Goal: Task Accomplishment & Management: Manage account settings

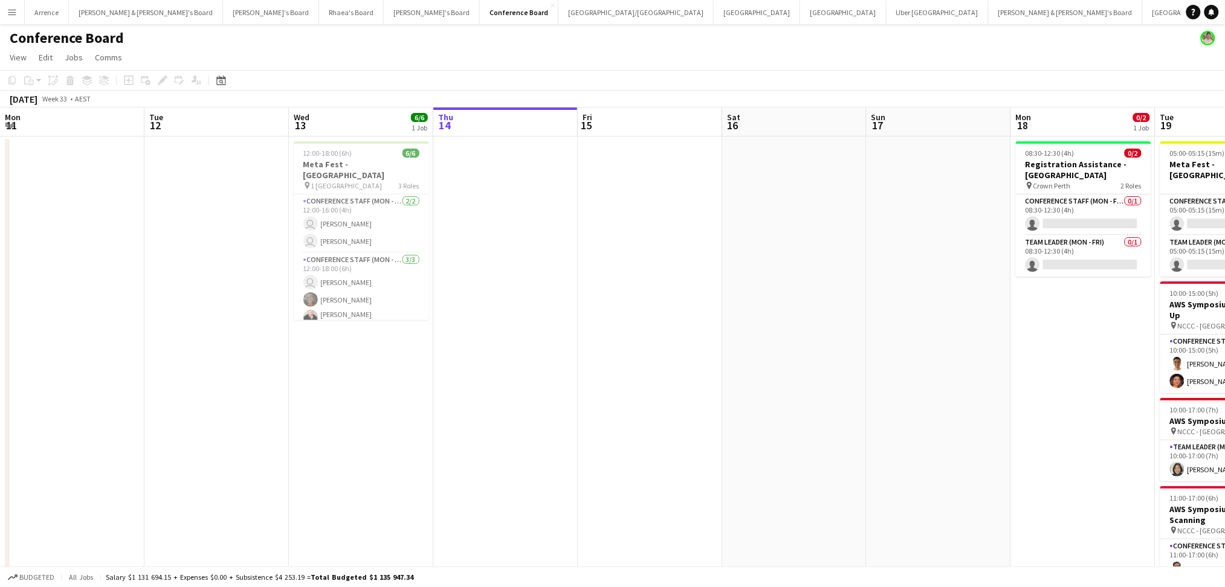
scroll to position [0, 288]
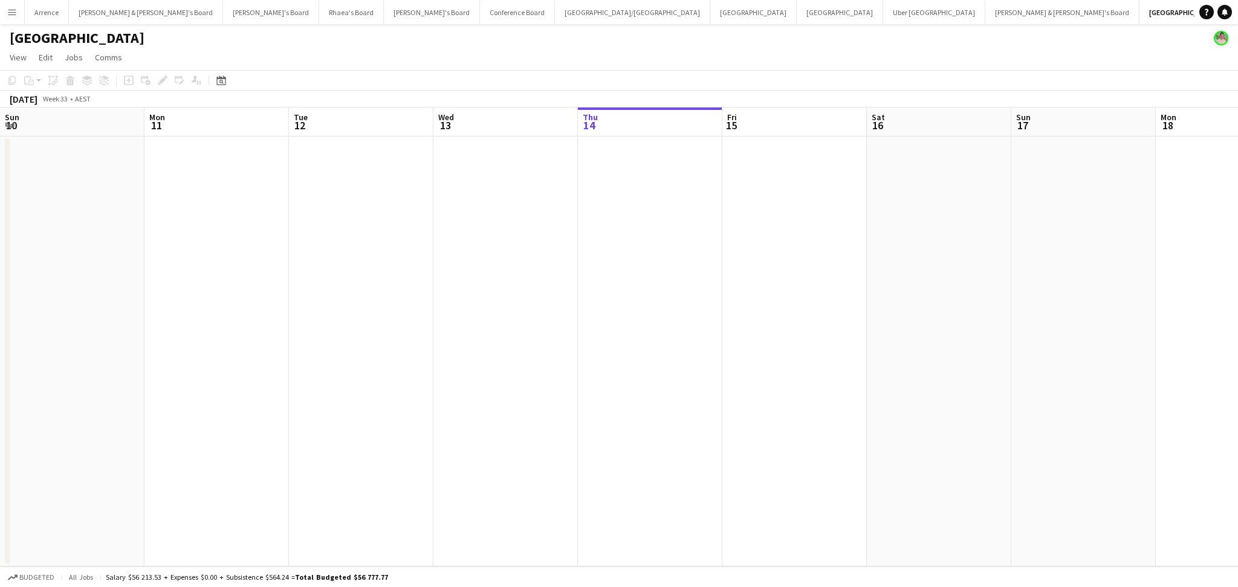
scroll to position [0, 288]
drag, startPoint x: 760, startPoint y: 361, endPoint x: 286, endPoint y: 361, distance: 473.9
click at [286, 361] on app-calendar-viewport "Sun 10 Mon 11 Tue 12 Wed 13 Thu 14 Fri 15 Sat 16 Sun 17 Mon 18 Tue 19 Wed 20 Th…" at bounding box center [619, 337] width 1238 height 459
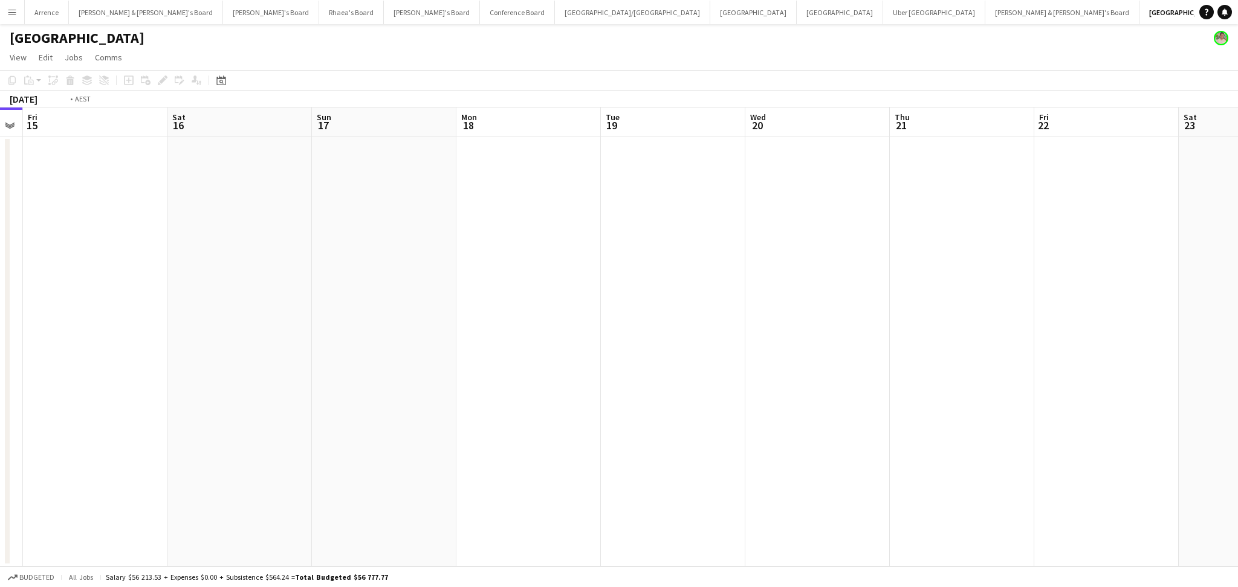
drag, startPoint x: 882, startPoint y: 451, endPoint x: 275, endPoint y: 372, distance: 611.9
click at [222, 378] on app-calendar-viewport "Tue 12 Wed 13 Thu 14 Fri 15 Sat 16 Sun 17 Mon 18 Tue 19 Wed 20 Thu 21 Fri 22 Sa…" at bounding box center [619, 337] width 1238 height 459
drag, startPoint x: 586, startPoint y: 419, endPoint x: 238, endPoint y: 375, distance: 351.5
click at [221, 377] on app-calendar-viewport "Wed 20 Thu 21 Fri 22 Sat 23 Sun 24 Mon 25 Tue 26 Wed 27 Thu 28 Fri 29 Sat 30 Su…" at bounding box center [619, 337] width 1238 height 459
drag, startPoint x: 410, startPoint y: 396, endPoint x: 403, endPoint y: 396, distance: 7.3
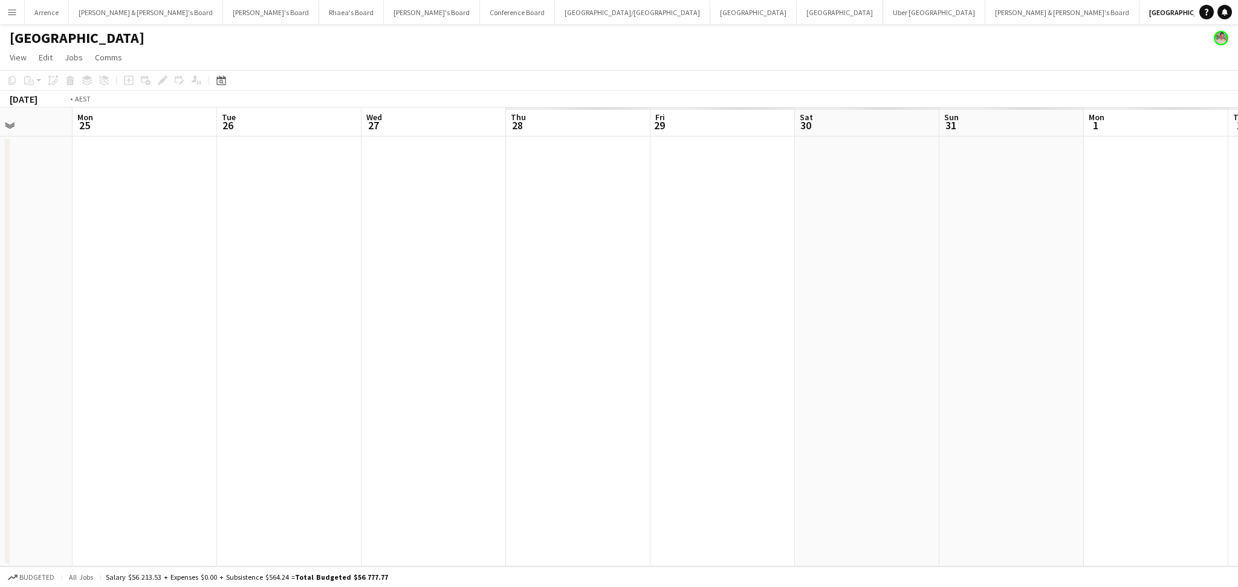
click at [406, 396] on app-calendar-viewport "Thu 21 Fri 22 Sat 23 Sun 24 Mon 25 Tue 26 Wed 27 Thu 28 Fri 29 Sat 30 Sun 31 Mo…" at bounding box center [619, 337] width 1238 height 459
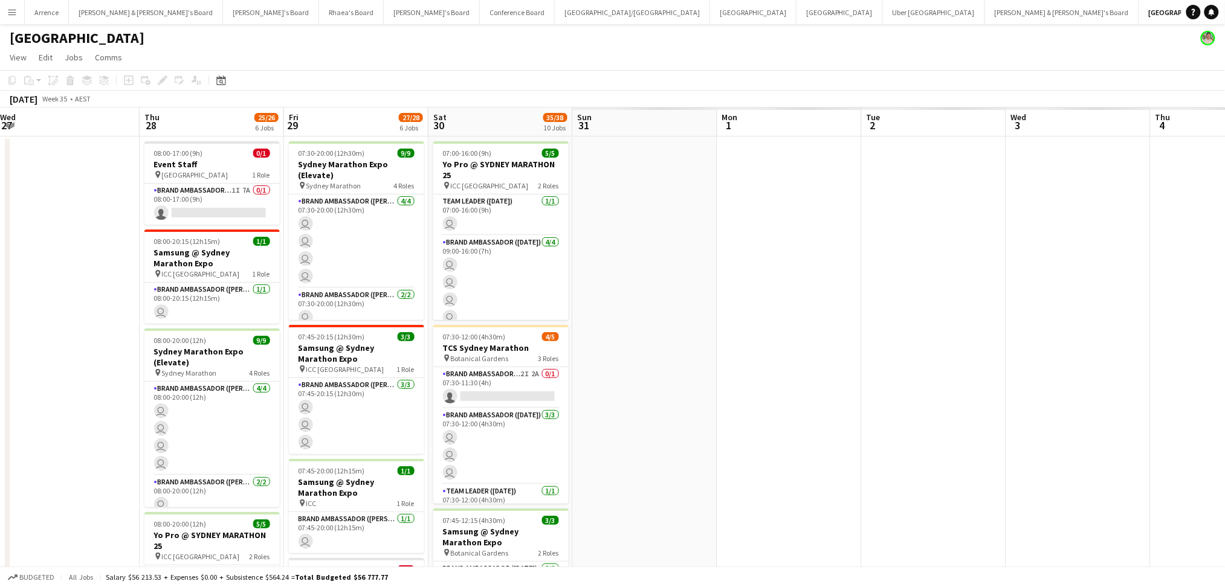
scroll to position [0, 291]
drag, startPoint x: 728, startPoint y: 409, endPoint x: 670, endPoint y: 419, distance: 58.9
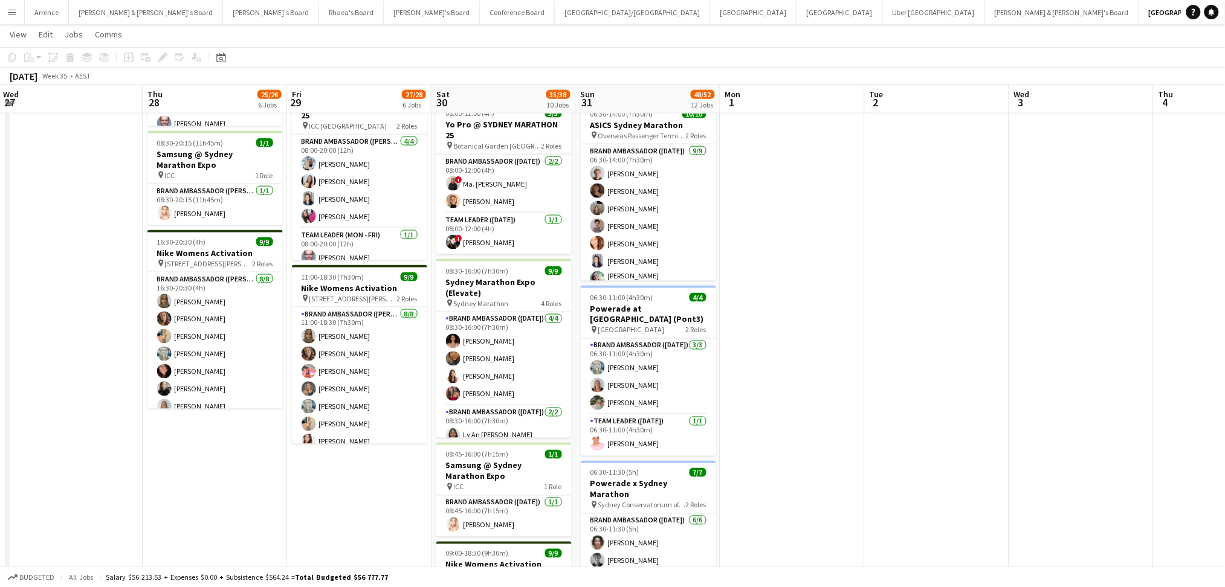
scroll to position [644, 0]
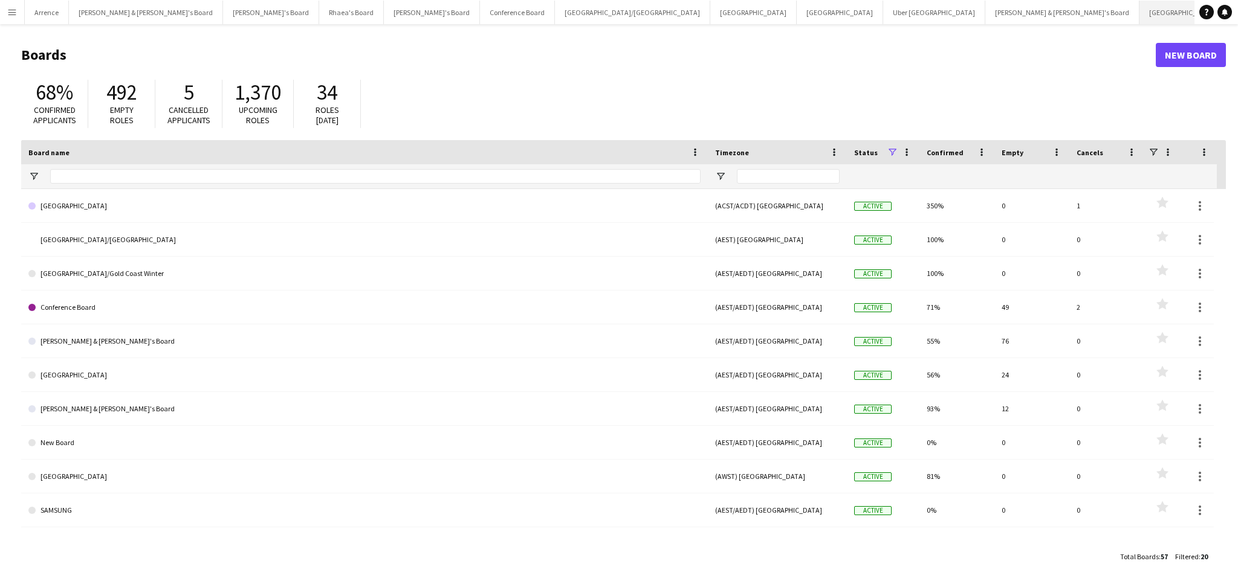
click at [1139, 21] on button "Sydney Close" at bounding box center [1182, 13] width 86 height 24
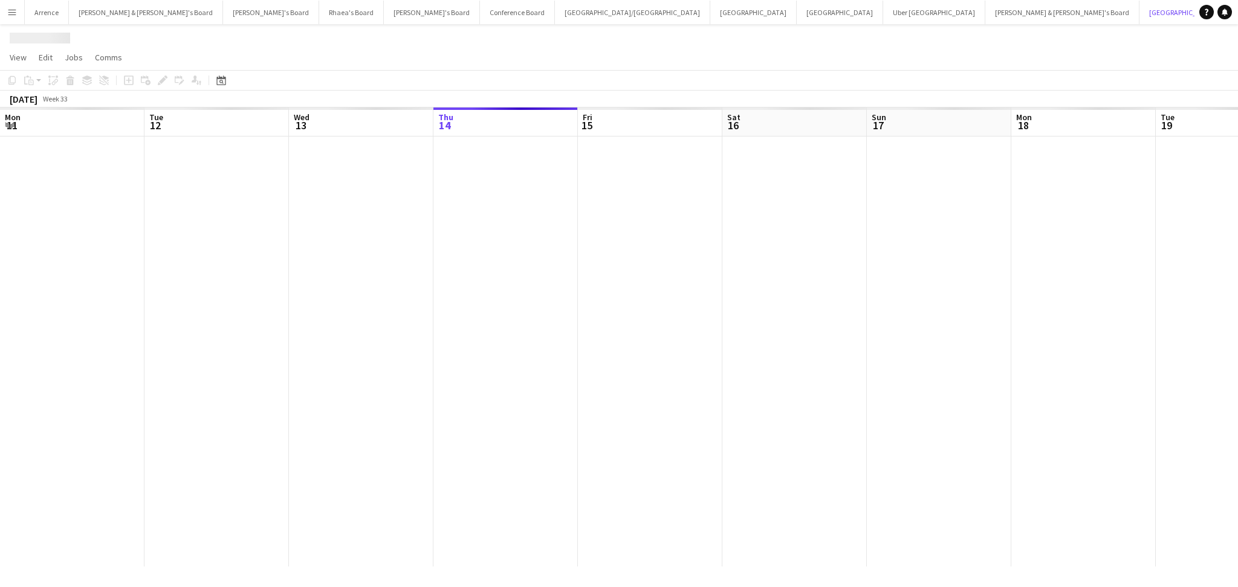
scroll to position [0, 288]
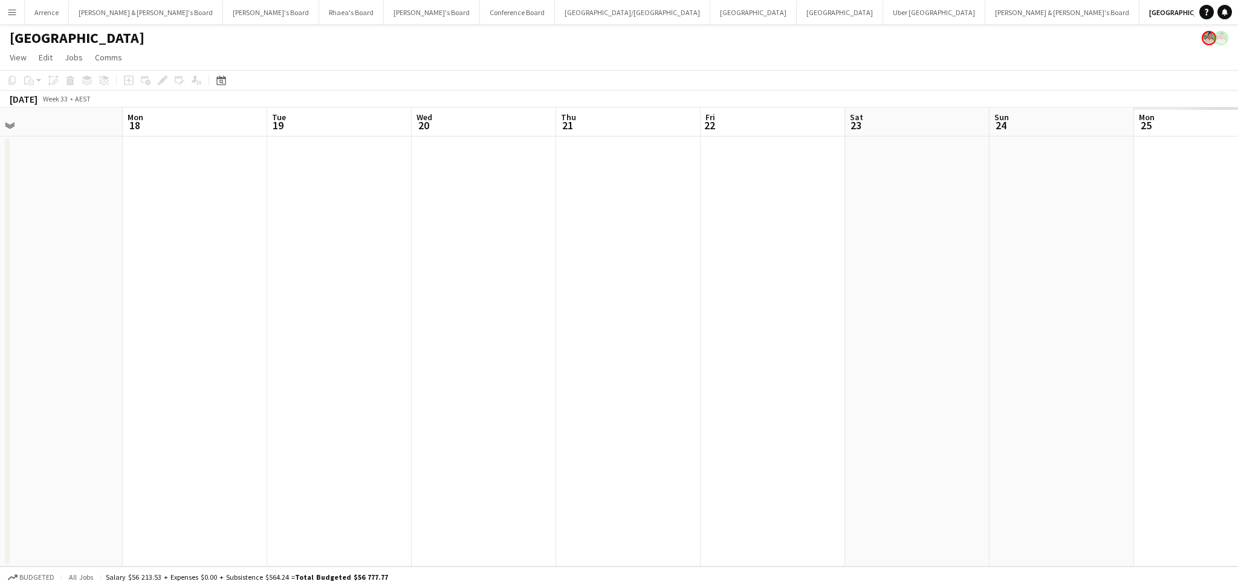
drag, startPoint x: 926, startPoint y: 369, endPoint x: 287, endPoint y: 352, distance: 639.1
click at [287, 352] on app-calendar-viewport "Thu 14 Fri 15 Sat 16 Sun 17 Mon 18 Tue 19 Wed 20 Thu 21 Fri 22 Sat 23 Sun 24 Mo…" at bounding box center [619, 337] width 1238 height 459
click at [218, 83] on icon "Date picker" at bounding box center [221, 81] width 10 height 10
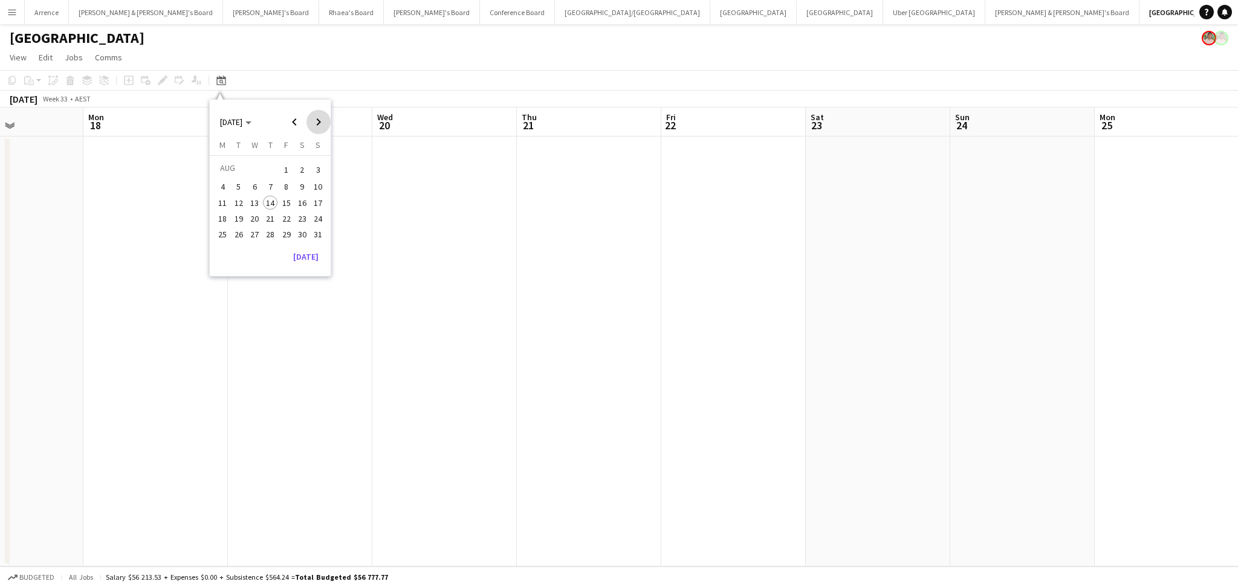
click at [325, 116] on span "Next month" at bounding box center [318, 122] width 24 height 24
click at [324, 116] on span "Next month" at bounding box center [318, 122] width 24 height 24
click at [249, 187] on span "1" at bounding box center [254, 184] width 15 height 15
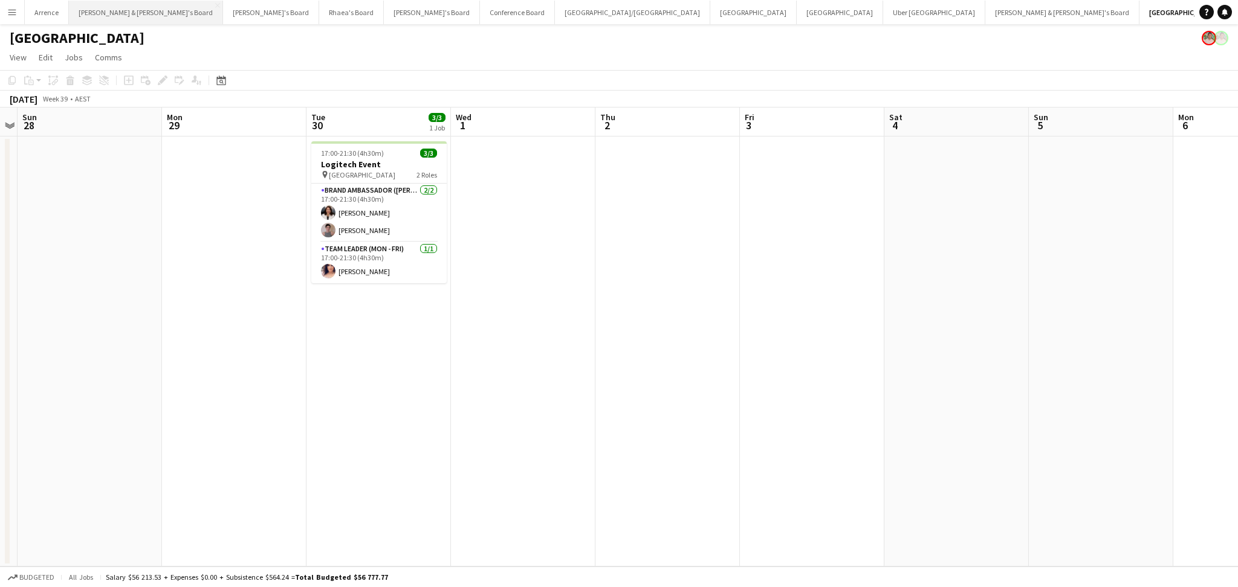
click at [111, 13] on button "James & Arrence's Board Close" at bounding box center [146, 13] width 154 height 24
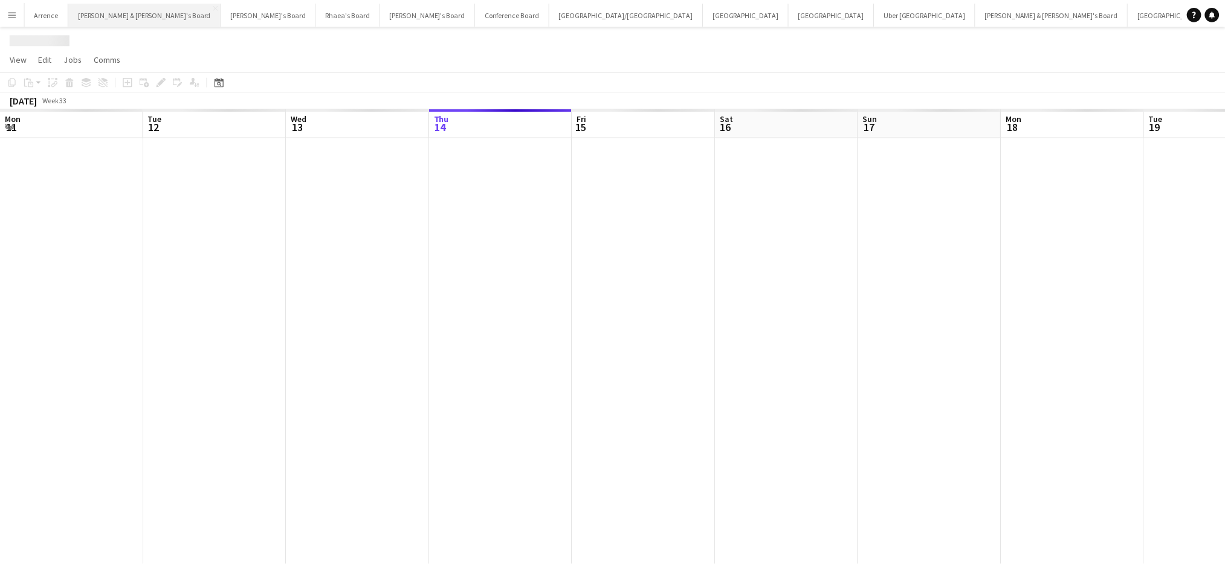
scroll to position [0, 288]
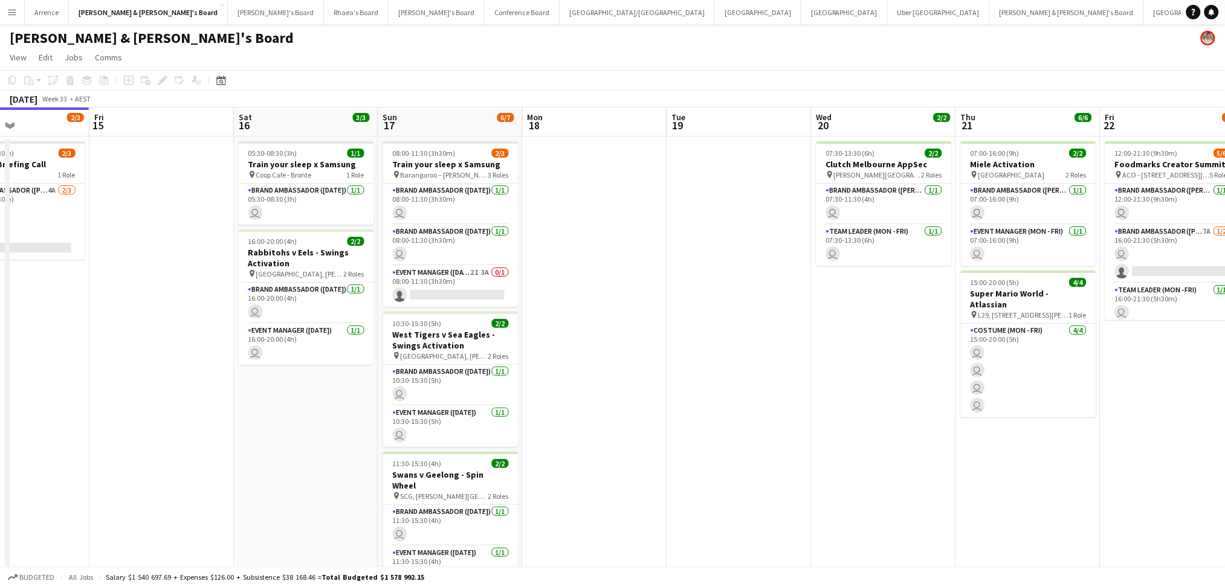
drag, startPoint x: 612, startPoint y: 402, endPoint x: 291, endPoint y: 375, distance: 322.1
click at [291, 375] on app-calendar-viewport "Mon 11 6/6 3 Jobs Tue 12 4/4 2 Jobs Wed 13 13/13 2 Jobs Thu 14 2/3 1 Job Fri 15…" at bounding box center [612, 367] width 1225 height 518
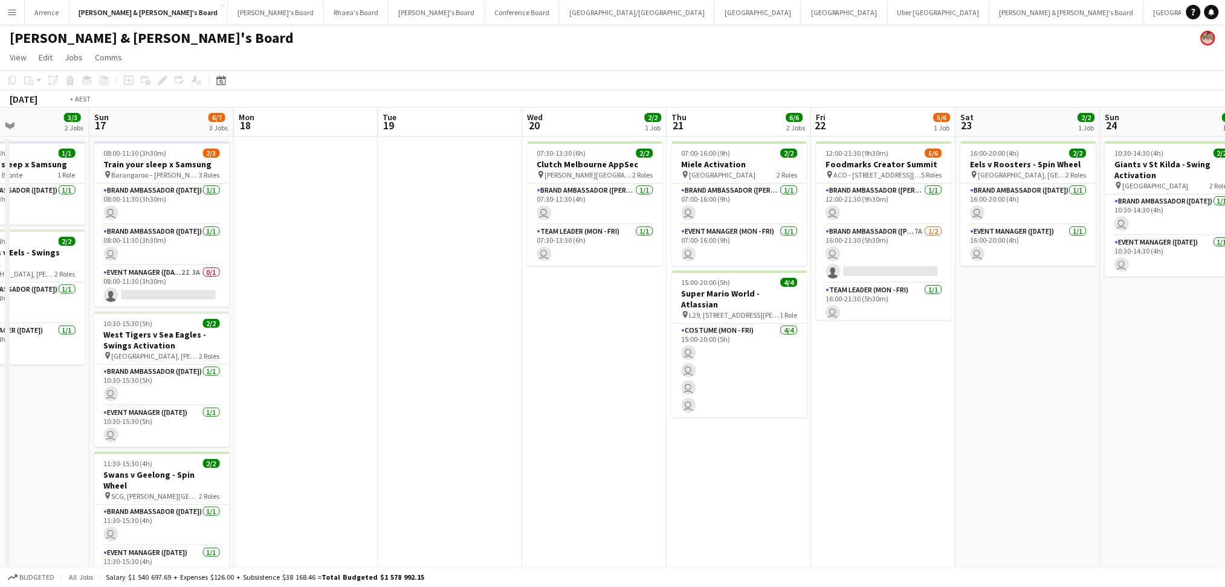
drag, startPoint x: 681, startPoint y: 448, endPoint x: 222, endPoint y: 407, distance: 459.9
click at [180, 407] on app-calendar-viewport "Wed 13 13/13 2 Jobs Thu 14 2/3 1 Job Fri 15 Sat 16 3/3 2 Jobs Sun 17 6/7 3 Jobs…" at bounding box center [612, 367] width 1225 height 518
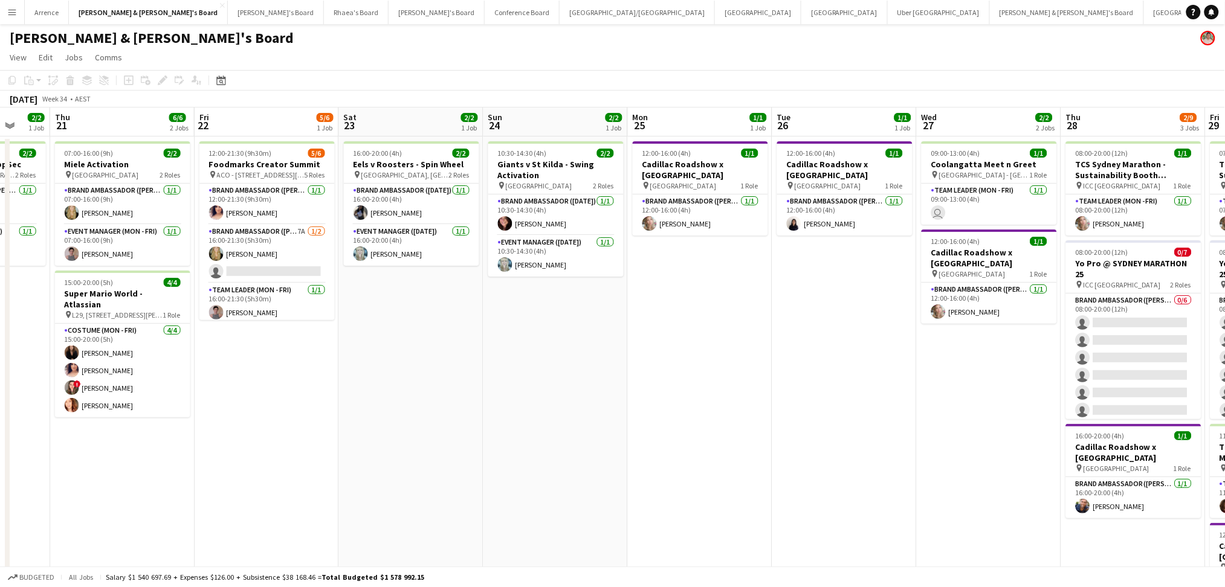
drag, startPoint x: 722, startPoint y: 470, endPoint x: 201, endPoint y: 413, distance: 524.1
click at [201, 413] on app-calendar-viewport "Sun 17 6/7 3 Jobs Mon 18 Tue 19 Wed 20 2/2 1 Job Thu 21 6/6 2 Jobs Fri 22 5/6 1…" at bounding box center [612, 556] width 1225 height 896
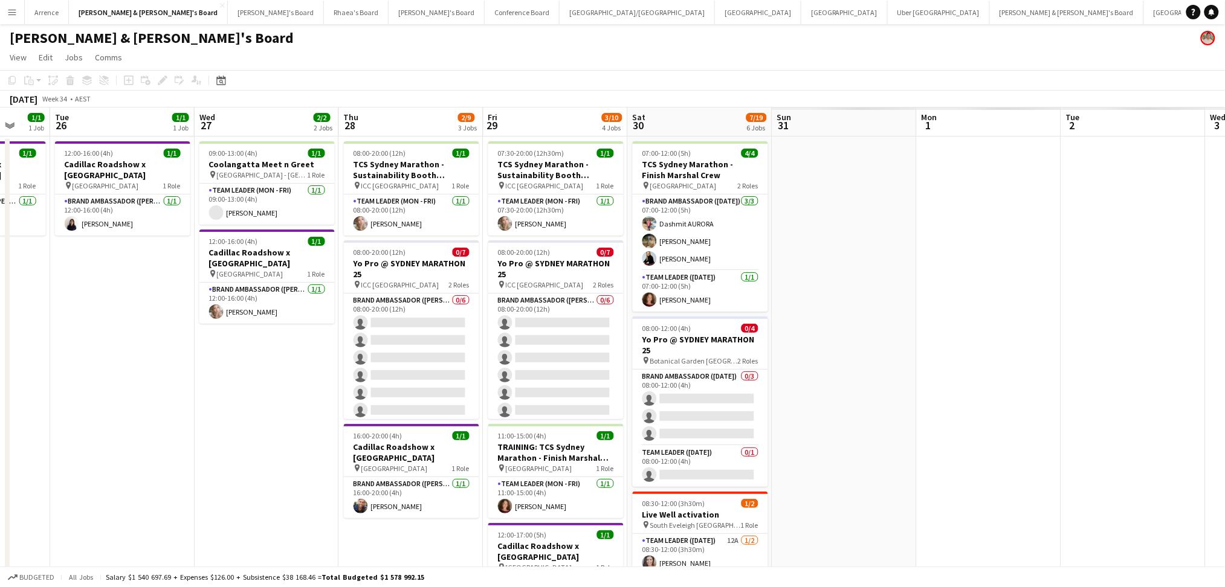
scroll to position [0, 303]
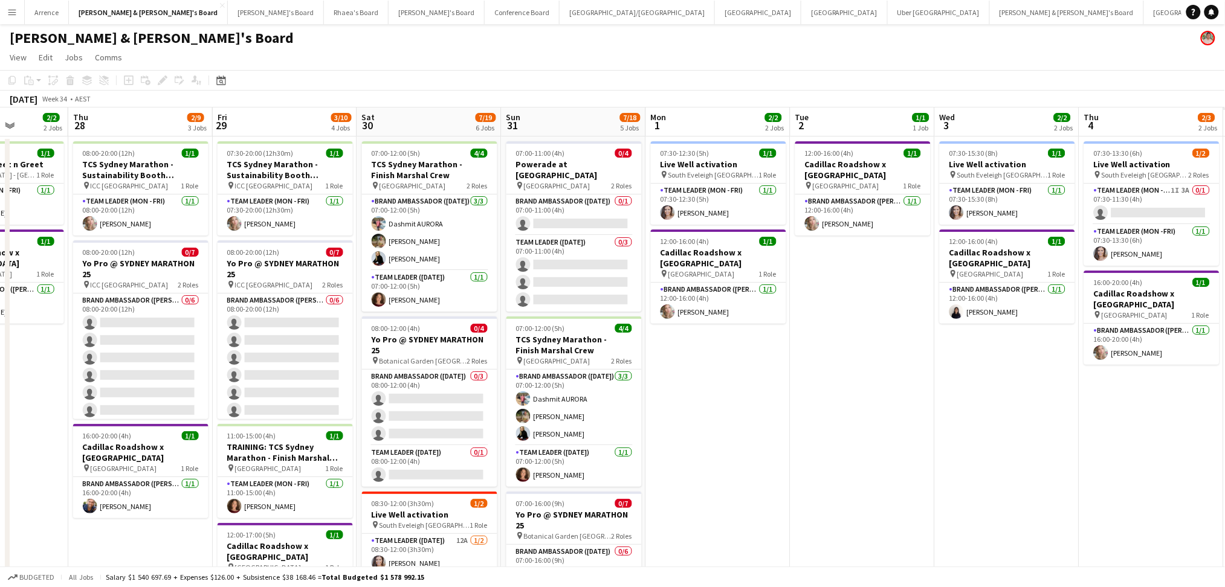
drag, startPoint x: 1151, startPoint y: 421, endPoint x: 707, endPoint y: 453, distance: 444.8
click at [319, 412] on app-calendar-viewport "Sun 24 2/2 1 Job Mon 25 1/1 1 Job Tue 26 1/1 1 Job Wed 27 2/2 2 Jobs Thu 28 2/9…" at bounding box center [612, 556] width 1225 height 896
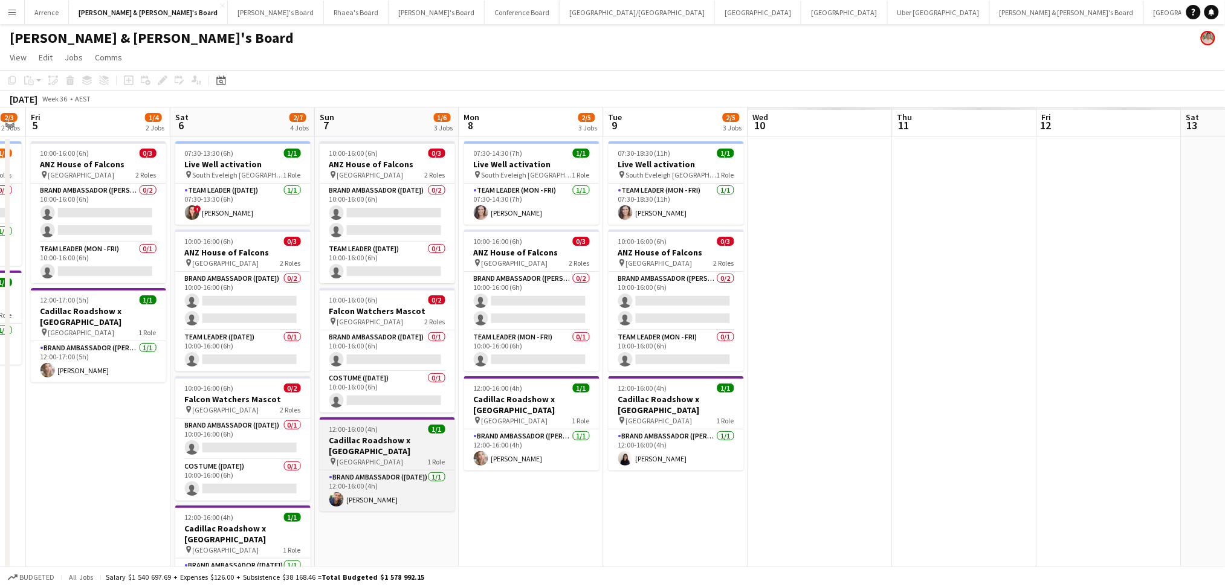
drag, startPoint x: 1021, startPoint y: 497, endPoint x: 395, endPoint y: 462, distance: 627.8
click at [150, 450] on app-calendar-viewport "Tue 2 1/1 1 Job Wed 3 2/2 2 Jobs Thu 4 2/3 2 Jobs Fri 5 1/4 2 Jobs Sat 6 2/7 4 …" at bounding box center [612, 556] width 1225 height 896
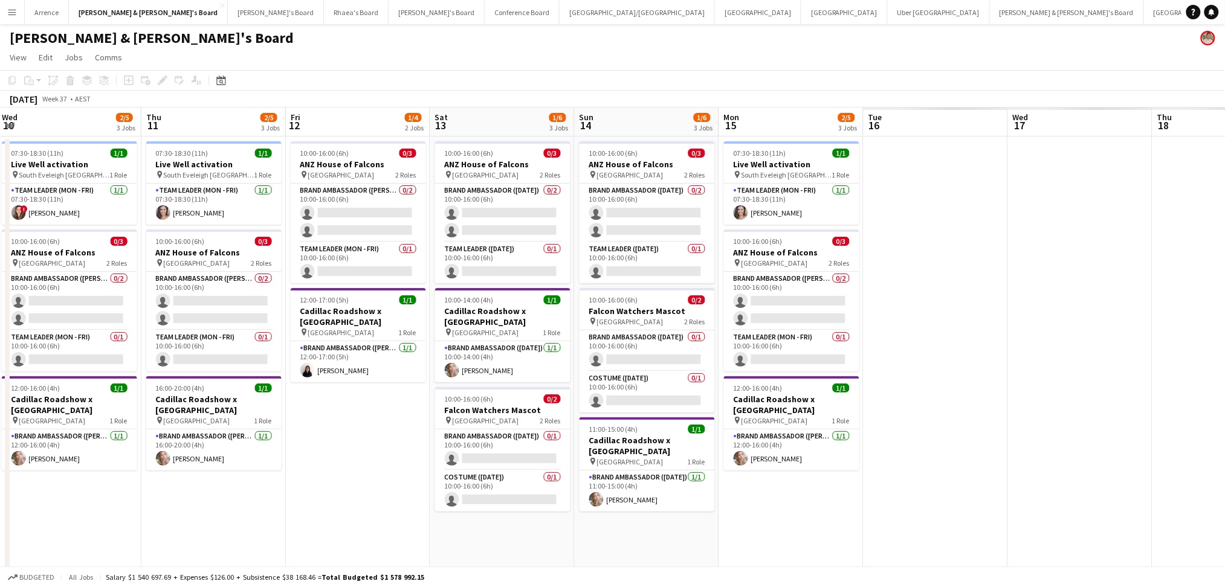
drag, startPoint x: 1018, startPoint y: 517, endPoint x: 277, endPoint y: 482, distance: 742.4
click at [277, 482] on app-calendar-viewport "Sun 7 1/6 3 Jobs Mon 8 2/5 3 Jobs Tue 9 2/5 3 Jobs Wed 10 2/5 3 Jobs Thu 11 2/5…" at bounding box center [612, 556] width 1225 height 896
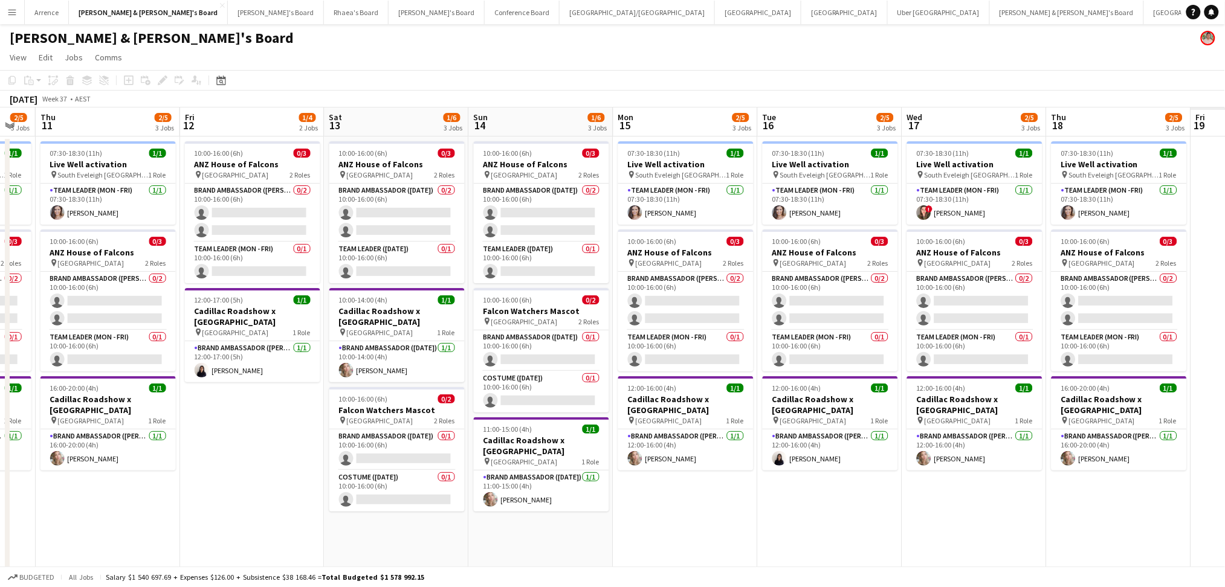
drag, startPoint x: 1105, startPoint y: 514, endPoint x: 514, endPoint y: 512, distance: 591.1
click at [514, 512] on app-calendar-viewport "Sun 7 1/6 3 Jobs Mon 8 2/5 3 Jobs Tue 9 2/5 3 Jobs Wed 10 2/5 3 Jobs Thu 11 2/5…" at bounding box center [612, 556] width 1225 height 896
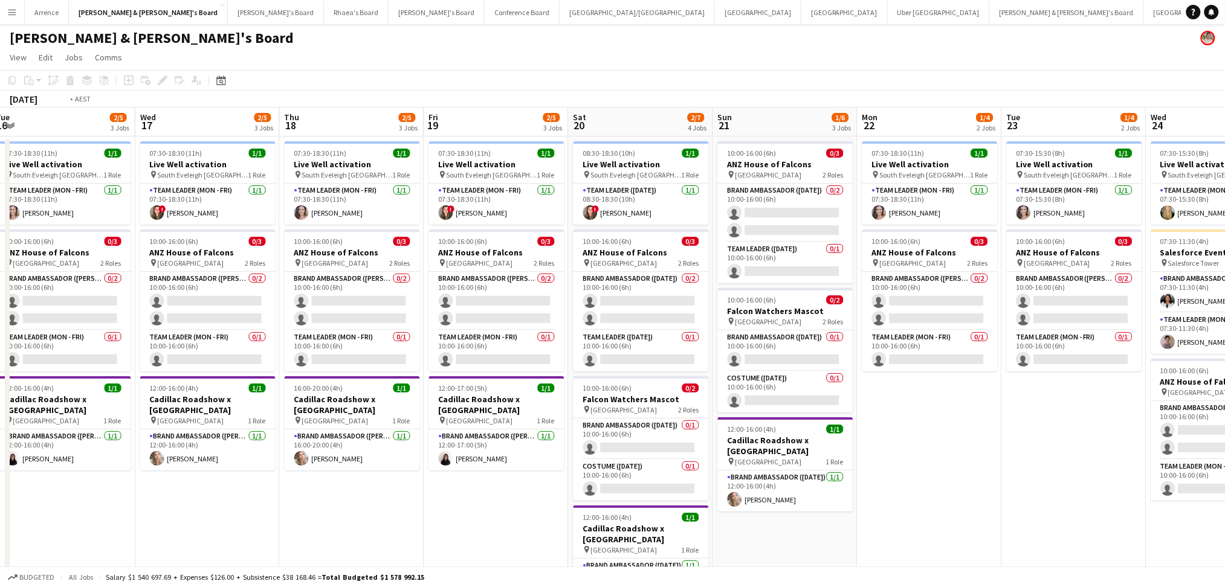
drag, startPoint x: 1034, startPoint y: 544, endPoint x: 415, endPoint y: 497, distance: 620.7
click at [415, 497] on app-calendar-viewport "Fri 12 1/4 2 Jobs Sat 13 1/6 3 Jobs Sun 14 1/6 3 Jobs Mon 15 2/5 3 Jobs Tue 16 …" at bounding box center [612, 556] width 1225 height 896
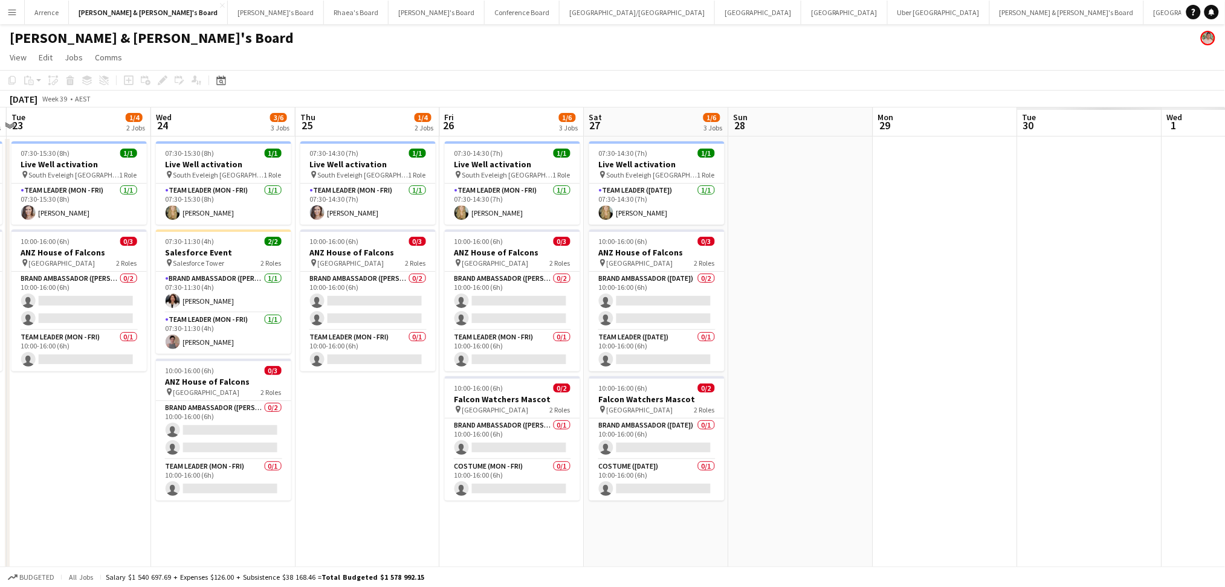
drag, startPoint x: 1178, startPoint y: 531, endPoint x: 521, endPoint y: 479, distance: 659.1
click at [521, 479] on app-calendar-viewport "Sat 20 2/7 4 Jobs Sun 21 1/6 3 Jobs Mon 22 1/4 2 Jobs Tue 23 1/4 2 Jobs Wed 24 …" at bounding box center [612, 556] width 1225 height 896
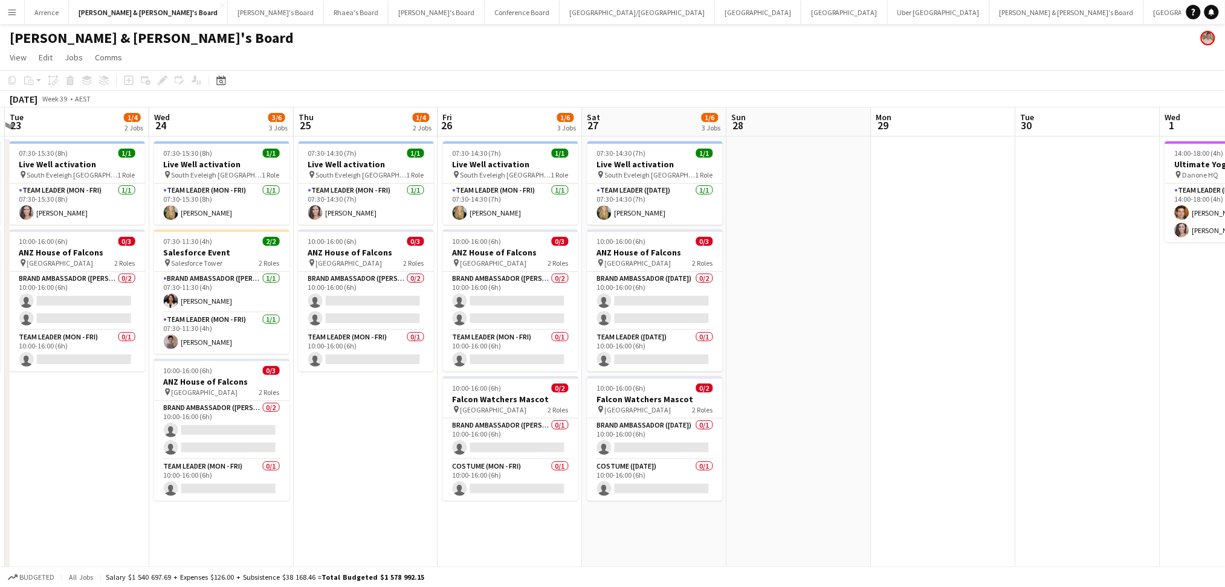
scroll to position [0, 427]
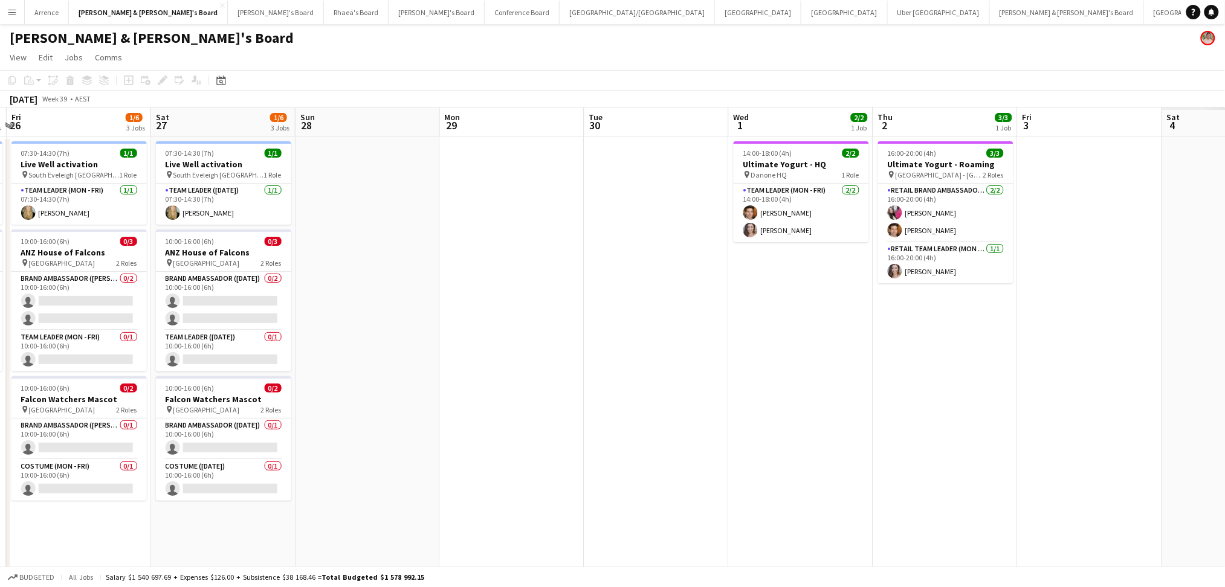
click at [619, 490] on app-calendar-viewport "Tue 23 1/4 2 Jobs Wed 24 3/6 3 Jobs Thu 25 1/4 2 Jobs Fri 26 1/6 3 Jobs Sat 27 …" at bounding box center [612, 556] width 1225 height 896
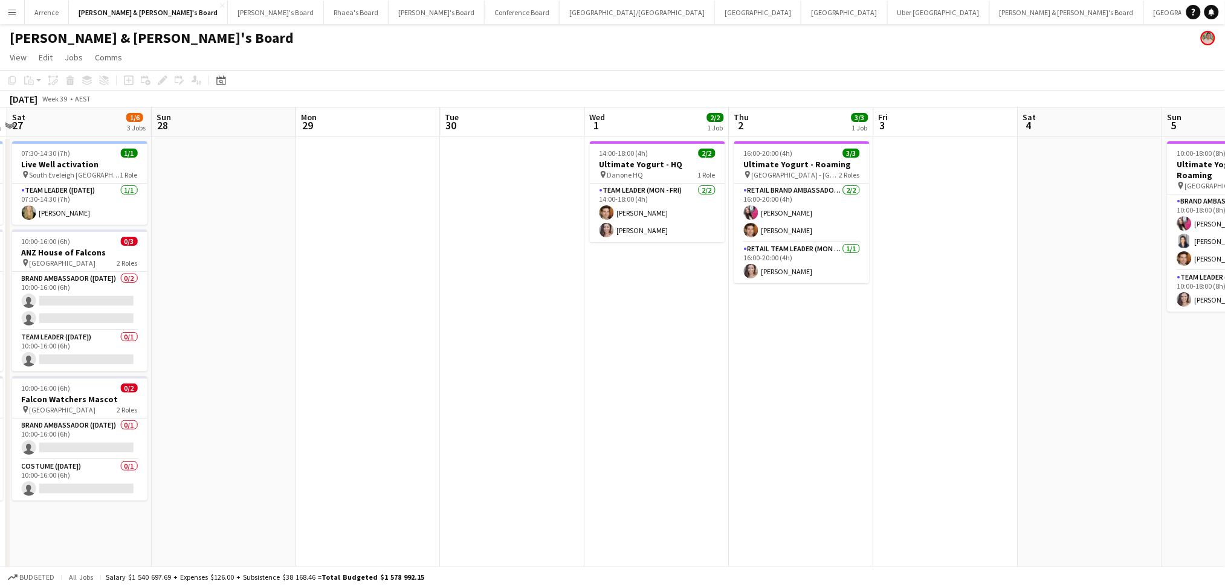
scroll to position [0, 442]
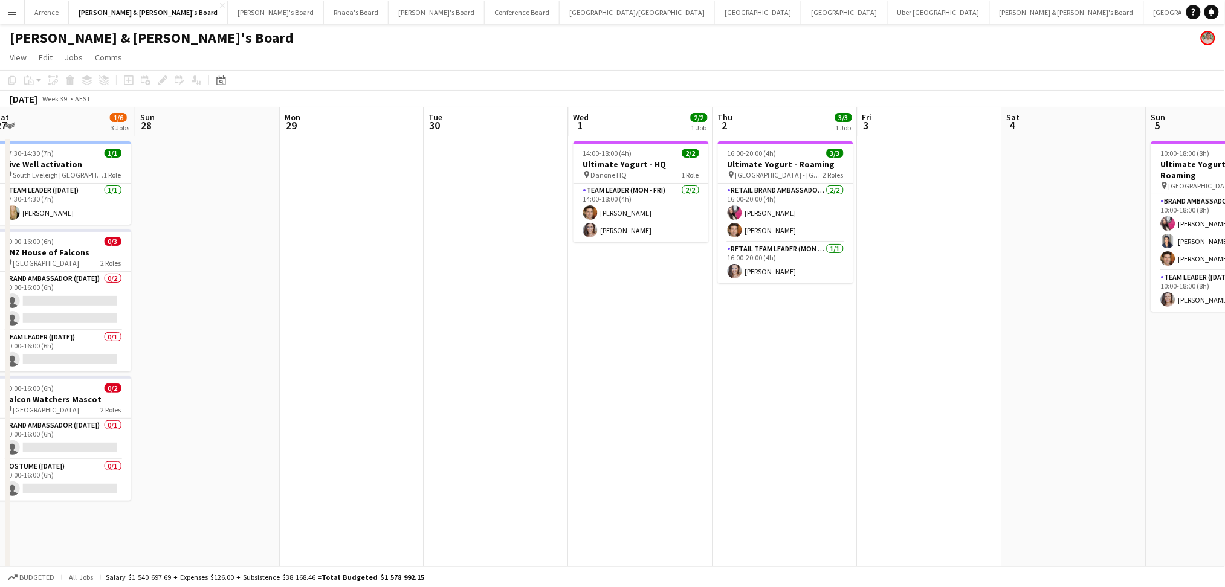
drag, startPoint x: 774, startPoint y: 470, endPoint x: 613, endPoint y: 453, distance: 161.7
click at [613, 453] on app-calendar-viewport "Wed 24 3/6 3 Jobs Thu 25 1/4 2 Jobs Fri 26 1/6 3 Jobs Sat 27 1/6 3 Jobs Sun 28 …" at bounding box center [612, 556] width 1225 height 896
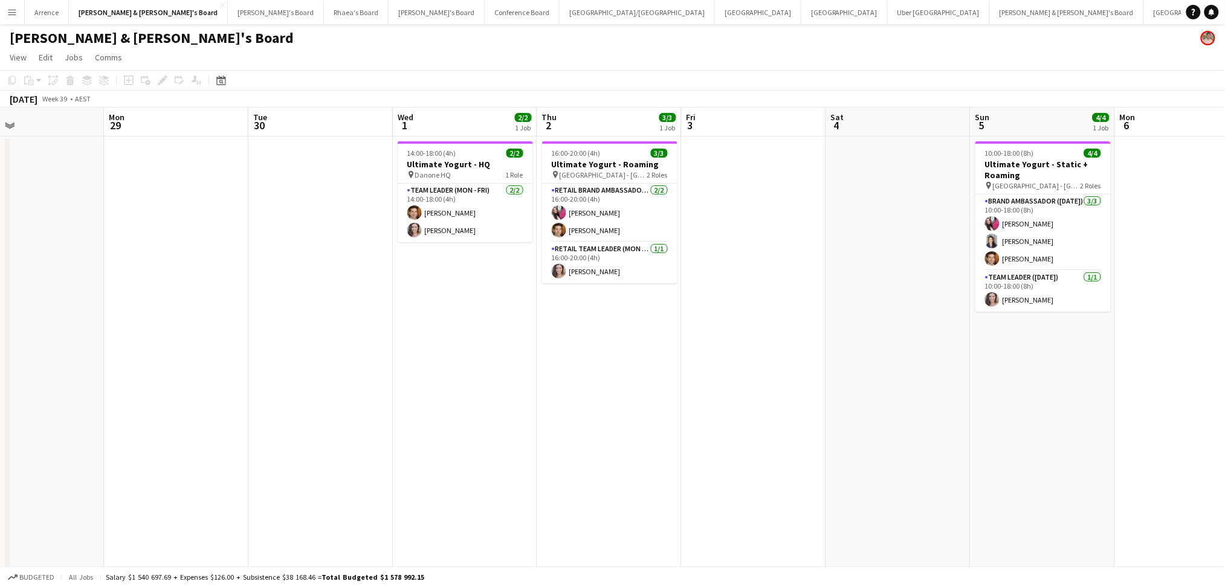
scroll to position [0, 331]
drag, startPoint x: 870, startPoint y: 459, endPoint x: 694, endPoint y: 455, distance: 176.5
click at [694, 455] on app-calendar-viewport "Fri 26 1/6 3 Jobs Sat 27 1/6 3 Jobs Sun 28 Mon 29 Tue 30 Wed 1 2/2 1 Job Thu 2 …" at bounding box center [612, 556] width 1225 height 896
click at [476, 147] on app-job-card "14:00-18:00 (4h) 2/2 Ultimate Yogurt - HQ pin Danone HQ 1 Role Team Leader (Mon…" at bounding box center [463, 191] width 135 height 101
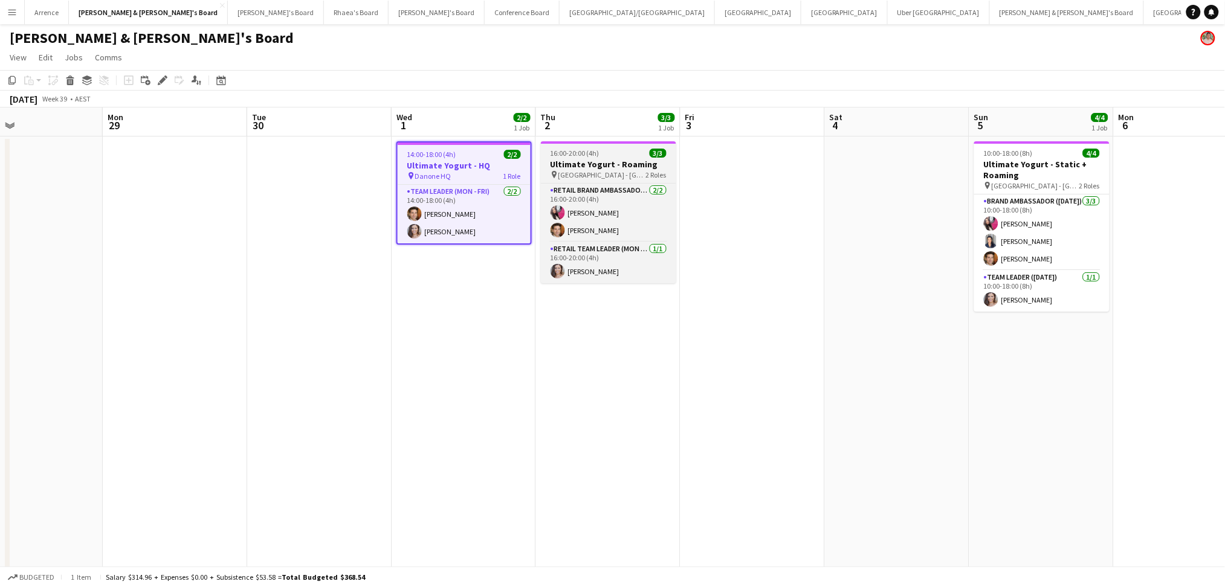
click at [616, 157] on div "16:00-20:00 (4h) 3/3" at bounding box center [608, 153] width 135 height 9
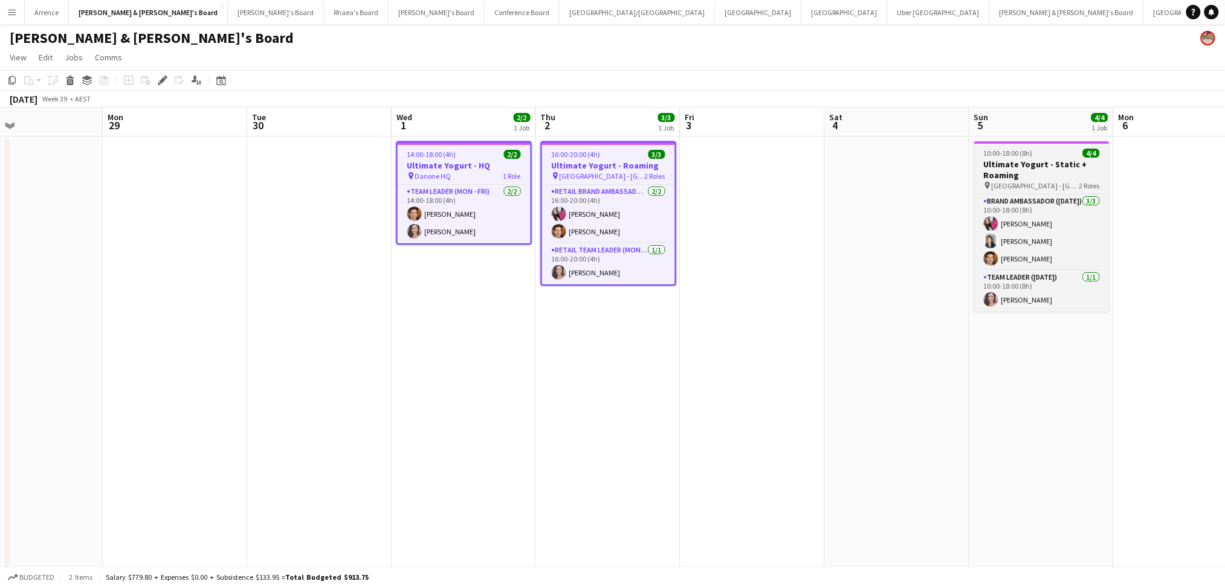
click at [983, 163] on h3 "Ultimate Yogurt - Static + Roaming" at bounding box center [1041, 170] width 135 height 22
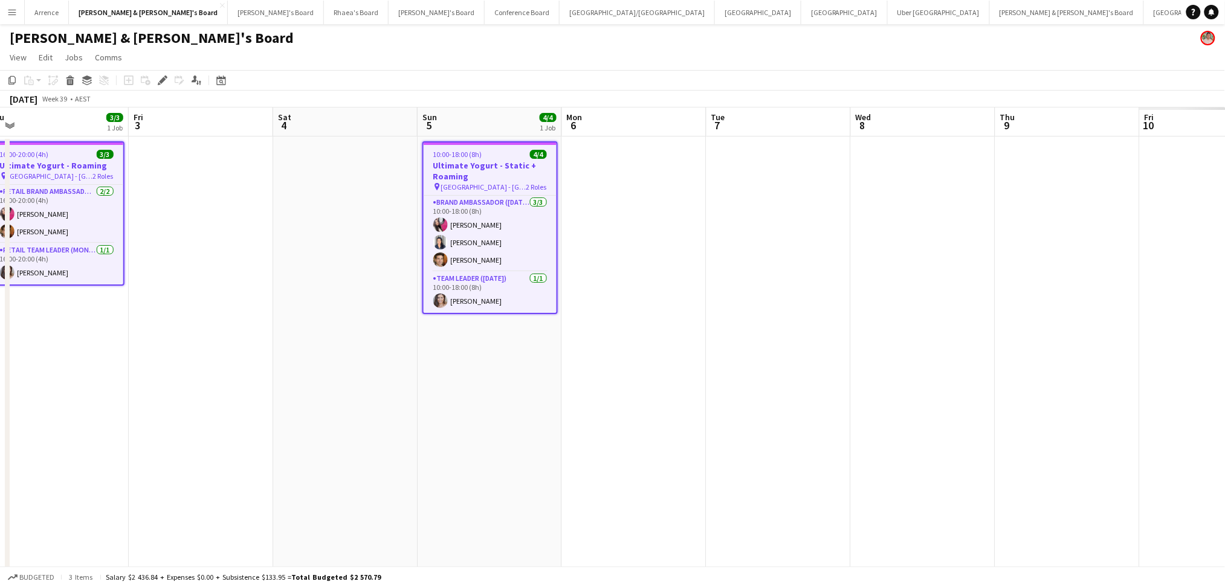
drag, startPoint x: 1061, startPoint y: 456, endPoint x: 509, endPoint y: 439, distance: 552.1
click at [509, 439] on app-calendar-viewport "Tue 30 Wed 1 2/2 1 Job Thu 2 3/3 1 Job Fri 3 Sat 4 Sun 5 4/4 1 Job Mon 6 Tue 7 …" at bounding box center [612, 556] width 1225 height 896
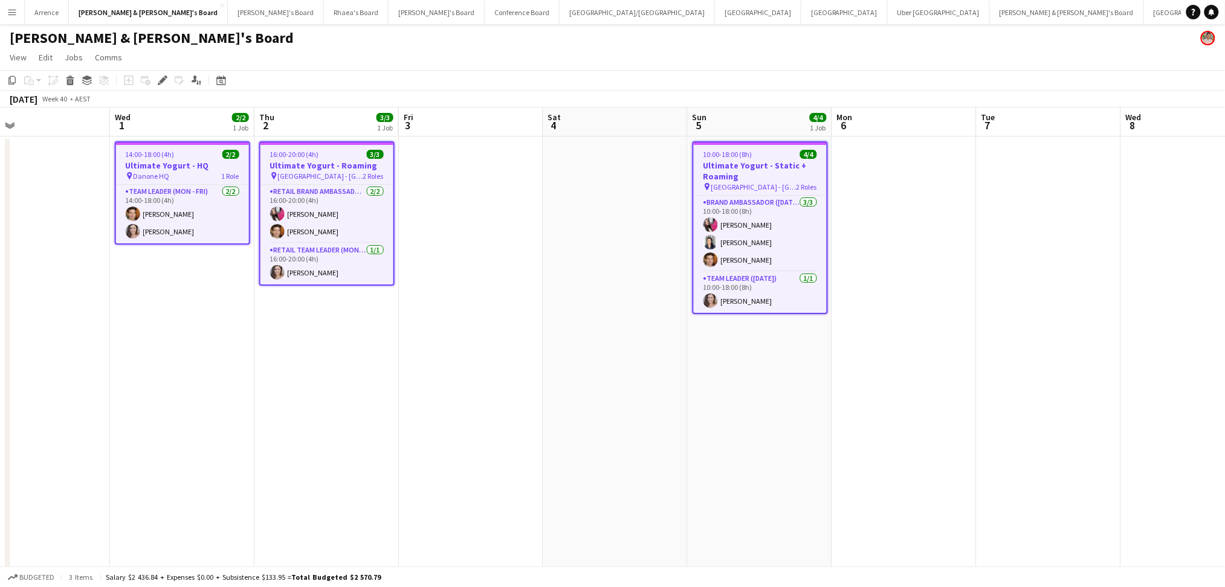
scroll to position [0, 316]
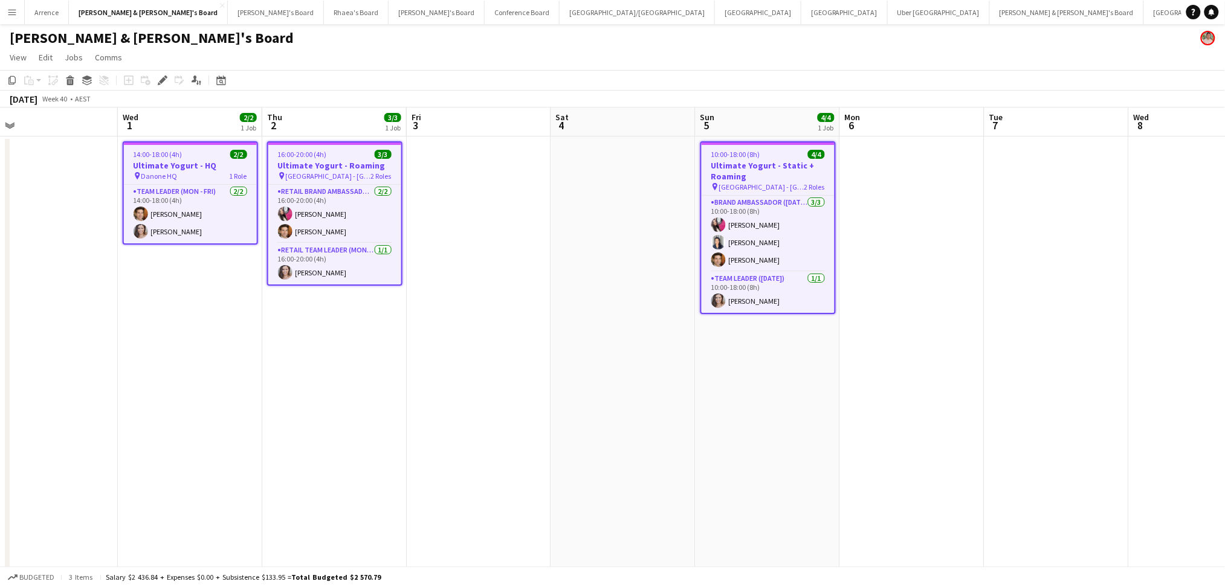
drag, startPoint x: 248, startPoint y: 415, endPoint x: 526, endPoint y: 415, distance: 278.0
click at [526, 415] on app-calendar-viewport "Sun 28 Mon 29 Tue 30 Wed 1 2/2 1 Job Thu 2 3/3 1 Job Fri 3 Sat 4 Sun 5 4/4 1 Jo…" at bounding box center [612, 556] width 1225 height 896
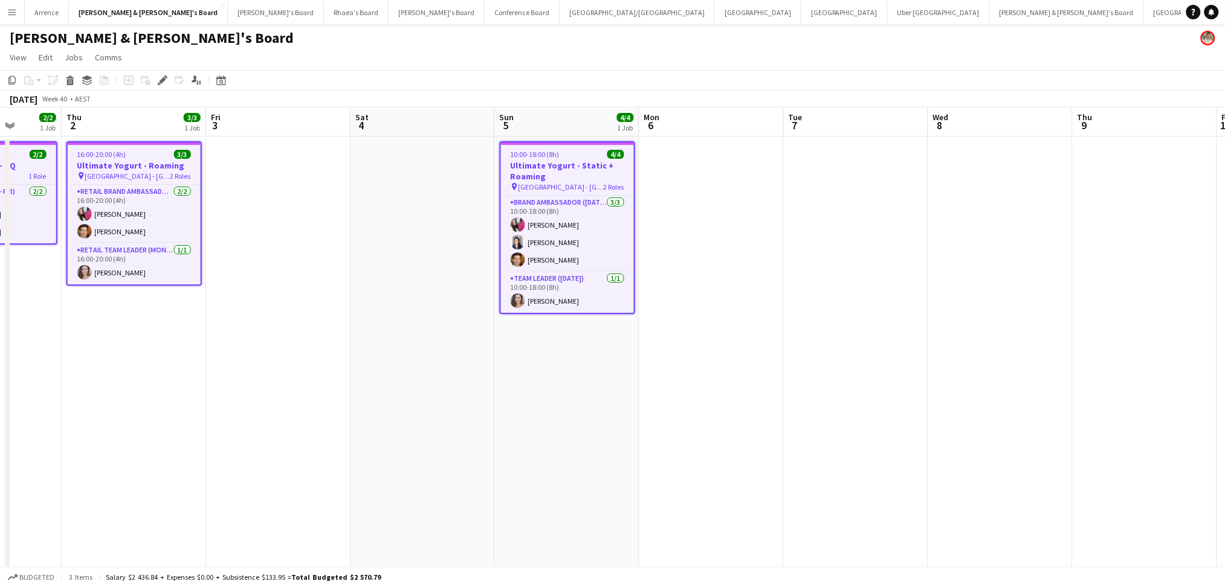
drag, startPoint x: 1064, startPoint y: 411, endPoint x: 537, endPoint y: 422, distance: 527.2
click at [537, 422] on app-calendar-viewport "Mon 29 Tue 30 Wed 1 2/2 1 Job Thu 2 3/3 1 Job Fri 3 Sat 4 Sun 5 4/4 1 Job Mon 6…" at bounding box center [612, 556] width 1225 height 896
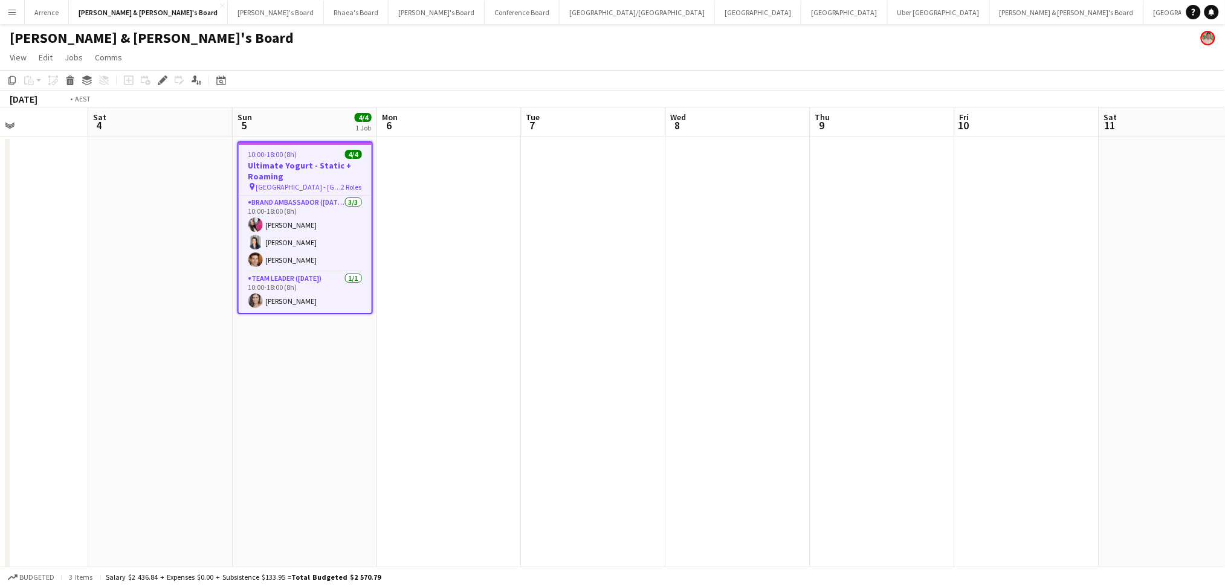
drag, startPoint x: 927, startPoint y: 420, endPoint x: 400, endPoint y: 421, distance: 527.1
click at [400, 421] on app-calendar-viewport "Wed 1 2/2 1 Job Thu 2 3/3 1 Job Fri 3 Sat 4 Sun 5 4/4 1 Job Mon 6 Tue 7 Wed 8 T…" at bounding box center [612, 556] width 1225 height 896
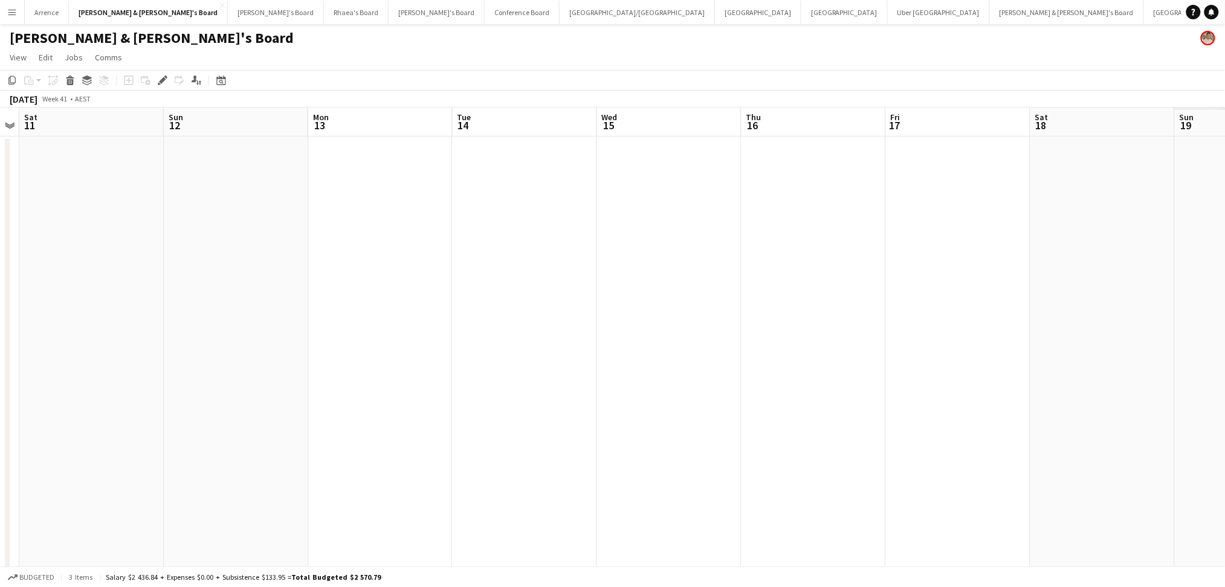
drag, startPoint x: 936, startPoint y: 439, endPoint x: 323, endPoint y: 433, distance: 612.9
click at [323, 433] on app-calendar-viewport "Wed 8 Thu 9 Fri 10 Sat 11 Sun 12 Mon 13 Tue 14 Wed 15 Thu 16 Fri 17 Sat 18 Sun …" at bounding box center [612, 556] width 1225 height 896
drag, startPoint x: 931, startPoint y: 441, endPoint x: 379, endPoint y: 443, distance: 551.8
click at [379, 443] on app-calendar-viewport "Mon 13 Tue 14 Wed 15 Thu 16 Fri 17 Sat 18 Sun 19 Mon 20 Tue 21 Wed 22 Thu 23 Fr…" at bounding box center [612, 556] width 1225 height 896
drag, startPoint x: 315, startPoint y: 451, endPoint x: 975, endPoint y: 438, distance: 660.1
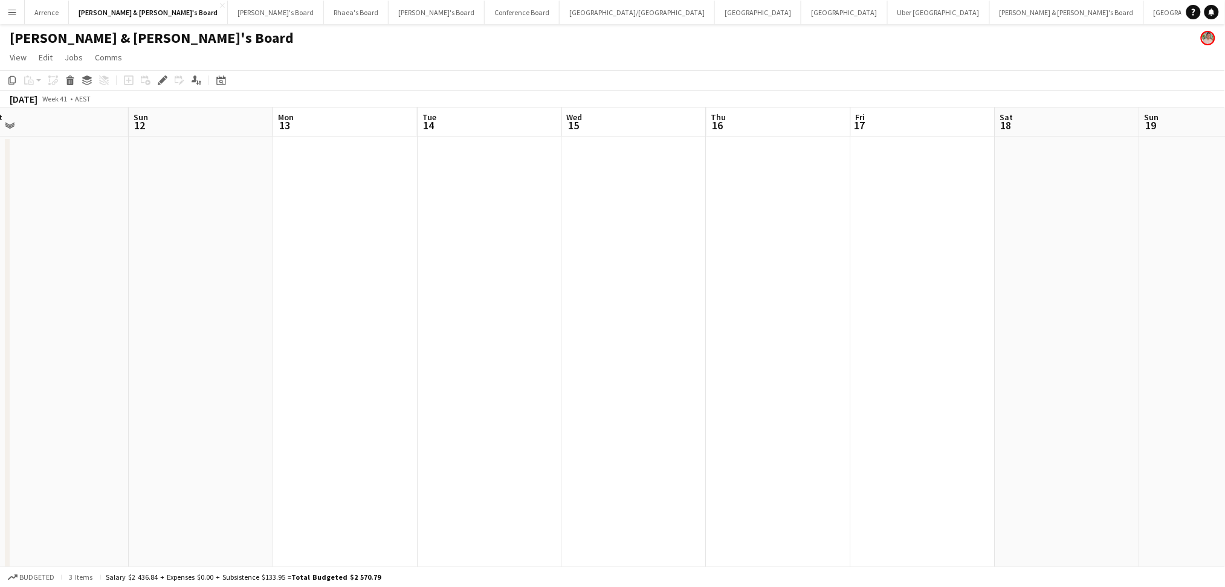
click at [975, 438] on app-calendar-viewport "Thu 9 Fri 10 Sat 11 Sun 12 Mon 13 Tue 14 Wed 15 Thu 16 Fri 17 Sat 18 Sun 19 Mon…" at bounding box center [612, 556] width 1225 height 896
drag, startPoint x: 934, startPoint y: 441, endPoint x: 1040, endPoint y: 441, distance: 105.2
click at [1040, 441] on app-calendar-viewport "Sat 4 Sun 5 4/4 1 Job Mon 6 Tue 7 Wed 8 Thu 9 Fri 10 Sat 11 Sun 12 Mon 13 Tue 1…" at bounding box center [612, 556] width 1225 height 896
drag, startPoint x: 458, startPoint y: 458, endPoint x: 1011, endPoint y: 462, distance: 553.1
click at [1223, 462] on app-calendar-viewport "Sat 4 Sun 5 4/4 1 Job Mon 6 Tue 7 Wed 8 Thu 9 Fri 10 Sat 11 Sun 12 Mon 13 Tue 1…" at bounding box center [612, 556] width 1225 height 896
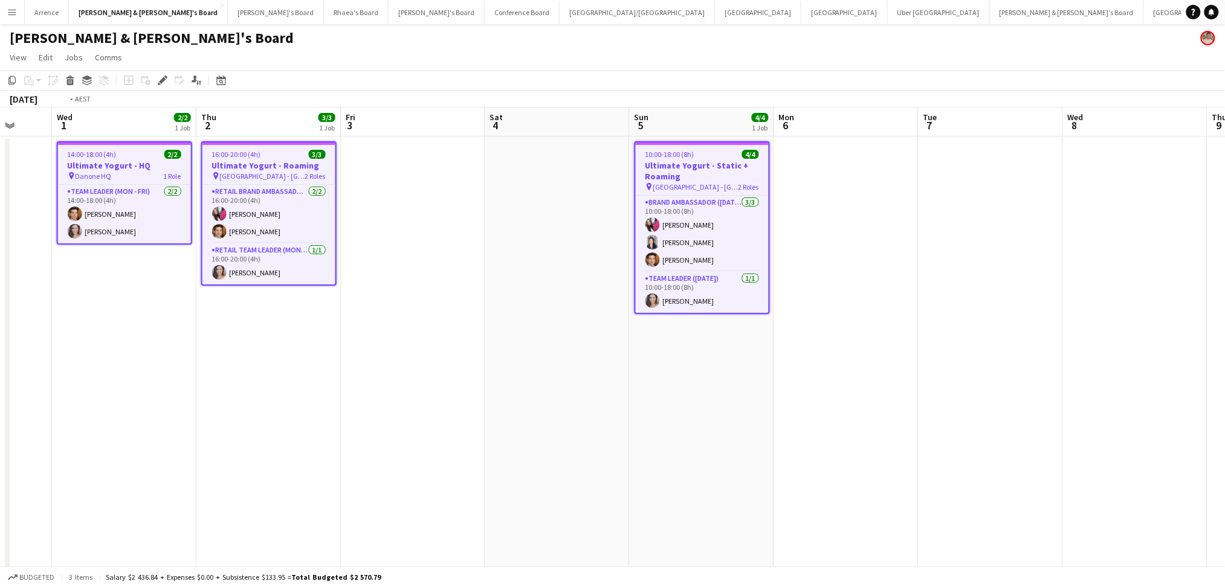
scroll to position [0, 261]
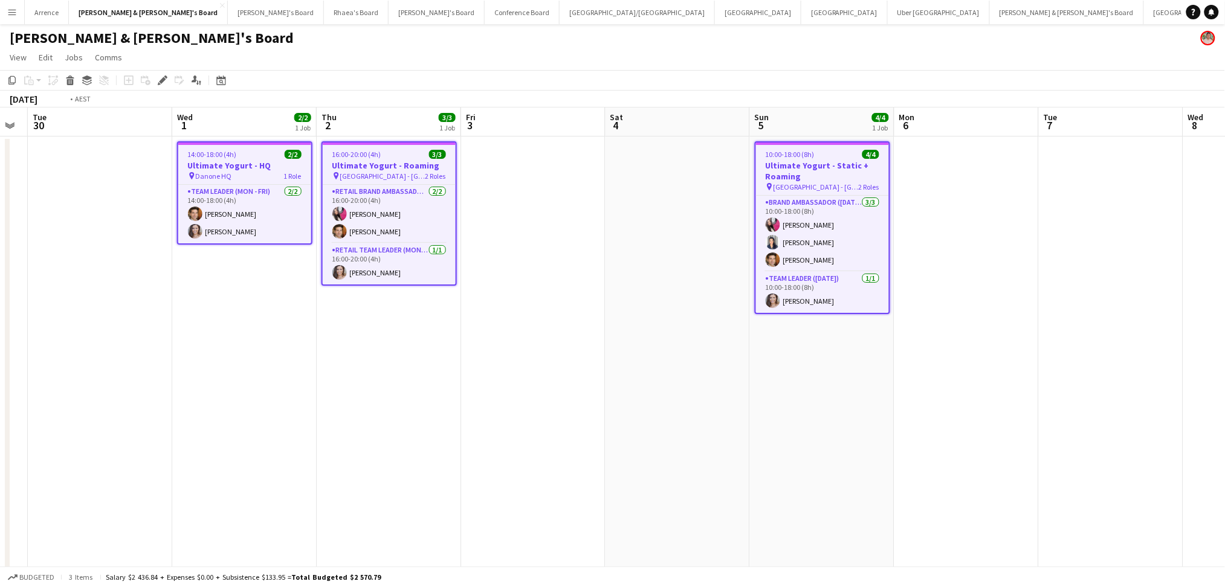
drag, startPoint x: 698, startPoint y: 459, endPoint x: 881, endPoint y: 464, distance: 182.6
click at [904, 459] on app-calendar-viewport "Sun 28 Mon 29 Tue 30 Wed 1 2/2 1 Job Thu 2 3/3 1 Job Fri 3 Sat 4 Sun 5 4/4 1 Jo…" at bounding box center [612, 556] width 1225 height 896
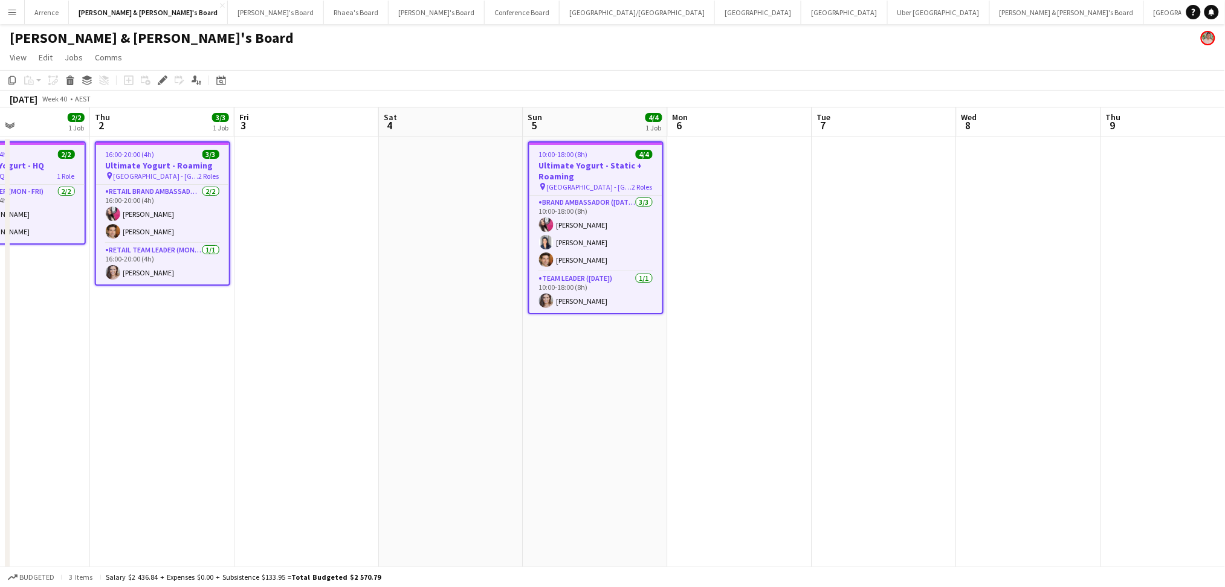
scroll to position [0, 364]
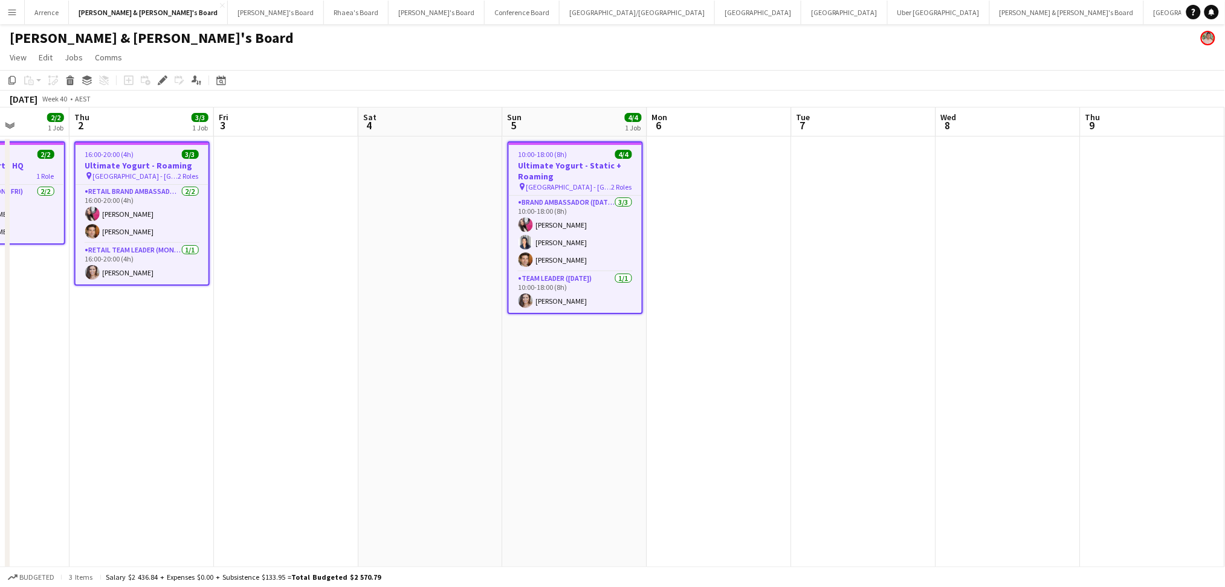
drag, startPoint x: 968, startPoint y: 363, endPoint x: 432, endPoint y: 363, distance: 536.7
click at [432, 363] on app-calendar-viewport "Mon 29 Tue 30 Wed 1 2/2 1 Job Thu 2 3/3 1 Job Fri 3 Sat 4 Sun 5 4/4 1 Job Mon 6…" at bounding box center [612, 556] width 1225 height 896
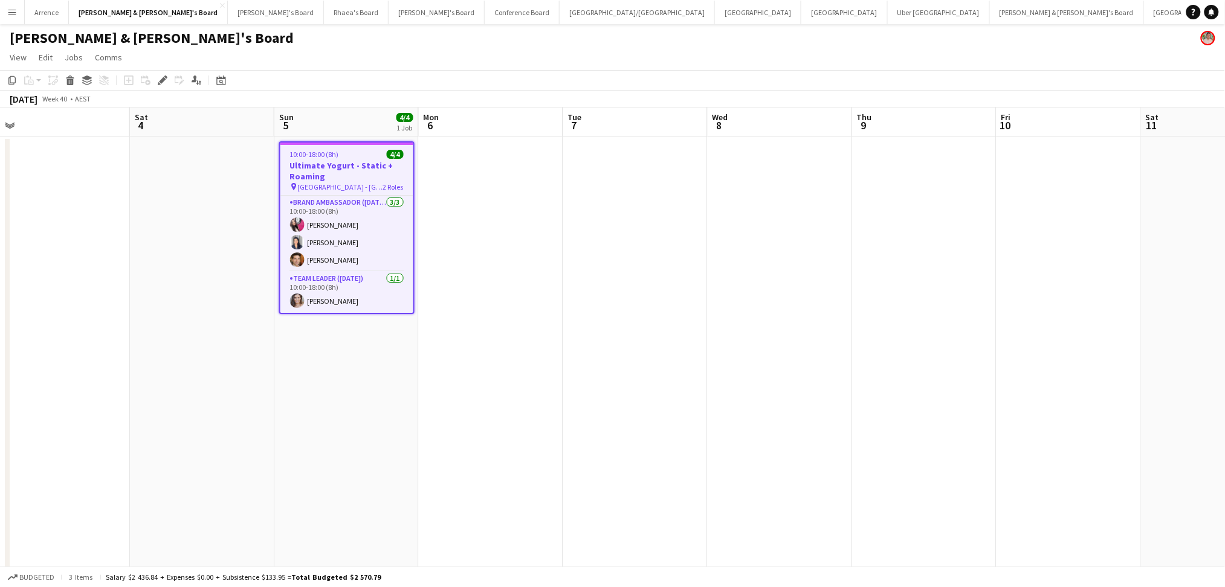
drag, startPoint x: 882, startPoint y: 411, endPoint x: 360, endPoint y: 399, distance: 521.8
click at [360, 399] on app-calendar-viewport "Tue 30 Wed 1 2/2 1 Job Thu 2 3/3 1 Job Fri 3 Sat 4 Sun 5 4/4 1 Job Mon 6 Tue 7 …" at bounding box center [612, 556] width 1225 height 896
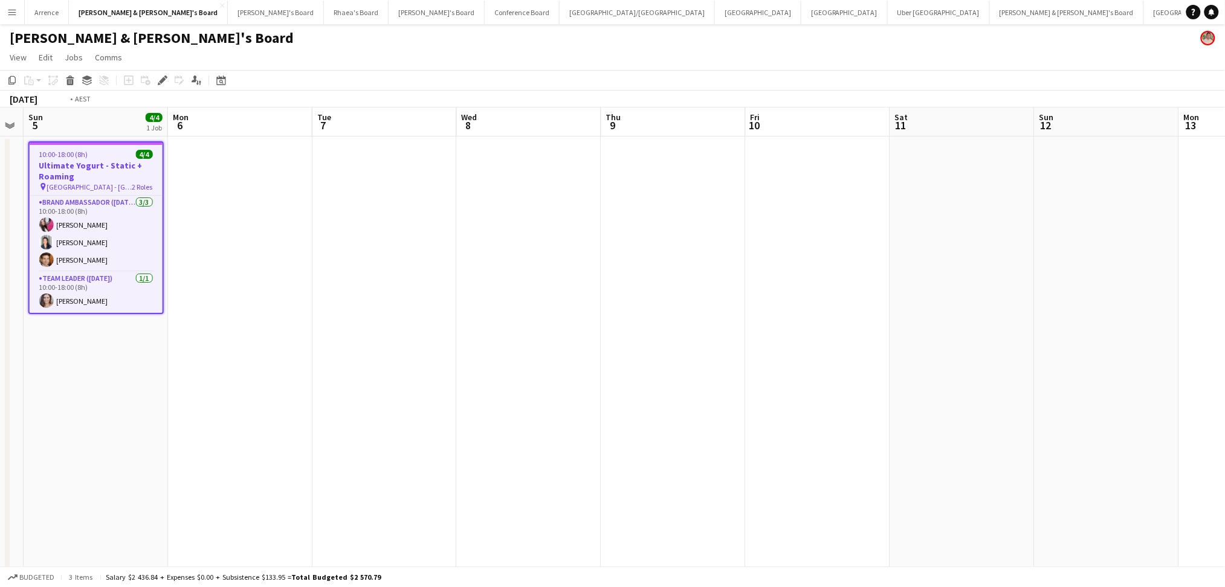
drag, startPoint x: 869, startPoint y: 431, endPoint x: 255, endPoint y: 357, distance: 618.5
click at [255, 357] on app-calendar-viewport "Thu 2 3/3 1 Job Fri 3 Sat 4 Sun 5 4/4 1 Job Mon 6 Tue 7 Wed 8 Thu 9 Fri 10 Sat …" at bounding box center [612, 556] width 1225 height 896
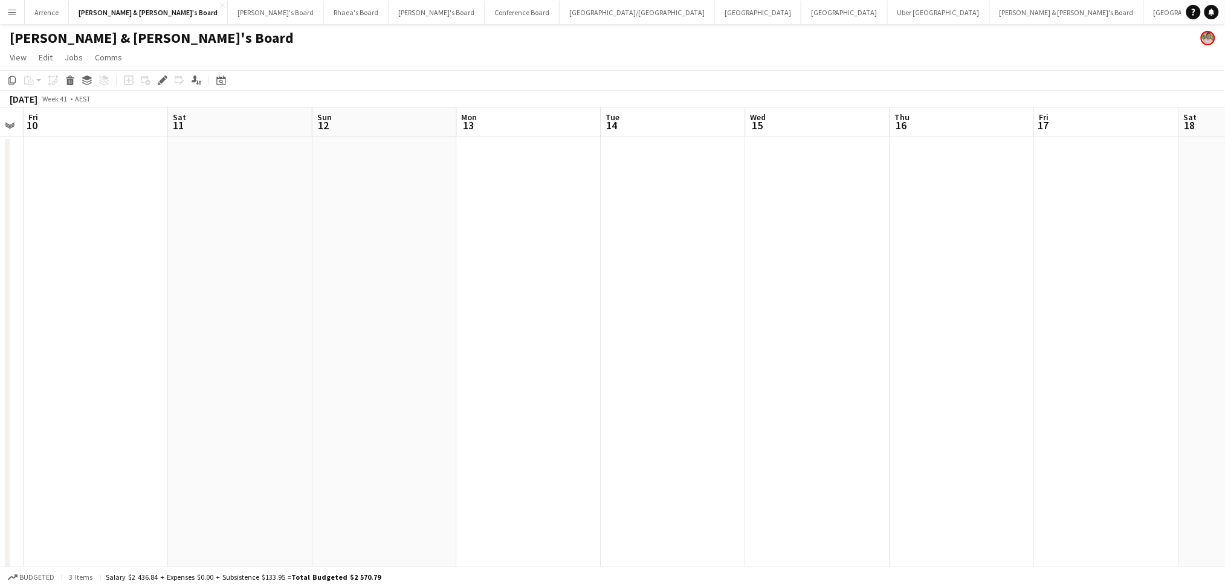
scroll to position [0, 432]
drag, startPoint x: 626, startPoint y: 361, endPoint x: 370, endPoint y: 349, distance: 256.6
click at [369, 350] on app-calendar-viewport "Tue 7 Wed 8 Thu 9 Fri 10 Sat 11 Sun 12 Mon 13 Tue 14 Wed 15 Thu 16 Fri 17 Sat 1…" at bounding box center [612, 556] width 1225 height 896
drag, startPoint x: 969, startPoint y: 385, endPoint x: 447, endPoint y: 328, distance: 525.3
click at [409, 334] on app-calendar-viewport "Mon 13 Tue 14 Wed 15 Thu 16 Fri 17 Sat 18 Sun 19 Mon 20 Tue 21 Wed 22 Thu 23 Fr…" at bounding box center [612, 556] width 1225 height 896
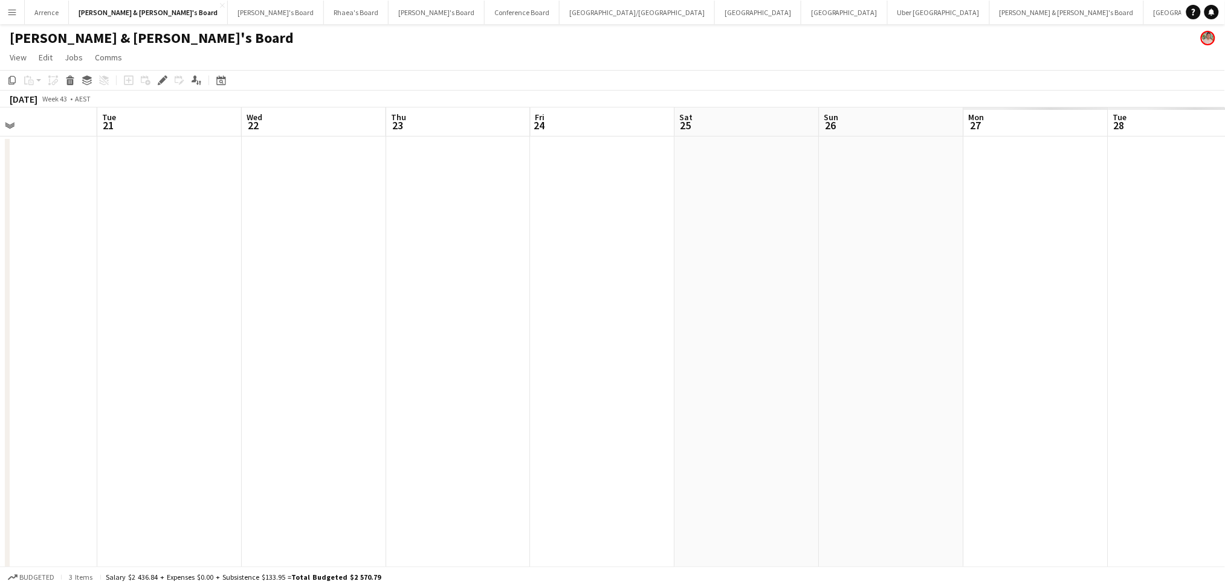
drag, startPoint x: 989, startPoint y: 352, endPoint x: 494, endPoint y: 343, distance: 495.7
click at [280, 329] on app-calendar-viewport "Sat 18 Sun 19 Mon 20 Tue 21 Wed 22 Thu 23 Fri 24 Sat 25 Sun 26 Mon 27 Tue 28 We…" at bounding box center [612, 556] width 1225 height 896
drag, startPoint x: 888, startPoint y: 404, endPoint x: 386, endPoint y: 408, distance: 502.3
click at [386, 408] on app-calendar-viewport "Tue 21 Wed 22 Thu 23 Fri 24 Sat 25 Sun 26 Mon 27 Tue 28 Wed 29 Thu 30 Fri 31 Sa…" at bounding box center [612, 556] width 1225 height 896
drag, startPoint x: 885, startPoint y: 508, endPoint x: 614, endPoint y: 508, distance: 270.8
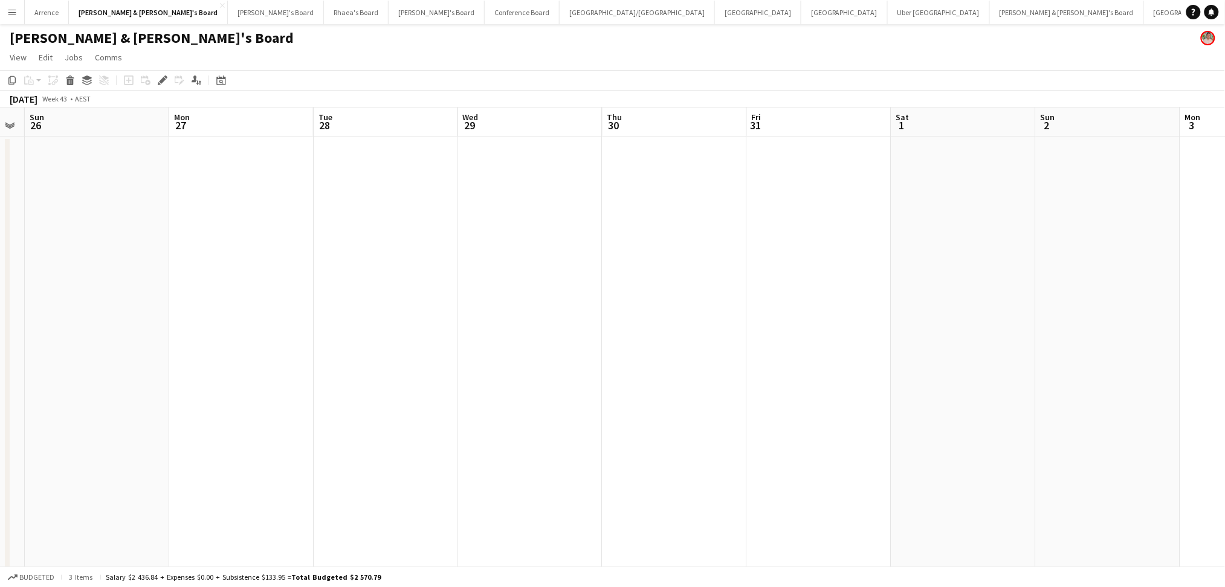
click at [614, 508] on app-calendar-viewport "Thu 23 Fri 24 Sat 25 Sun 26 Mon 27 Tue 28 Wed 29 Thu 30 Fri 31 Sat 1 Sun 2 Mon …" at bounding box center [612, 556] width 1225 height 896
drag, startPoint x: 992, startPoint y: 508, endPoint x: 639, endPoint y: 499, distance: 353.1
click at [639, 499] on app-calendar-viewport "Sat 25 Sun 26 Mon 27 Tue 28 Wed 29 Thu 30 Fri 31 Sat 1 Sun 2 Mon 3 Tue 4 Wed 5 …" at bounding box center [612, 556] width 1225 height 896
drag, startPoint x: 910, startPoint y: 489, endPoint x: 411, endPoint y: 464, distance: 499.9
click at [411, 464] on app-calendar-viewport "Mon 27 Tue 28 Wed 29 Thu 30 Fri 31 Sat 1 Sun 2 Mon 3 Tue 4 Wed 5 Thu 6 Fri 7 Sa…" at bounding box center [612, 556] width 1225 height 896
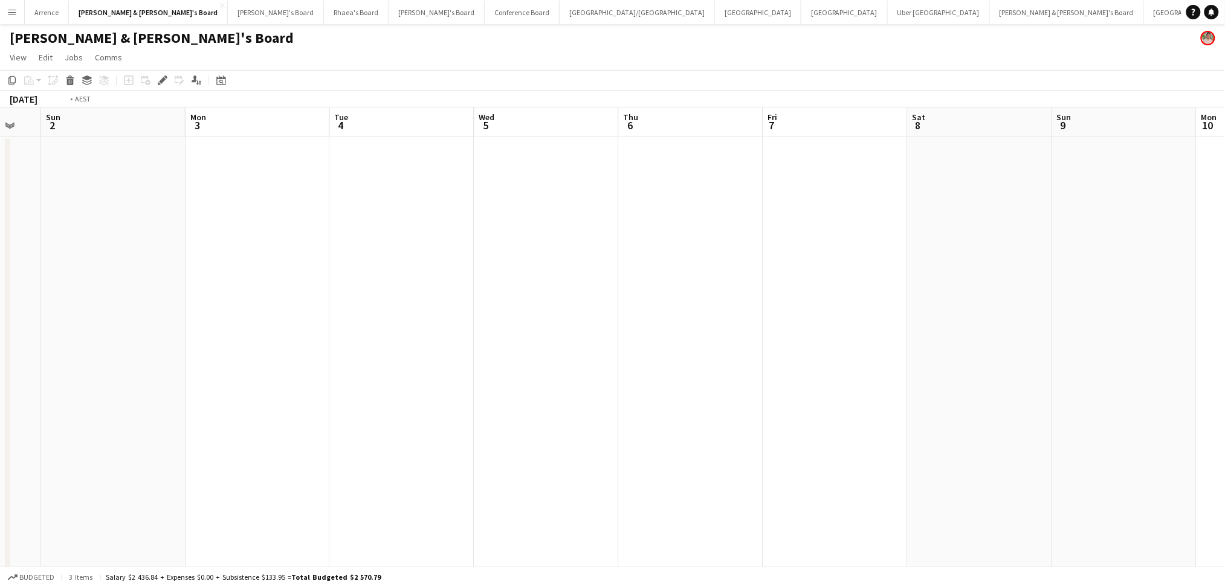
drag, startPoint x: 814, startPoint y: 459, endPoint x: 408, endPoint y: 444, distance: 405.9
click at [408, 444] on app-calendar-viewport "Wed 29 Thu 30 Fri 31 Sat 1 Sun 2 Mon 3 Tue 4 Wed 5 Thu 6 Fri 7 Sat 8 Sun 9 Mon …" at bounding box center [612, 556] width 1225 height 896
drag, startPoint x: 724, startPoint y: 461, endPoint x: 321, endPoint y: 454, distance: 403.2
click at [321, 454] on app-calendar-viewport "Sat 1 Sun 2 Mon 3 Tue 4 Wed 5 Thu 6 Fri 7 Sat 8 Sun 9 Mon 10 Tue 11 Wed 12 Thu …" at bounding box center [612, 556] width 1225 height 896
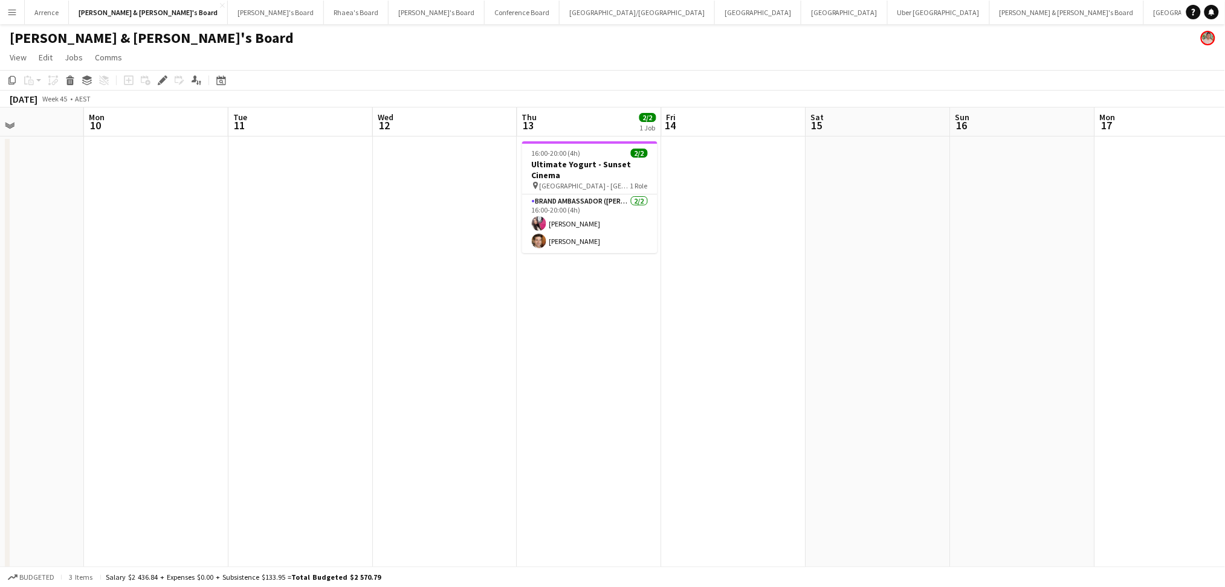
scroll to position [0, 407]
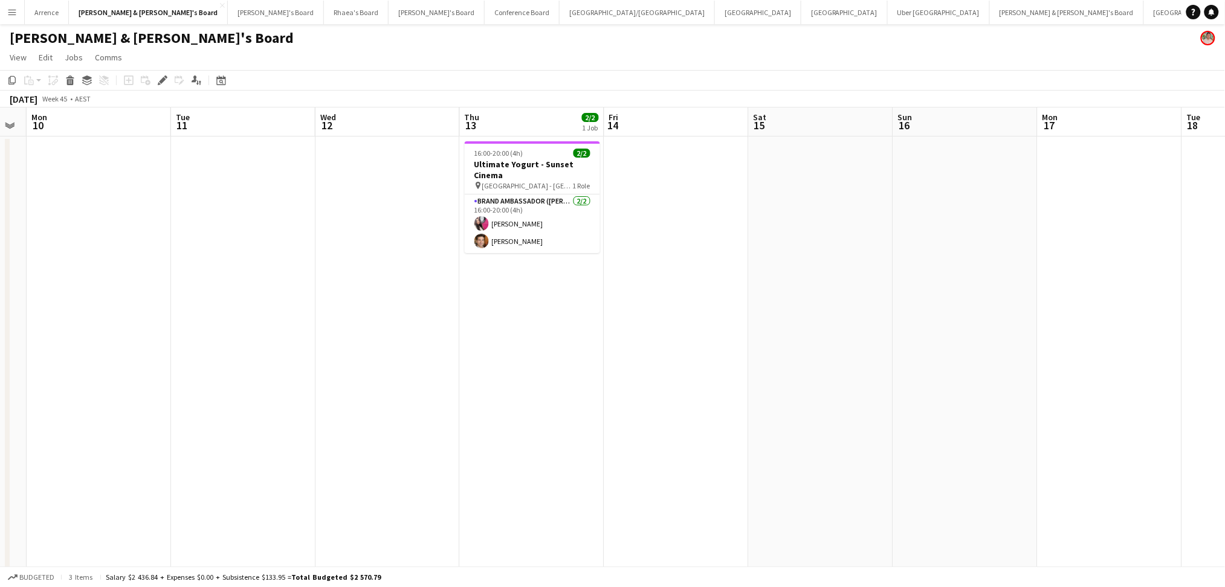
drag, startPoint x: 653, startPoint y: 449, endPoint x: 285, endPoint y: 445, distance: 367.5
click at [285, 445] on app-calendar-viewport "Fri 7 Sat 8 Sun 9 Mon 10 Tue 11 Wed 12 Thu 13 2/2 1 Job Fri 14 Sat 15 Sun 16 Mo…" at bounding box center [612, 556] width 1225 height 896
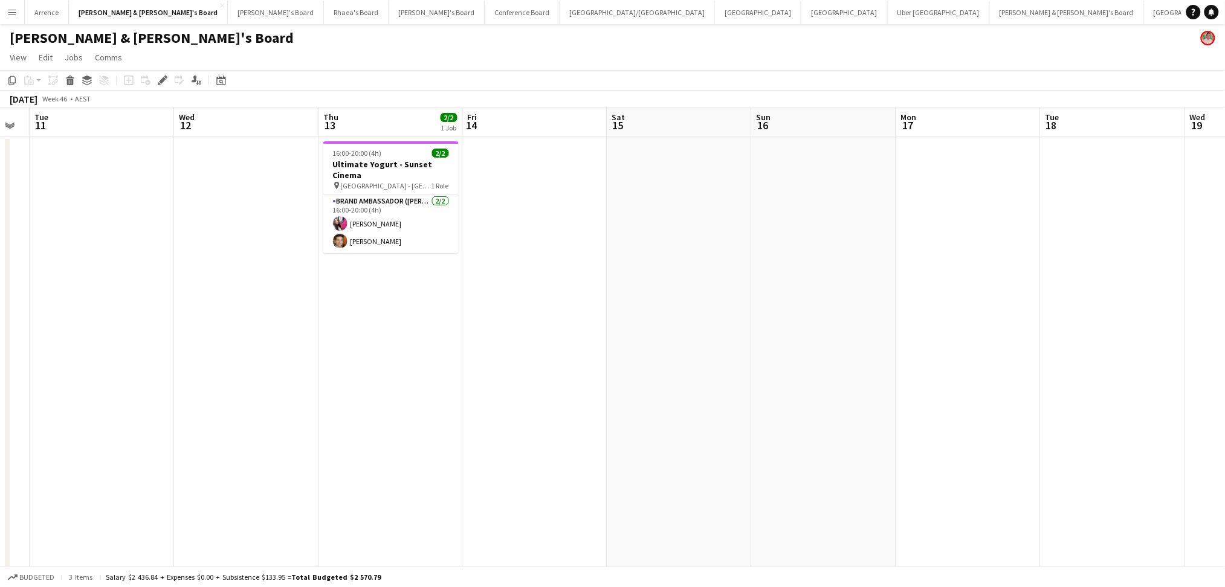
drag, startPoint x: 818, startPoint y: 451, endPoint x: 387, endPoint y: 436, distance: 431.8
click at [387, 436] on app-calendar-viewport "Sat 8 Sun 9 Mon 10 Tue 11 Wed 12 Thu 13 2/2 1 Job Fri 14 Sat 15 Sun 16 Mon 17 T…" at bounding box center [612, 556] width 1225 height 896
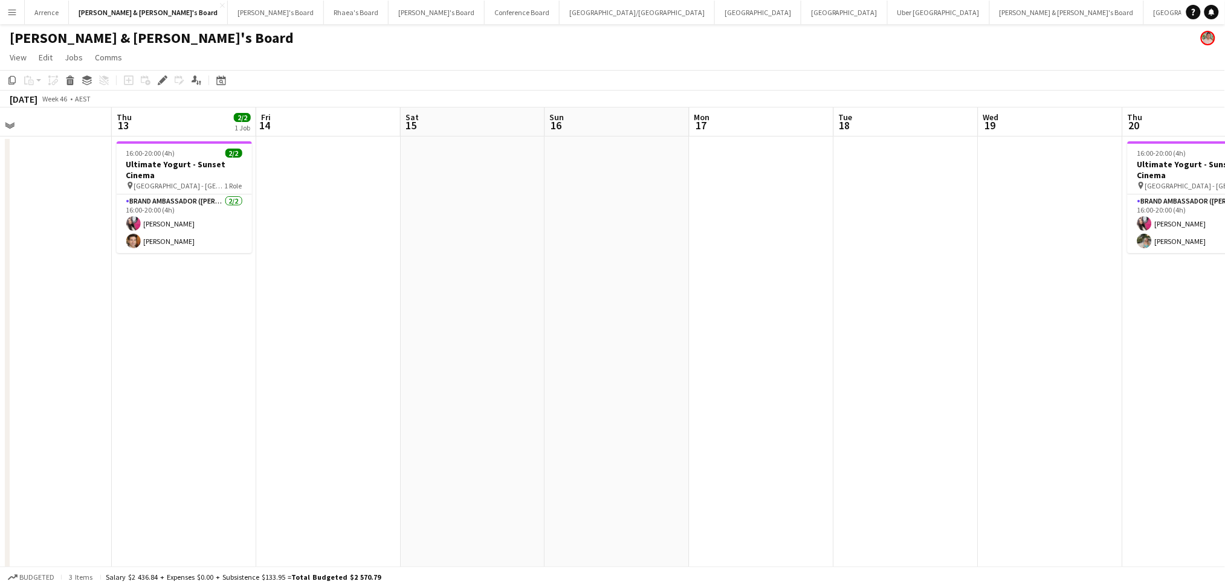
drag, startPoint x: 977, startPoint y: 432, endPoint x: 771, endPoint y: 432, distance: 205.5
click at [771, 432] on app-calendar-viewport "Mon 10 Tue 11 Wed 12 Thu 13 2/2 1 Job Fri 14 Sat 15 Sun 16 Mon 17 Tue 18 Wed 19…" at bounding box center [612, 556] width 1225 height 896
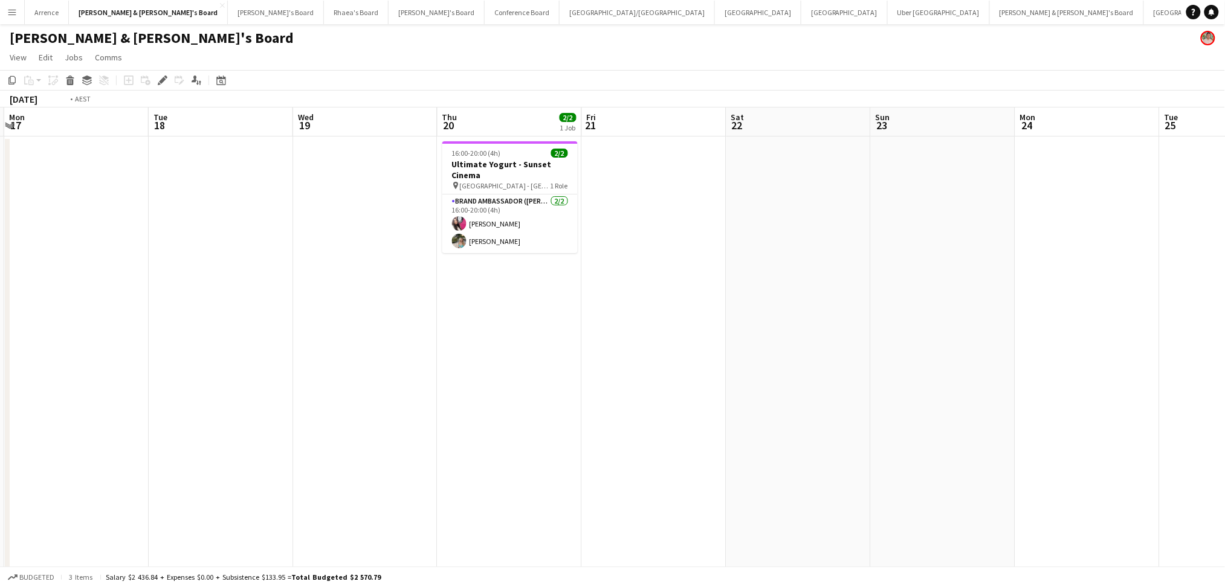
drag, startPoint x: 935, startPoint y: 426, endPoint x: 490, endPoint y: 404, distance: 445.4
click at [490, 404] on app-calendar-viewport "Fri 14 Sat 15 Sun 16 Mon 17 Tue 18 Wed 19 Thu 20 2/2 1 Job Fri 21 Sat 22 Sun 23…" at bounding box center [612, 556] width 1225 height 896
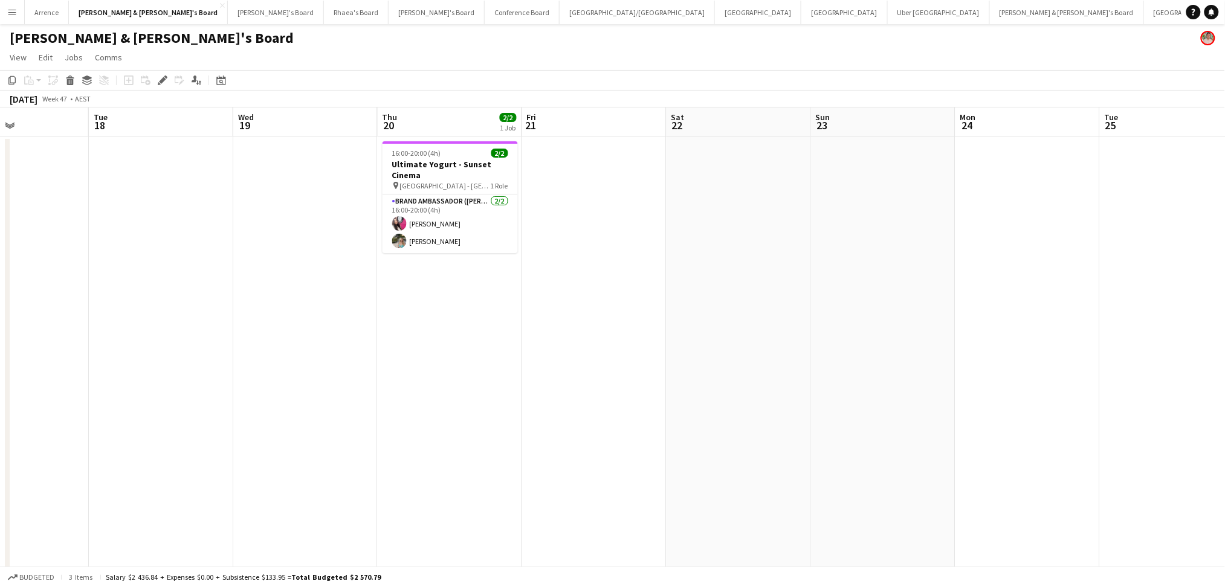
scroll to position [0, 341]
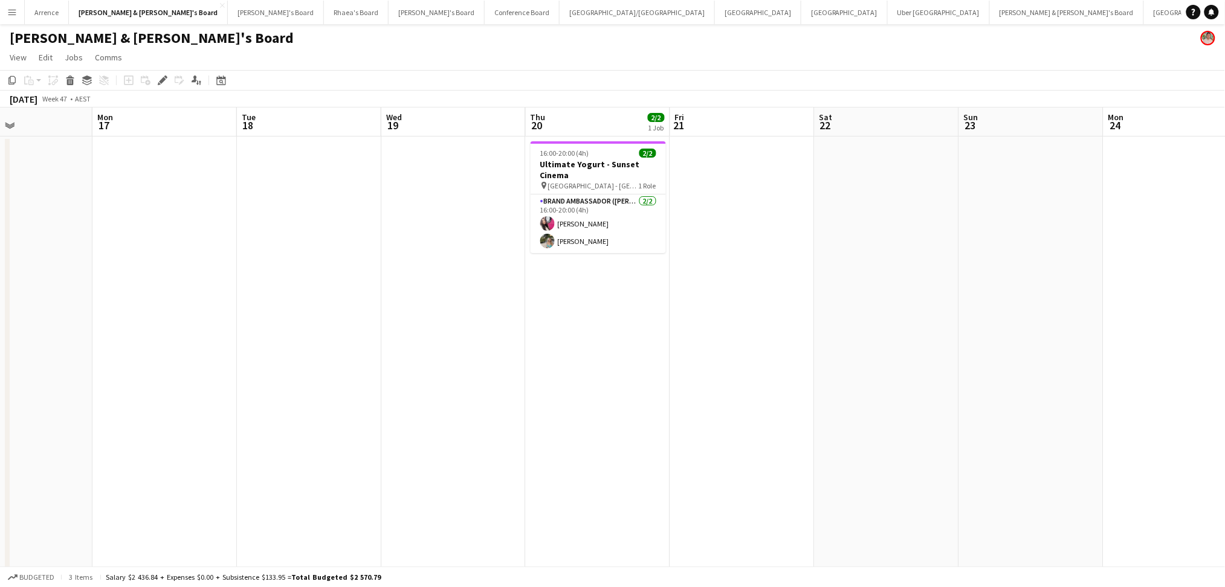
drag, startPoint x: 804, startPoint y: 414, endPoint x: 386, endPoint y: 407, distance: 418.3
click at [386, 407] on app-calendar-viewport "Fri 14 Sat 15 Sun 16 Mon 17 Tue 18 Wed 19 Thu 20 2/2 1 Job Fri 21 Sat 22 Sun 23…" at bounding box center [612, 556] width 1225 height 896
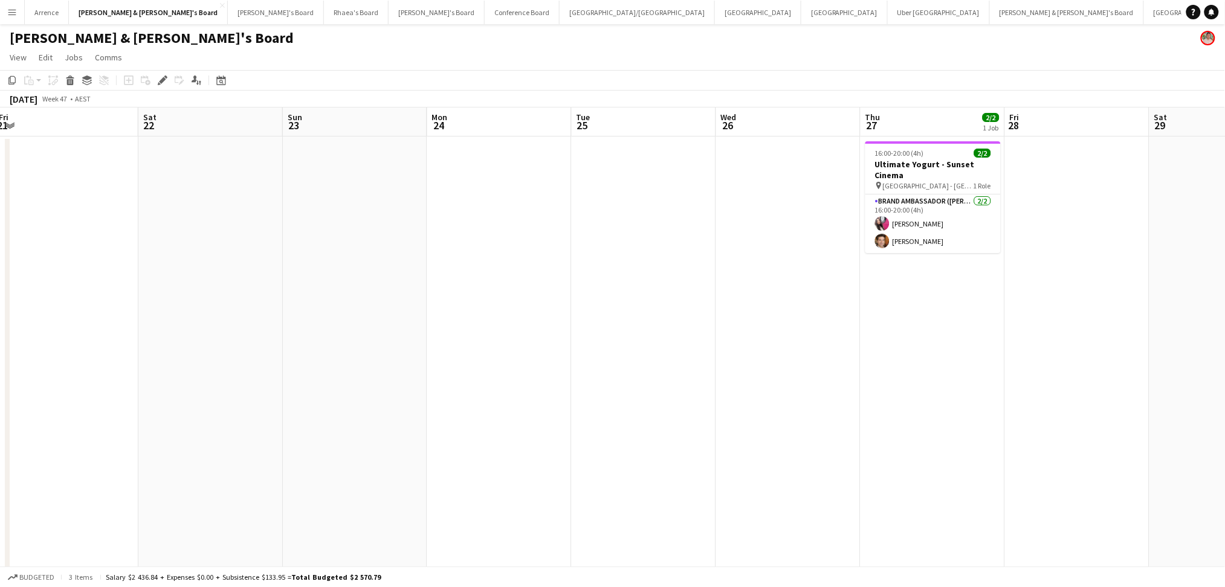
drag, startPoint x: 693, startPoint y: 424, endPoint x: 449, endPoint y: 417, distance: 244.3
click at [449, 417] on app-calendar-viewport "Tue 18 Wed 19 Thu 20 2/2 1 Job Fri 21 Sat 22 Sun 23 Mon 24 Tue 25 Wed 26 Thu 27…" at bounding box center [612, 556] width 1225 height 896
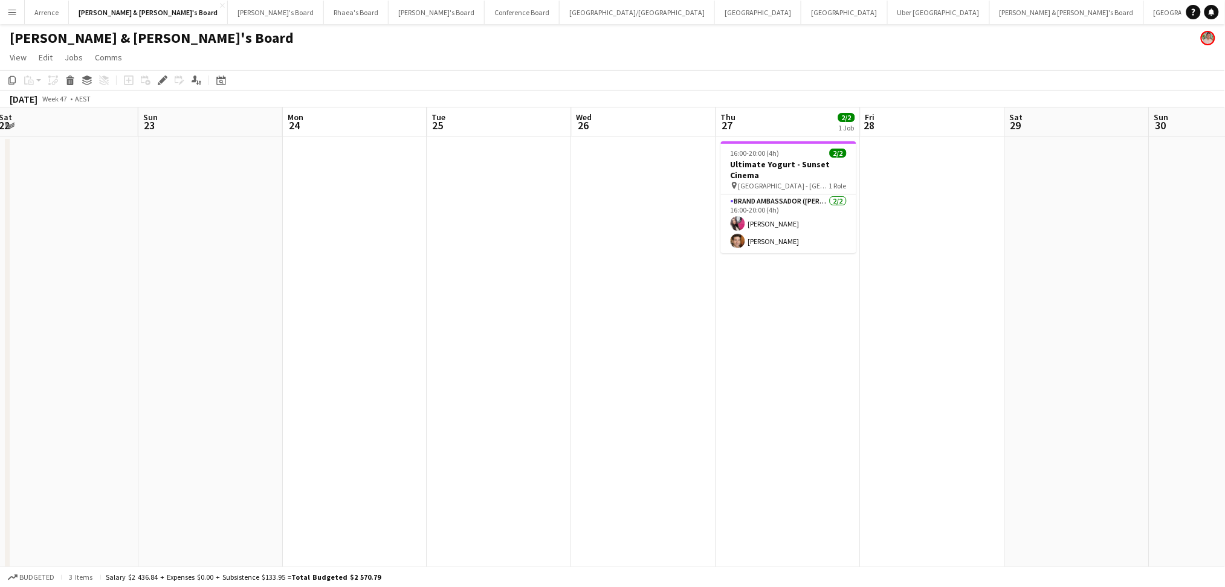
scroll to position [0, 441]
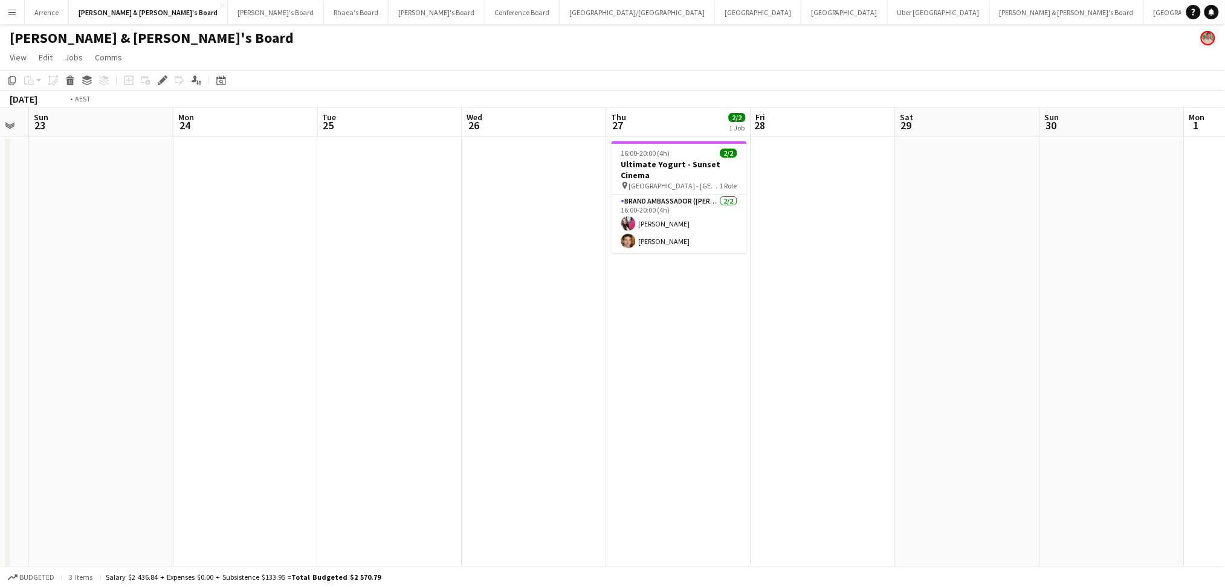
drag, startPoint x: 800, startPoint y: 417, endPoint x: 403, endPoint y: 412, distance: 397.1
click at [403, 412] on app-calendar-viewport "Wed 19 Thu 20 2/2 1 Job Fri 21 Sat 22 Sun 23 Mon 24 Tue 25 Wed 26 Thu 27 2/2 1 …" at bounding box center [612, 556] width 1225 height 896
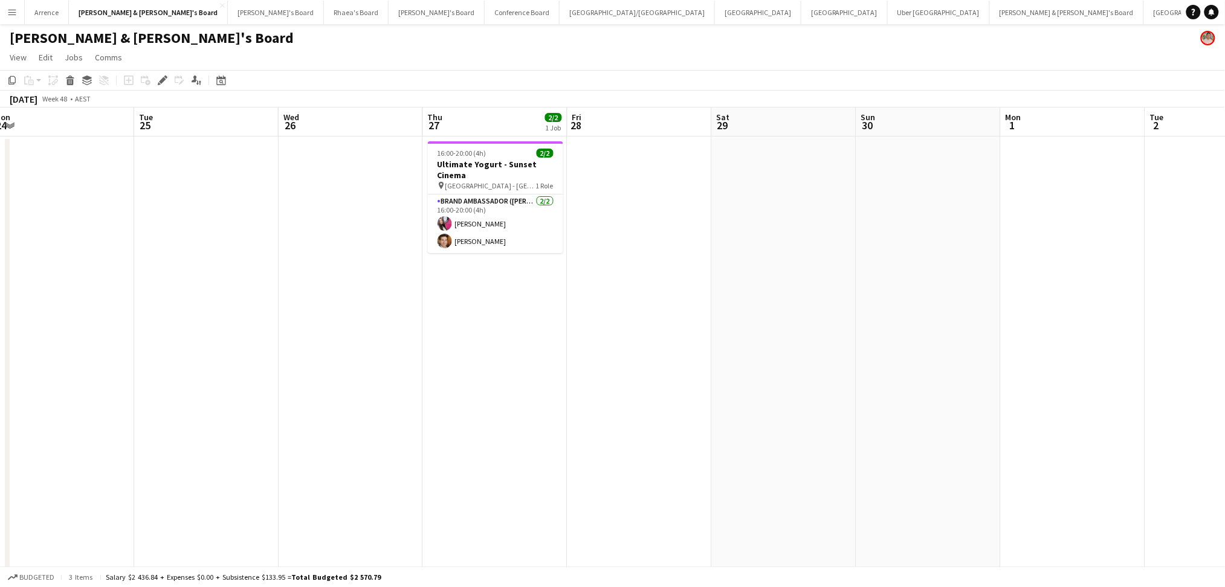
drag, startPoint x: 803, startPoint y: 408, endPoint x: 434, endPoint y: 429, distance: 369.3
click at [597, 406] on app-calendar-viewport "Fri 21 Sat 22 Sun 23 Mon 24 Tue 25 Wed 26 Thu 27 2/2 1 Job Fri 28 Sat 29 Sun 30…" at bounding box center [612, 556] width 1225 height 896
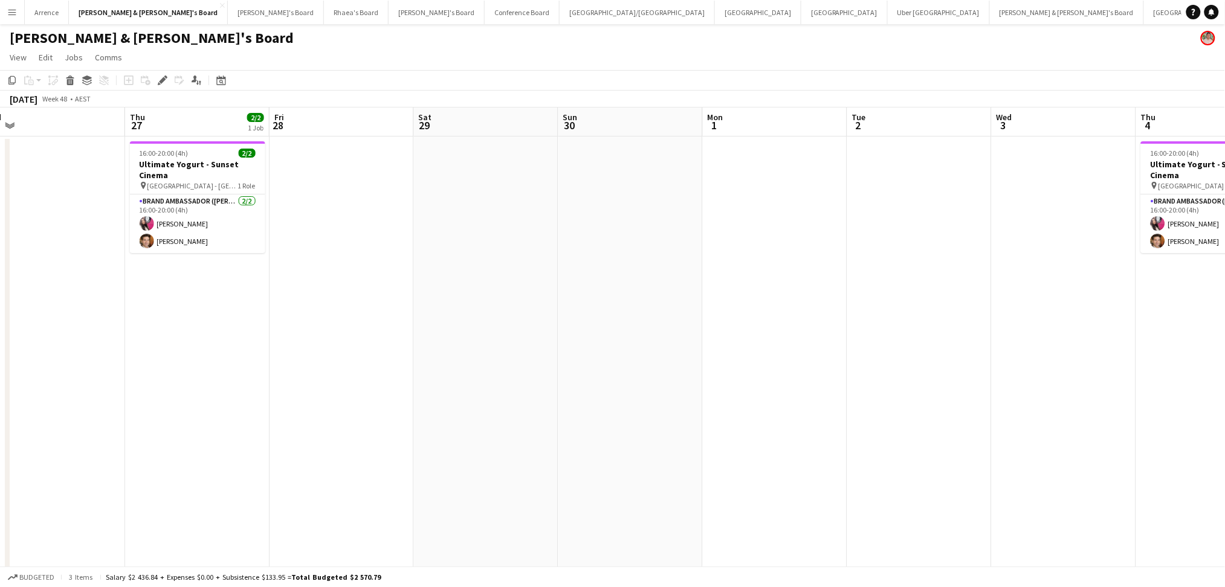
drag, startPoint x: 881, startPoint y: 397, endPoint x: 510, endPoint y: 400, distance: 371.1
click at [450, 402] on app-calendar-viewport "Sun 23 Mon 24 Tue 25 Wed 26 Thu 27 2/2 1 Job Fri 28 Sat 29 Sun 30 Mon 1 Tue 2 W…" at bounding box center [612, 556] width 1225 height 896
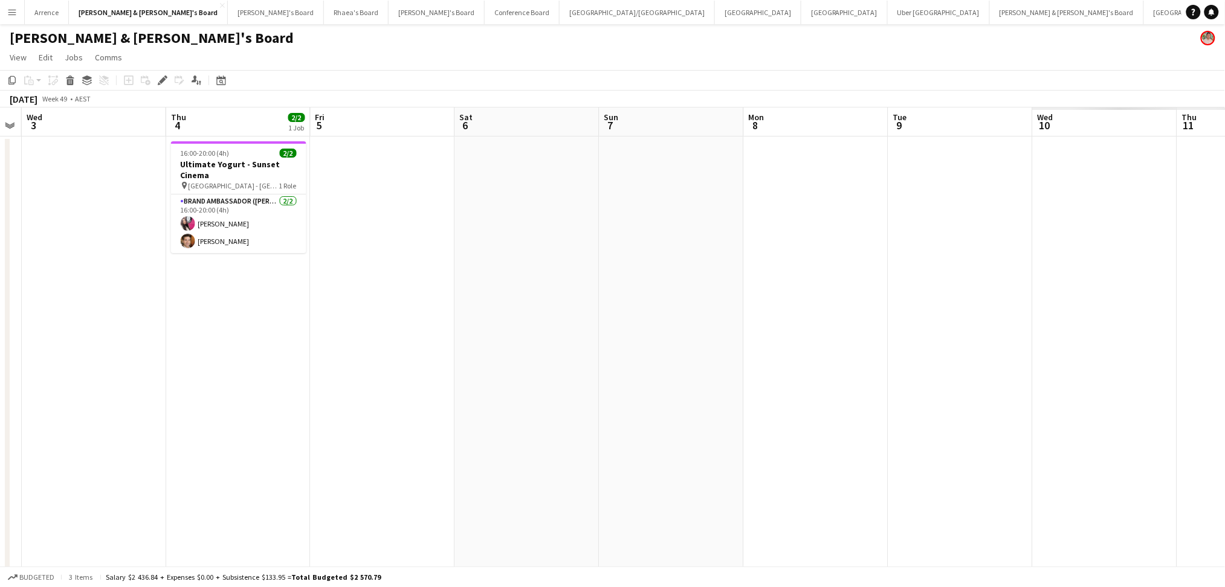
drag, startPoint x: 740, startPoint y: 401, endPoint x: 331, endPoint y: 399, distance: 409.2
click at [329, 399] on app-calendar-viewport "Sat 29 Sun 30 Mon 1 Tue 2 Wed 3 Thu 4 2/2 1 Job Fri 5 Sat 6 Sun 7 Mon 8 Tue 9 W…" at bounding box center [612, 556] width 1225 height 896
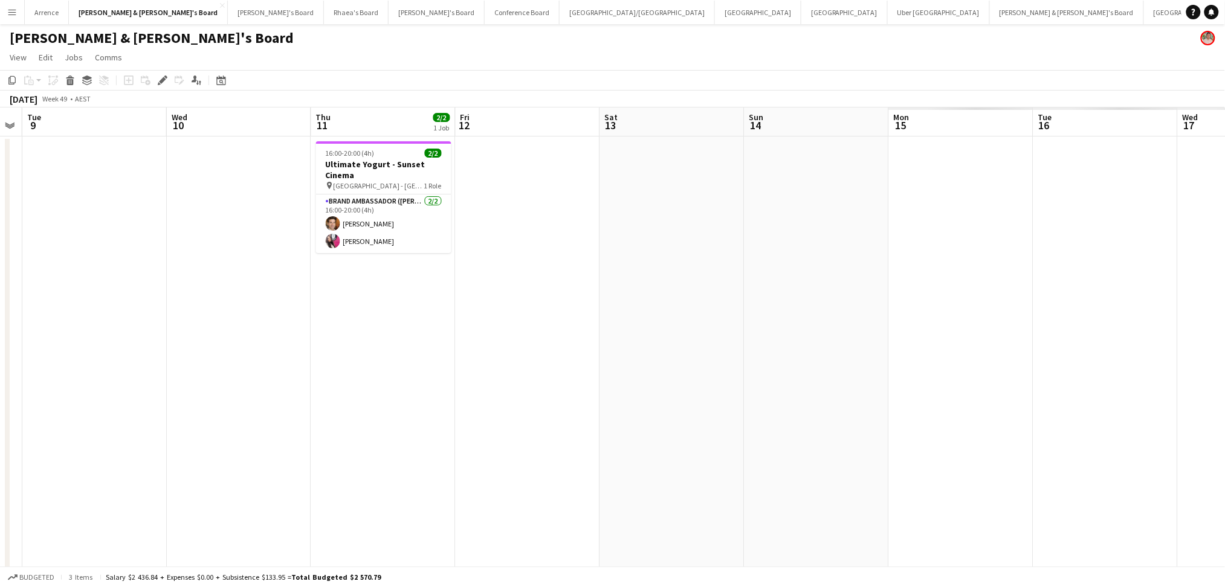
drag, startPoint x: 379, startPoint y: 412, endPoint x: 224, endPoint y: 403, distance: 155.6
click at [224, 403] on app-calendar-viewport "Fri 5 Sat 6 Sun 7 Mon 8 Tue 9 Wed 10 Thu 11 2/2 1 Job Fri 12 Sat 13 Sun 14 Mon …" at bounding box center [612, 556] width 1225 height 896
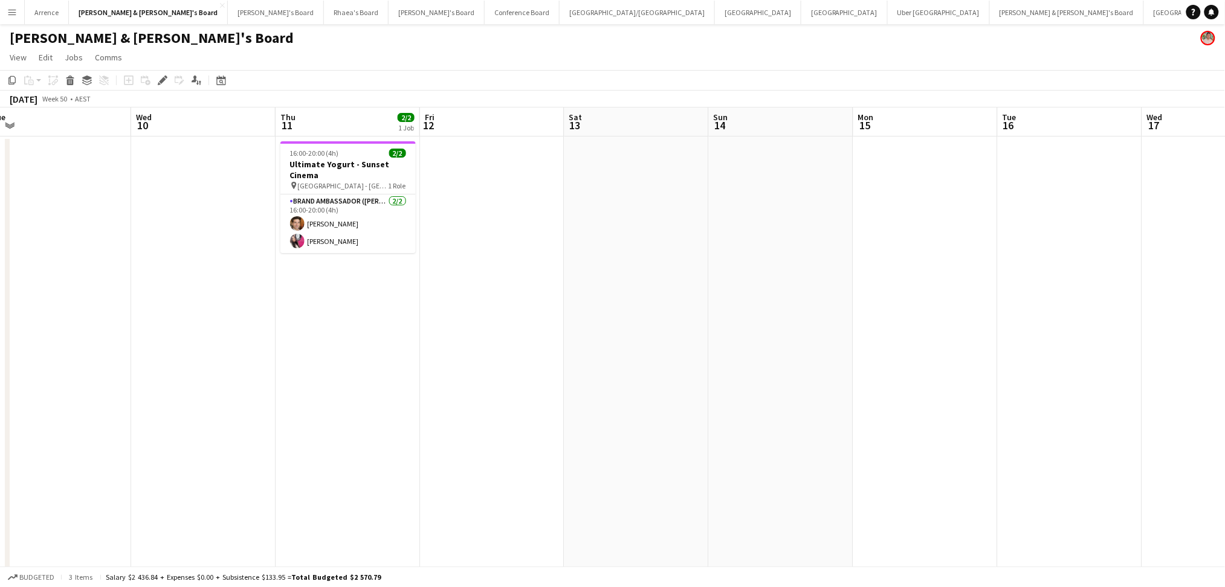
drag, startPoint x: 714, startPoint y: 421, endPoint x: 364, endPoint y: 387, distance: 351.0
click at [192, 378] on app-calendar-viewport "Sun 7 Mon 8 Tue 9 Wed 10 Thu 11 2/2 1 Job Fri 12 Sat 13 Sun 14 Mon 15 Tue 16 We…" at bounding box center [612, 556] width 1225 height 896
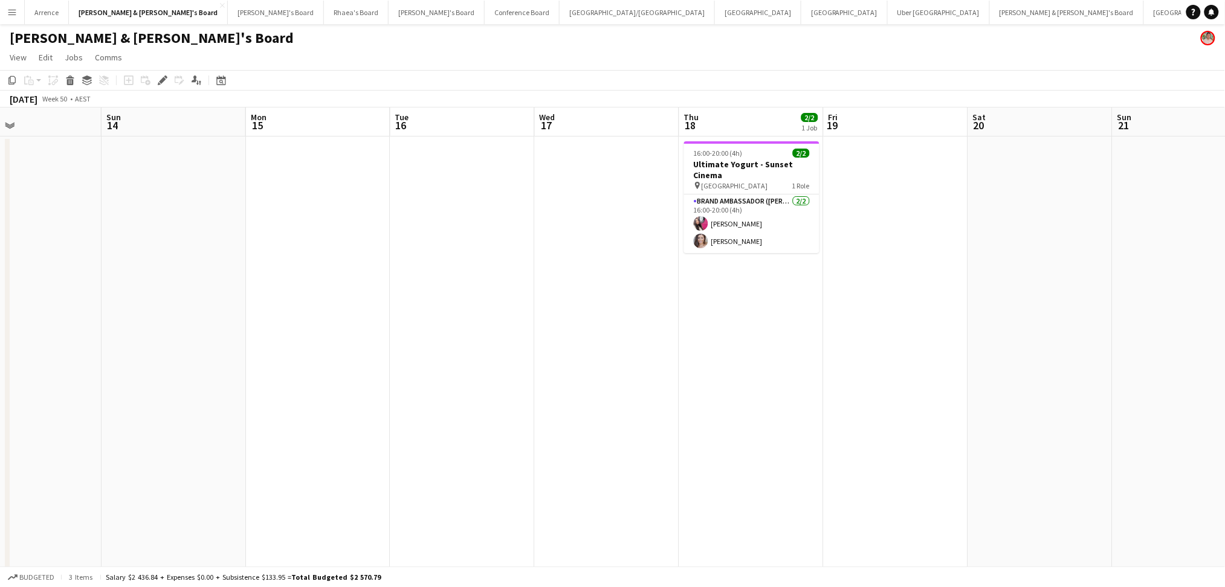
drag, startPoint x: 752, startPoint y: 418, endPoint x: 365, endPoint y: 389, distance: 388.6
click at [365, 389] on app-calendar-viewport "Wed 10 Thu 11 2/2 1 Job Fri 12 Sat 13 Sun 14 Mon 15 Tue 16 Wed 17 Thu 18 2/2 1 …" at bounding box center [612, 556] width 1225 height 896
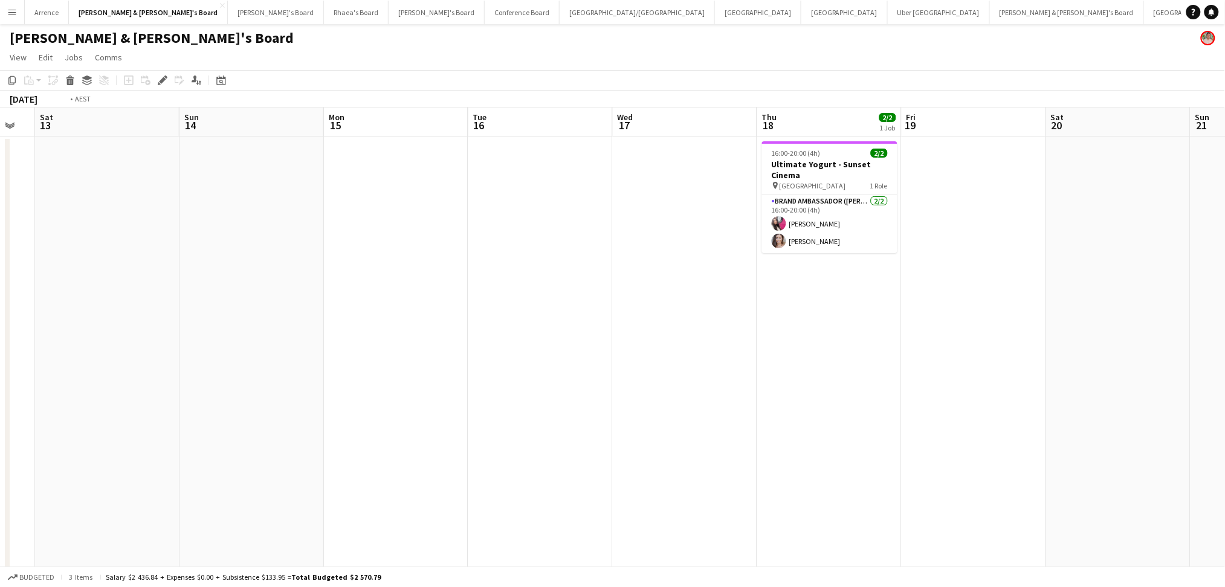
drag, startPoint x: 687, startPoint y: 402, endPoint x: 228, endPoint y: 366, distance: 460.1
click at [200, 369] on app-calendar-viewport "Wed 10 Thu 11 2/2 1 Job Fri 12 Sat 13 Sun 14 Mon 15 Tue 16 Wed 17 Thu 18 2/2 1 …" at bounding box center [612, 556] width 1225 height 896
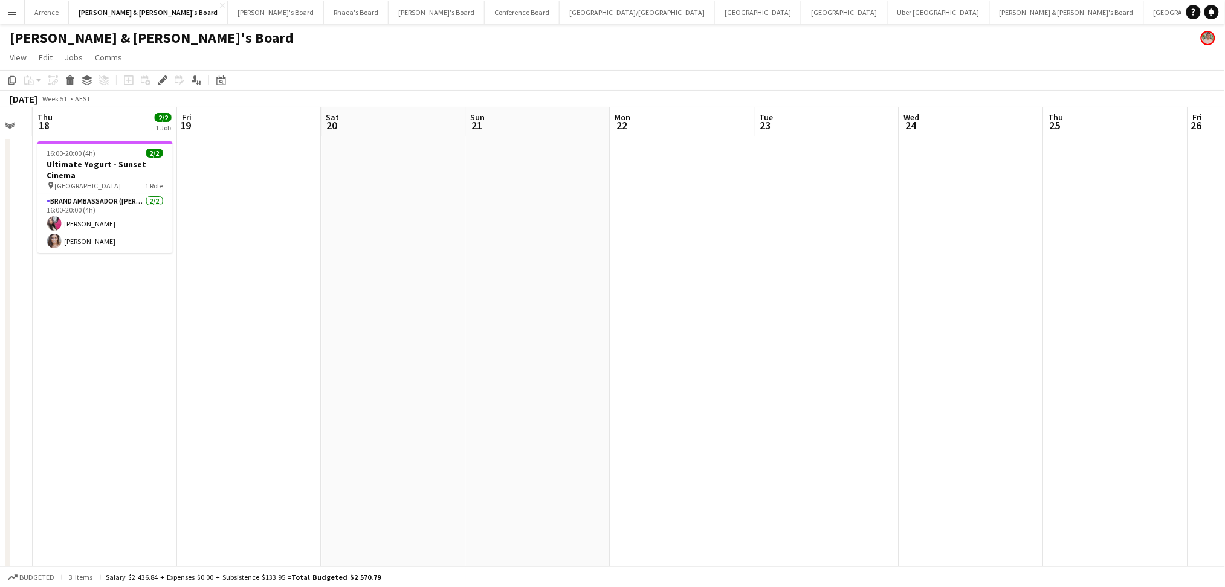
drag, startPoint x: 844, startPoint y: 412, endPoint x: 268, endPoint y: 398, distance: 576.8
click at [268, 398] on app-calendar-viewport "Sun 14 Mon 15 Tue 16 Wed 17 Thu 18 2/2 1 Job Fri 19 Sat 20 Sun 21 Mon 22 Tue 23…" at bounding box center [612, 556] width 1225 height 896
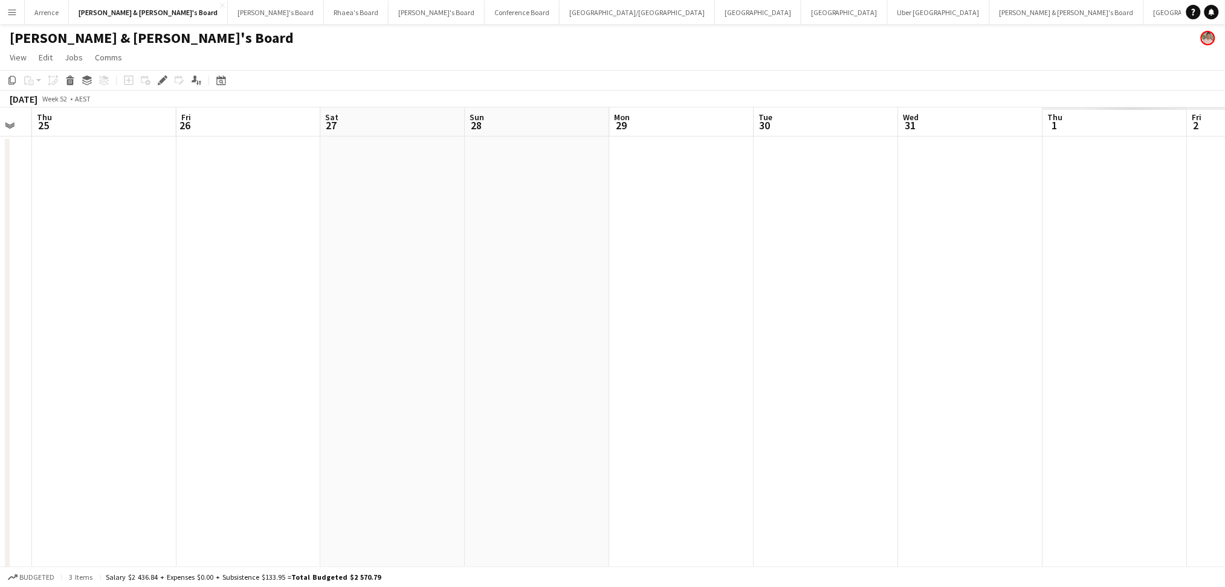
drag, startPoint x: 488, startPoint y: 397, endPoint x: 493, endPoint y: 381, distance: 16.4
click at [351, 382] on app-calendar-viewport "Sun 21 Mon 22 Tue 23 Wed 24 Thu 25 Fri 26 Sat 27 Sun 28 Mon 29 Tue 30 Wed 31 Th…" at bounding box center [612, 556] width 1225 height 896
drag, startPoint x: 905, startPoint y: 415, endPoint x: 302, endPoint y: 390, distance: 603.1
click at [302, 390] on app-calendar-viewport "Mon 22 Tue 23 Wed 24 Thu 25 Fri 26 Sat 27 Sun 28 Mon 29 Tue 30 Wed 31 Thu 1 Fri…" at bounding box center [612, 556] width 1225 height 896
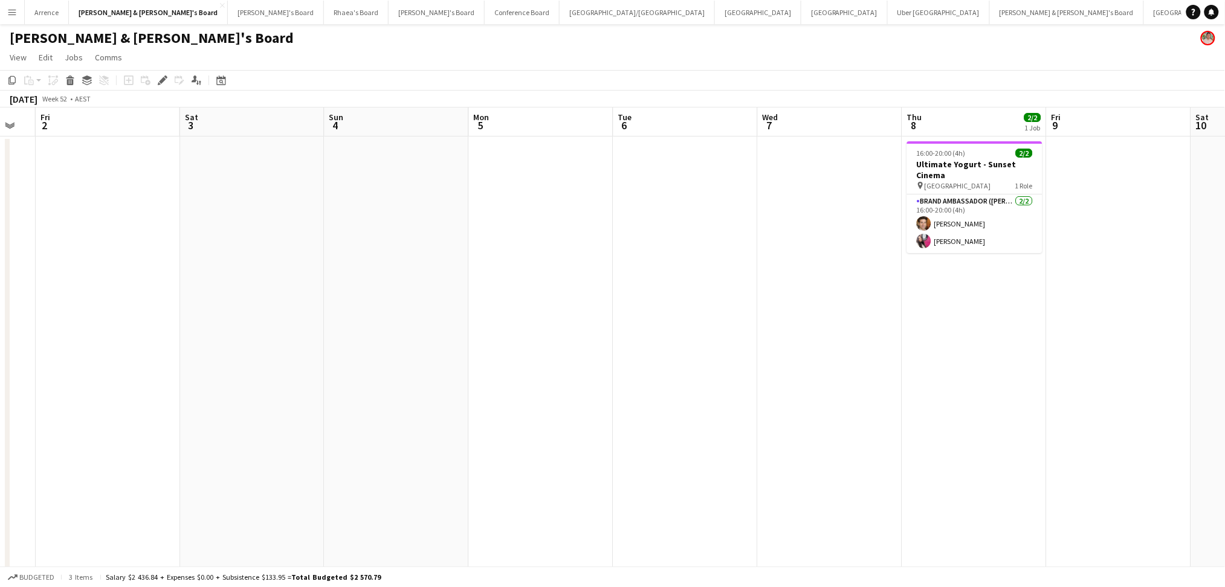
drag, startPoint x: 988, startPoint y: 422, endPoint x: 317, endPoint y: 432, distance: 671.0
click at [317, 432] on app-calendar-viewport "Mon 29 Tue 30 Wed 31 Thu 1 Fri 2 Sat 3 Sun 4 Mon 5 Tue 6 Wed 7 Thu 8 2/2 1 Job …" at bounding box center [612, 556] width 1225 height 896
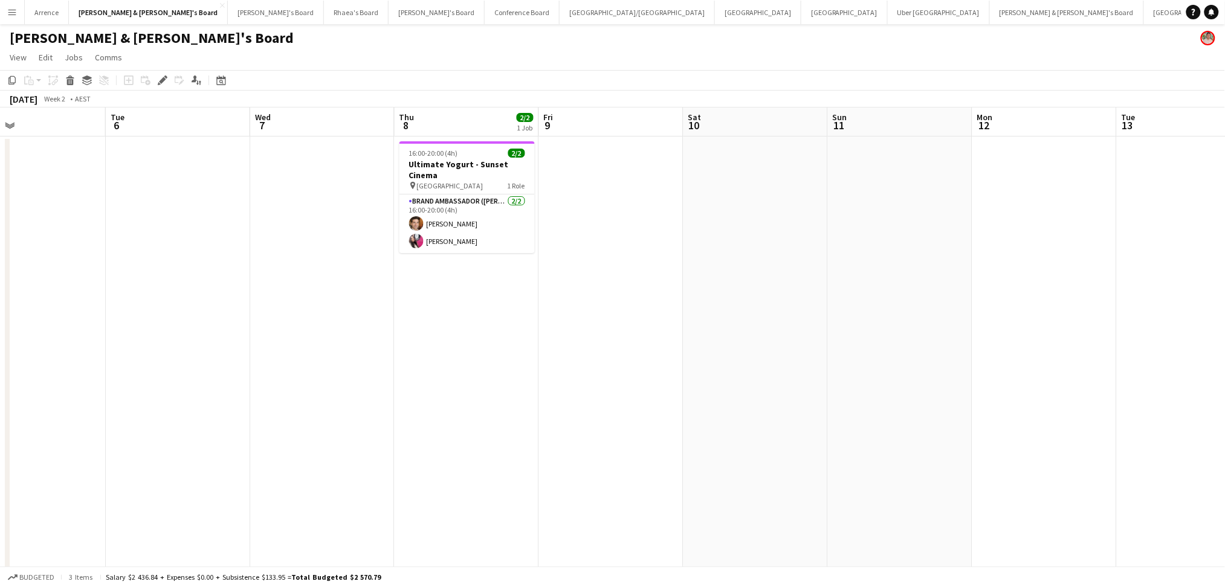
drag
click at [602, 375] on app-calendar-viewport "Fri 2 Sat 3 Sun 4 Mon 5 Tue 6 Wed 7 Thu 8 2/2 1 Job Fri 9 Sat 10 Sun 11 Mon 12 …" at bounding box center [612, 556] width 1225 height 896
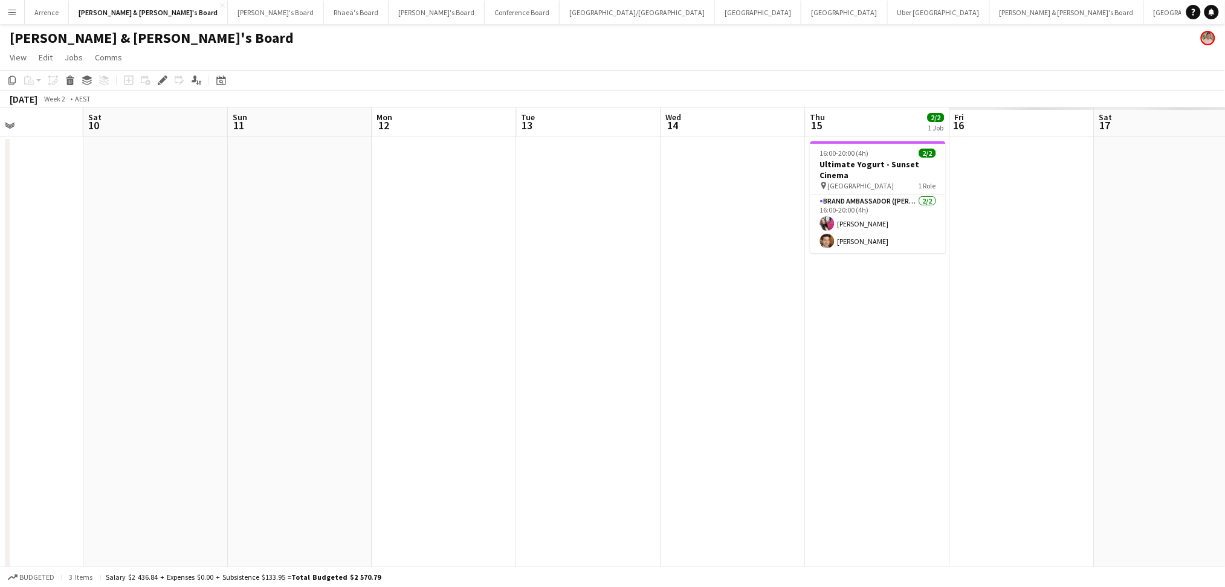
click at [337, 395] on app-calendar-viewport "Tue 6 Wed 7 Thu 8 2/2 1 Job Fri 9 Sat 10 Sun 11 Mon 12 Tue 13 Wed 14 Thu 15 2/2…" at bounding box center [612, 556] width 1225 height 896
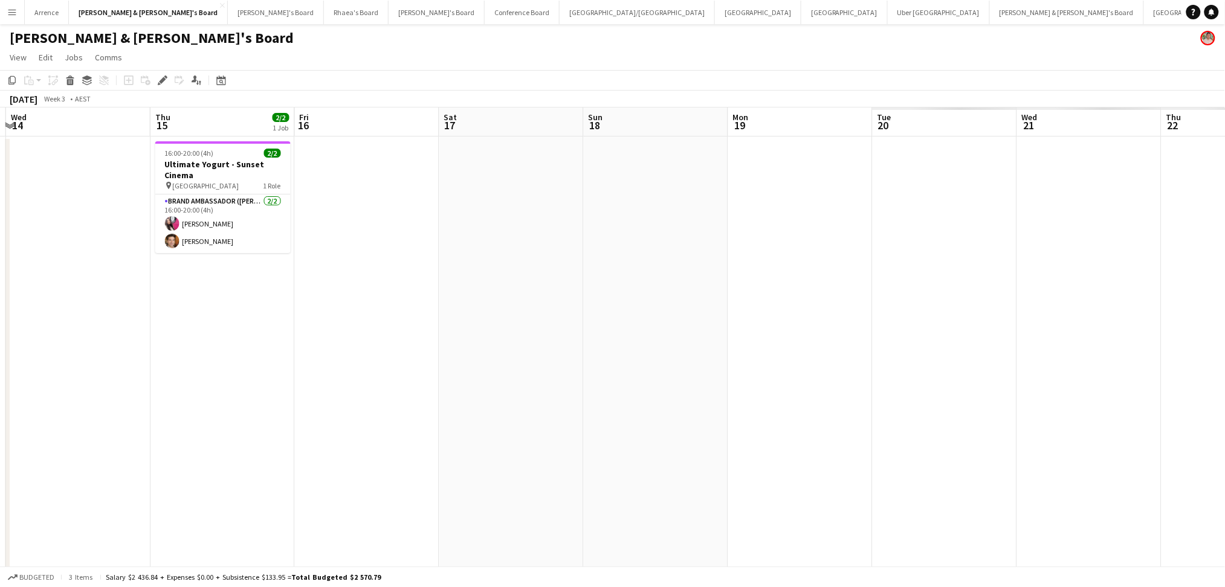
click at [589, 405] on app-calendar-viewport "Sat 10 Sun 11 Mon 12 Tue 13 Wed 14 Thu 15 2/2 1 Job Fri 16 Sat 17 Sun 18 Mon 19…" at bounding box center [612, 556] width 1225 height 896
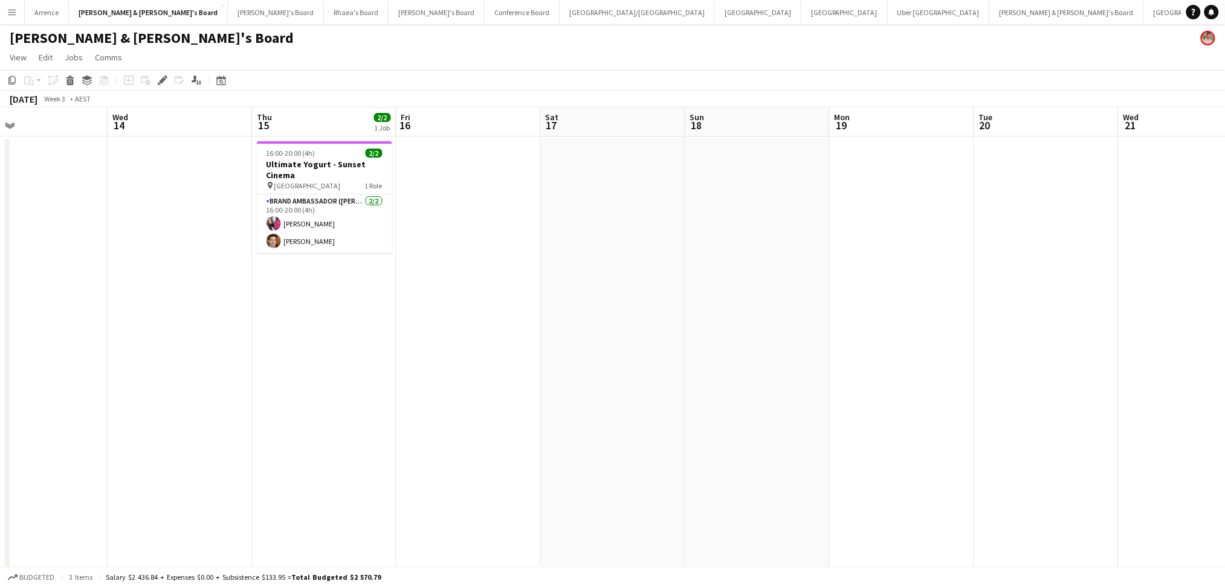
click at [329, 398] on app-calendar-viewport "Sat 10 Sun 11 Mon 12 Tue 13 Wed 14 Thu 15 2/2 1 Job Fri 16 Sat 17 Sun 18 Mon 19…" at bounding box center [612, 556] width 1225 height 896
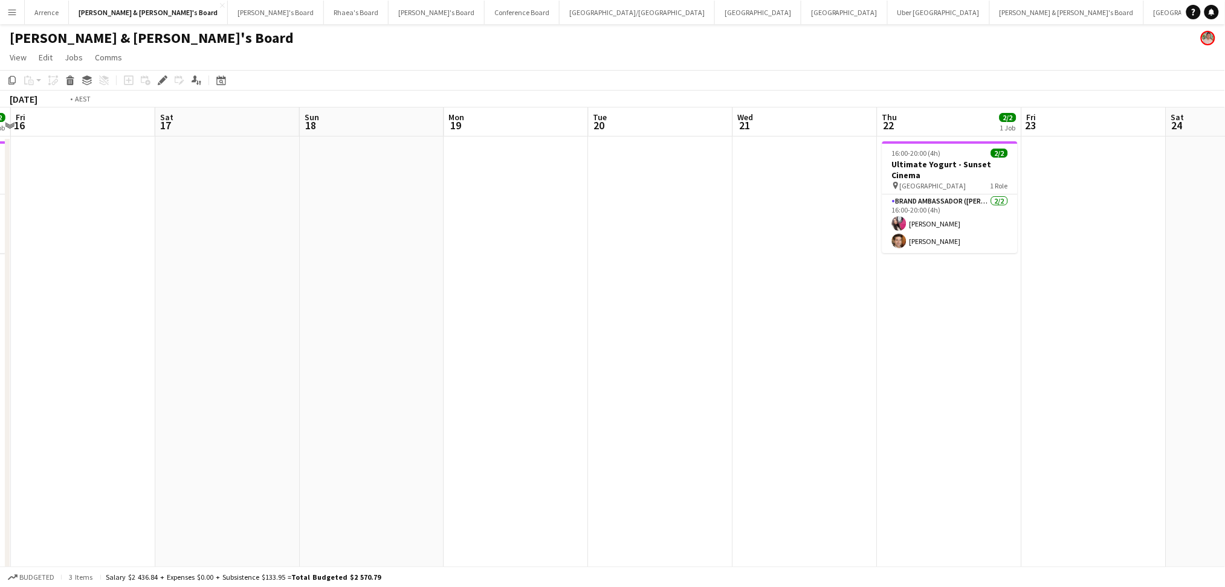
click at [172, 427] on app-calendar-viewport "Tue 13 Wed 14 Thu 15 2/2 1 Job Fri 16 Sat 17 Sun 18 Mon 19 Tue 20 Wed 21 Thu 22…" at bounding box center [612, 556] width 1225 height 896
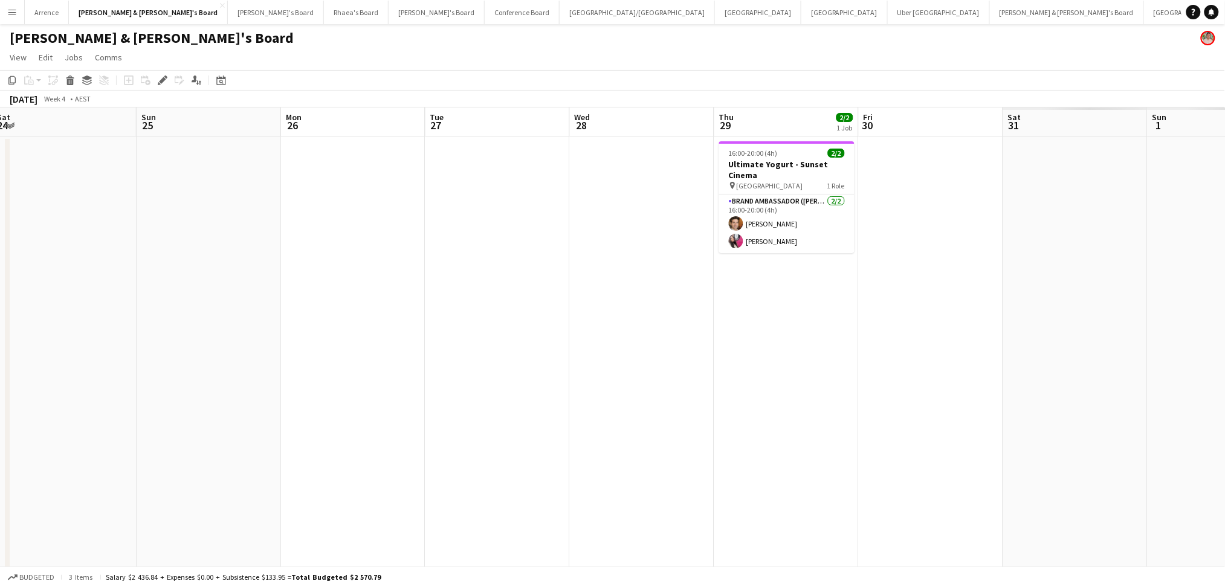
click at [99, 418] on app-calendar-viewport "Wed 21 Thu 22 2/2 1 Job Fri 23 Sat 24 Sun 25 Mon 26 Tue 27 Wed 28 Thu 29 2/2 1 …" at bounding box center [612, 556] width 1225 height 896
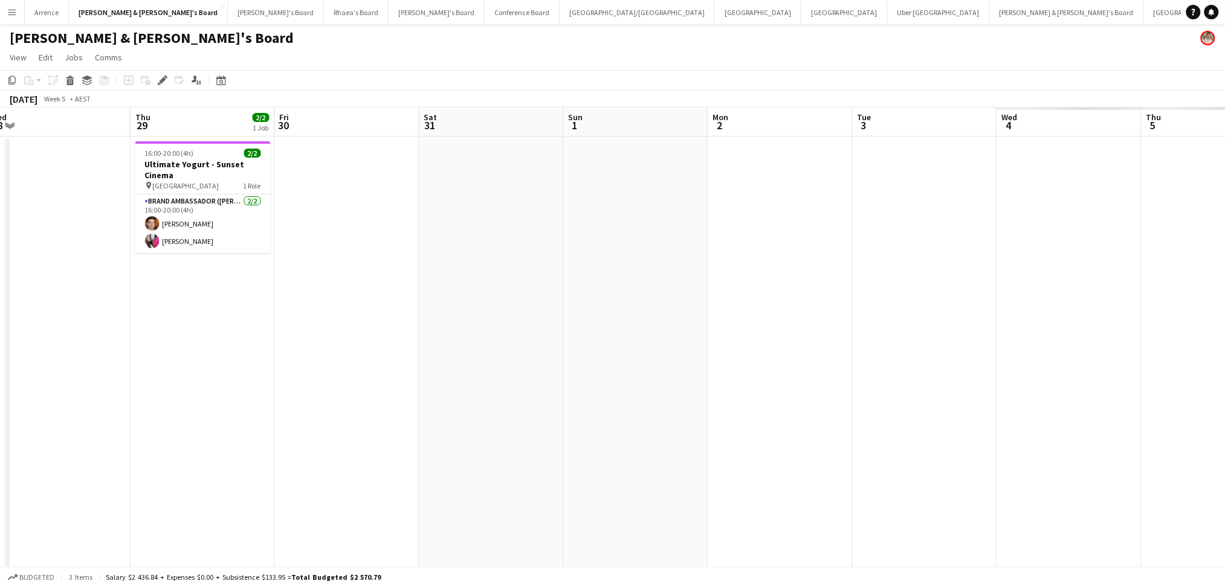
click at [208, 429] on app-calendar-viewport "Sat 24 Sun 25 Mon 26 Tue 27 Wed 28 Thu 29 2/2 1 Job Fri 30 Sat 31 Sun 1 Mon 2 T…" at bounding box center [612, 556] width 1225 height 896
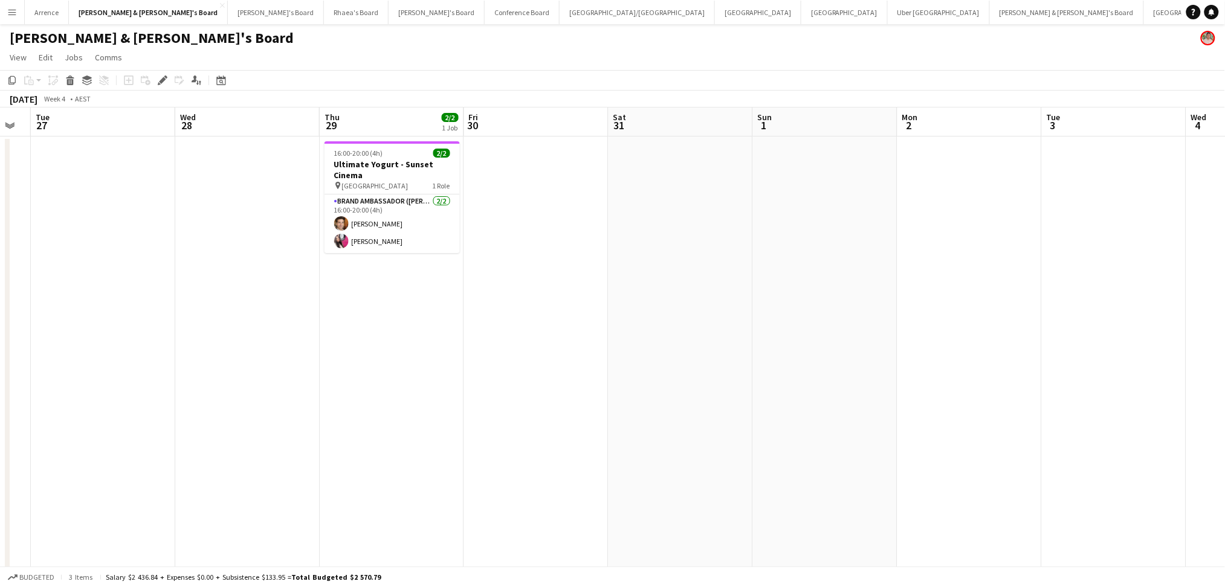
click at [146, 458] on app-calendar-viewport "Sat 24 Sun 25 Mon 26 Tue 27 Wed 28 Thu 29 2/2 1 Job Fri 30 Sat 31 Sun 1 Mon 2 T…" at bounding box center [612, 556] width 1225 height 896
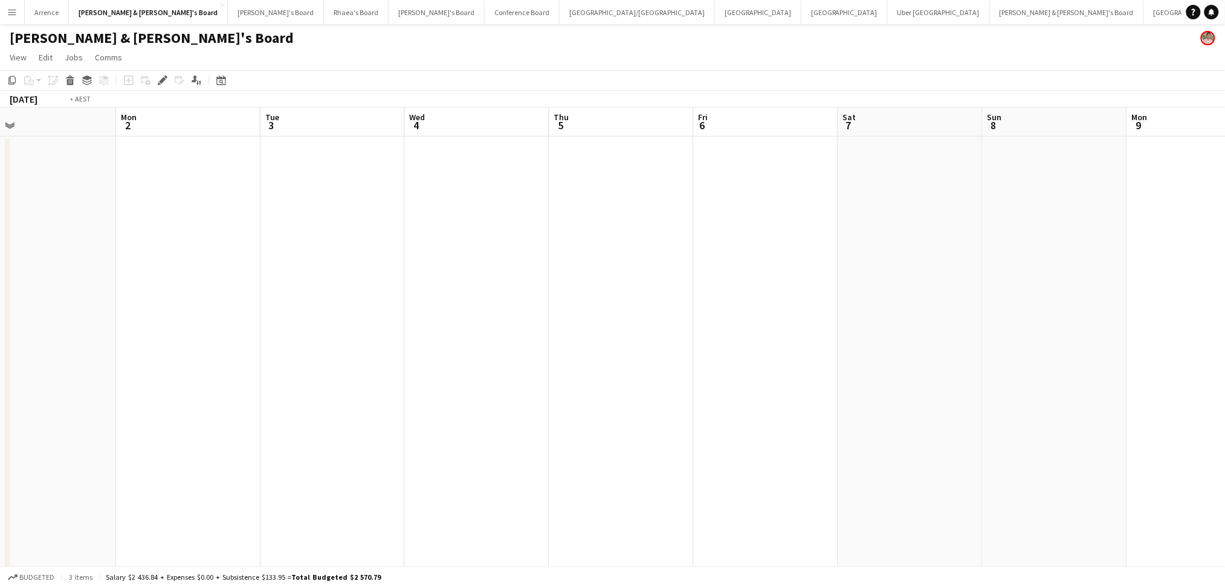
click at [0, 450] on html "Menu Boards Boards Boards All jobs Status Workforce Workforce My Workforce Recr…" at bounding box center [612, 520] width 1225 height 1040
click at [163, 402] on app-calendar-viewport "Wed 4 Thu 5 Fri 6 Sat 7 Sun 8 Mon 9 Tue 10 Wed 11 Thu 12 Fri 13 Sat 14 Sun 15 M…" at bounding box center [612, 556] width 1225 height 896
click at [181, 404] on app-calendar-viewport "Wed 4 Thu 5 Fri 6 Sat 7 Sun 8 Mon 9 Tue 10 Wed 11 Thu 12 Fri 13 Sat 14 Sun 15 M…" at bounding box center [612, 556] width 1225 height 896
click at [227, 372] on app-calendar-viewport "Sun 8 Mon 9 Tue 10 Wed 11 Thu 12 Fri 13 Sat 14 Sun 15 Mon 16 Tue 17 Wed 18 Thu …" at bounding box center [612, 556] width 1225 height 896
click at [370, 372] on app-calendar-viewport "Thu 12 Fri 13 Sat 14 Sun 15 Mon 16 Tue 17 Wed 18 Thu 19 Fri 20 Sat 21 Sun 22 Mo…" at bounding box center [612, 556] width 1225 height 896
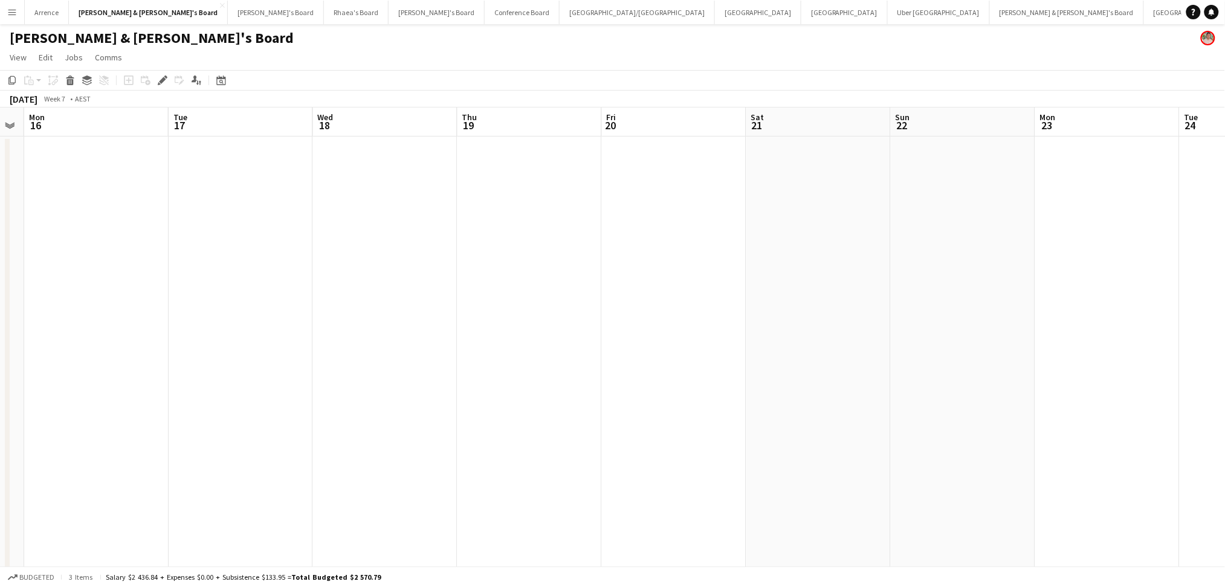
scroll to position [0, 426]
click at [214, 80] on div "Date picker" at bounding box center [221, 80] width 15 height 15
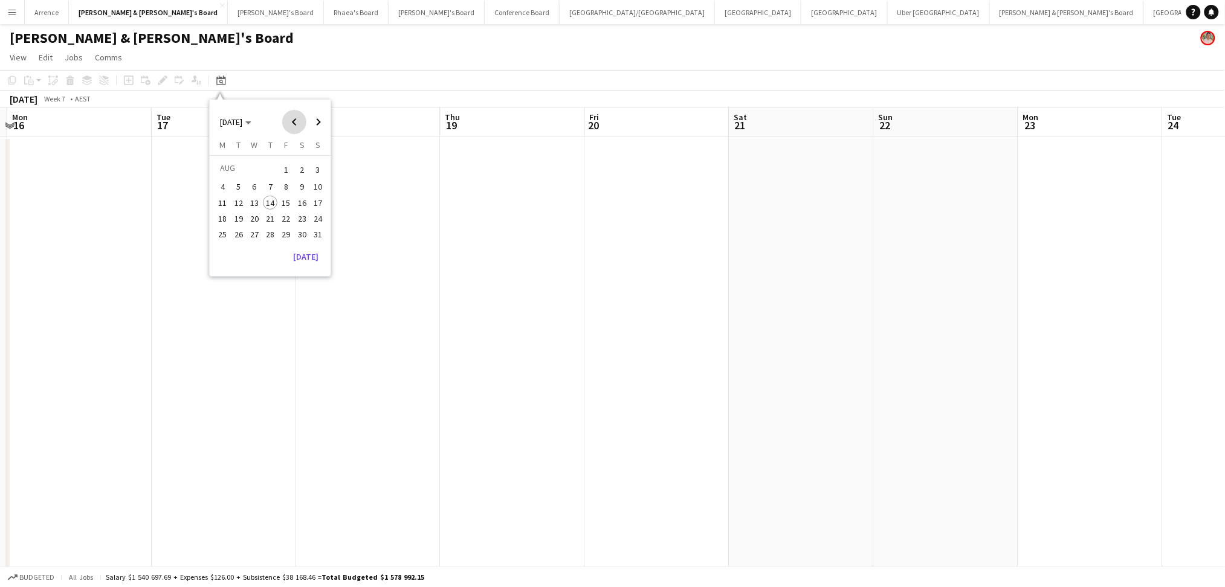
click at [285, 118] on span "Previous month" at bounding box center [294, 122] width 24 height 24
click at [311, 118] on span "Next month" at bounding box center [318, 122] width 24 height 24
click at [269, 182] on span "2" at bounding box center [270, 184] width 15 height 15
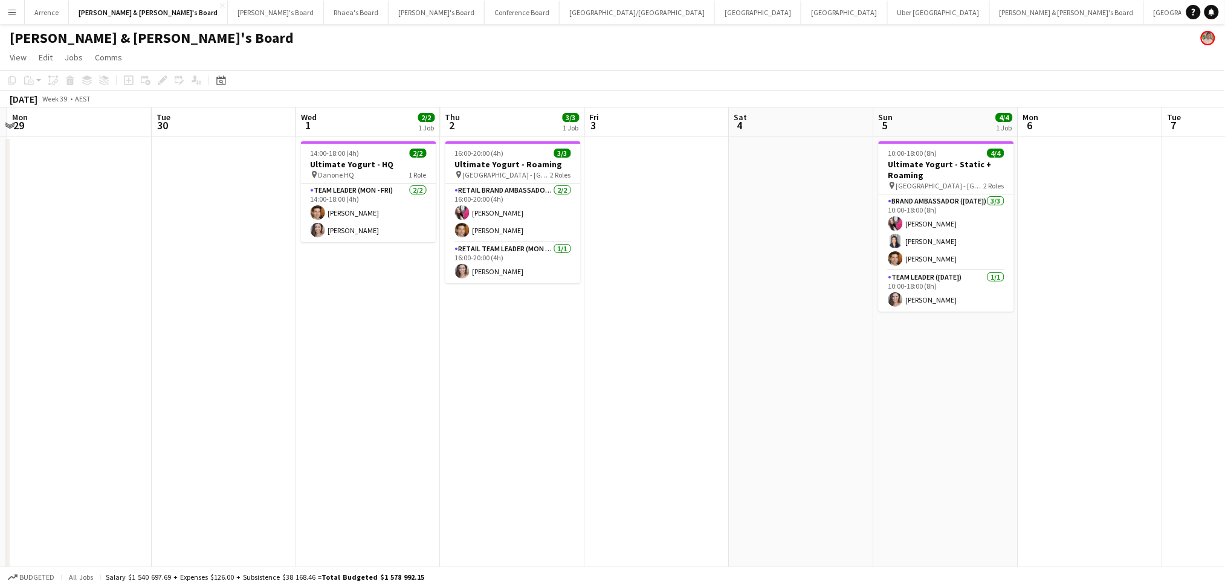
scroll to position [0, 416]
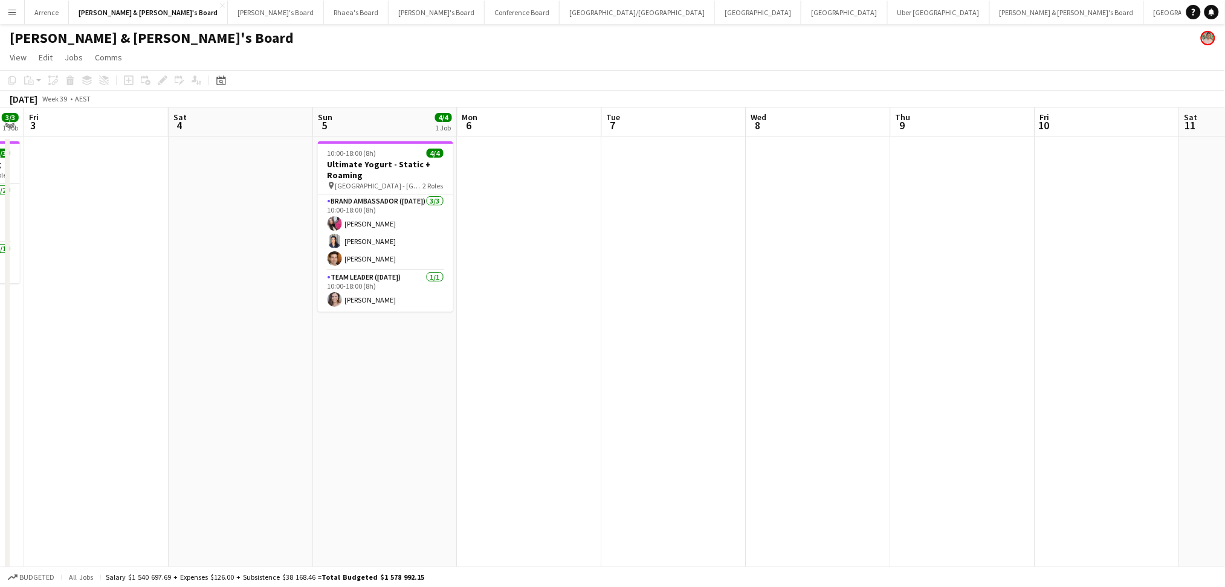
drag, startPoint x: 838, startPoint y: 429, endPoint x: 266, endPoint y: 387, distance: 573.3
click at [266, 387] on app-calendar-viewport "Tue 30 Wed 1 2/2 1 Job Thu 2 3/3 1 Job Fri 3 Sat 4 Sun 5 4/4 1 Job Mon 6 Tue 7 …" at bounding box center [612, 556] width 1225 height 896
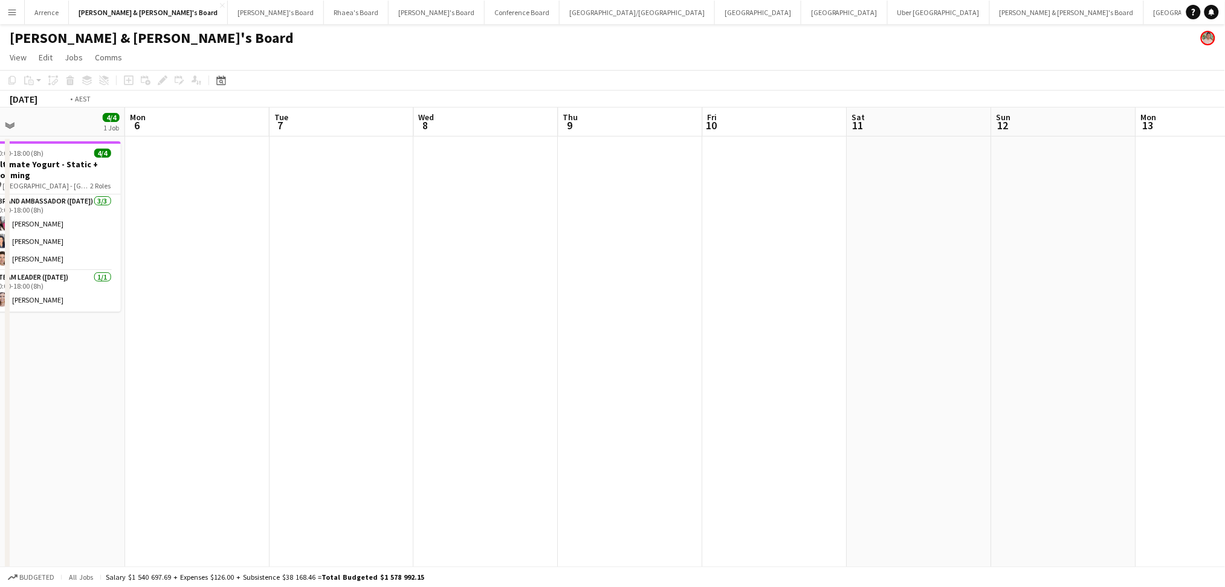
drag, startPoint x: 847, startPoint y: 415, endPoint x: 334, endPoint y: 412, distance: 512.6
click at [334, 412] on app-calendar-viewport "Thu 2 3/3 1 Job Fri 3 Sat 4 Sun 5 4/4 1 Job Mon 6 Tue 7 Wed 8 Thu 9 Fri 10 Sat …" at bounding box center [612, 556] width 1225 height 896
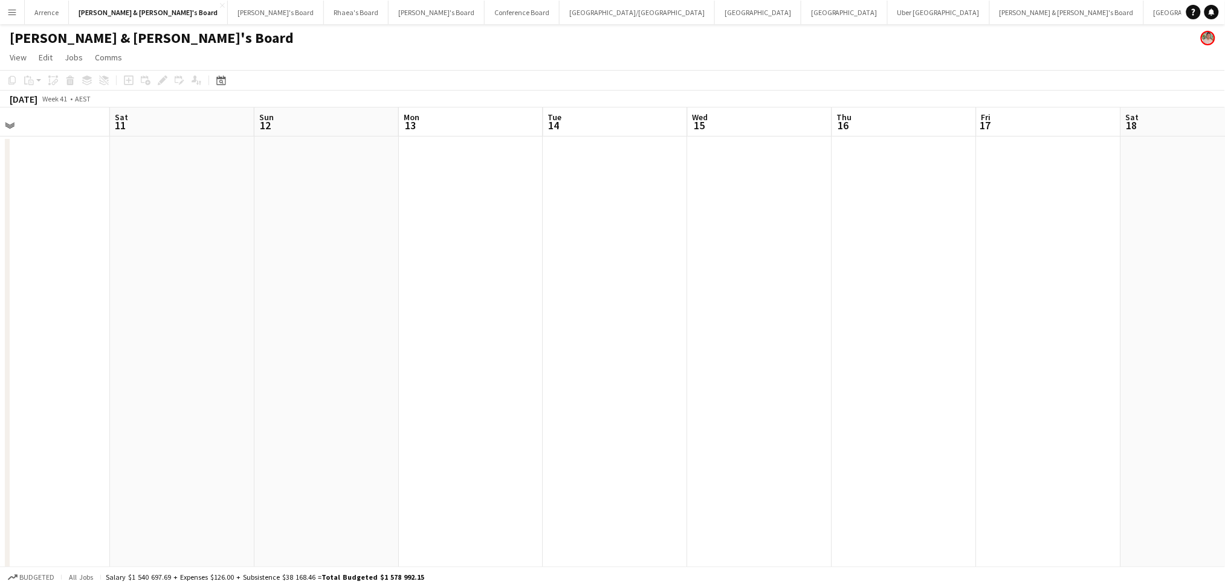
drag, startPoint x: 519, startPoint y: 459, endPoint x: 295, endPoint y: 458, distance: 223.6
click at [295, 458] on app-calendar-viewport "Wed 8 Thu 9 Fri 10 Sat 11 Sun 12 Mon 13 Tue 14 Wed 15 Thu 16 Fri 17 Sat 18 Sun …" at bounding box center [612, 556] width 1225 height 896
drag, startPoint x: 762, startPoint y: 460, endPoint x: 443, endPoint y: 414, distance: 321.8
click at [132, 424] on app-calendar-viewport "Sat 11 Sun 12 Mon 13 Tue 14 Wed 15 Thu 16 Fri 17 Sat 18 Sun 19 Mon 20 Tue 21 We…" at bounding box center [612, 556] width 1225 height 896
drag, startPoint x: 697, startPoint y: 411, endPoint x: 537, endPoint y: 381, distance: 163.5
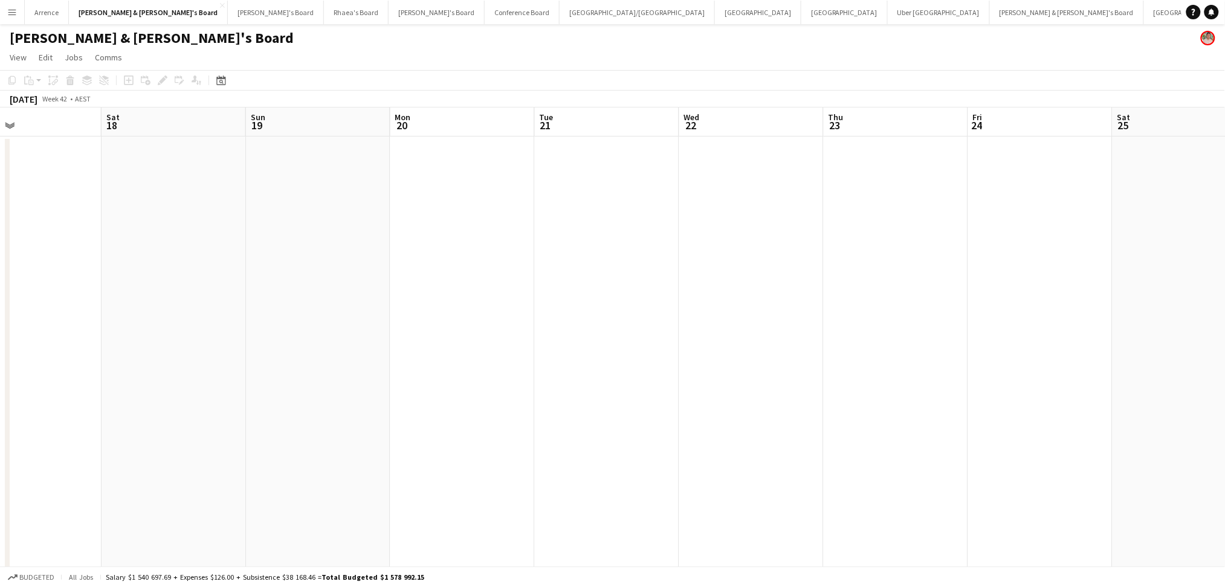
click at [311, 377] on app-calendar-viewport "Tue 14 Wed 15 Thu 16 Fri 17 Sat 18 Sun 19 Mon 20 Tue 21 Wed 22 Thu 23 Fri 24 Sa…" at bounding box center [612, 556] width 1225 height 896
drag, startPoint x: 597, startPoint y: 387, endPoint x: 112, endPoint y: 357, distance: 485.7
click at [112, 358] on app-calendar-viewport "Tue 14 Wed 15 Thu 16 Fri 17 Sat 18 Sun 19 Mon 20 Tue 21 Wed 22 Thu 23 Fri 24 Sa…" at bounding box center [612, 556] width 1225 height 896
drag, startPoint x: 786, startPoint y: 323, endPoint x: 224, endPoint y: 309, distance: 562.3
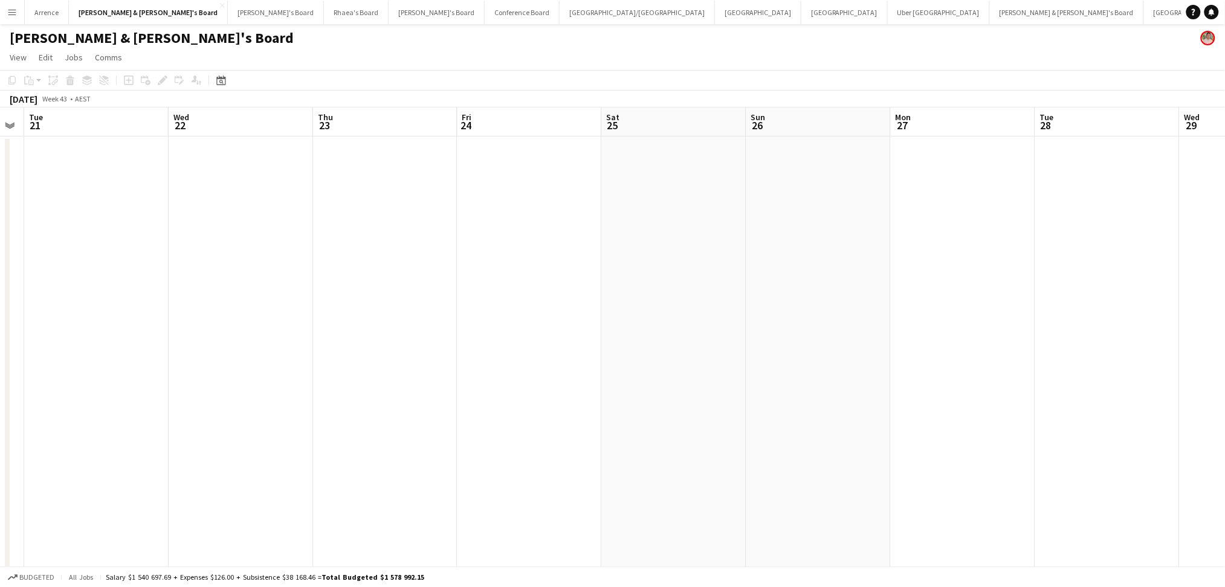
click at [224, 309] on app-calendar-viewport "Sat 18 Sun 19 Mon 20 Tue 21 Wed 22 Thu 23 Fri 24 Sat 25 Sun 26 Mon 27 Tue 28 We…" at bounding box center [612, 556] width 1225 height 896
drag, startPoint x: 769, startPoint y: 374, endPoint x: 230, endPoint y: 374, distance: 538.5
click at [230, 374] on app-calendar-viewport "Sat 25 Sun 26 Mon 27 Tue 28 Wed 29 Thu 30 Fri 31 Sat 1 Sun 2 Mon 3 Tue 4 Wed 5 …" at bounding box center [612, 556] width 1225 height 896
drag, startPoint x: 875, startPoint y: 425, endPoint x: 336, endPoint y: 426, distance: 538.5
click at [336, 426] on app-calendar-viewport "Mon 27 Tue 28 Wed 29 Thu 30 Fri 31 Sat 1 Sun 2 Mon 3 Tue 4 Wed 5 Thu 6 Fri 7 Sa…" at bounding box center [612, 556] width 1225 height 896
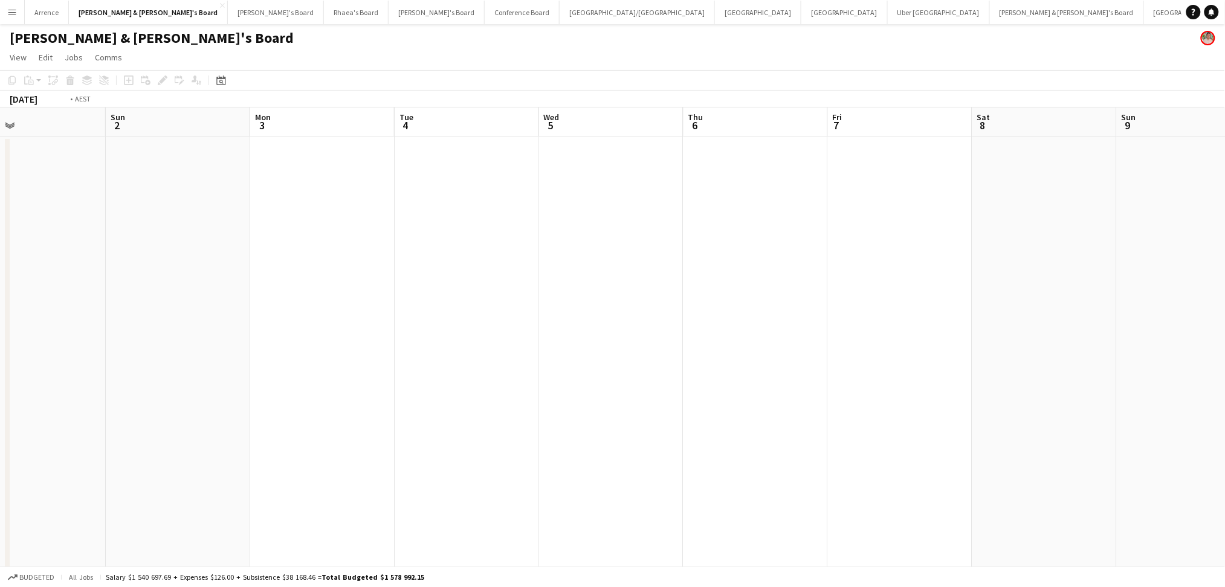
drag, startPoint x: 845, startPoint y: 462, endPoint x: 285, endPoint y: 458, distance: 560.3
click at [270, 459] on app-calendar-viewport "Thu 30 Fri 31 Sat 1 Sun 2 Mon 3 Tue 4 Wed 5 Thu 6 Fri 7 Sat 8 Sun 9 Mon 10 Tue …" at bounding box center [612, 556] width 1225 height 896
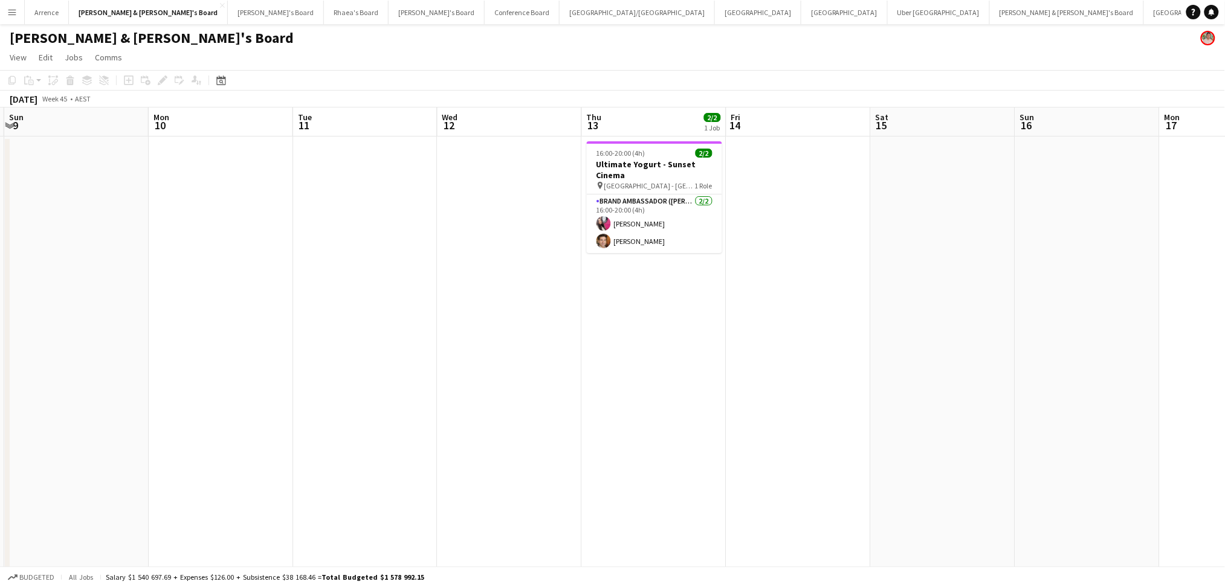
drag, startPoint x: 898, startPoint y: 474, endPoint x: 572, endPoint y: 450, distance: 326.1
click at [416, 453] on app-calendar-viewport "Thu 6 Fri 7 Sat 8 Sun 9 Mon 10 Tue 11 Wed 12 Thu 13 2/2 1 Job Fri 14 Sat 15 Sun…" at bounding box center [612, 556] width 1225 height 896
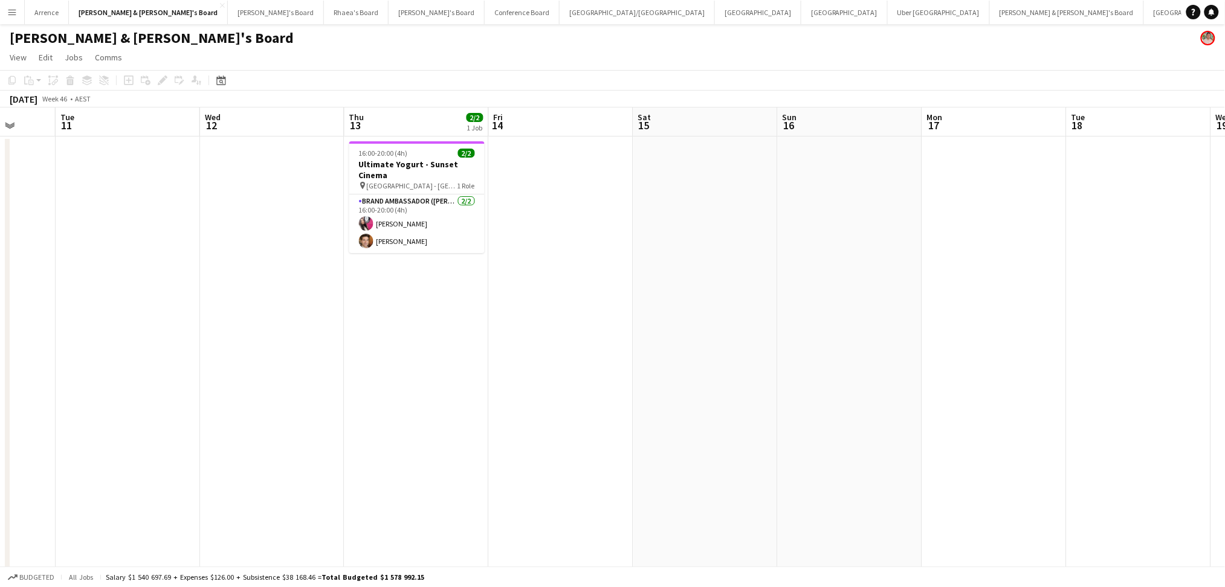
scroll to position [0, 529]
drag, startPoint x: 825, startPoint y: 450, endPoint x: 661, endPoint y: 447, distance: 163.8
click at [661, 447] on app-calendar-viewport "Fri 7 Sat 8 Sun 9 Mon 10 Tue 11 Wed 12 Thu 13 2/2 1 Job Fri 14 Sat 15 Sun 16 Mo…" at bounding box center [612, 556] width 1225 height 896
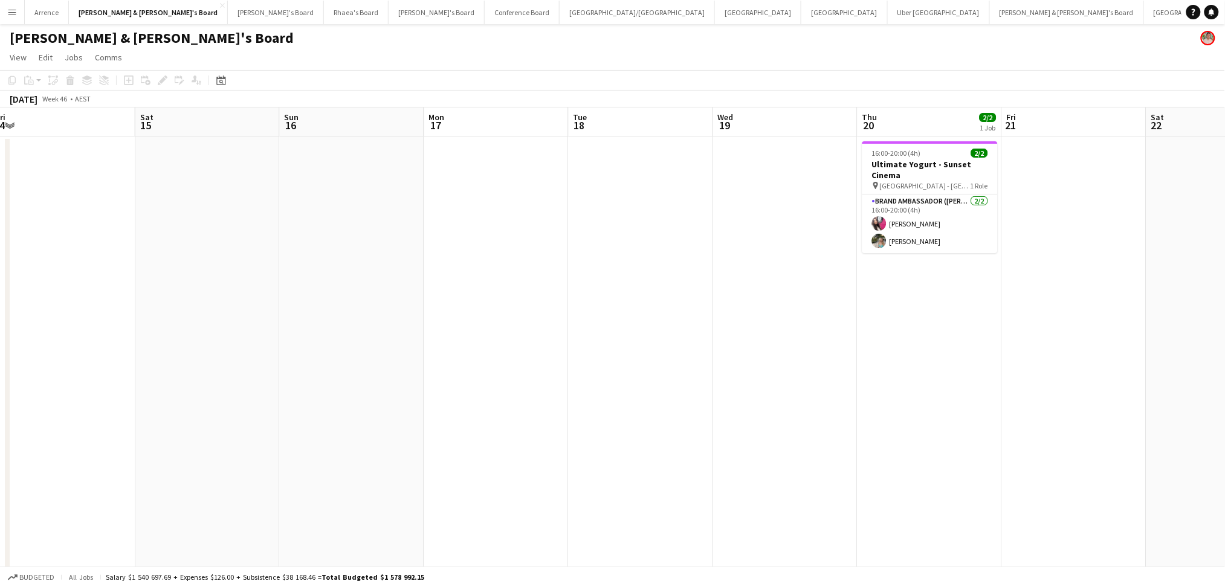
scroll to position [0, 481]
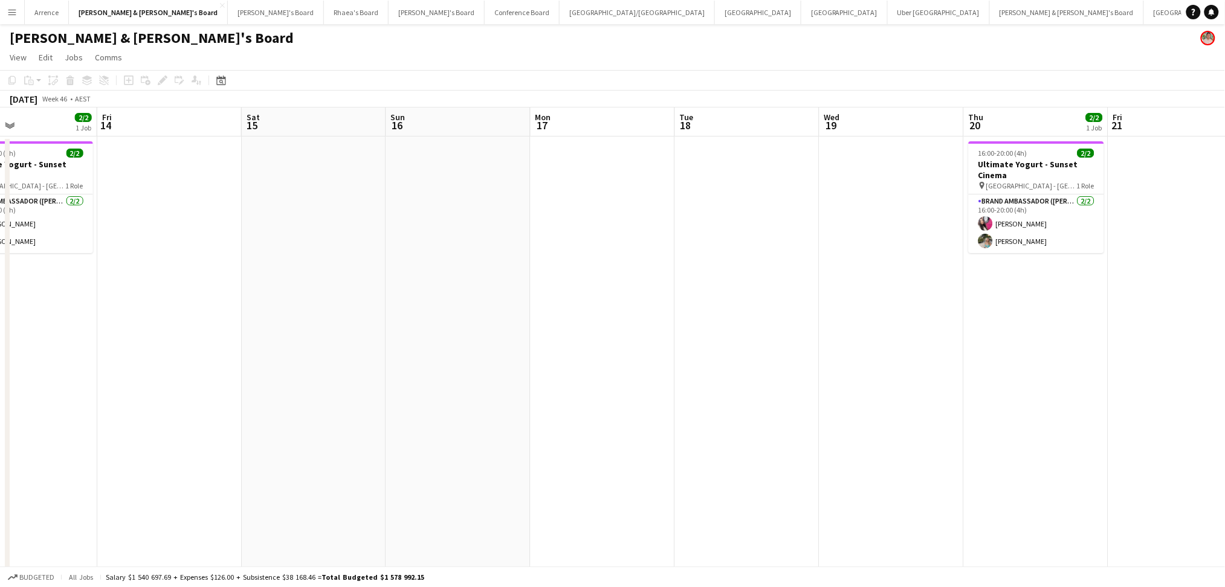
drag, startPoint x: 890, startPoint y: 346, endPoint x: 554, endPoint y: 332, distance: 336.3
click at [505, 337] on app-calendar-viewport "Mon 10 Tue 11 Wed 12 Thu 13 2/2 1 Job Fri 14 Sat 15 Sun 16 Mon 17 Tue 18 Wed 19…" at bounding box center [612, 556] width 1225 height 896
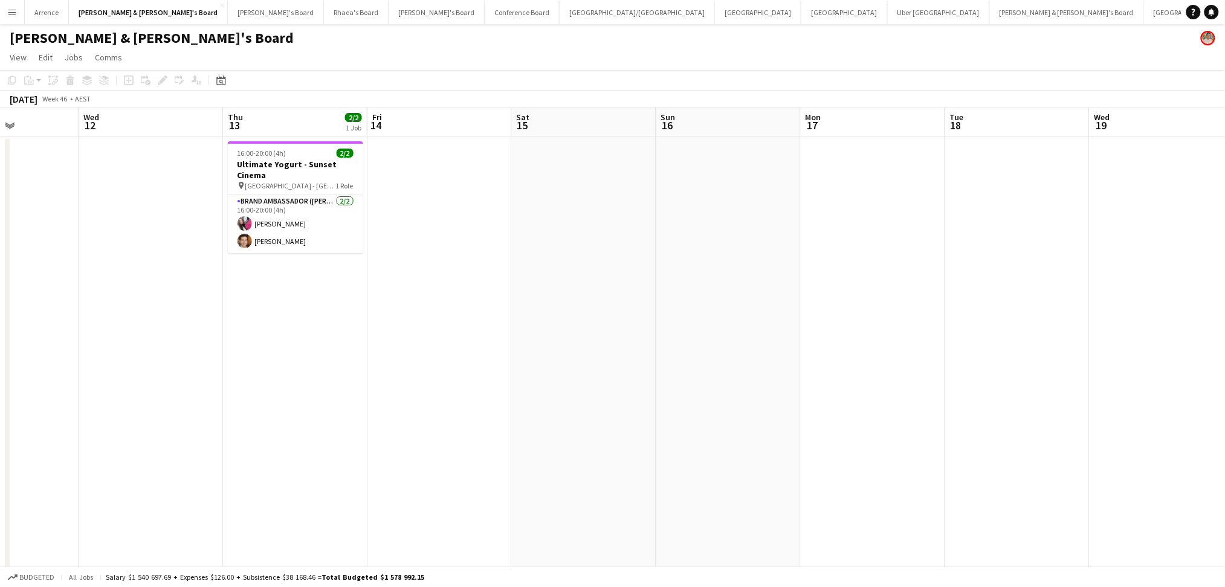
scroll to position [0, 355]
drag, startPoint x: 409, startPoint y: 476, endPoint x: 679, endPoint y: 462, distance: 269.9
click at [679, 462] on app-calendar-viewport "Sun 9 Mon 10 Tue 11 Wed 12 Thu 13 2/2 1 Job Fri 14 Sat 15 Sun 16 Mon 17 Tue 18 …" at bounding box center [612, 556] width 1225 height 896
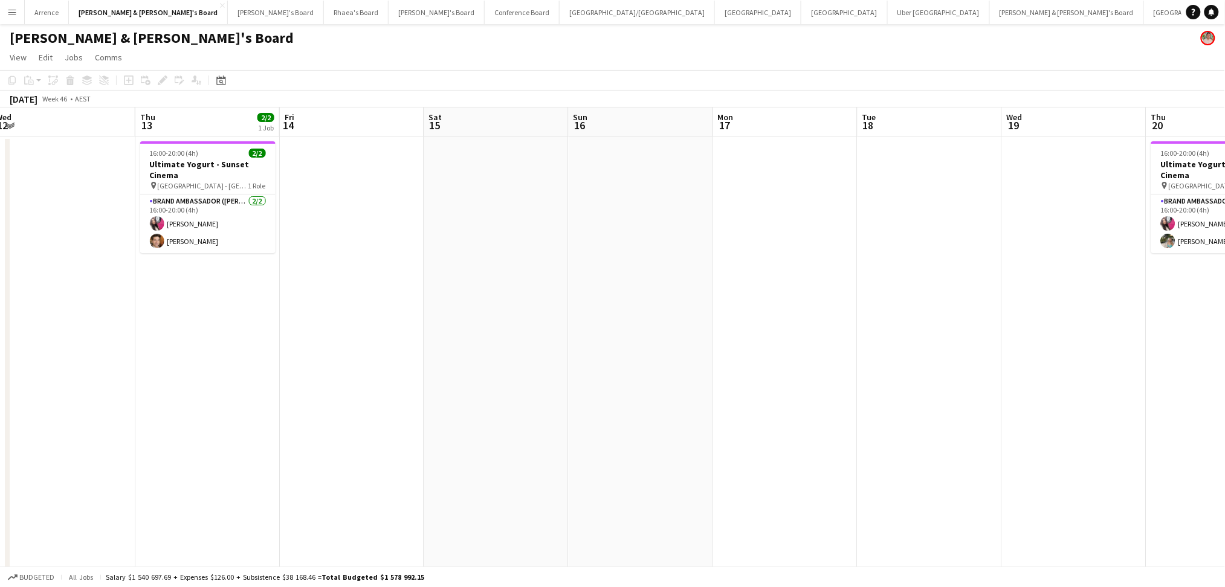
drag, startPoint x: 886, startPoint y: 424, endPoint x: 487, endPoint y: 418, distance: 399.6
click at [487, 418] on app-calendar-viewport "Sun 9 Mon 10 Tue 11 Wed 12 Thu 13 2/2 1 Job Fri 14 Sat 15 Sun 16 Mon 17 Tue 18 …" at bounding box center [612, 556] width 1225 height 896
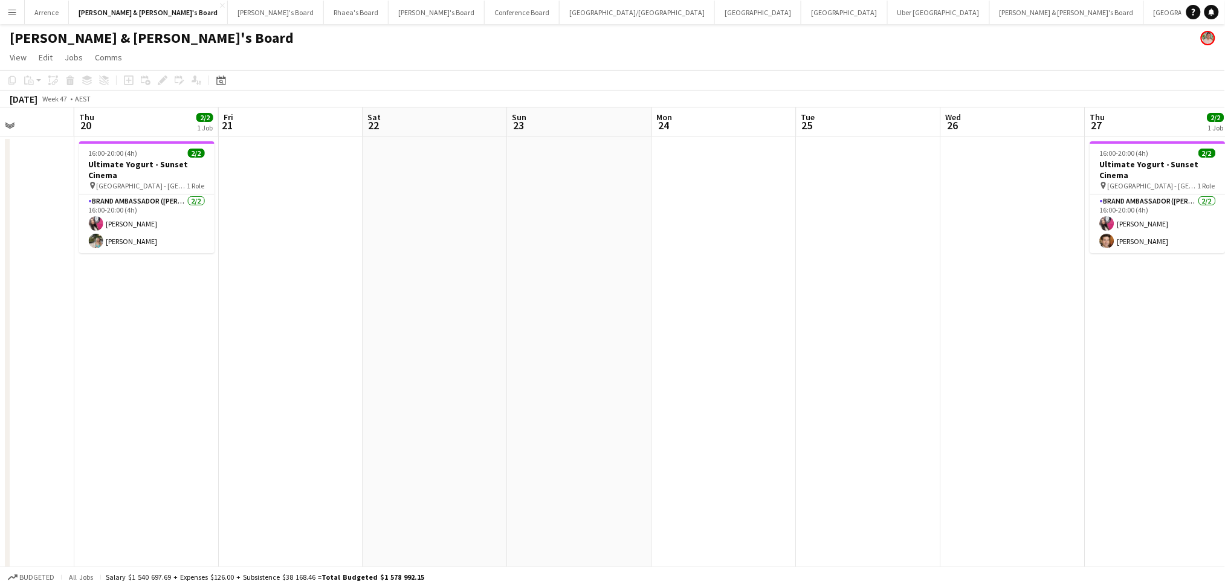
drag, startPoint x: 1007, startPoint y: 454, endPoint x: 248, endPoint y: 451, distance: 759.2
click at [248, 451] on app-calendar-viewport "Sun 16 Mon 17 Tue 18 Wed 19 Thu 20 2/2 1 Job Fri 21 Sat 22 Sun 23 Mon 24 Tue 25…" at bounding box center [612, 556] width 1225 height 896
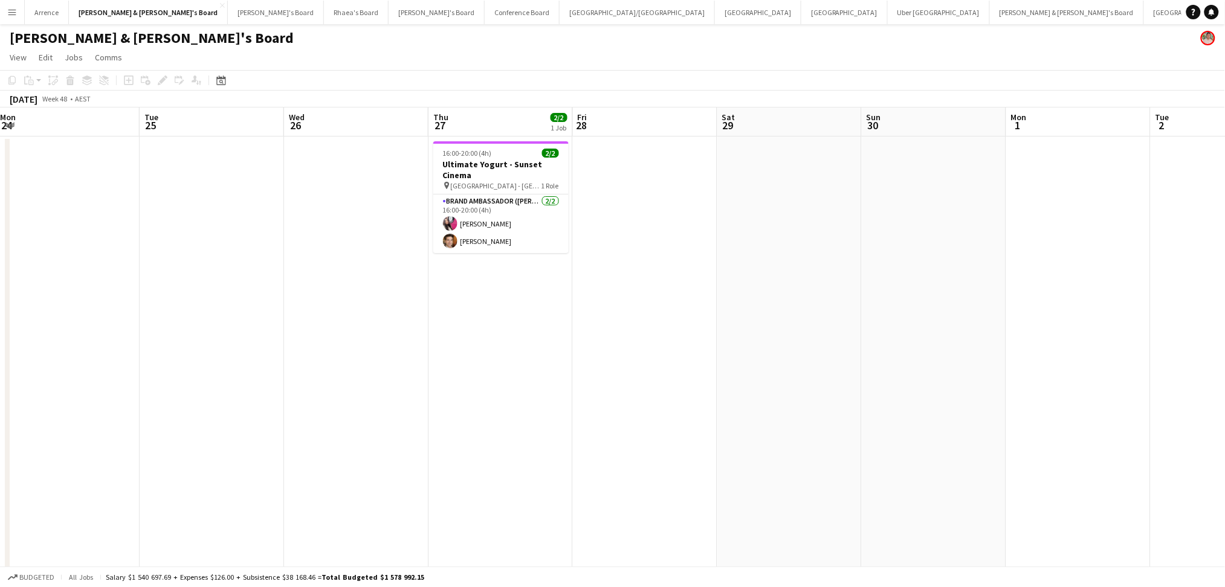
drag, startPoint x: 826, startPoint y: 480, endPoint x: 169, endPoint y: 455, distance: 657.5
click at [169, 455] on app-calendar-viewport "Sat 22 Sun 23 Mon 24 Tue 25 Wed 26 Thu 27 2/2 1 Job Fri 28 Sat 29 Sun 30 Mon 1 …" at bounding box center [612, 556] width 1225 height 896
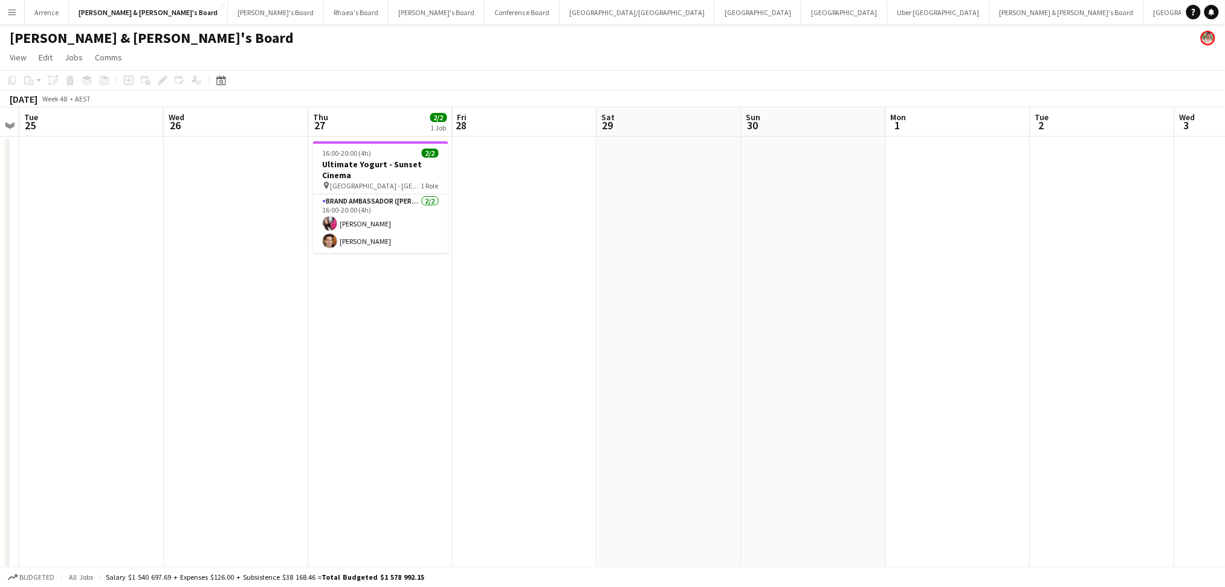
drag, startPoint x: 609, startPoint y: 449, endPoint x: -64, endPoint y: 410, distance: 674.5
click at [0, 410] on html "Menu Boards Boards Boards All jobs Status Workforce Workforce My Workforce Recr…" at bounding box center [612, 520] width 1225 height 1040
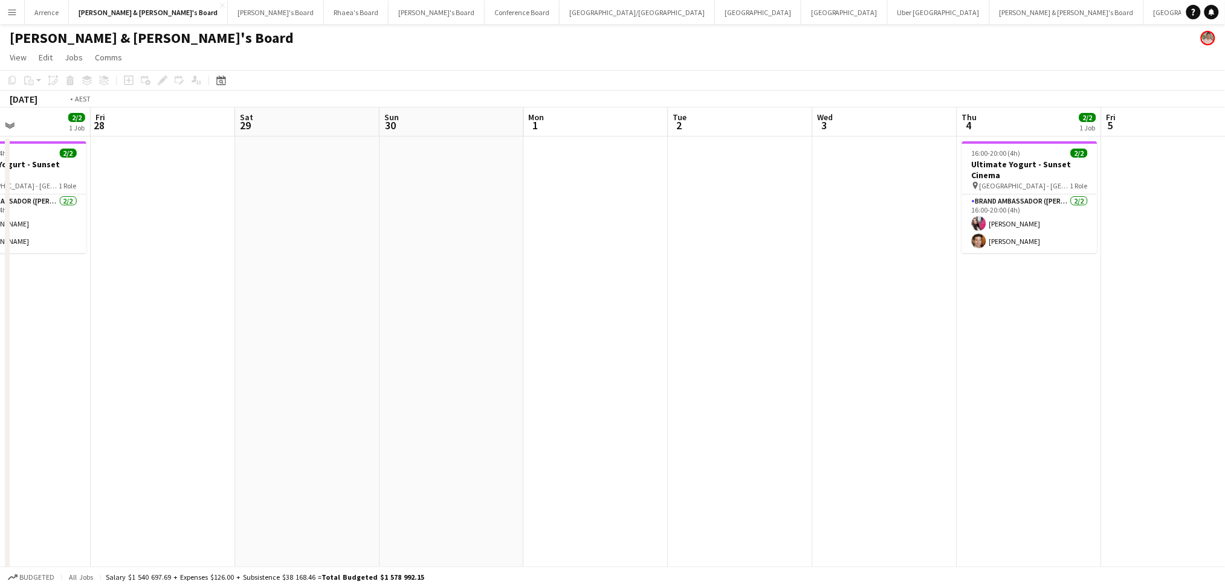
drag, startPoint x: 672, startPoint y: 431, endPoint x: 166, endPoint y: 427, distance: 506.5
click at [166, 427] on app-calendar-viewport "Tue 25 Wed 26 Thu 27 2/2 1 Job Fri 28 Sat 29 Sun 30 Mon 1 Tue 2 Wed 3 Thu 4 2/2…" at bounding box center [612, 556] width 1225 height 896
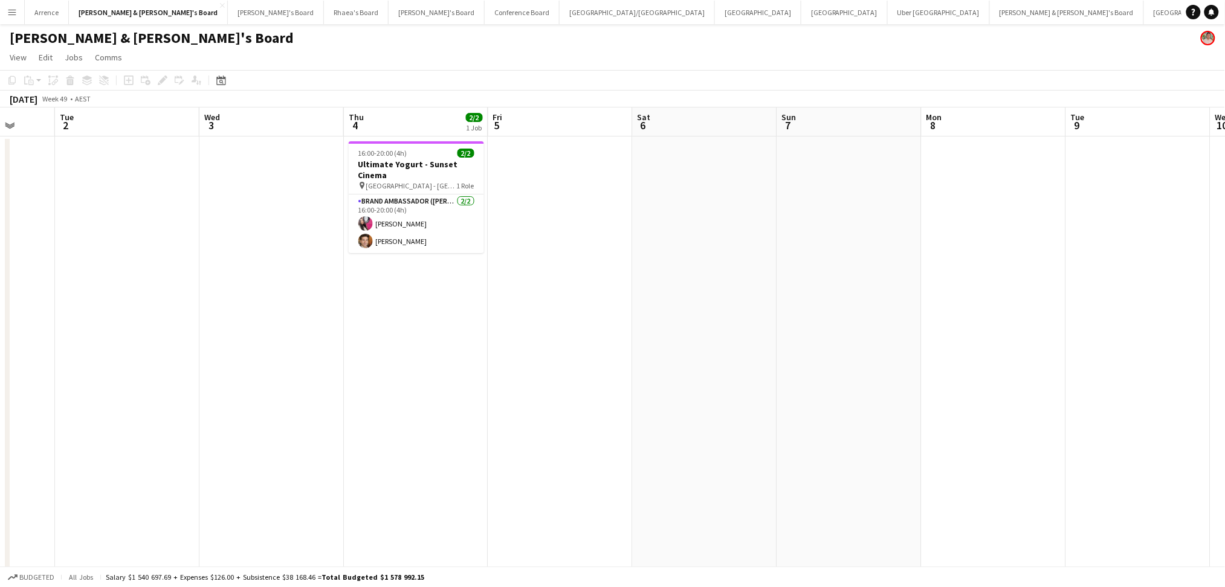
drag, startPoint x: 490, startPoint y: 450, endPoint x: 81, endPoint y: 410, distance: 410.5
click at [81, 410] on app-calendar-viewport "Sat 29 Sun 30 Mon 1 Tue 2 Wed 3 Thu 4 2/2 1 Job Fri 5 Sat 6 Sun 7 Mon 8 Tue 9 W…" at bounding box center [612, 556] width 1225 height 896
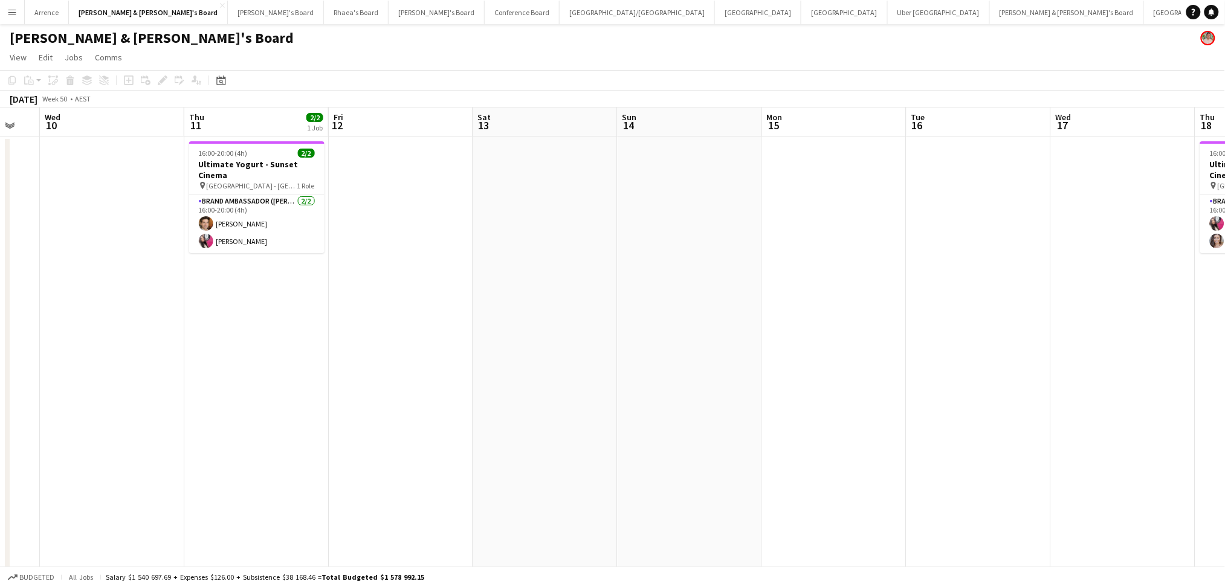
drag, startPoint x: 745, startPoint y: 426, endPoint x: 525, endPoint y: 408, distance: 221.3
click at [172, 408] on app-calendar-viewport "Sun 7 Mon 8 Tue 9 Wed 10 Thu 11 2/2 1 Job Fri 12 Sat 13 Sun 14 Mon 15 Tue 16 We…" at bounding box center [612, 556] width 1225 height 896
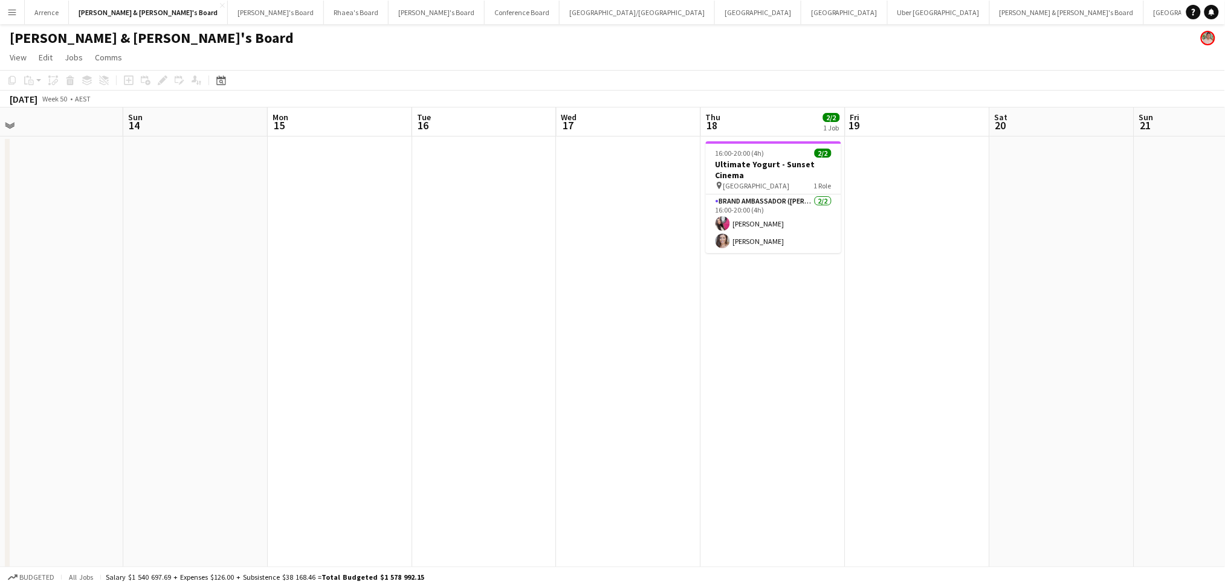
drag, startPoint x: 815, startPoint y: 418, endPoint x: 244, endPoint y: 401, distance: 572.0
click at [244, 401] on app-calendar-viewport "Thu 11 2/2 1 Job Fri 12 Sat 13 Sun 14 Mon 15 Tue 16 Wed 17 Thu 18 2/2 1 Job Fri…" at bounding box center [612, 556] width 1225 height 896
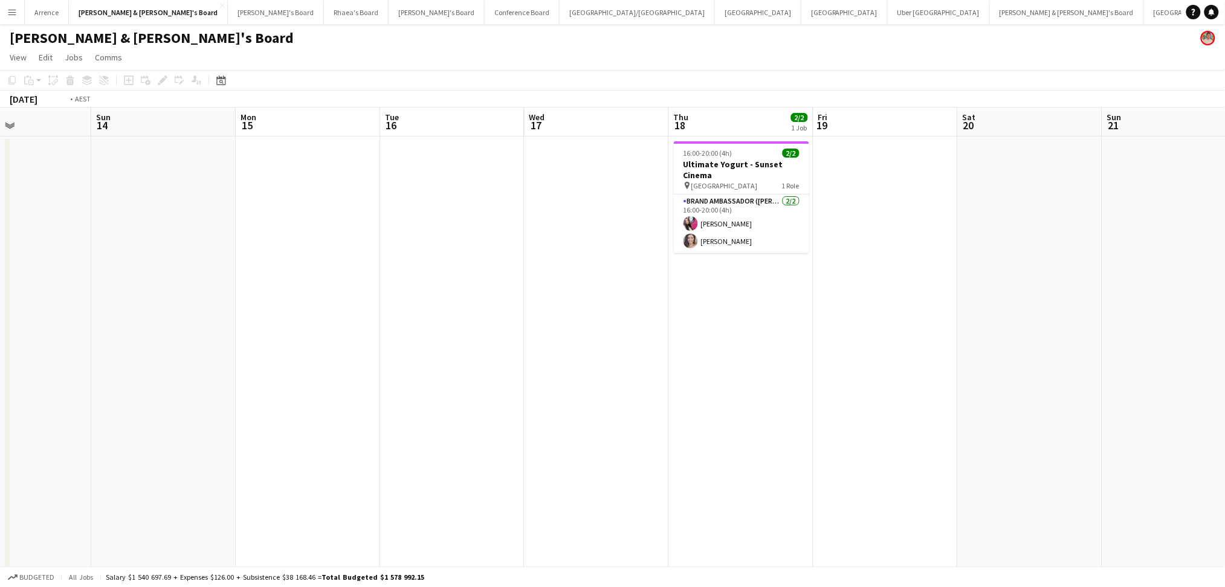
click at [499, 434] on app-calendar-viewport "Thu 11 2/2 1 Job Fri 12 Sat 13 Sun 14 Mon 15 Tue 16 Wed 17 Thu 18 2/2 1 Job Fri…" at bounding box center [612, 556] width 1225 height 896
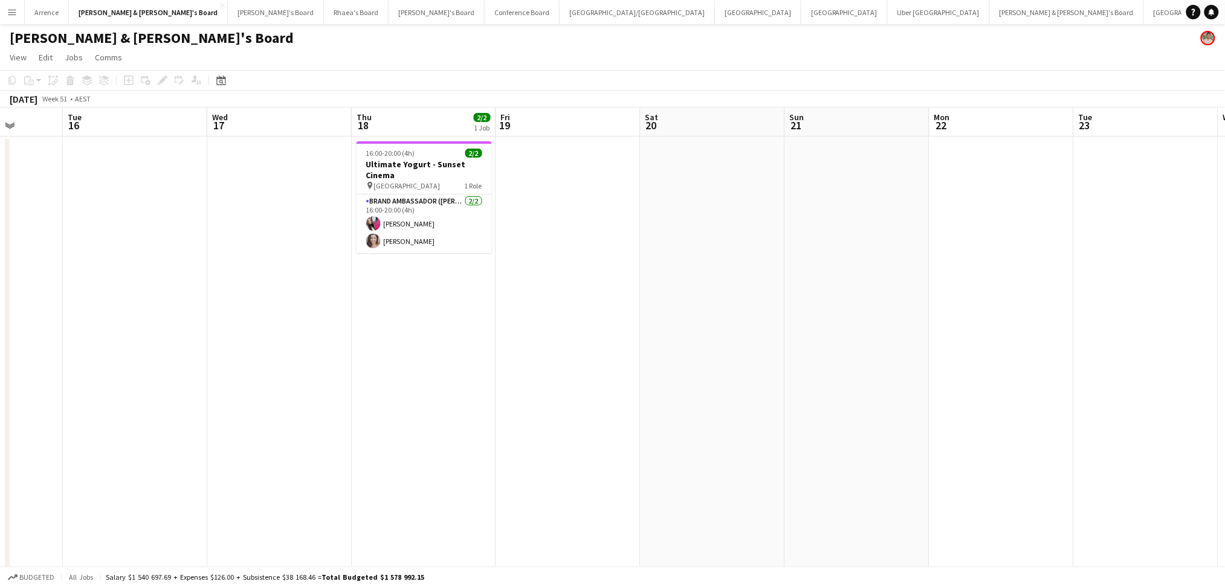
drag, startPoint x: 1066, startPoint y: 426, endPoint x: 361, endPoint y: 404, distance: 705.1
click at [361, 404] on app-calendar-viewport "Sat 13 Sun 14 Mon 15 Tue 16 Wed 17 Thu 18 2/2 1 Job Fri 19 Sat 20 Sun 21 Mon 22…" at bounding box center [612, 556] width 1225 height 896
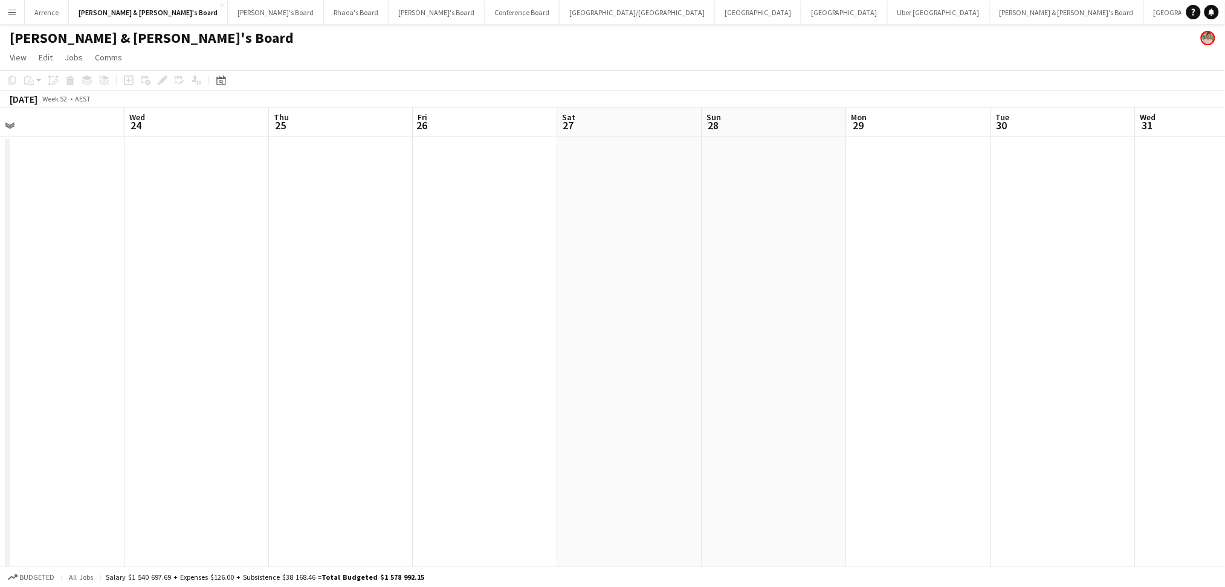
drag, startPoint x: 593, startPoint y: 396, endPoint x: 316, endPoint y: 392, distance: 277.5
click at [316, 392] on app-calendar-viewport "Sat 20 Sun 21 Mon 22 Tue 23 Wed 24 Thu 25 Fri 26 Sat 27 Sun 28 Mon 29 Tue 30 We…" at bounding box center [612, 556] width 1225 height 896
drag, startPoint x: 978, startPoint y: 372, endPoint x: 282, endPoint y: 323, distance: 697.4
click at [282, 323] on app-calendar-viewport "Sat 20 Sun 21 Mon 22 Tue 23 Wed 24 Thu 25 Fri 26 Sat 27 Sun 28 Mon 29 Tue 30 We…" at bounding box center [612, 556] width 1225 height 896
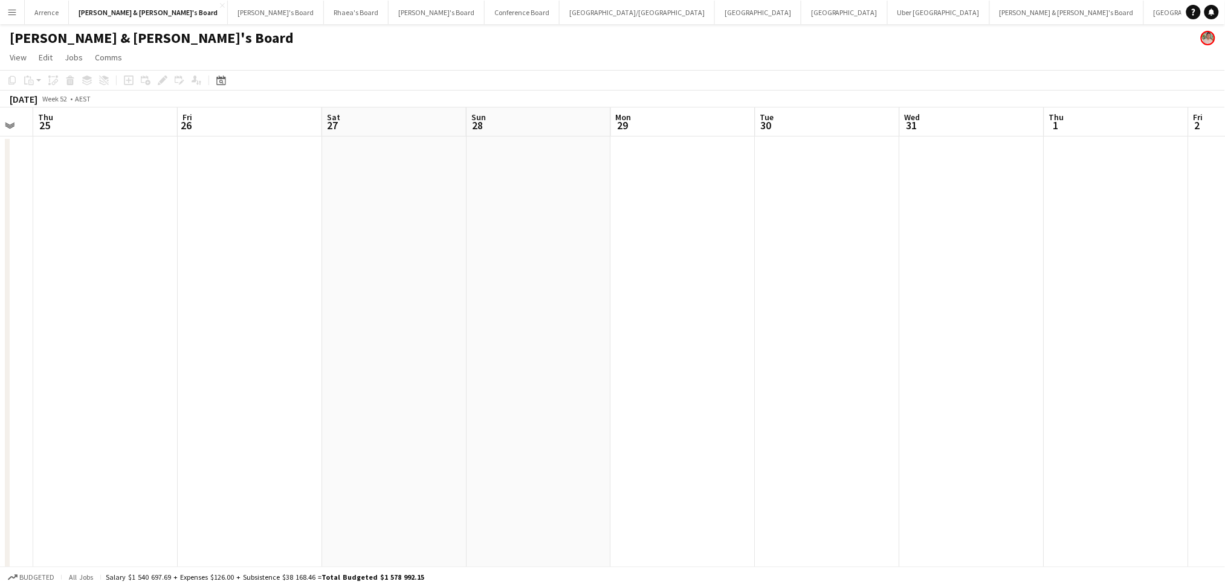
drag, startPoint x: 685, startPoint y: 410, endPoint x: 1125, endPoint y: 400, distance: 440.8
click at [1125, 400] on app-calendar-viewport "Tue 23 Wed 24 Thu 25 Fri 26 Sat 27 Sun 28 Mon 29 Tue 30 Wed 31 Thu 1 Fri 2 Sat …" at bounding box center [612, 556] width 1225 height 896
drag, startPoint x: 456, startPoint y: 410, endPoint x: 840, endPoint y: 407, distance: 383.8
click at [841, 407] on app-calendar-viewport "Fri 19 Sat 20 Sun 21 Mon 22 Tue 23 Wed 24 Thu 25 Fri 26 Sat 27 Sun 28 Mon 29 Tu…" at bounding box center [612, 556] width 1225 height 896
drag, startPoint x: 369, startPoint y: 424, endPoint x: 874, endPoint y: 420, distance: 505.3
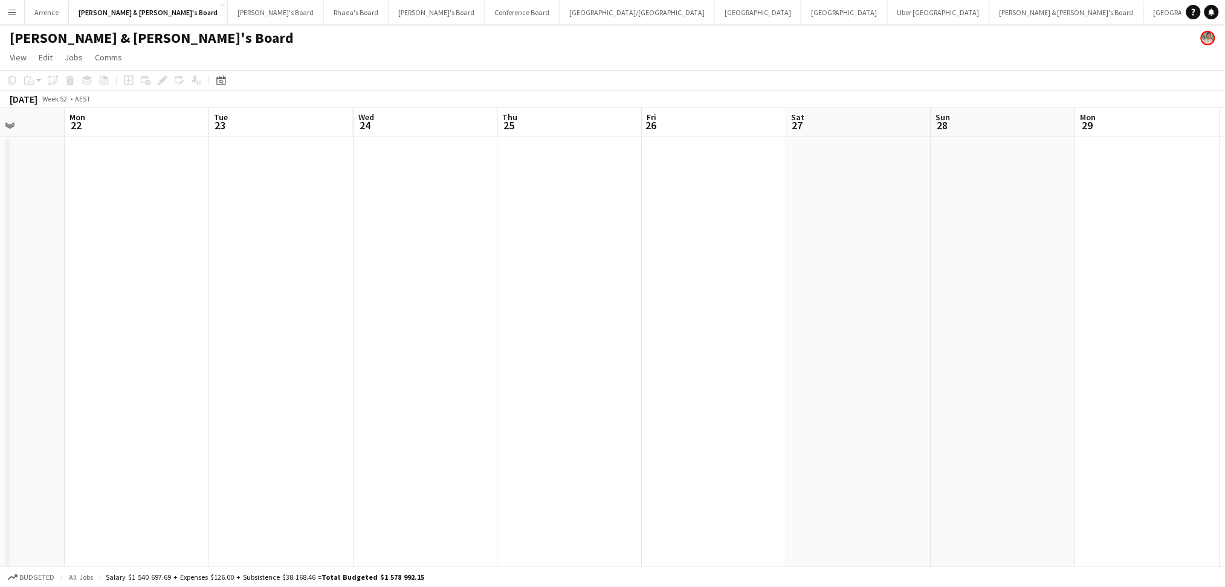
click at [874, 420] on app-calendar-viewport "Fri 19 Sat 20 Sun 21 Mon 22 Tue 23 Wed 24 Thu 25 Fri 26 Sat 27 Sun 28 Mon 29 Tu…" at bounding box center [612, 556] width 1225 height 896
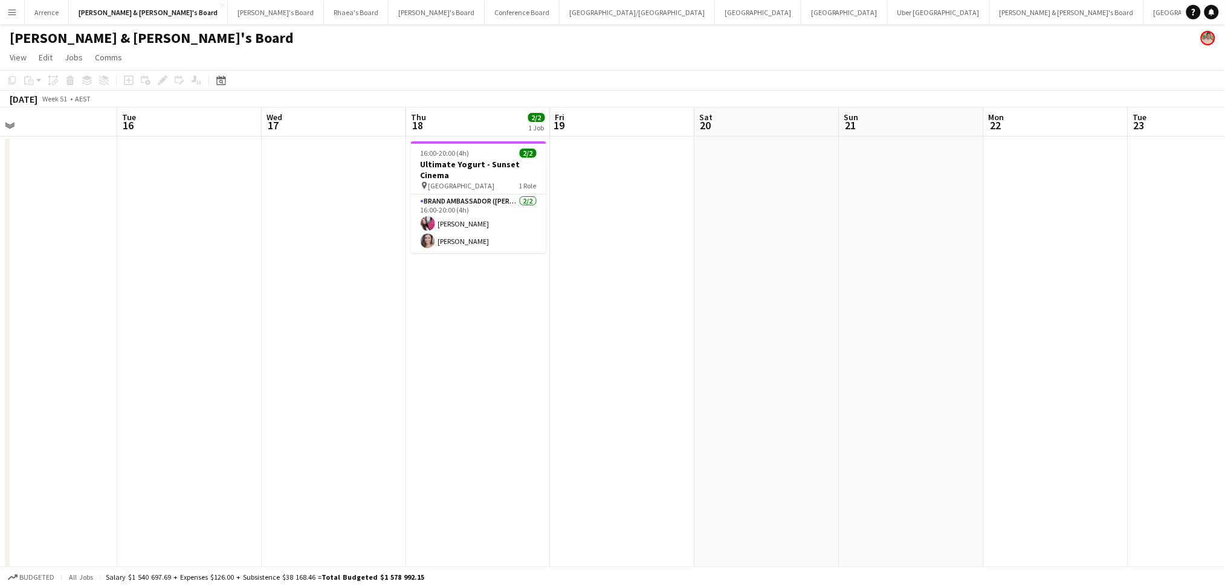
scroll to position [0, 311]
drag, startPoint x: 474, startPoint y: 420, endPoint x: 821, endPoint y: 428, distance: 346.4
click at [821, 428] on app-calendar-viewport "Sat 13 Sun 14 Mon 15 Tue 16 Wed 17 Thu 18 2/2 1 Job Fri 19 Sat 20 Sun 21 Mon 22…" at bounding box center [612, 556] width 1225 height 896
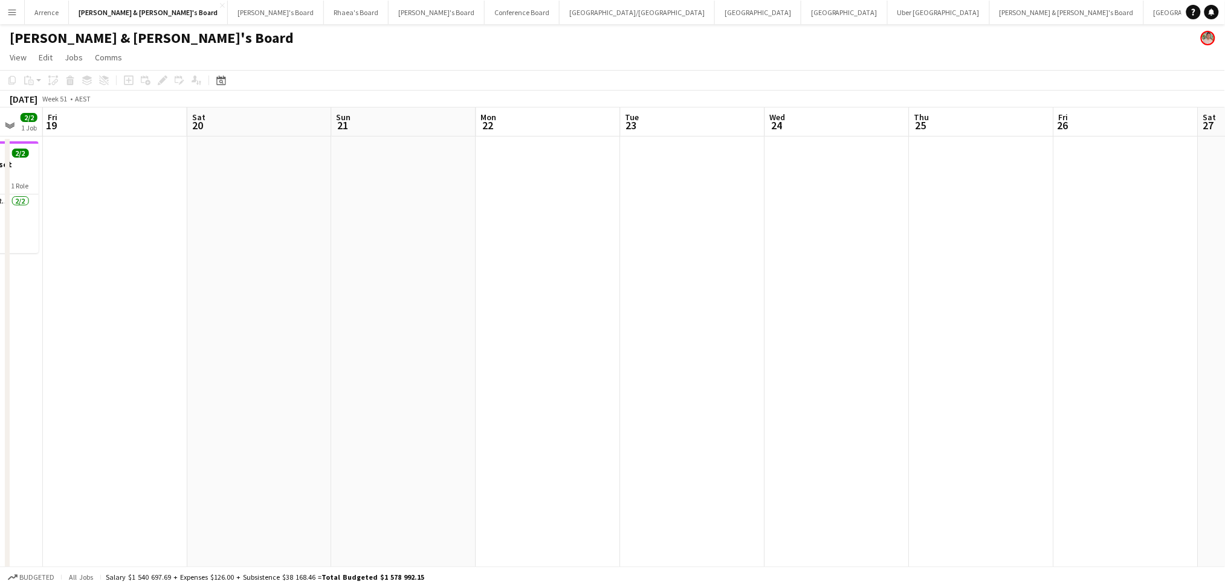
scroll to position [0, 549]
drag, startPoint x: 912, startPoint y: 424, endPoint x: 369, endPoint y: 429, distance: 542.8
click at [384, 426] on app-calendar-viewport "Mon 15 Tue 16 Wed 17 Thu 18 2/2 1 Job Fri 19 Sat 20 Sun 21 Mon 22 Tue 23 Wed 24…" at bounding box center [612, 556] width 1225 height 896
drag, startPoint x: 887, startPoint y: 453, endPoint x: 340, endPoint y: 443, distance: 547.1
click at [340, 443] on app-calendar-viewport "Wed 17 Thu 18 2/2 1 Job Fri 19 Sat 20 Sun 21 Mon 22 Tue 23 Wed 24 Thu 25 Fri 26…" at bounding box center [612, 556] width 1225 height 896
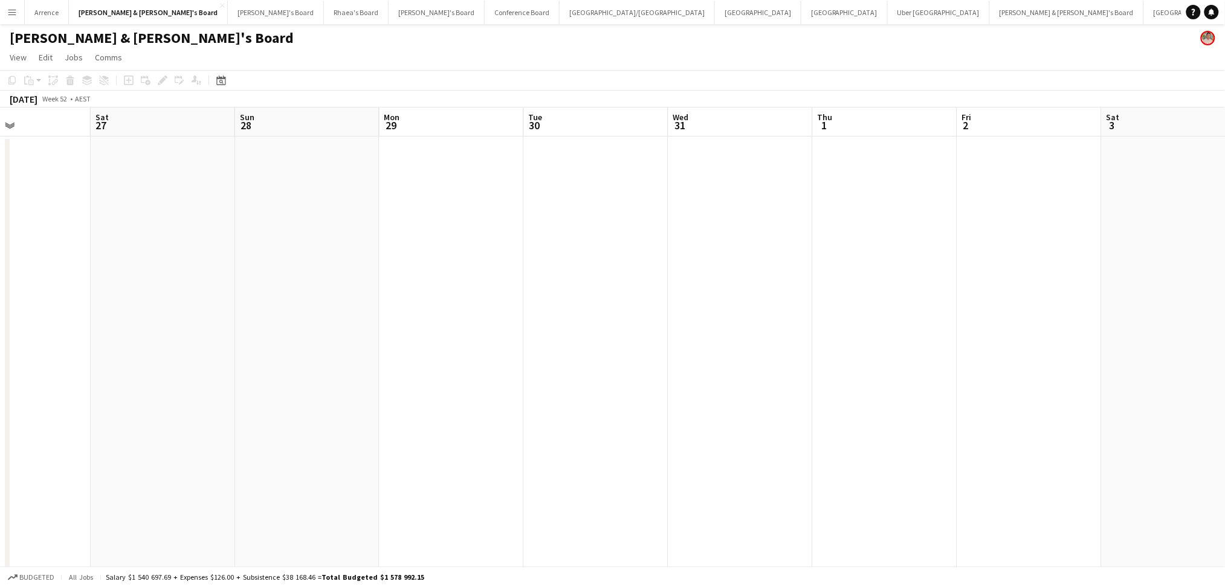
drag, startPoint x: 882, startPoint y: 474, endPoint x: 374, endPoint y: 449, distance: 508.3
click at [374, 450] on app-calendar-viewport "Tue 23 Wed 24 Thu 25 Fri 26 Sat 27 Sun 28 Mon 29 Tue 30 Wed 31 Thu 1 Fri 2 Sat …" at bounding box center [612, 556] width 1225 height 896
drag, startPoint x: 853, startPoint y: 444, endPoint x: 419, endPoint y: 396, distance: 437.3
click at [413, 397] on app-calendar-viewport "Sun 28 Mon 29 Tue 30 Wed 31 Thu 1 Fri 2 Sat 3 Sun 4 Mon 5 Tue 6 Wed 7 Thu 8 2/2…" at bounding box center [612, 556] width 1225 height 896
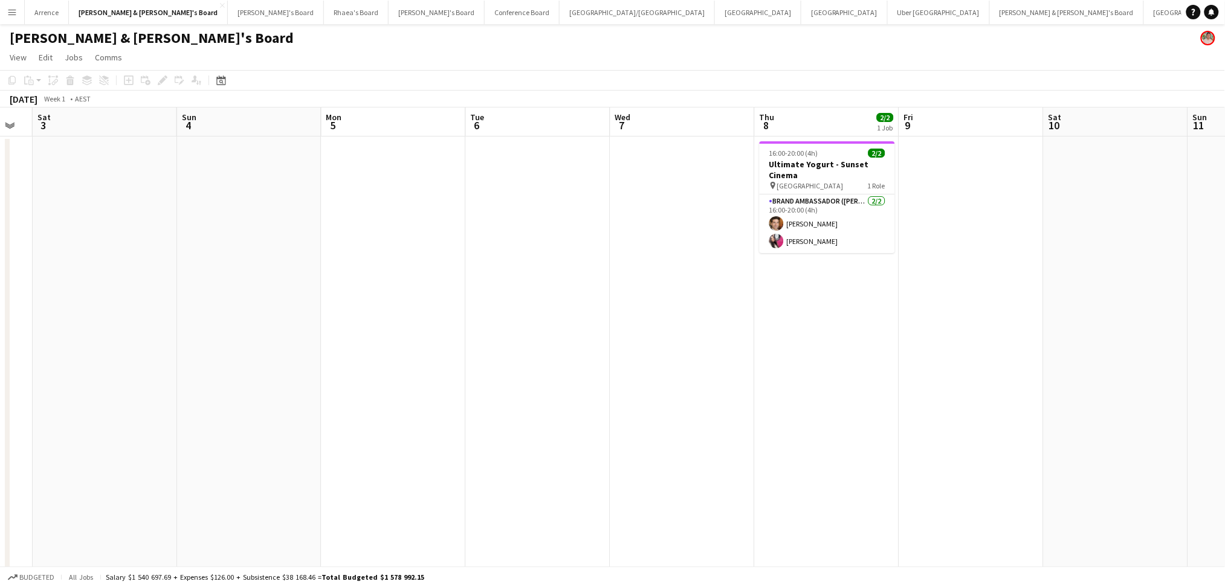
drag, startPoint x: 1096, startPoint y: 407, endPoint x: 573, endPoint y: 397, distance: 522.9
click at [573, 397] on app-calendar-viewport "Tue 30 Wed 31 Thu 1 Fri 2 Sat 3 Sun 4 Mon 5 Tue 6 Wed 7 Thu 8 2/2 1 Job Fri 9 S…" at bounding box center [612, 556] width 1225 height 896
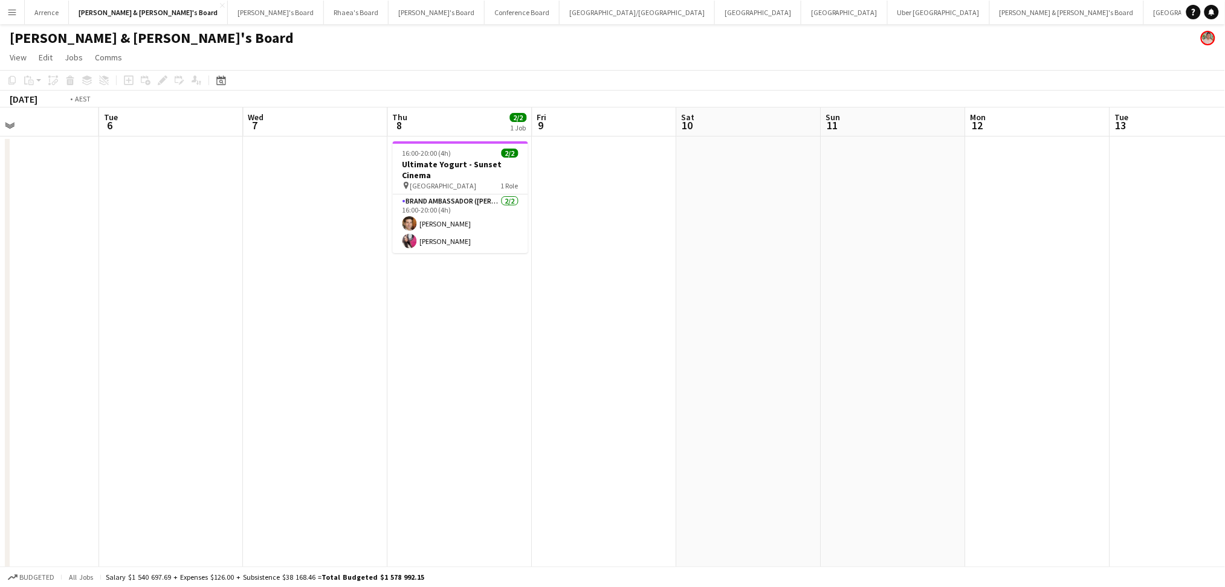
drag, startPoint x: 956, startPoint y: 435, endPoint x: 266, endPoint y: 418, distance: 689.8
click at [266, 418] on app-calendar-viewport "Thu 1 Fri 2 Sat 3 Sun 4 Mon 5 Tue 6 Wed 7 Thu 8 2/2 1 Job Fri 9 Sat 10 Sun 11 M…" at bounding box center [612, 556] width 1225 height 896
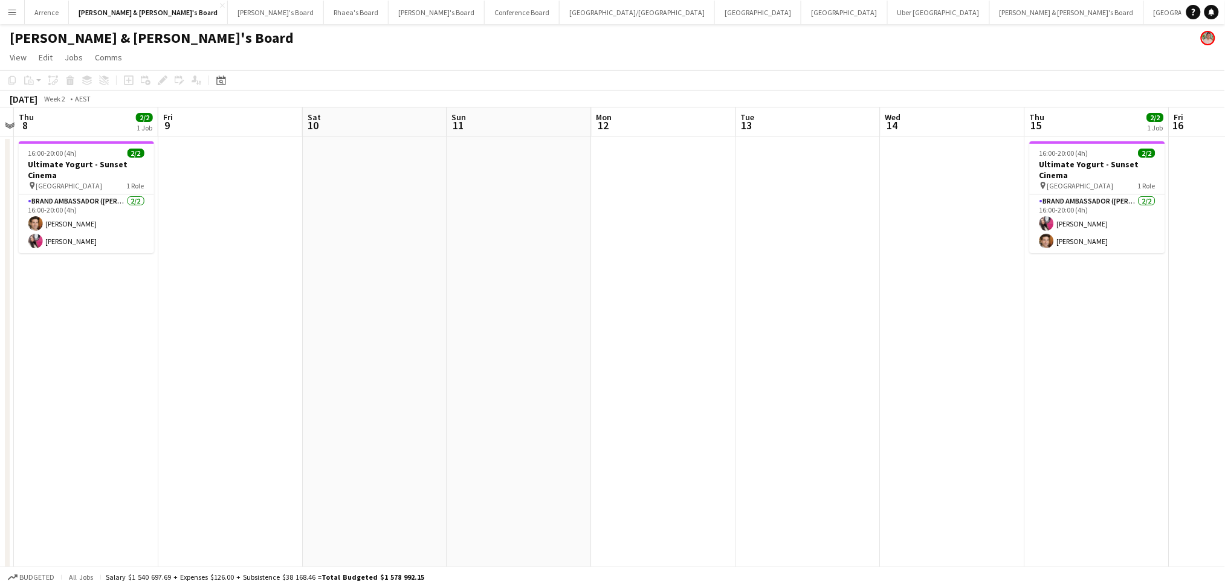
drag, startPoint x: 723, startPoint y: 440, endPoint x: 345, endPoint y: 420, distance: 379.5
click at [345, 420] on app-calendar-viewport "Mon 5 Tue 6 Wed 7 Thu 8 2/2 1 Job Fri 9 Sat 10 Sun 11 Mon 12 Tue 13 Wed 14 Thu …" at bounding box center [612, 556] width 1225 height 896
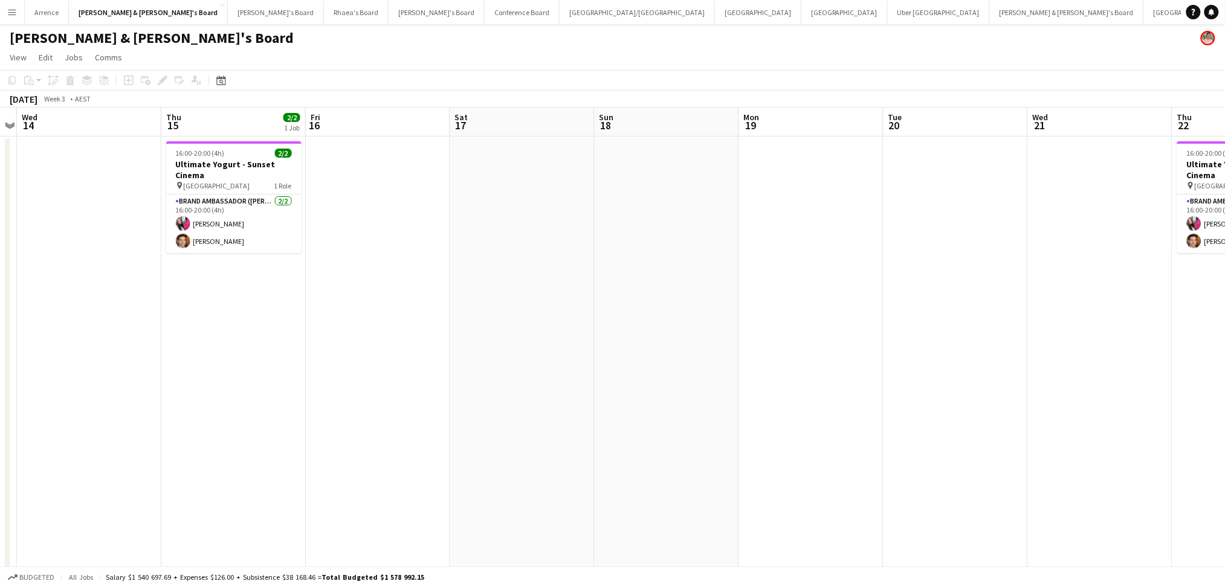
drag, startPoint x: 798, startPoint y: 419, endPoint x: 277, endPoint y: 384, distance: 522.7
click at [277, 384] on app-calendar-viewport "Sun 11 Mon 12 Tue 13 Wed 14 Thu 15 2/2 1 Job Fri 16 Sat 17 Sun 18 Mon 19 Tue 20…" at bounding box center [612, 556] width 1225 height 896
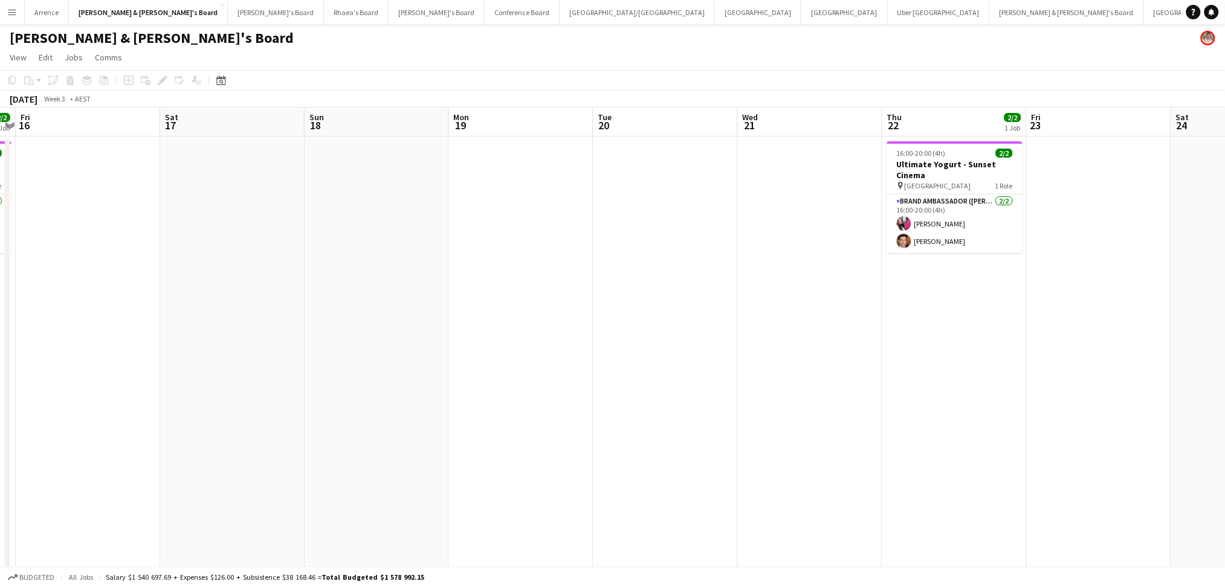
drag, startPoint x: 778, startPoint y: 406, endPoint x: 403, endPoint y: 409, distance: 375.4
click at [242, 410] on app-calendar-viewport "Tue 13 Wed 14 Thu 15 2/2 1 Job Fri 16 Sat 17 Sun 18 Mon 19 Tue 20 Wed 21 Thu 22…" at bounding box center [612, 556] width 1225 height 896
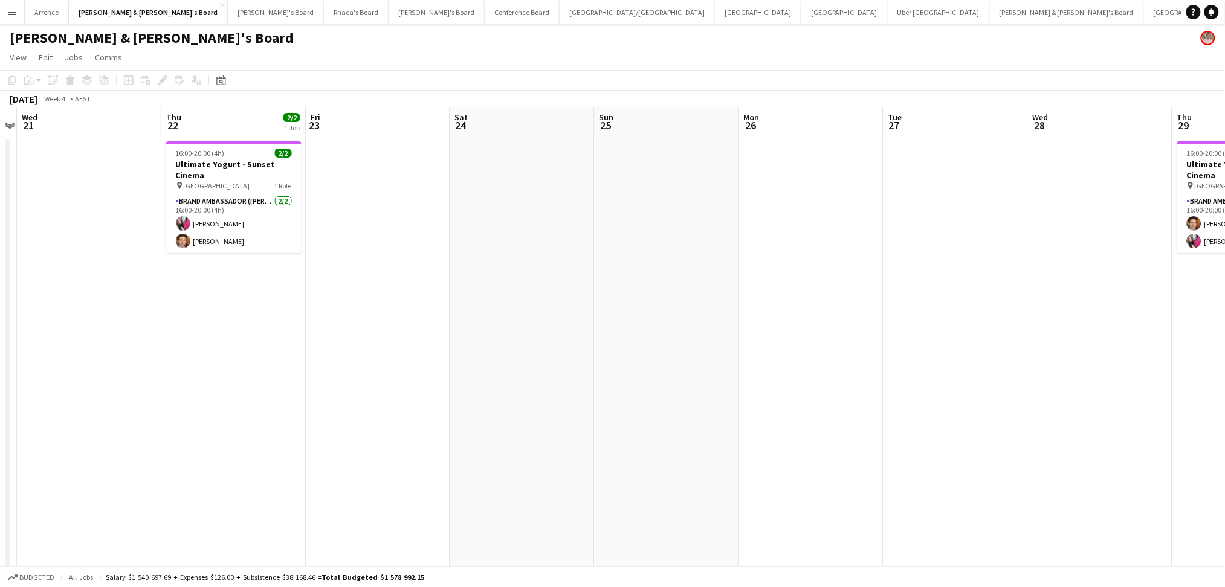
drag, startPoint x: 731, startPoint y: 424, endPoint x: 141, endPoint y: 418, distance: 589.3
click at [141, 418] on app-calendar-viewport "Sun 18 Mon 19 Tue 20 Wed 21 Thu 22 2/2 1 Job Fri 23 Sat 24 Sun 25 Mon 26 Tue 27…" at bounding box center [612, 556] width 1225 height 896
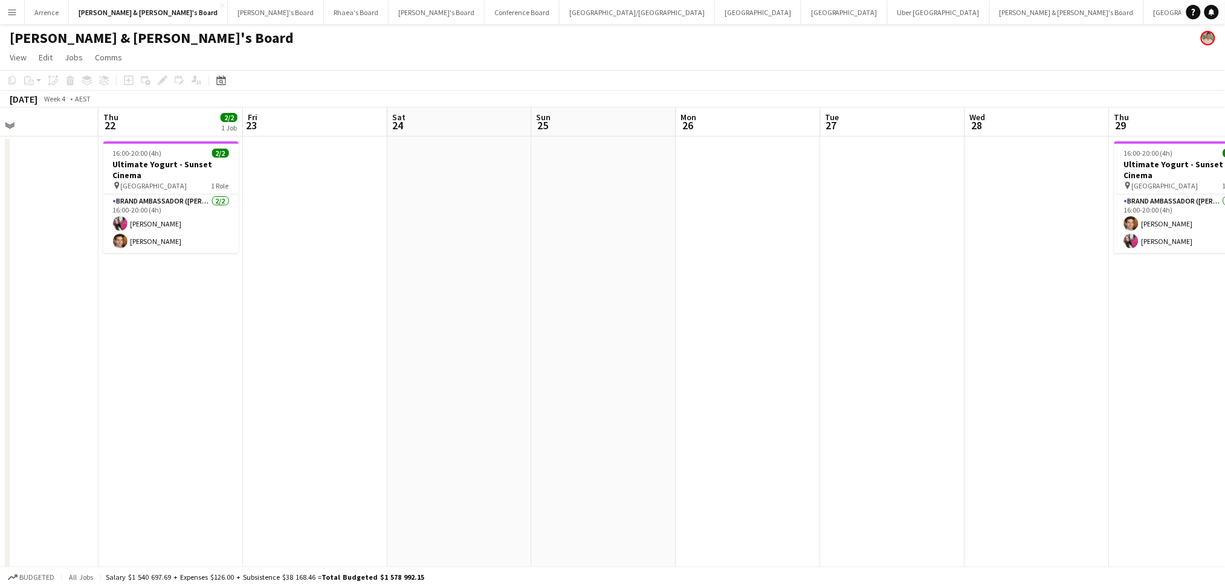
drag, startPoint x: 739, startPoint y: 425, endPoint x: 176, endPoint y: 419, distance: 563.3
click at [176, 419] on app-calendar-viewport "Mon 19 Tue 20 Wed 21 Thu 22 2/2 1 Job Fri 23 Sat 24 Sun 25 Mon 26 Tue 27 Wed 28…" at bounding box center [612, 556] width 1225 height 896
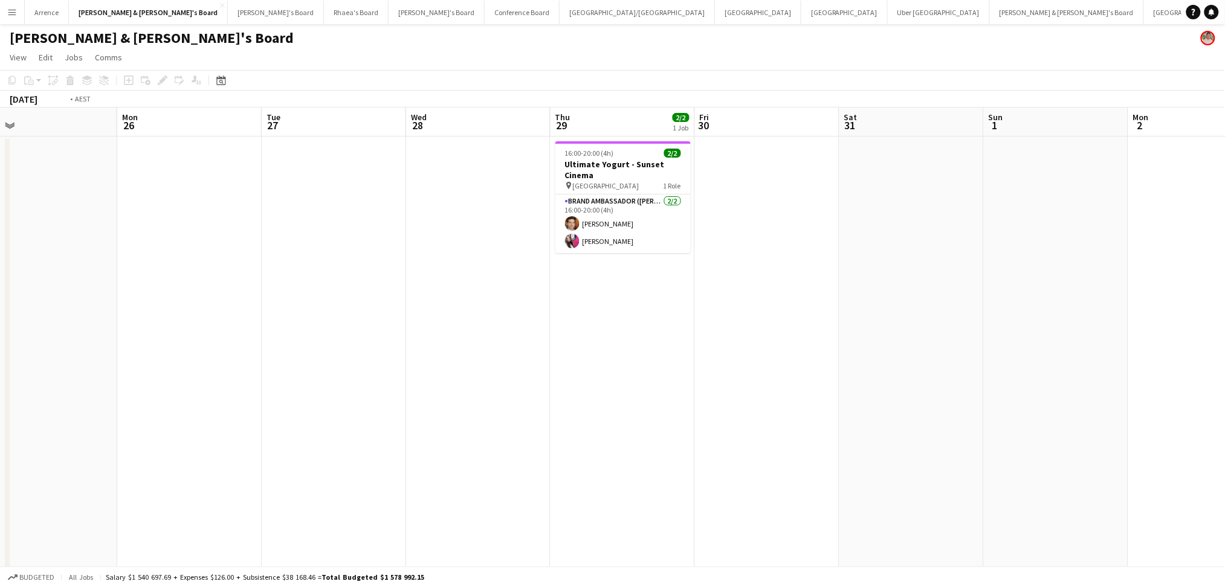
drag, startPoint x: 807, startPoint y: 428, endPoint x: 236, endPoint y: 424, distance: 570.6
click at [211, 431] on app-calendar-viewport "Fri 23 Sat 24 Sun 25 Mon 26 Tue 27 Wed 28 Thu 29 2/2 1 Job Fri 30 Sat 31 Sun 1 …" at bounding box center [612, 556] width 1225 height 896
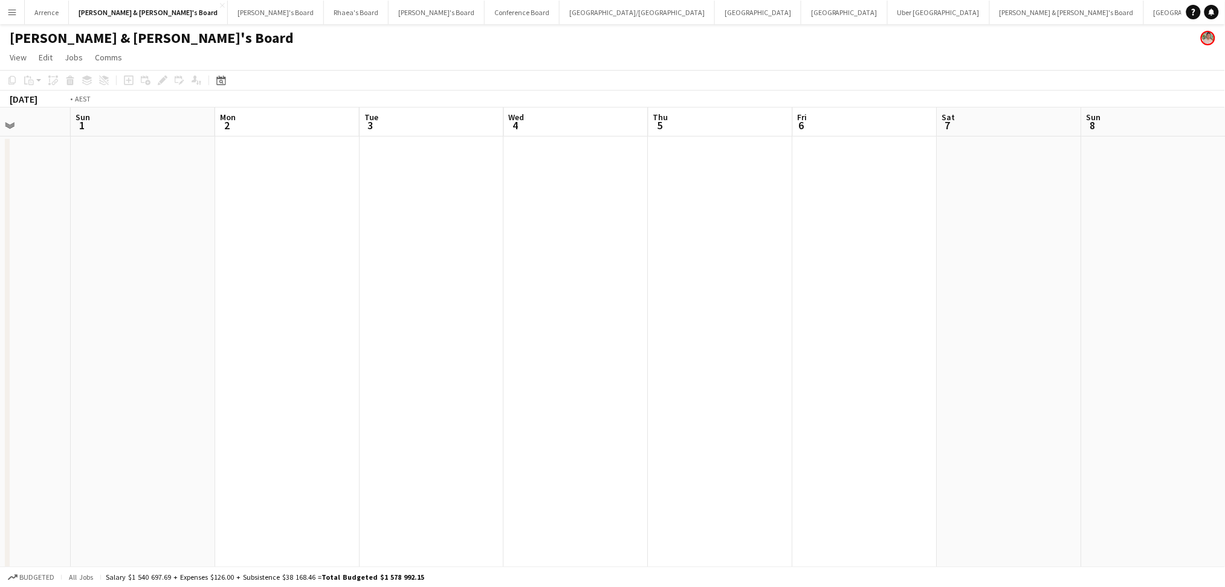
drag, startPoint x: 545, startPoint y: 446, endPoint x: 575, endPoint y: 428, distance: 35.2
click at [303, 442] on app-calendar-viewport "Thu 29 2/2 1 Job Fri 30 Sat 31 Sun 1 Mon 2 Tue 3 Wed 4 Thu 5 Fri 6 Sat 7 Sun 8 …" at bounding box center [612, 556] width 1225 height 896
drag, startPoint x: 713, startPoint y: 436, endPoint x: 707, endPoint y: 444, distance: 10.3
click at [276, 427] on app-calendar-viewport "Tue 3 Wed 4 Thu 5 Fri 6 Sat 7 Sun 8 Mon 9 Tue 10 Wed 11 Thu 12 Fri 13 Sat 14 Su…" at bounding box center [612, 556] width 1225 height 896
drag, startPoint x: 712, startPoint y: 444, endPoint x: 194, endPoint y: 418, distance: 518.7
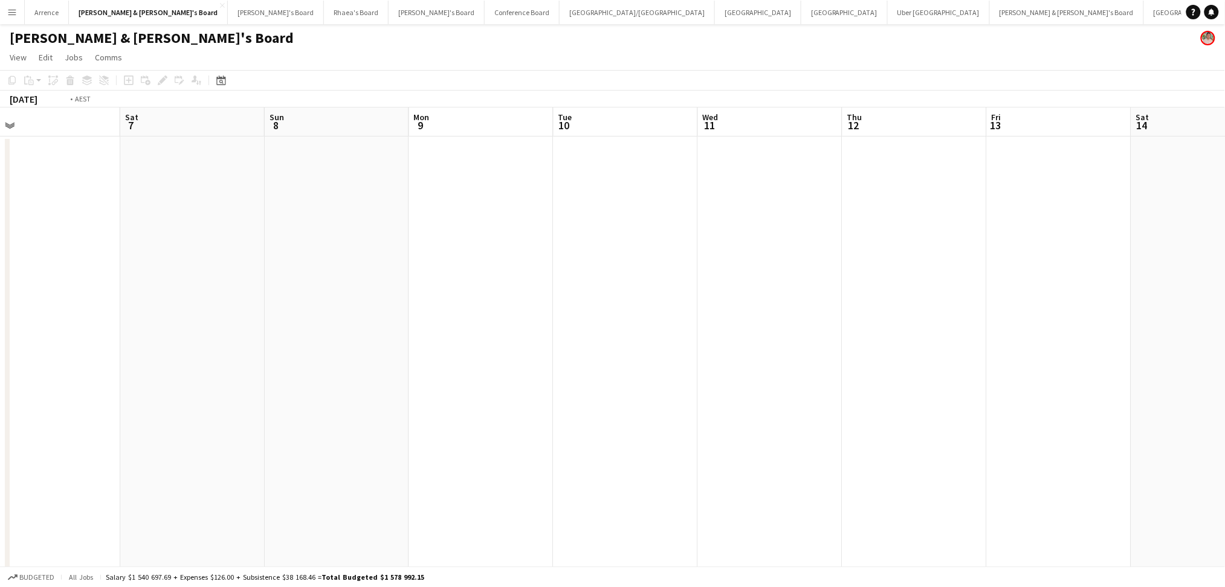
click at [184, 421] on app-calendar-viewport "Tue 3 Wed 4 Thu 5 Fri 6 Sat 7 Sun 8 Mon 9 Tue 10 Wed 11 Thu 12 Fri 13 Sat 14 Su…" at bounding box center [612, 556] width 1225 height 896
drag, startPoint x: 601, startPoint y: 427, endPoint x: 204, endPoint y: 427, distance: 397.7
click at [204, 427] on app-calendar-viewport "Sun 8 Mon 9 Tue 10 Wed 11 Thu 12 Fri 13 Sat 14 Sun 15 Mon 16 Tue 17 Wed 18 Thu …" at bounding box center [612, 556] width 1225 height 896
drag, startPoint x: 204, startPoint y: 427, endPoint x: 719, endPoint y: 430, distance: 515.6
click at [719, 430] on app-calendar-viewport "Fri 6 Sat 7 Sun 8 Mon 9 Tue 10 Wed 11 Thu 12 Fri 13 Sat 14 Sun 15 Mon 16 Tue 17…" at bounding box center [612, 556] width 1225 height 896
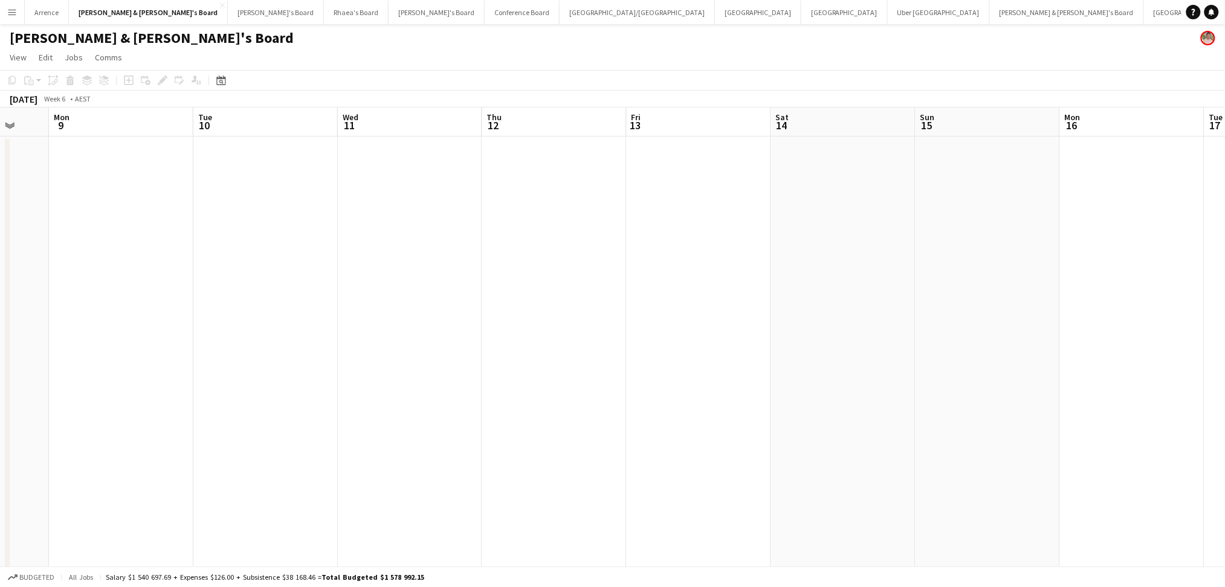
drag, startPoint x: 248, startPoint y: 417, endPoint x: 768, endPoint y: 414, distance: 520.4
click at [768, 414] on app-calendar-viewport "Fri 6 Sat 7 Sun 8 Mon 9 Tue 10 Wed 11 Thu 12 Fri 13 Sat 14 Sun 15 Mon 16 Tue 17…" at bounding box center [612, 556] width 1225 height 896
drag, startPoint x: 360, startPoint y: 414, endPoint x: 240, endPoint y: 375, distance: 126.5
click at [872, 369] on app-calendar-viewport "Sat 31 Sun 1 Mon 2 Tue 3 Wed 4 Thu 5 Fri 6 Sat 7 Sun 8 Mon 9 Tue 10 Wed 11 Thu …" at bounding box center [612, 556] width 1225 height 896
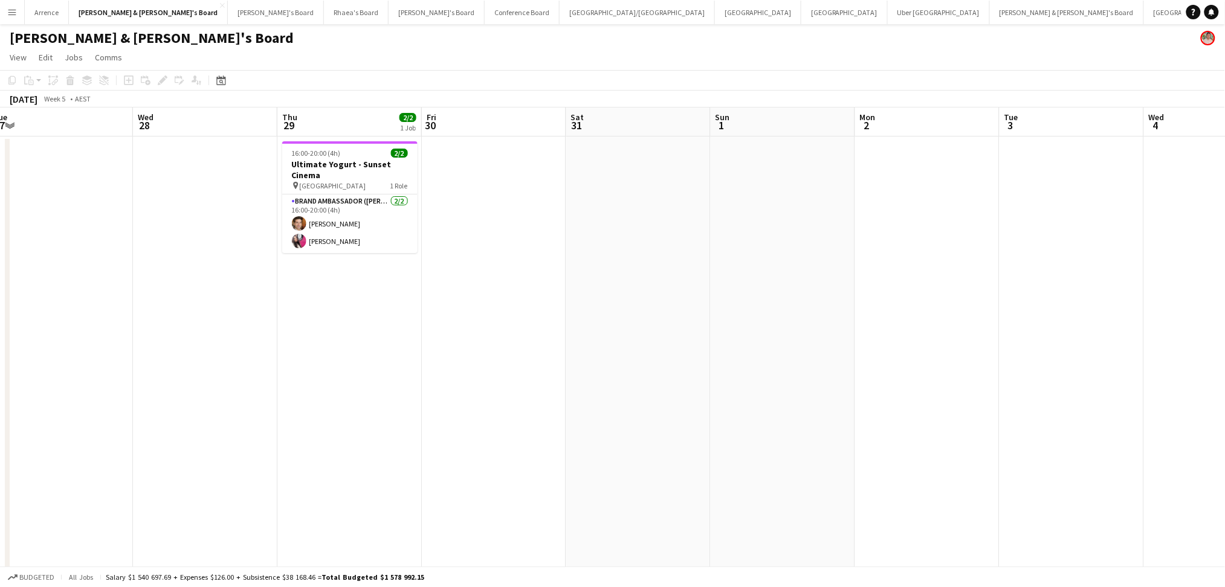
drag, startPoint x: 178, startPoint y: 375, endPoint x: 426, endPoint y: 398, distance: 248.9
click at [806, 375] on app-calendar-viewport "Sun 25 Mon 26 Tue 27 Wed 28 Thu 29 2/2 1 Job Fri 30 Sat 31 Sun 1 Mon 2 Tue 3 We…" at bounding box center [612, 556] width 1225 height 896
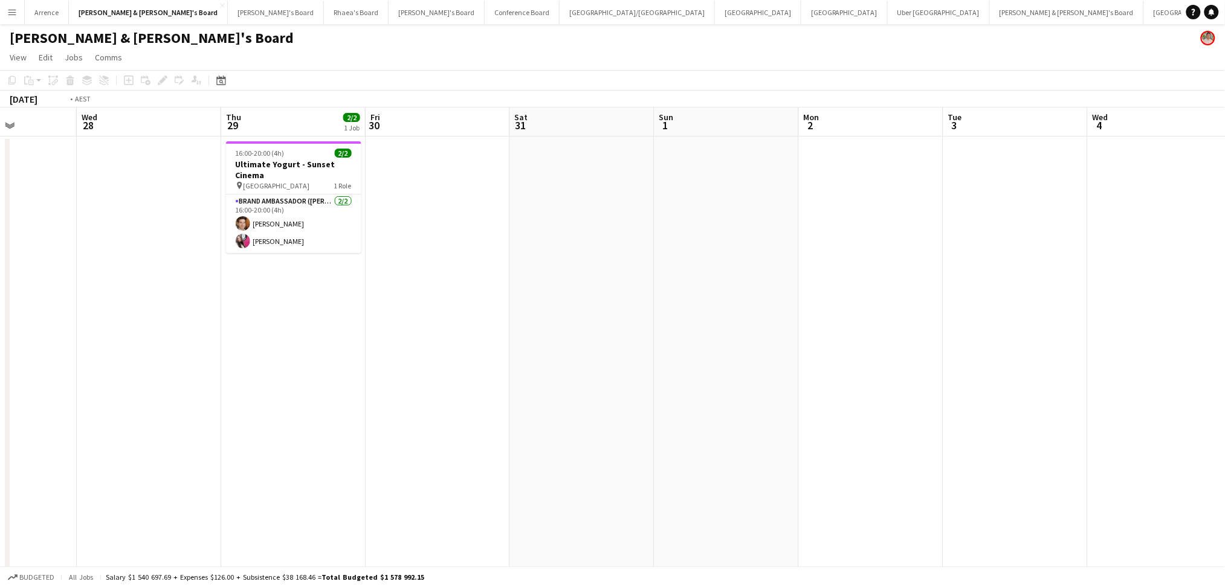
drag, startPoint x: 141, startPoint y: 413, endPoint x: 451, endPoint y: 380, distance: 312.4
click at [451, 392] on app-calendar-viewport "Sun 25 Mon 26 Tue 27 Wed 28 Thu 29 2/2 1 Job Fri 30 Sat 31 Sun 1 Mon 2 Tue 3 We…" at bounding box center [612, 556] width 1225 height 896
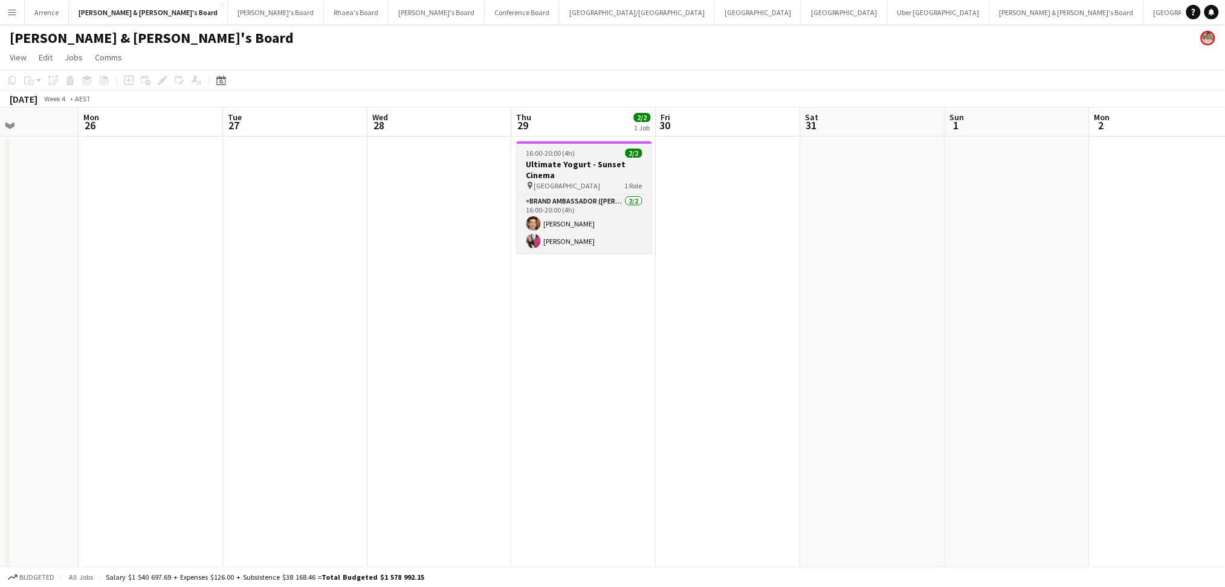
click at [565, 174] on h3 "Ultimate Yogurt - Sunset Cinema" at bounding box center [584, 170] width 135 height 22
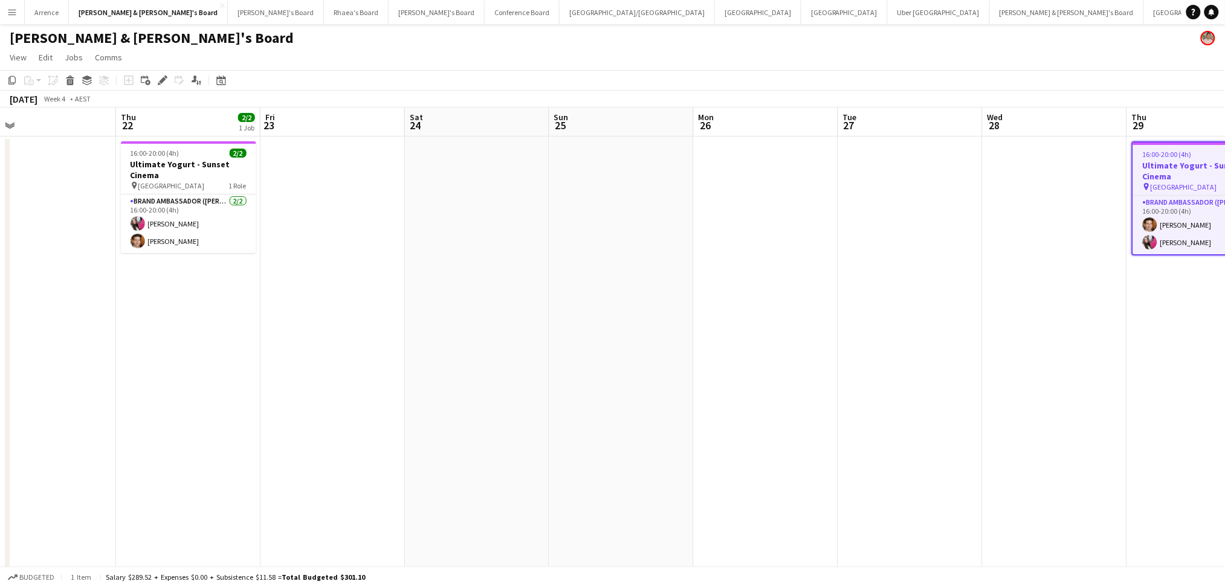
drag, startPoint x: 70, startPoint y: 395, endPoint x: 760, endPoint y: 426, distance: 690.9
click at [760, 426] on app-calendar-viewport "Mon 19 Tue 20 Wed 21 Thu 22 2/2 1 Job Fri 23 Sat 24 Sun 25 Mon 26 Tue 27 Wed 28…" at bounding box center [612, 556] width 1225 height 896
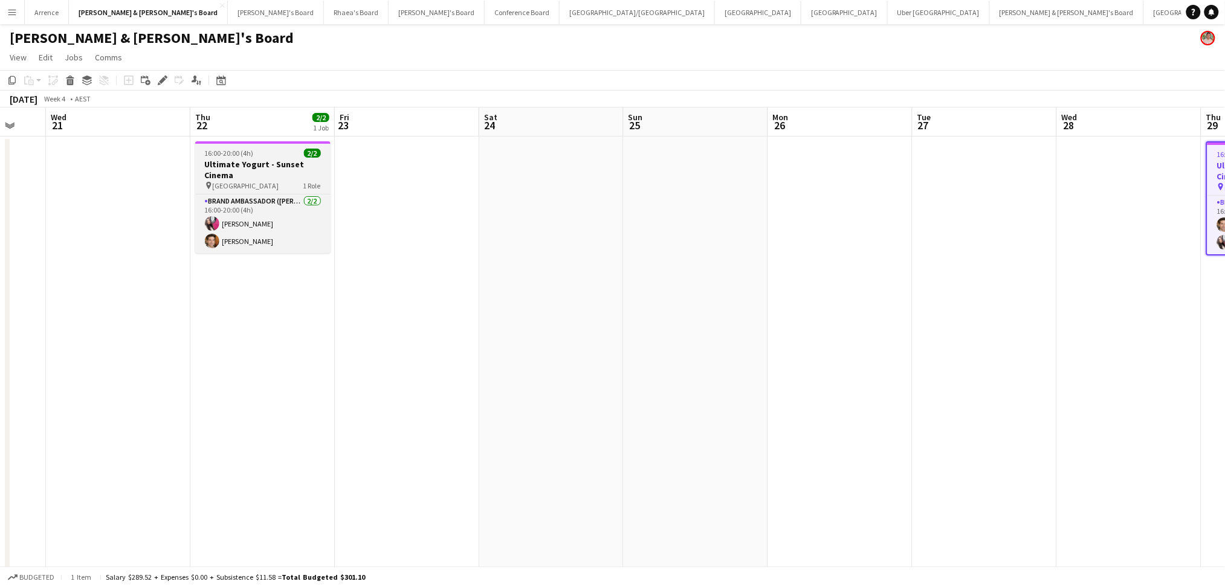
click at [274, 162] on h3 "Ultimate Yogurt - Sunset Cinema" at bounding box center [262, 170] width 135 height 22
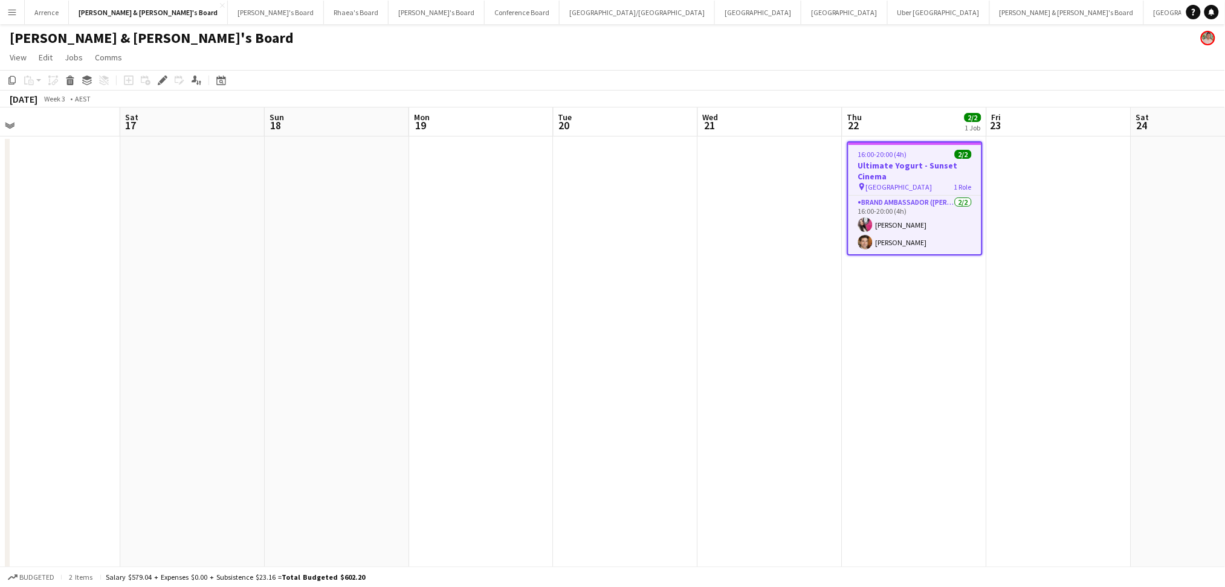
drag, startPoint x: 159, startPoint y: 393, endPoint x: 838, endPoint y: 397, distance: 679.4
click at [838, 397] on app-calendar-viewport "Wed 14 Thu 15 2/2 1 Job Fri 16 Sat 17 Sun 18 Mon 19 Tue 20 Wed 21 Thu 22 2/2 1 …" at bounding box center [612, 556] width 1225 height 896
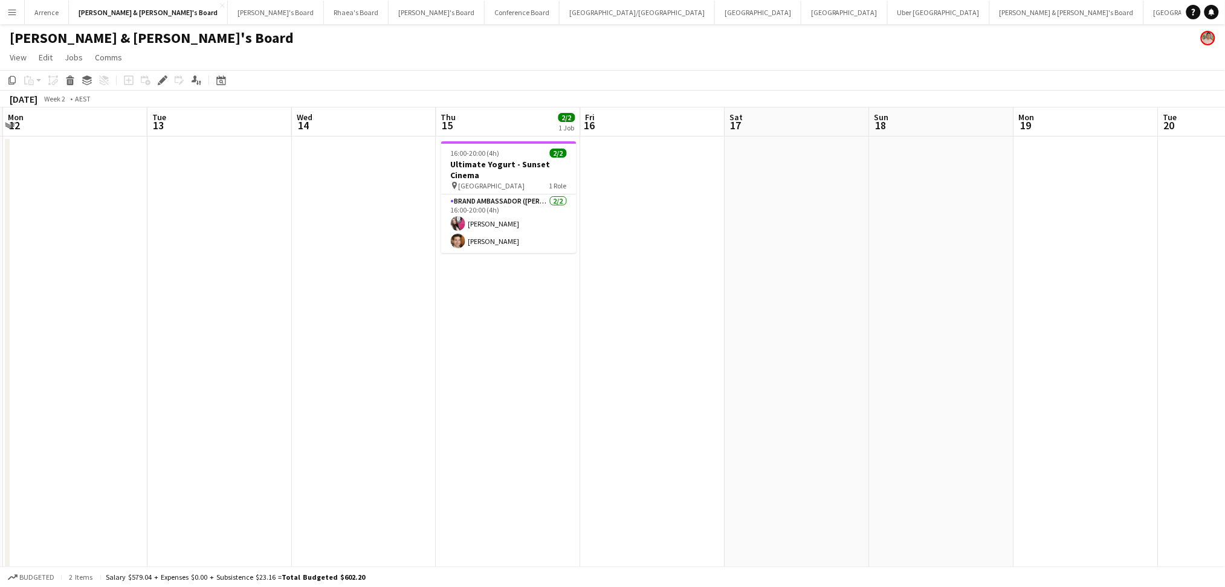
drag, startPoint x: 308, startPoint y: 291, endPoint x: 884, endPoint y: 337, distance: 577.8
click at [985, 337] on app-calendar-viewport "Fri 9 Sat 10 Sun 11 Mon 12 Tue 13 Wed 14 Thu 15 2/2 1 Job Fri 16 Sat 17 Sun 18 …" at bounding box center [612, 556] width 1225 height 896
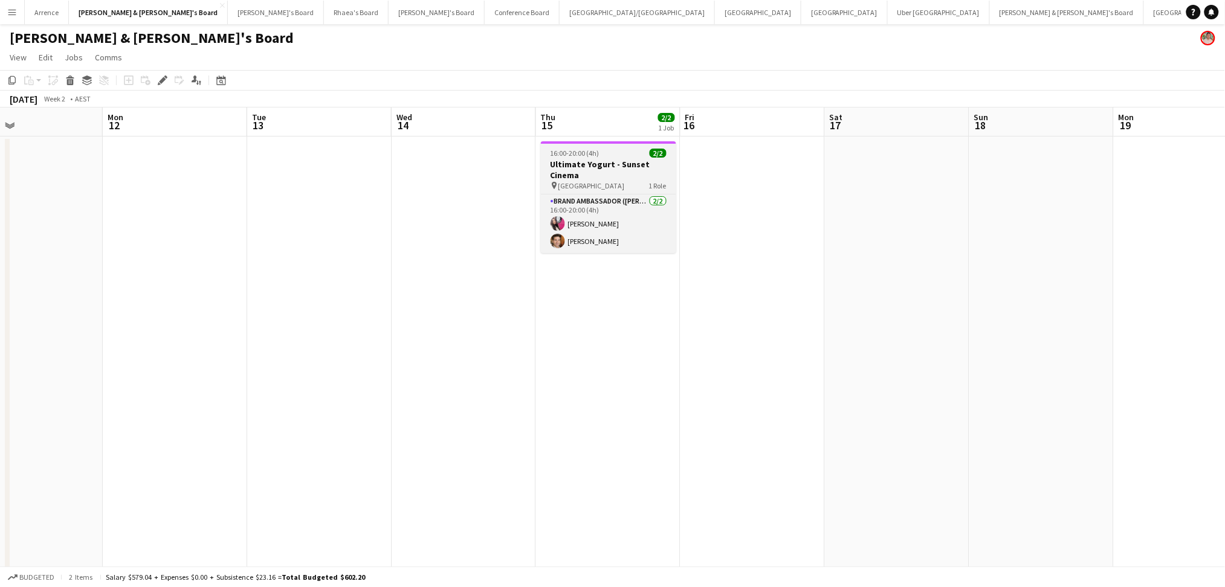
click at [611, 170] on h3 "Ultimate Yogurt - Sunset Cinema" at bounding box center [608, 170] width 135 height 22
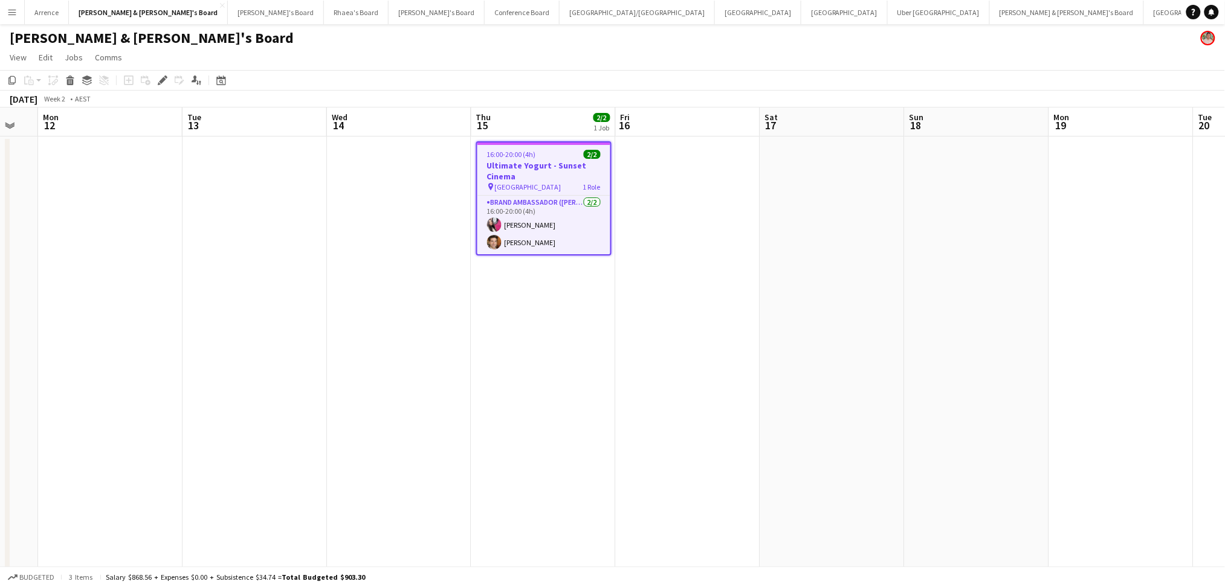
drag, startPoint x: 366, startPoint y: 337, endPoint x: 1086, endPoint y: 325, distance: 719.4
click at [1085, 324] on app-calendar-viewport "Fri 9 Sat 10 Sun 11 Mon 12 Tue 13 Wed 14 Thu 15 2/2 1 Job Fri 16 Sat 17 Sun 18 …" at bounding box center [612, 556] width 1225 height 896
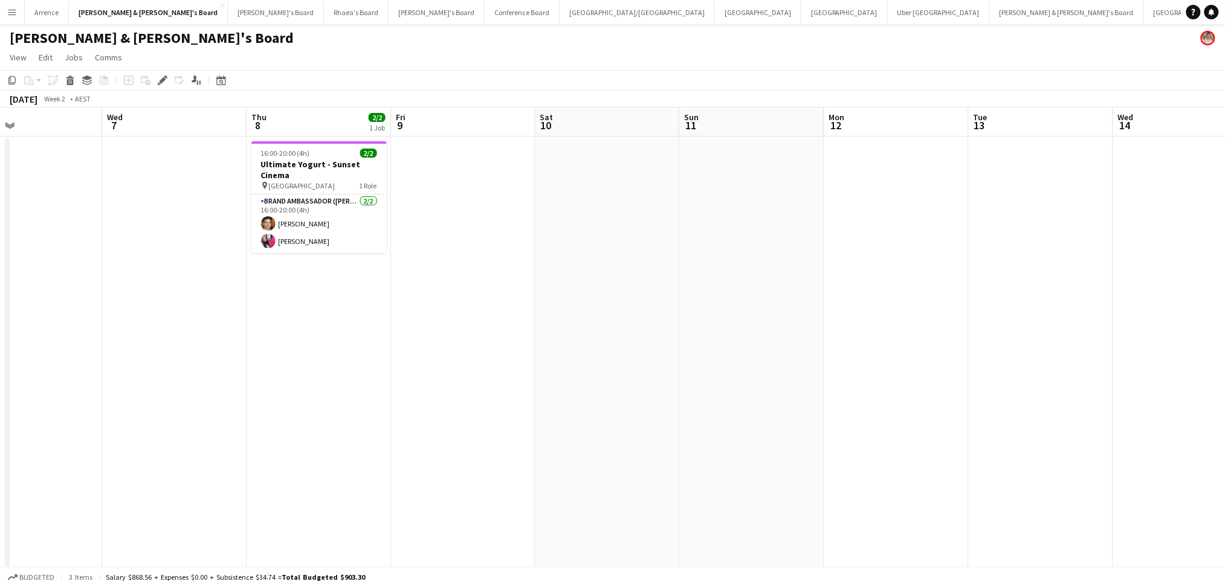
drag, startPoint x: 364, startPoint y: 170, endPoint x: 381, endPoint y: 270, distance: 100.7
click at [366, 170] on h3 "Ultimate Yogurt - Sunset Cinema" at bounding box center [318, 170] width 135 height 22
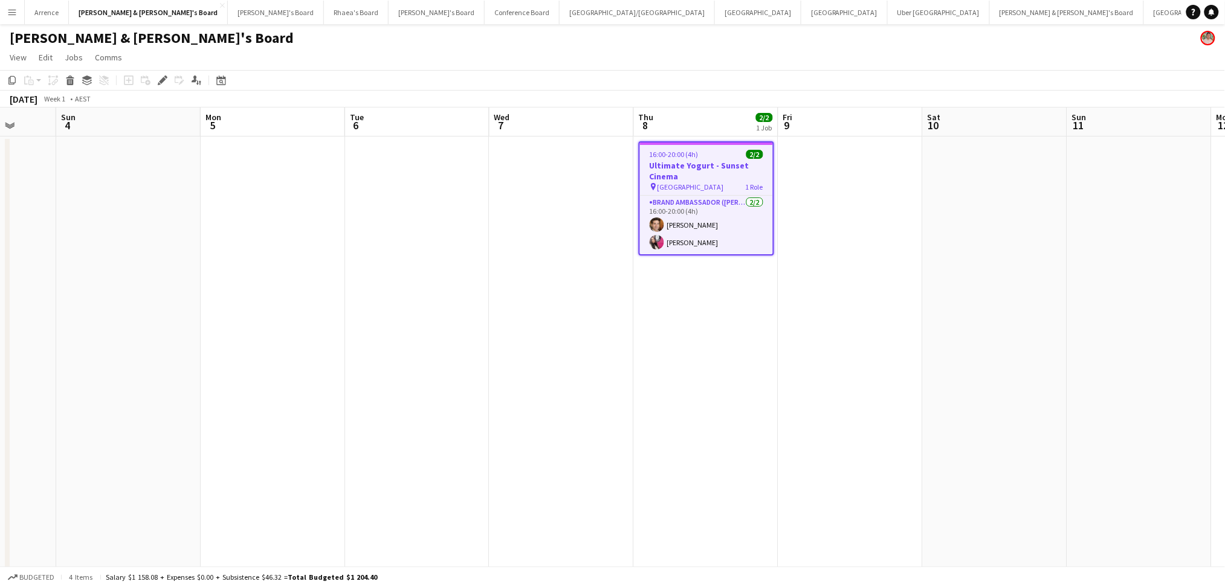
drag, startPoint x: 306, startPoint y: 397, endPoint x: 1108, endPoint y: 384, distance: 802.2
click at [1125, 391] on app-calendar-viewport "Thu 1 Fri 2 Sat 3 Sun 4 Mon 5 Tue 6 Wed 7 Thu 8 2/2 1 Job Fri 9 Sat 10 Sun 11 M…" at bounding box center [612, 556] width 1225 height 896
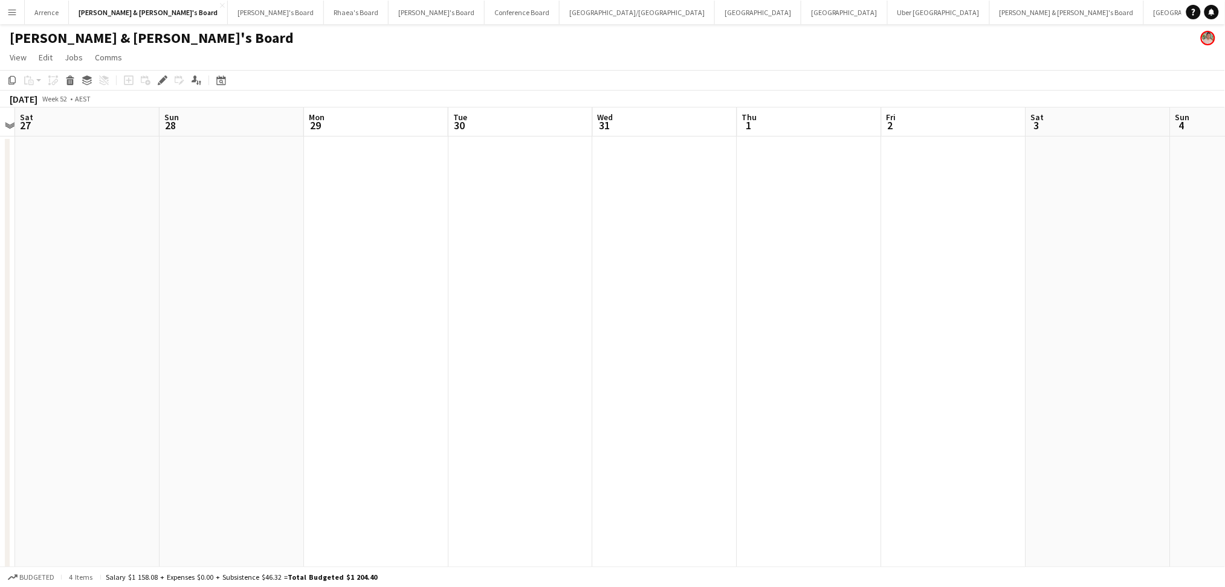
drag, startPoint x: 490, startPoint y: 344, endPoint x: 1171, endPoint y: 355, distance: 680.7
click at [1171, 355] on app-calendar-viewport "Thu 25 Fri 26 Sat 27 Sun 28 Mon 29 Tue 30 Wed 31 Thu 1 Fri 2 Sat 3 Sun 4 Mon 5 …" at bounding box center [612, 556] width 1225 height 896
drag, startPoint x: 807, startPoint y: 385, endPoint x: 1237, endPoint y: 377, distance: 429.8
click at [1225, 377] on html "Menu Boards Boards Boards All jobs Status Workforce Workforce My Workforce Recr…" at bounding box center [612, 520] width 1225 height 1040
drag, startPoint x: 603, startPoint y: 397, endPoint x: 1054, endPoint y: 371, distance: 451.6
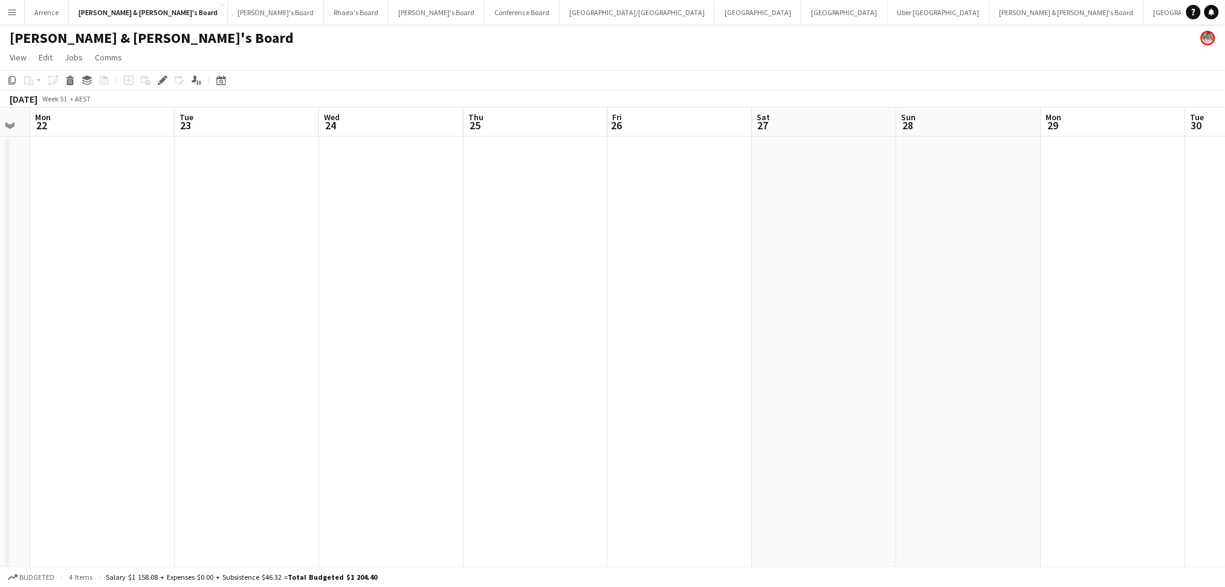
click at [1054, 371] on app-calendar-viewport "Sat 20 Sun 21 Mon 22 Tue 23 Wed 24 Thu 25 Fri 26 Sat 27 Sun 28 Mon 29 Tue 30 We…" at bounding box center [612, 556] width 1225 height 896
click at [896, 365] on app-calendar-viewport "Thu 18 2/2 1 Job Fri 19 Sat 20 Sun 21 Mon 22 Tue 23 Wed 24 Thu 25 Fri 26 Sat 27…" at bounding box center [612, 556] width 1225 height 896
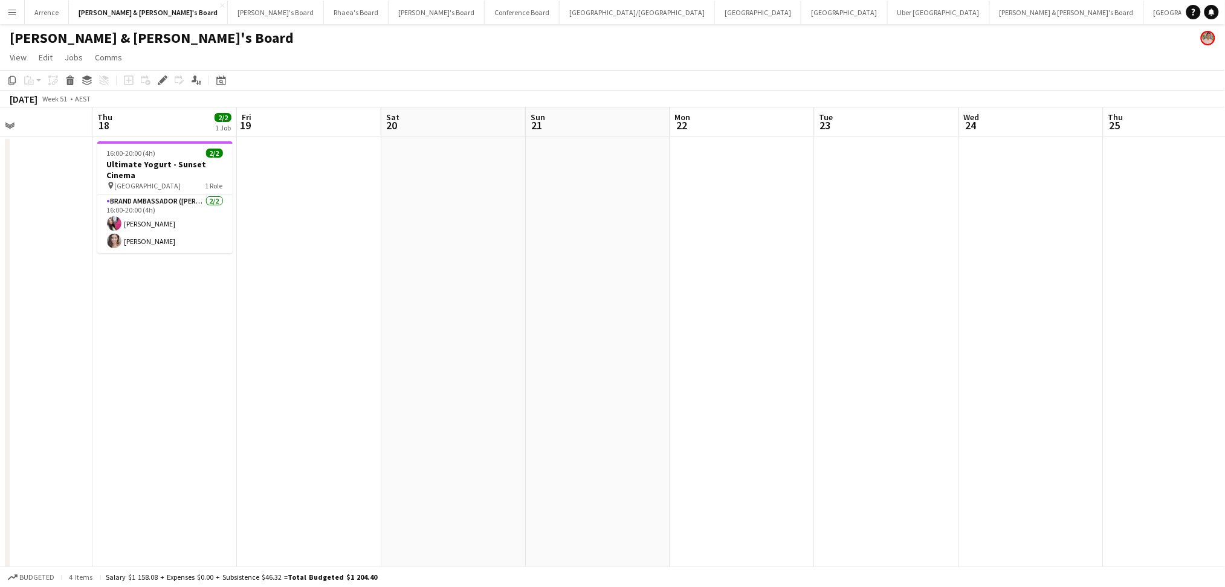
scroll to position [0, 274]
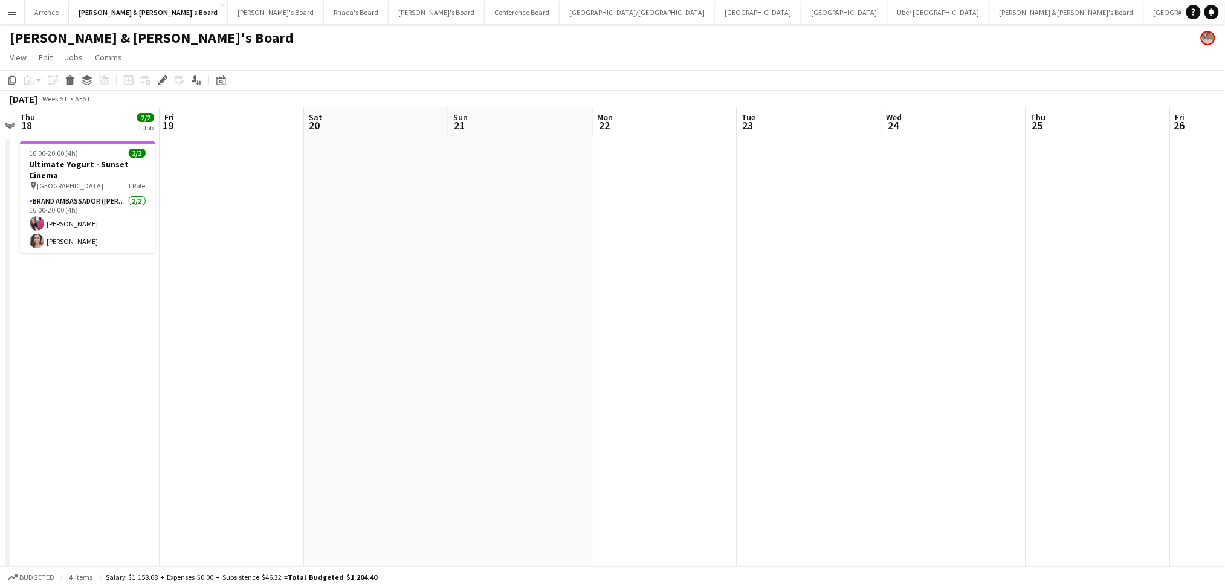
click at [787, 323] on app-calendar-viewport "Tue 16 Wed 17 Thu 18 2/2 1 Job Fri 19 Sat 20 Sun 21 Mon 22 Tue 23 Wed 24 Thu 25…" at bounding box center [612, 556] width 1225 height 896
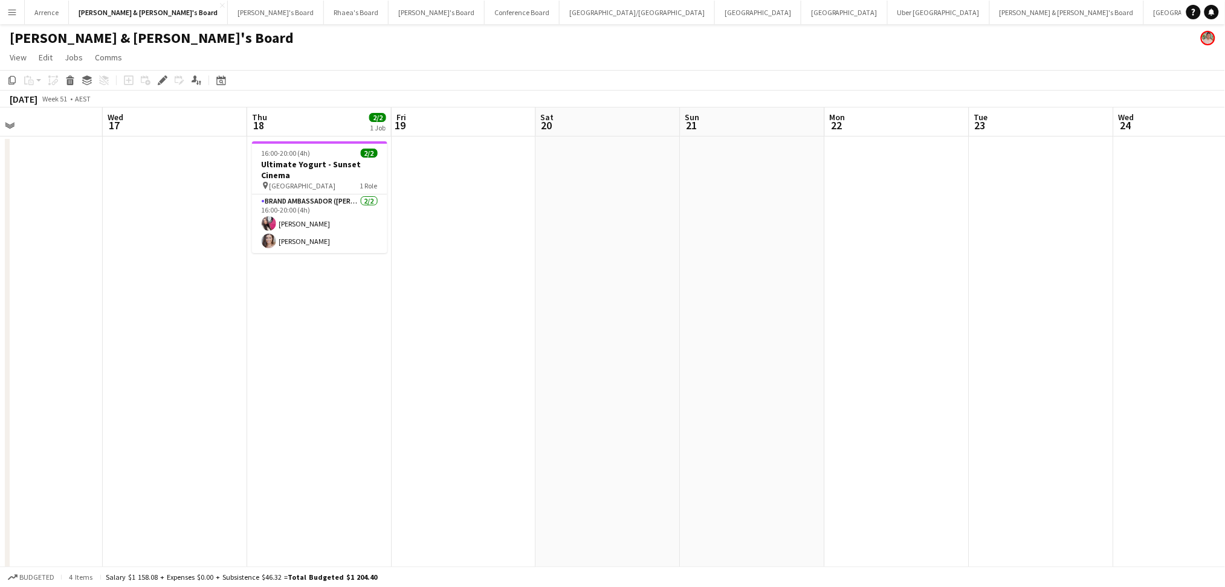
scroll to position [0, 326]
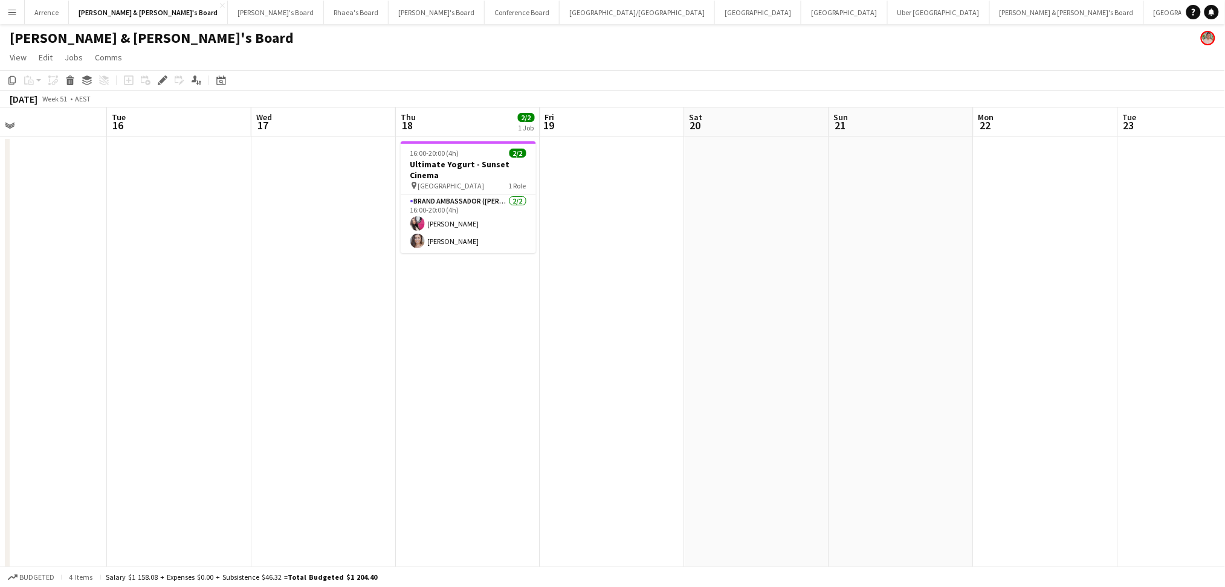
click at [670, 372] on app-calendar-viewport "Sat 13 Sun 14 Mon 15 Tue 16 Wed 17 Thu 18 2/2 1 Job Fri 19 Sat 20 Sun 21 Mon 22…" at bounding box center [612, 556] width 1225 height 896
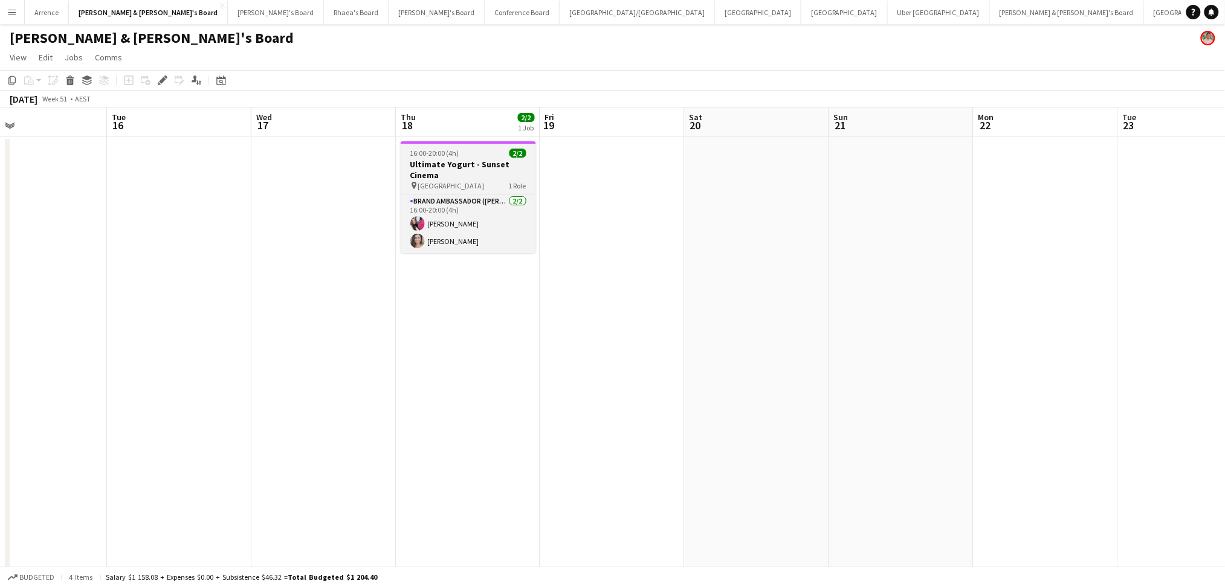
click at [489, 166] on h3 "Ultimate Yogurt - Sunset Cinema" at bounding box center [468, 170] width 135 height 22
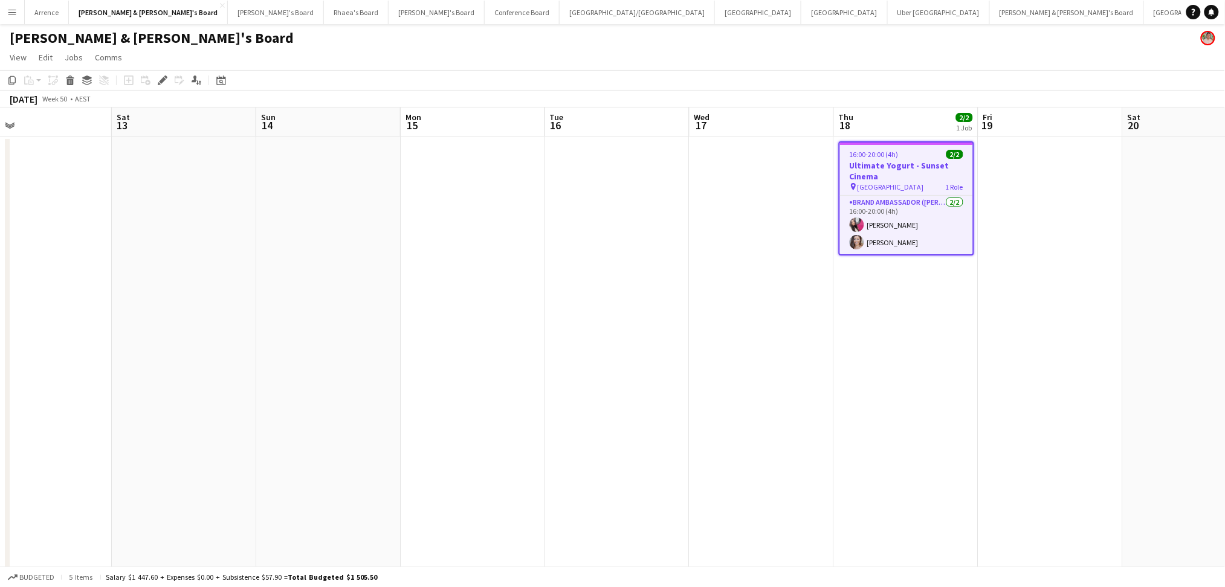
click at [893, 396] on app-calendar-viewport "Wed 10 Thu 11 2/2 1 Job Fri 12 Sat 13 Sun 14 Mon 15 Tue 16 Wed 17 Thu 18 2/2 1 …" at bounding box center [612, 556] width 1225 height 896
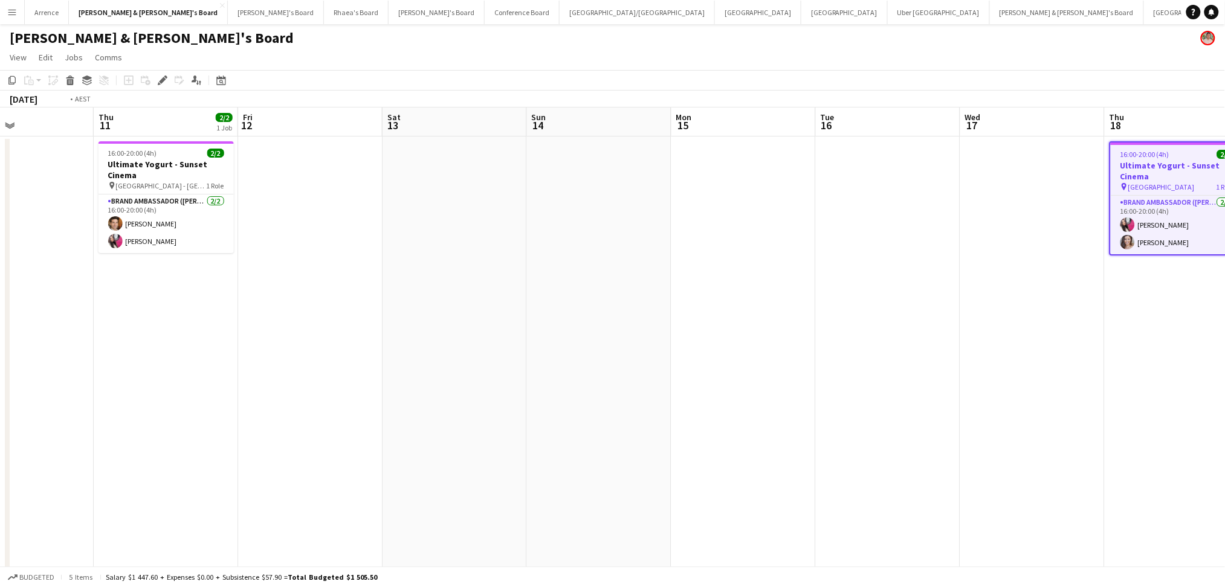
click at [922, 419] on app-calendar-viewport "Mon 8 Tue 9 Wed 10 Thu 11 2/2 1 Job Fri 12 Sat 13 Sun 14 Mon 15 Tue 16 Wed 17 T…" at bounding box center [612, 556] width 1225 height 896
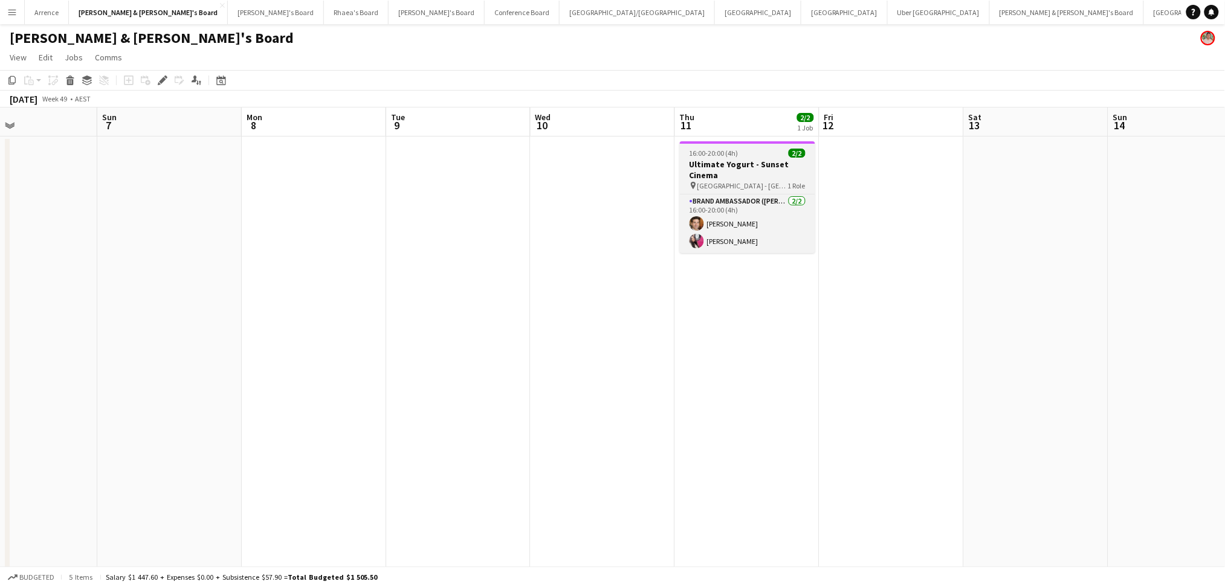
click at [699, 176] on h3 "Ultimate Yogurt - Sunset Cinema" at bounding box center [747, 170] width 135 height 22
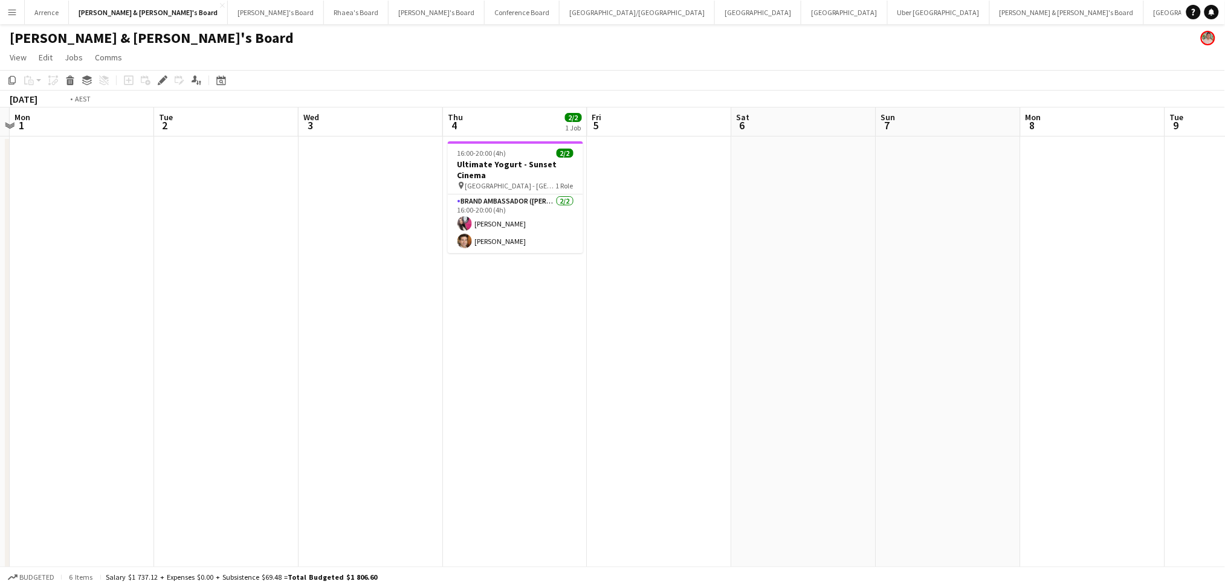
click at [1028, 380] on app-calendar-viewport "Sat 29 Sun 30 Mon 1 Tue 2 Wed 3 Thu 4 2/2 1 Job Fri 5 Sat 6 Sun 7 Mon 8 Tue 9 W…" at bounding box center [612, 556] width 1225 height 896
click at [1001, 444] on app-calendar-viewport "Sat 29 Sun 30 Mon 1 Tue 2 Wed 3 Thu 4 2/2 1 Job Fri 5 Sat 6 Sun 7 Mon 8 Tue 9 W…" at bounding box center [612, 556] width 1225 height 896
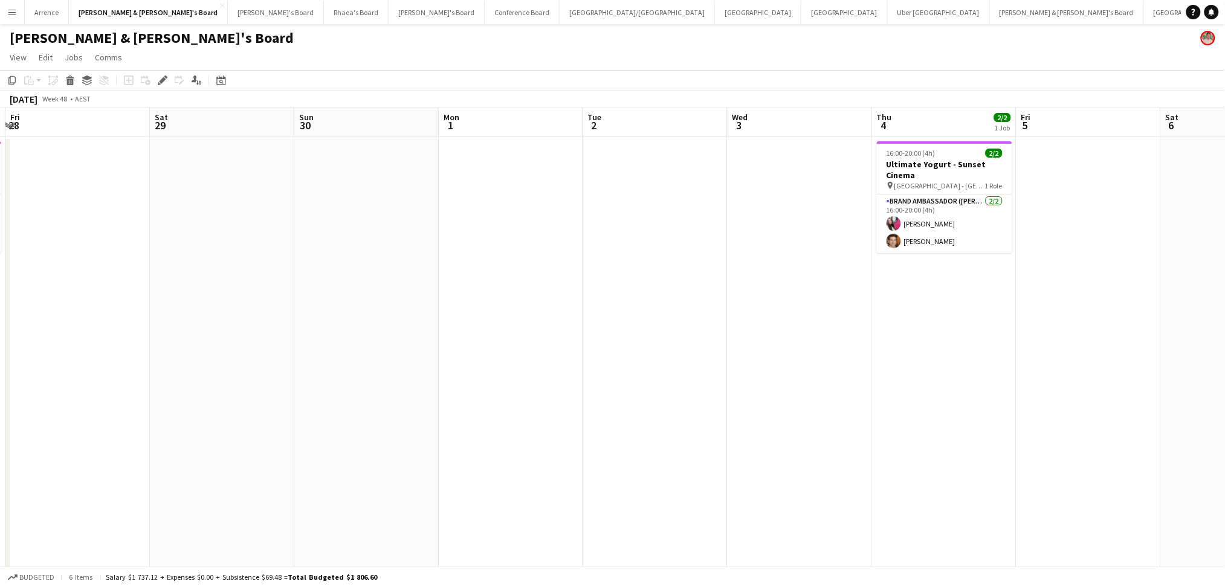
scroll to position [0, 282]
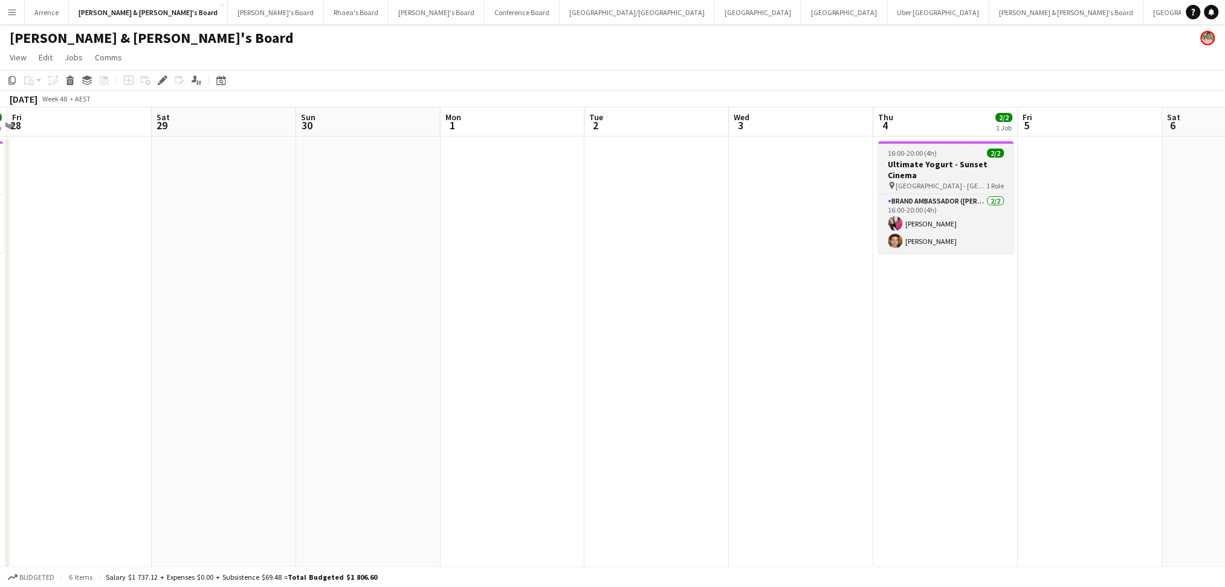
click at [956, 186] on span "Bondi Junction - NSW" at bounding box center [941, 185] width 91 height 9
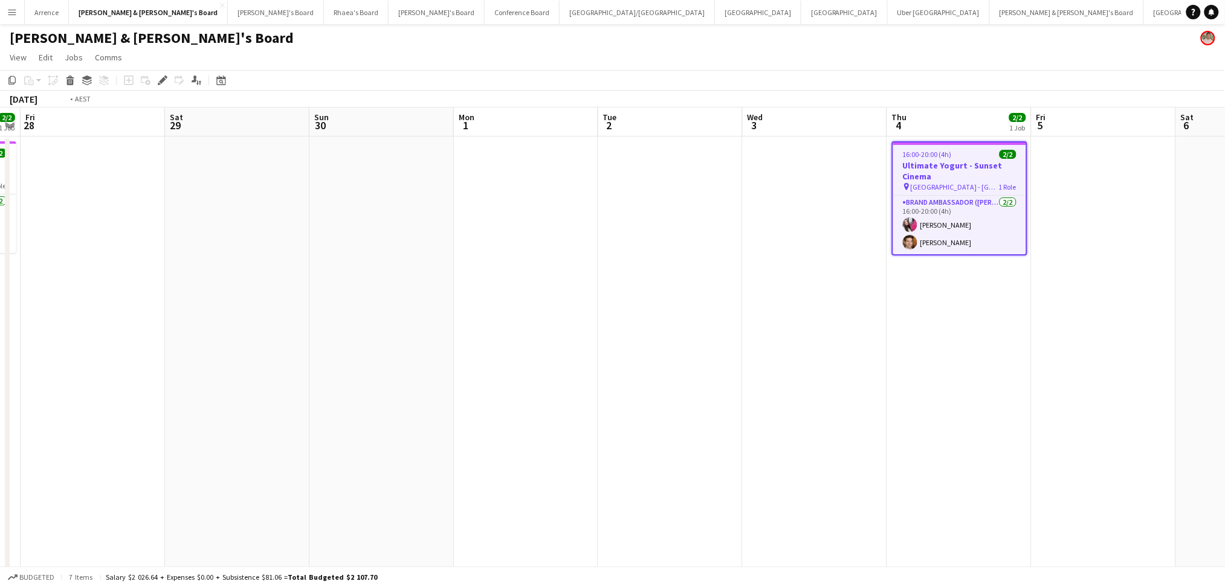
click at [921, 400] on app-calendar-viewport "Wed 26 Thu 27 2/2 1 Job Fri 28 Sat 29 Sun 30 Mon 1 Tue 2 Wed 3 Thu 4 2/2 1 Job …" at bounding box center [612, 556] width 1225 height 896
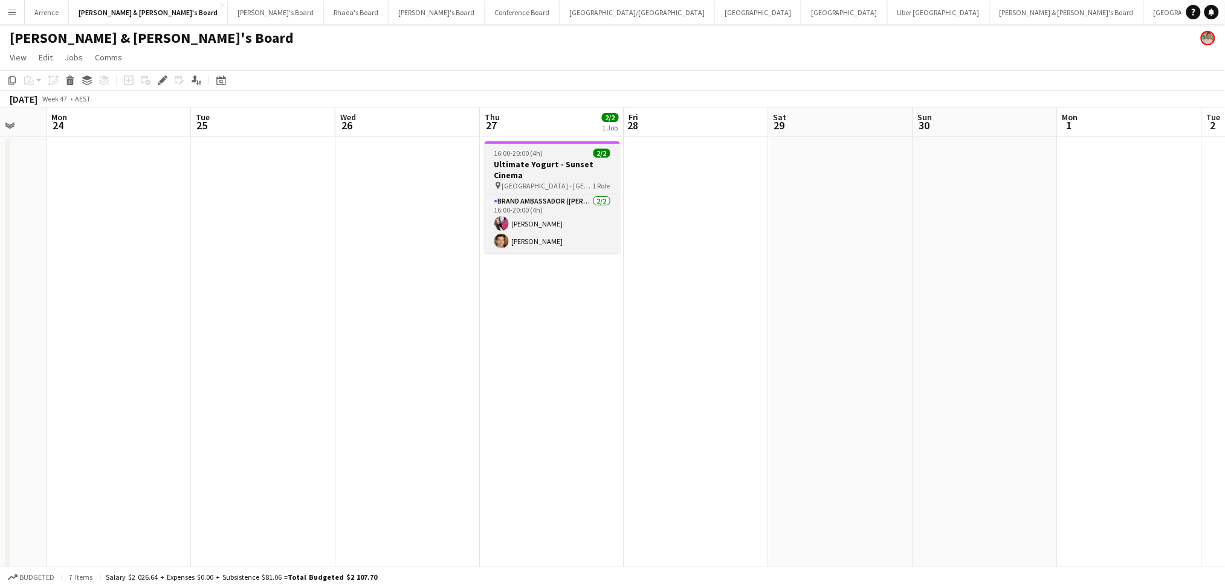
click at [523, 175] on h3 "Ultimate Yogurt - Sunset Cinema" at bounding box center [552, 170] width 135 height 22
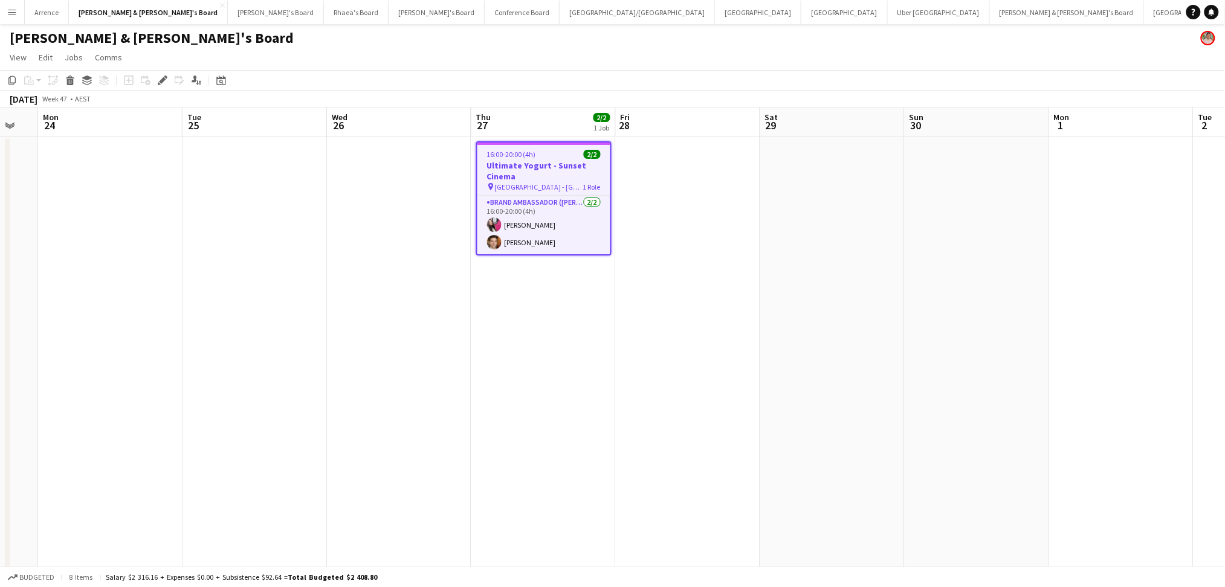
click at [1040, 388] on app-calendar-viewport "Fri 21 Sat 22 Sun 23 Mon 24 Tue 25 Wed 26 Thu 27 2/2 1 Job Fri 28 Sat 29 Sun 30…" at bounding box center [612, 556] width 1225 height 896
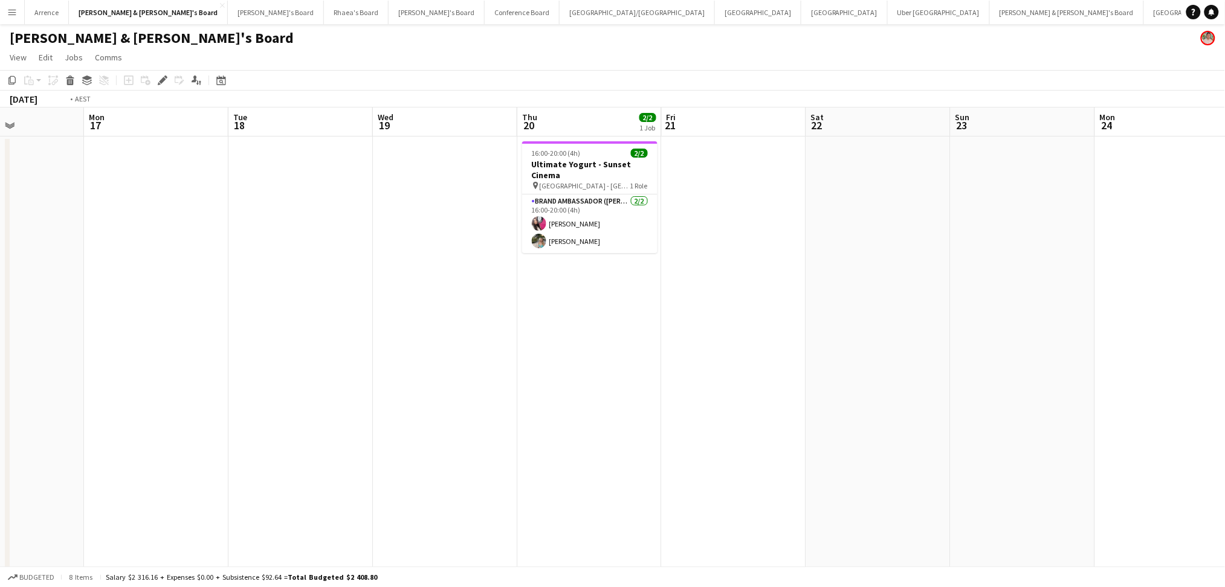
scroll to position [0, 273]
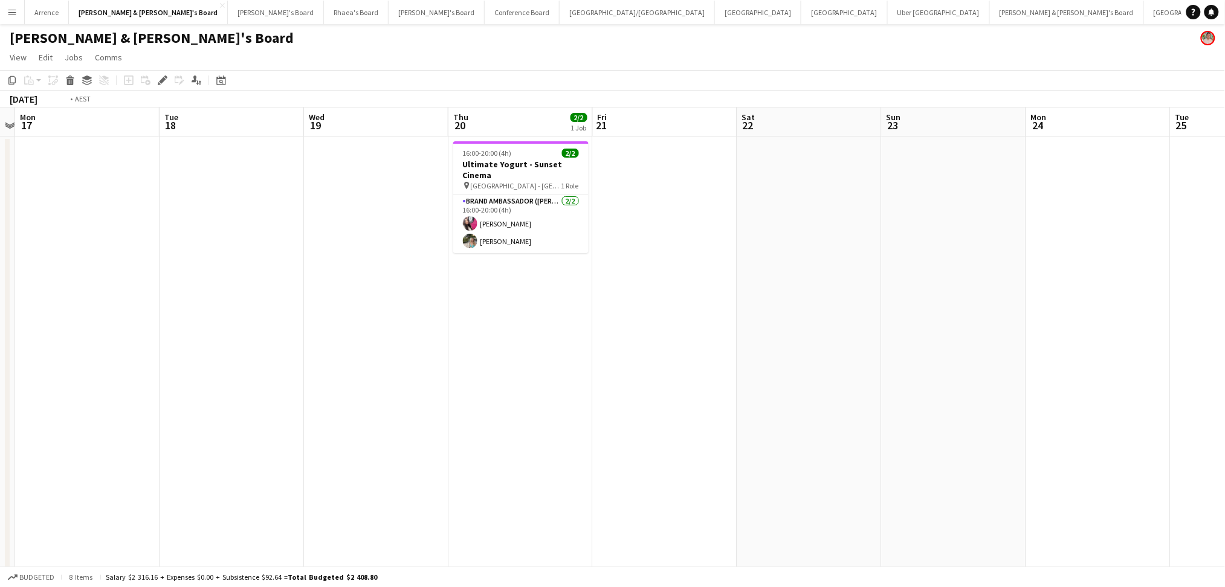
click at [1066, 394] on app-calendar-viewport "Sat 15 Sun 16 Mon 17 Tue 18 Wed 19 Thu 20 2/2 1 Job Fri 21 Sat 22 Sun 23 Mon 24…" at bounding box center [612, 556] width 1225 height 896
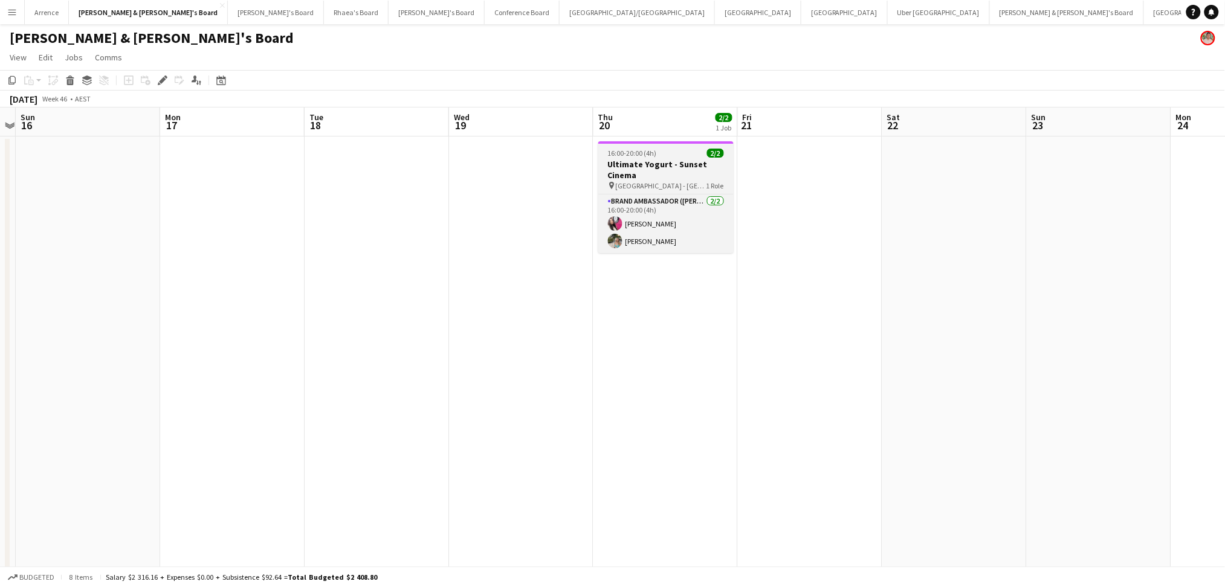
click at [671, 172] on h3 "Ultimate Yogurt - Sunset Cinema" at bounding box center [665, 170] width 135 height 22
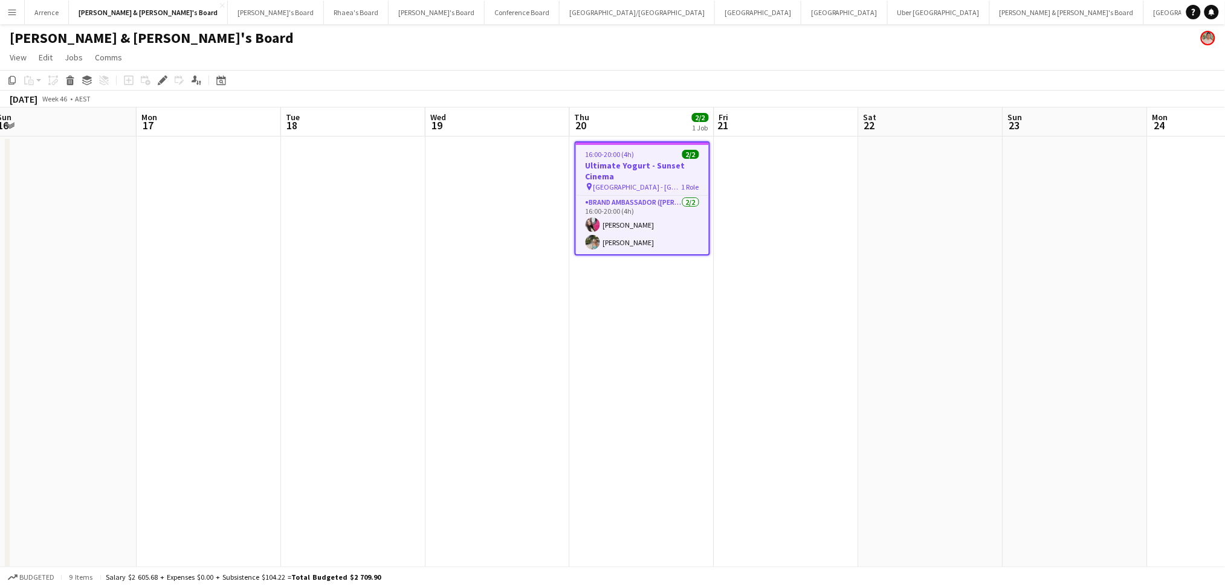
click at [1008, 380] on app-calendar-viewport "Fri 14 Sat 15 Sun 16 Mon 17 Tue 18 Wed 19 Thu 20 2/2 1 Job Fri 21 Sat 22 Sun 23…" at bounding box center [612, 556] width 1225 height 896
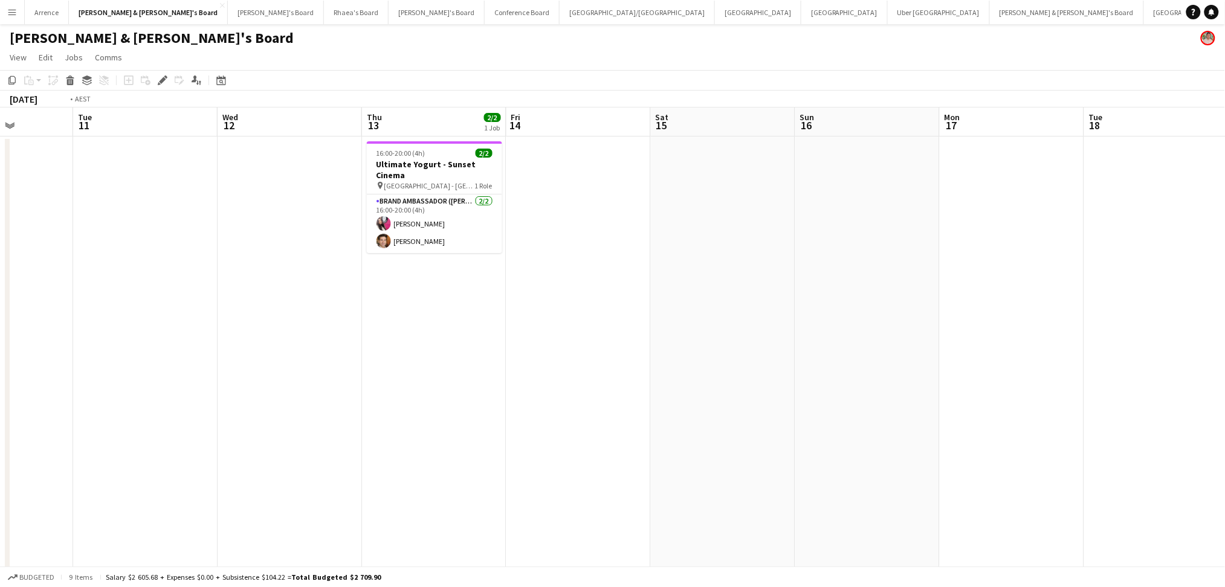
click at [929, 360] on app-calendar-viewport "Sat 8 Sun 9 Mon 10 Tue 11 Wed 12 Thu 13 2/2 1 Job Fri 14 Sat 15 Sun 16 Mon 17 T…" at bounding box center [612, 556] width 1225 height 896
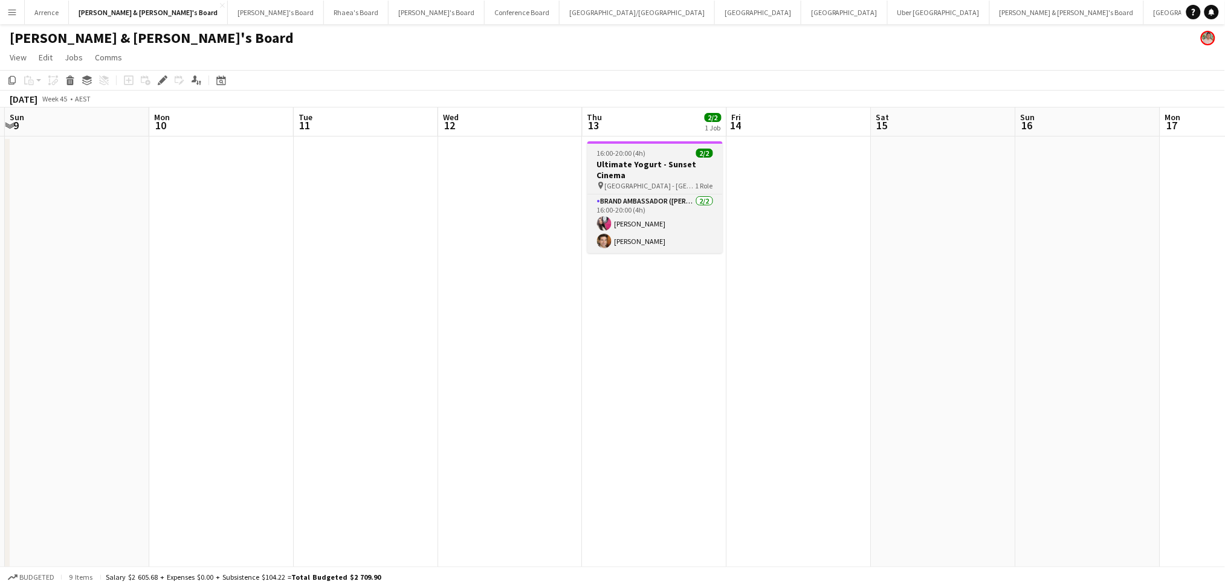
click at [656, 179] on h3 "Ultimate Yogurt - Sunset Cinema" at bounding box center [654, 170] width 135 height 22
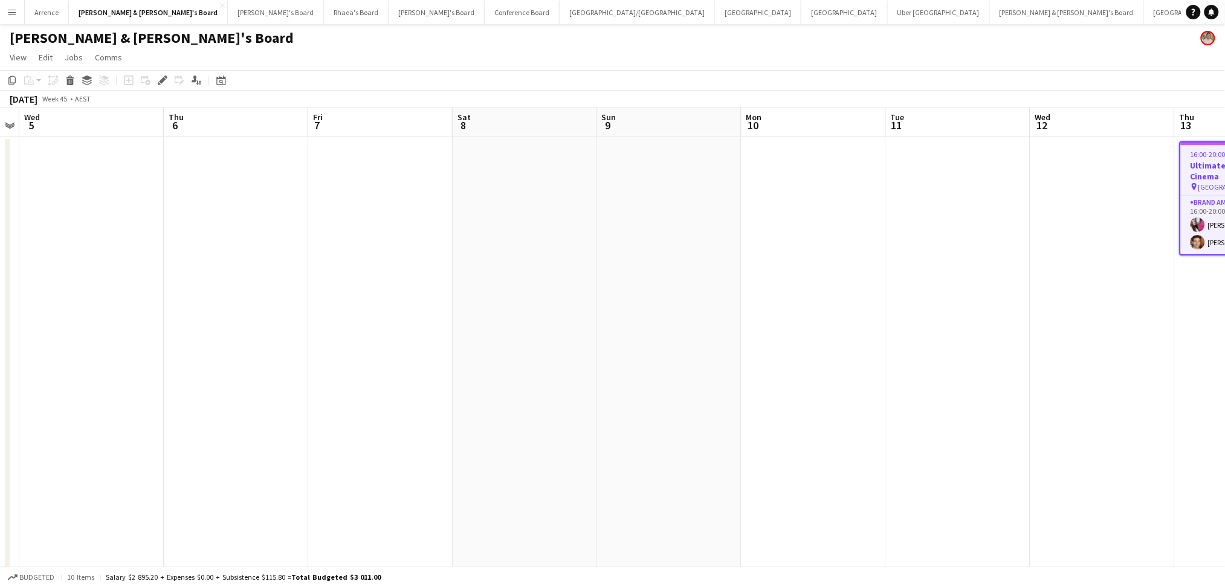
click at [922, 424] on app-calendar-viewport "Mon 3 Tue 4 Wed 5 Thu 6 Fri 7 Sat 8 Sun 9 Mon 10 Tue 11 Wed 12 Thu 13 2/2 1 Job…" at bounding box center [612, 556] width 1225 height 896
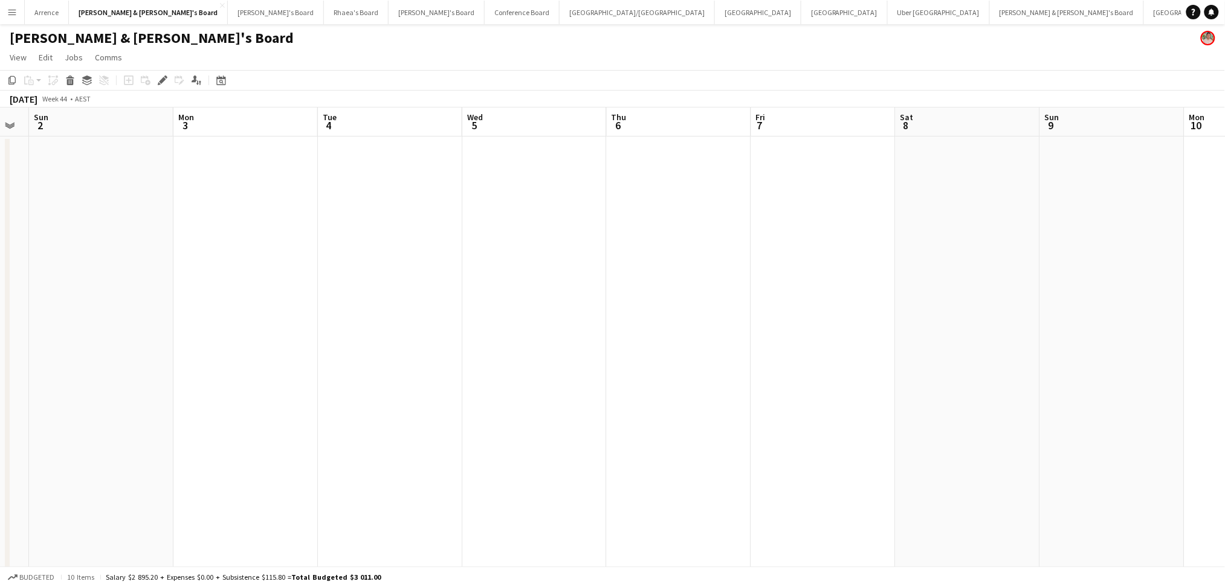
click at [1066, 441] on app-calendar-viewport "Fri 31 Sat 1 Sun 2 Mon 3 Tue 4 Wed 5 Thu 6 Fri 7 Sat 8 Sun 9 Mon 10 Tue 11 Wed …" at bounding box center [612, 556] width 1225 height 896
click at [967, 458] on app-calendar-viewport "Sun 26 Mon 27 Tue 28 Wed 29 Thu 30 Fri 31 Sat 1 Sun 2 Mon 3 Tue 4 Wed 5 Thu 6 F…" at bounding box center [612, 556] width 1225 height 896
click at [956, 447] on app-calendar-viewport "Thu 23 Fri 24 Sat 25 Sun 26 Mon 27 Tue 28 Wed 29 Thu 30 Fri 31 Sat 1 Sun 2 Mon …" at bounding box center [612, 556] width 1225 height 896
click at [895, 473] on app-calendar-viewport "Tue 21 Wed 22 Thu 23 Fri 24 Sat 25 Sun 26 Mon 27 Tue 28 Wed 29 Thu 30 Fri 31 Sa…" at bounding box center [612, 556] width 1225 height 896
click at [939, 450] on app-calendar-viewport "Mon 20 Tue 21 Wed 22 Thu 23 Fri 24 Sat 25 Sun 26 Mon 27 Tue 28 Wed 29 Thu 30 Fr…" at bounding box center [612, 556] width 1225 height 896
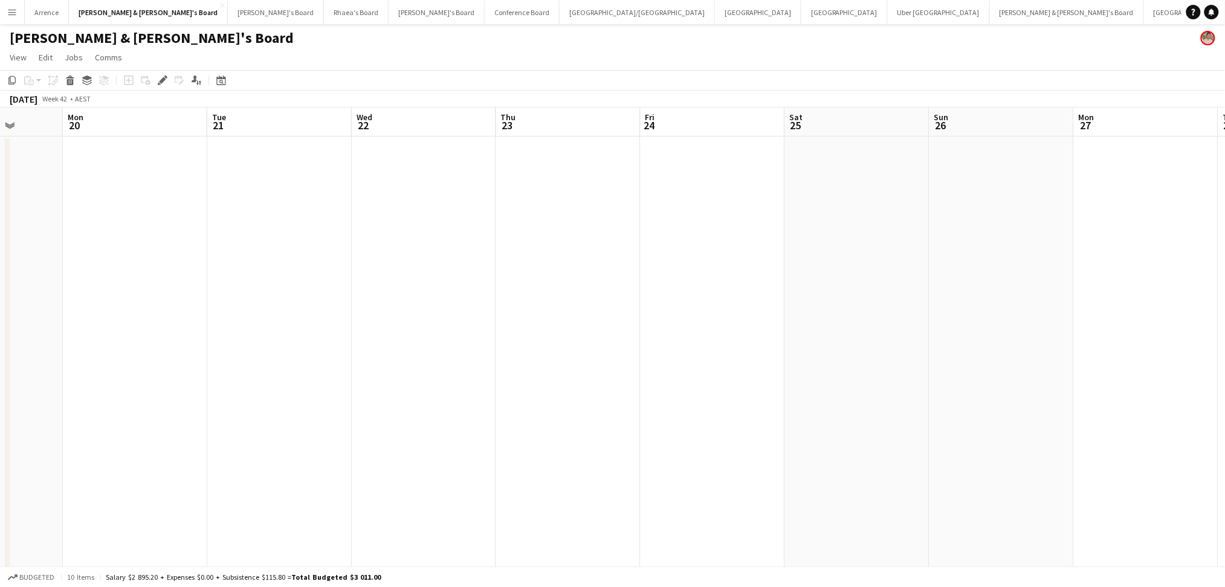
click at [930, 445] on app-calendar-viewport "Fri 17 Sat 18 Sun 19 Mon 20 Tue 21 Wed 22 Thu 23 Fri 24 Sat 25 Sun 26 Mon 27 Tu…" at bounding box center [612, 556] width 1225 height 896
click at [998, 453] on app-calendar-viewport "Tue 14 Wed 15 Thu 16 Fri 17 Sat 18 Sun 19 Mon 20 Tue 21 Wed 22 Thu 23 Fri 24 Sa…" at bounding box center [612, 556] width 1225 height 896
click at [825, 435] on app-calendar-viewport "Sat 11 Sun 12 Mon 13 Tue 14 Wed 15 Thu 16 Fri 17 Sat 18 Sun 19 Mon 20 Tue 21 We…" at bounding box center [612, 556] width 1225 height 896
click at [931, 441] on app-calendar-viewport "Thu 9 Fri 10 Sat 11 Sun 12 Mon 13 Tue 14 Wed 15 Thu 16 Fri 17 Sat 18 Sun 19 Mon…" at bounding box center [612, 556] width 1225 height 896
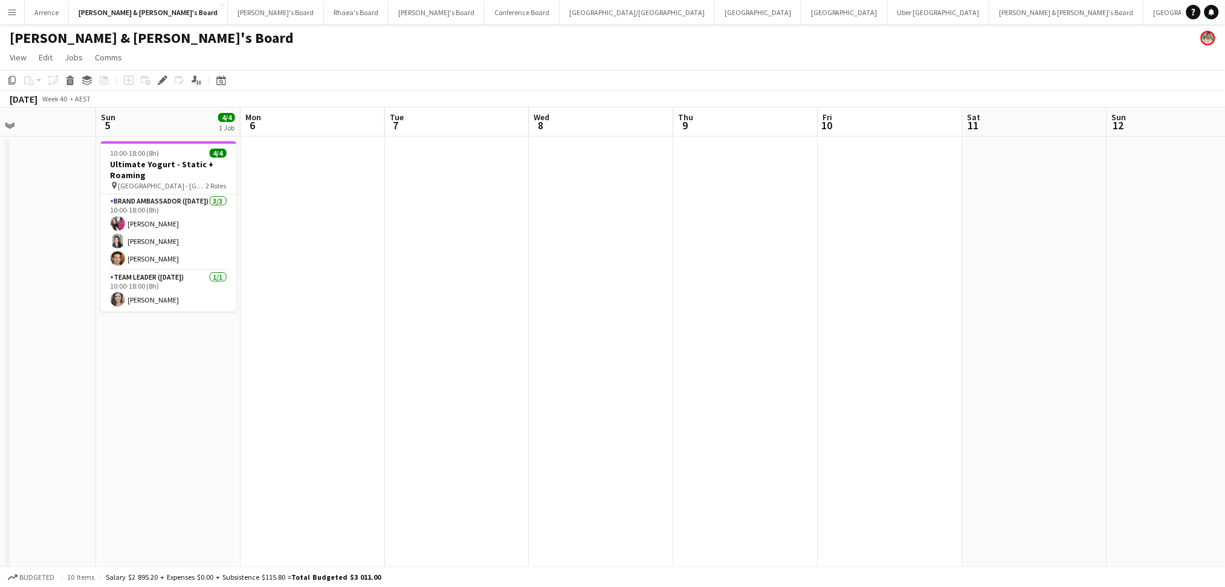
click at [878, 435] on app-calendar-viewport "Thu 2 3/3 1 Job Fri 3 Sat 4 Sun 5 4/4 1 Job Mon 6 Tue 7 Wed 8 Thu 9 Fri 10 Sat …" at bounding box center [612, 556] width 1225 height 896
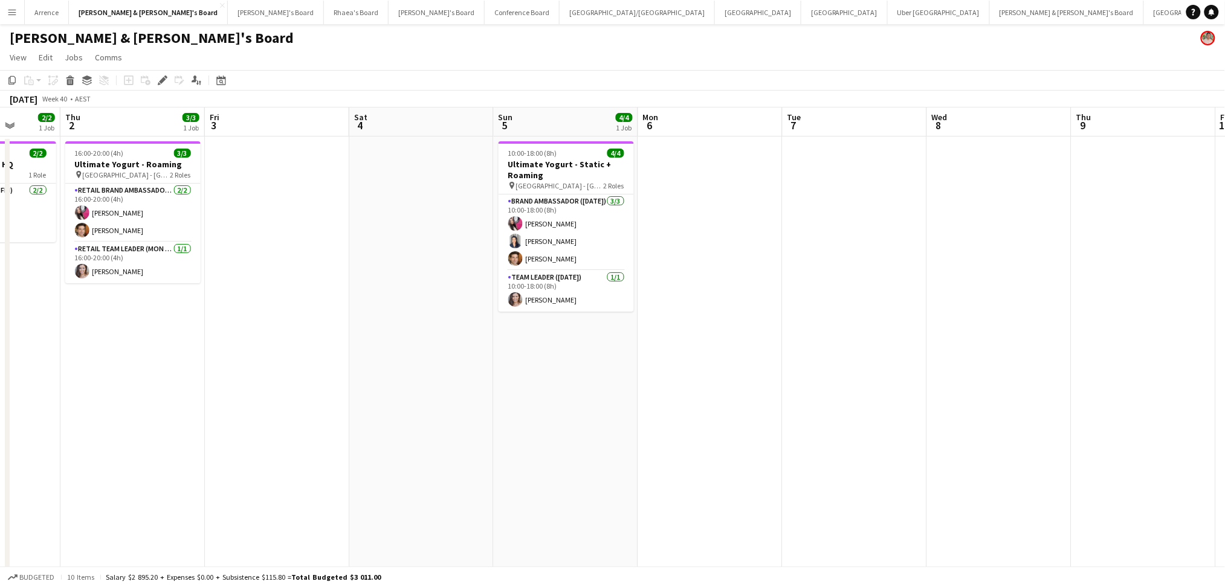
click at [913, 459] on app-calendar-viewport "Mon 29 Tue 30 Wed 1 2/2 1 Job Thu 2 3/3 1 Job Fri 3 Sat 4 Sun 5 4/4 1 Job Mon 6…" at bounding box center [612, 556] width 1225 height 896
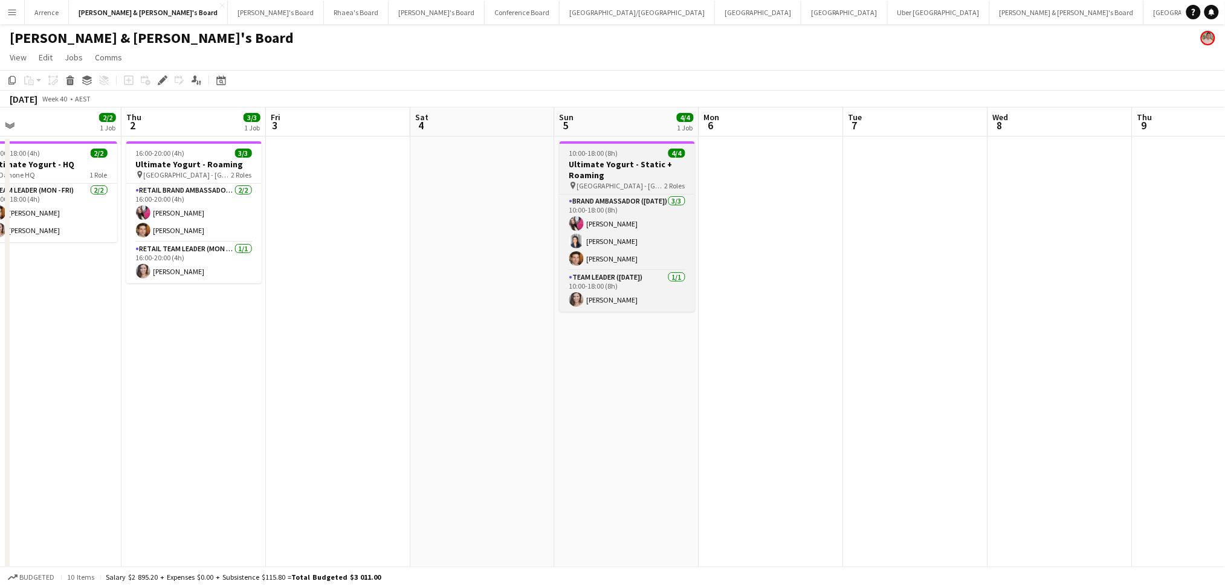
click at [632, 172] on h3 "Ultimate Yogurt - Static + Roaming" at bounding box center [627, 170] width 135 height 22
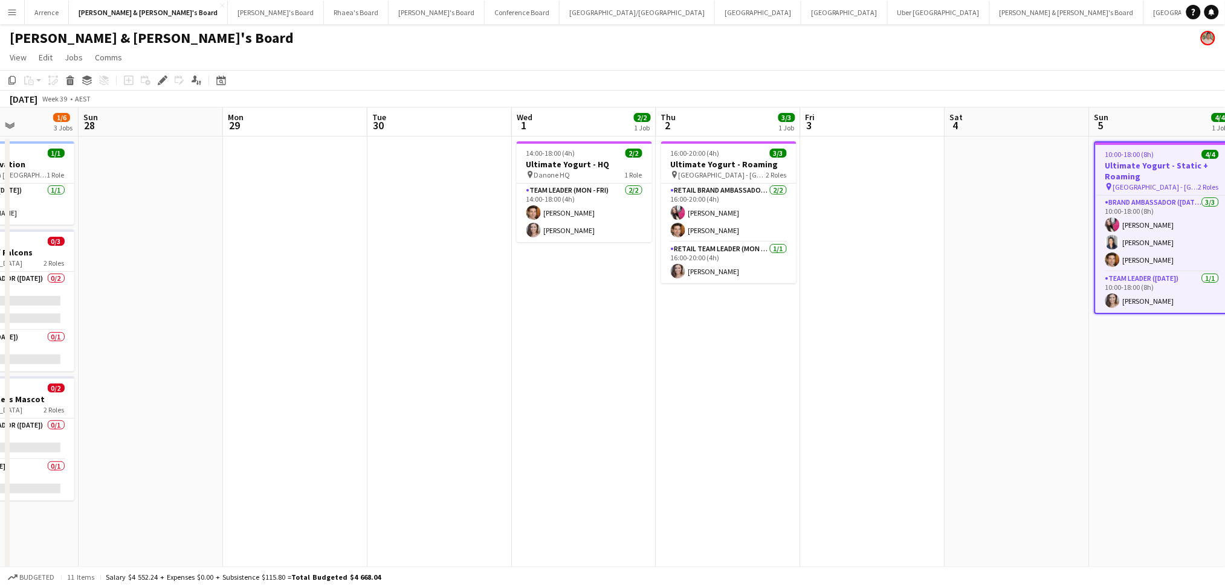
click at [974, 394] on app-calendar-viewport "Fri 26 1/6 3 Jobs Sat 27 1/6 3 Jobs Sun 28 Mon 29 Tue 30 Wed 1 2/2 1 Job Thu 2 …" at bounding box center [612, 556] width 1225 height 896
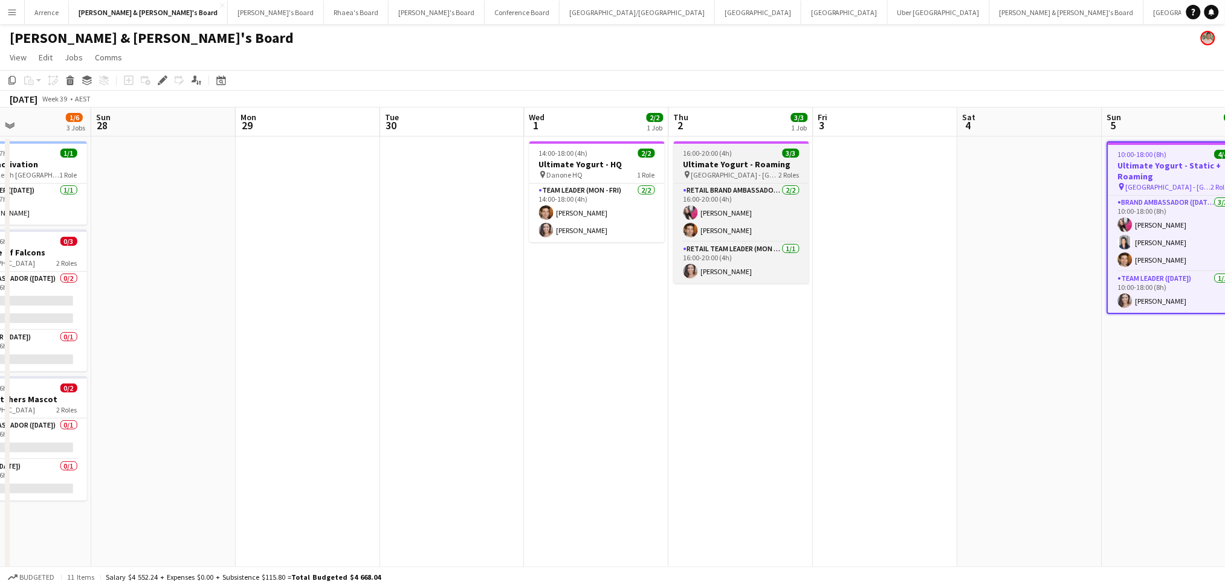
click at [730, 169] on h3 "Ultimate Yogurt - Roaming" at bounding box center [741, 164] width 135 height 11
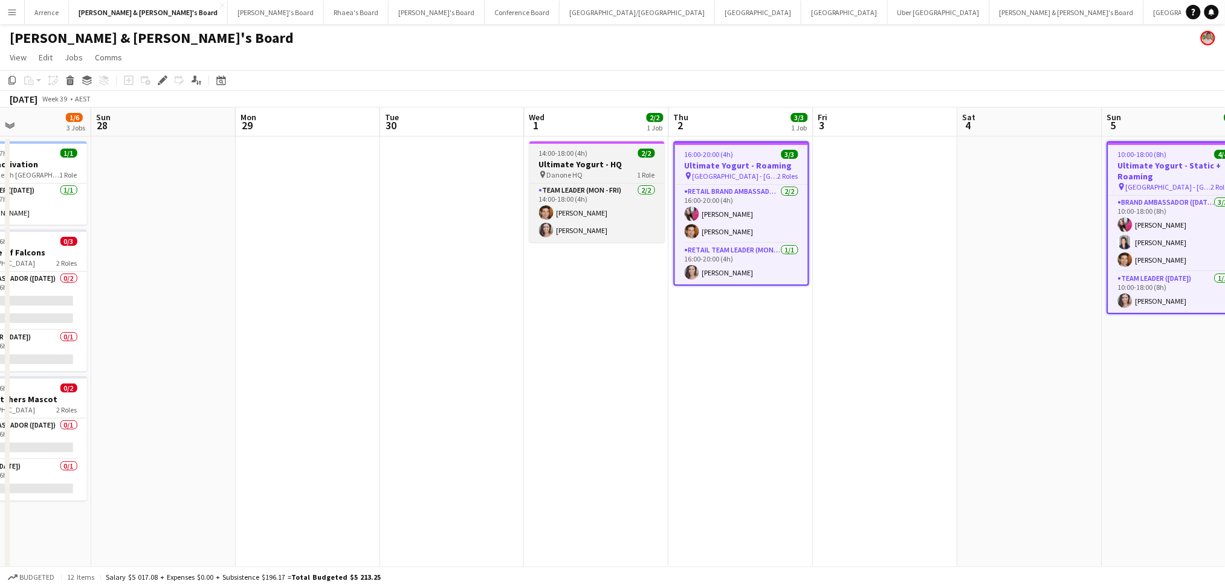
click at [591, 169] on h3 "Ultimate Yogurt - HQ" at bounding box center [596, 164] width 135 height 11
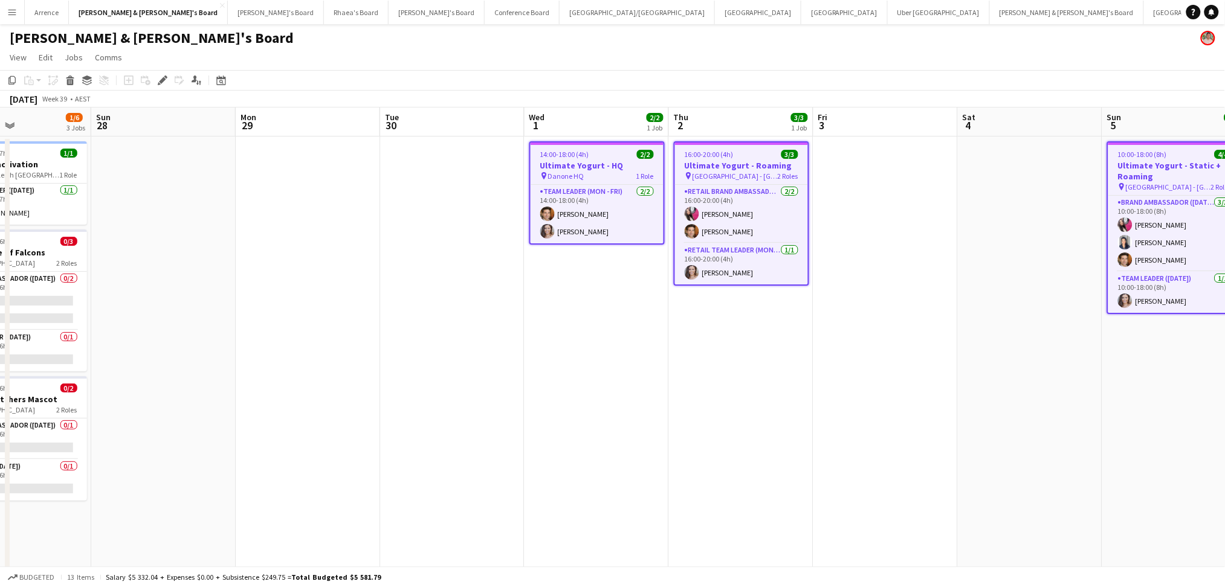
click at [756, 163] on h3 "Ultimate Yogurt - Roaming" at bounding box center [741, 165] width 133 height 11
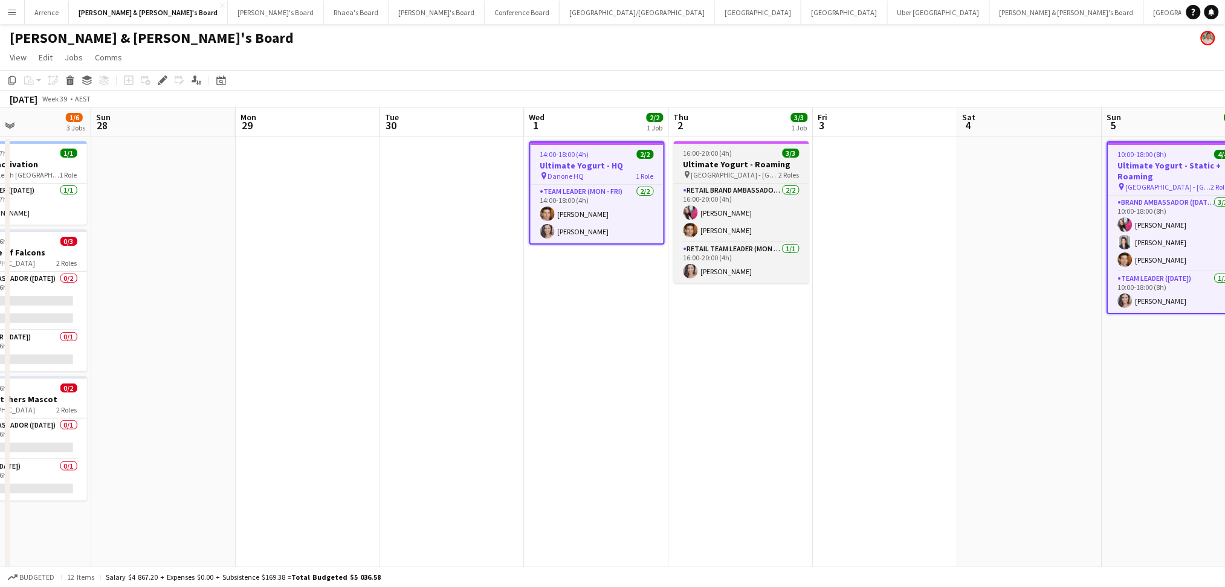
click at [757, 167] on h3 "Ultimate Yogurt - Roaming" at bounding box center [741, 164] width 135 height 11
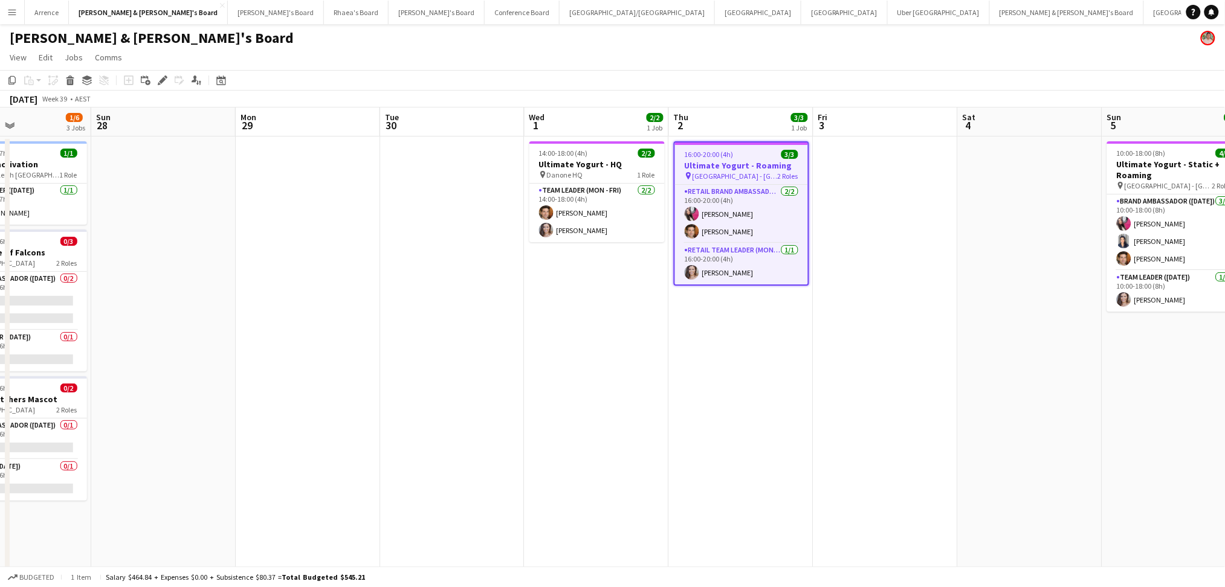
click at [757, 167] on h3 "Ultimate Yogurt - Roaming" at bounding box center [741, 165] width 133 height 11
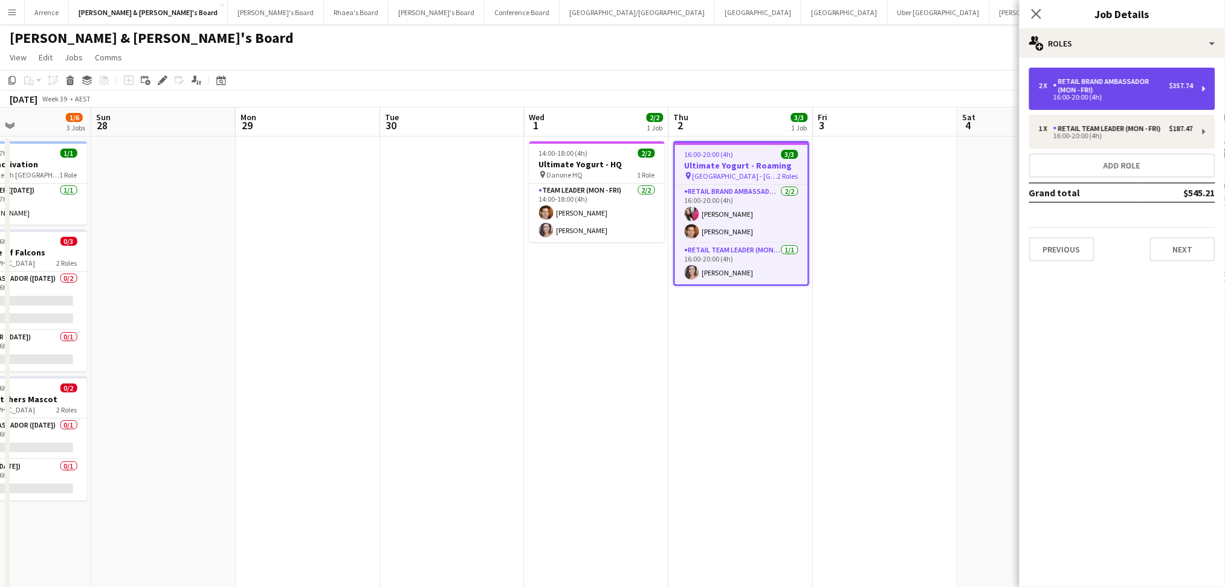
click at [1111, 94] on div "16:00-20:00 (4h)" at bounding box center [1116, 97] width 154 height 6
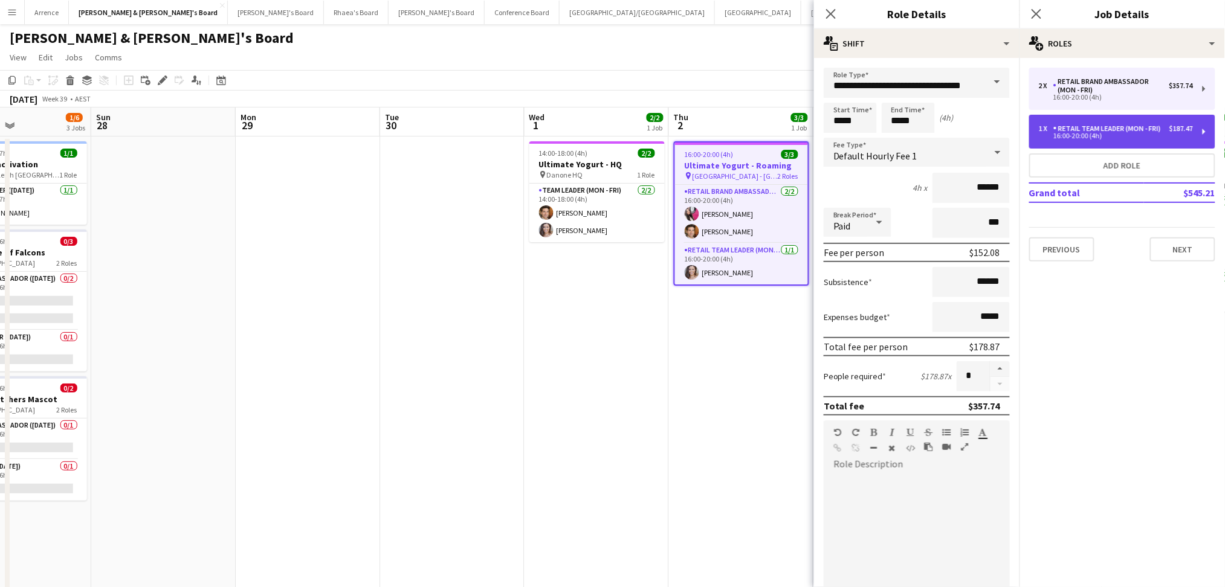
click at [1127, 123] on div "1 x RETAIL Team Leader (Mon - Fri) $187.47 16:00-20:00 (4h)" at bounding box center [1122, 132] width 186 height 34
type input "**********"
type input "******"
type input "*"
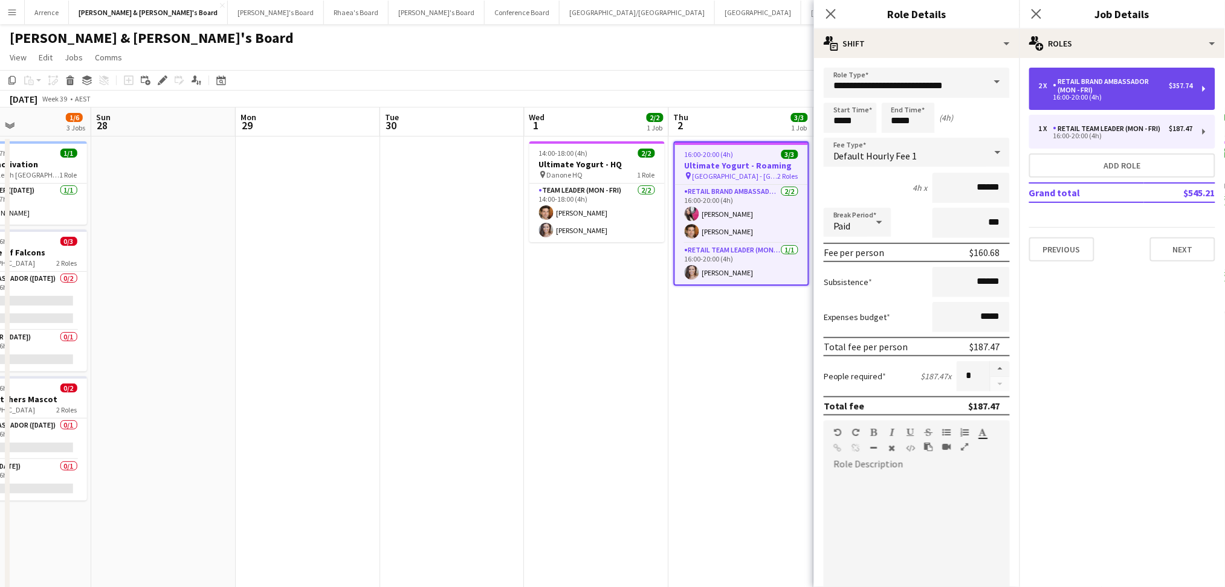
click at [1132, 99] on div "16:00-20:00 (4h)" at bounding box center [1116, 97] width 154 height 6
type input "**********"
type input "******"
type input "*"
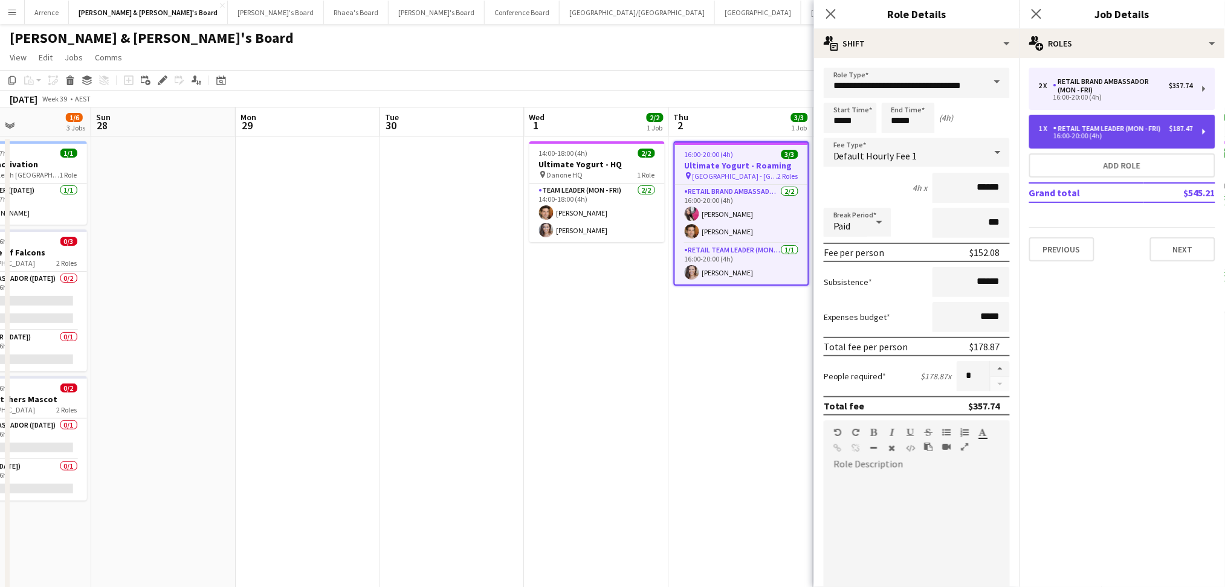
click at [1145, 128] on div "RETAIL Team Leader (Mon - Fri)" at bounding box center [1109, 129] width 112 height 8
type input "**********"
type input "******"
type input "*"
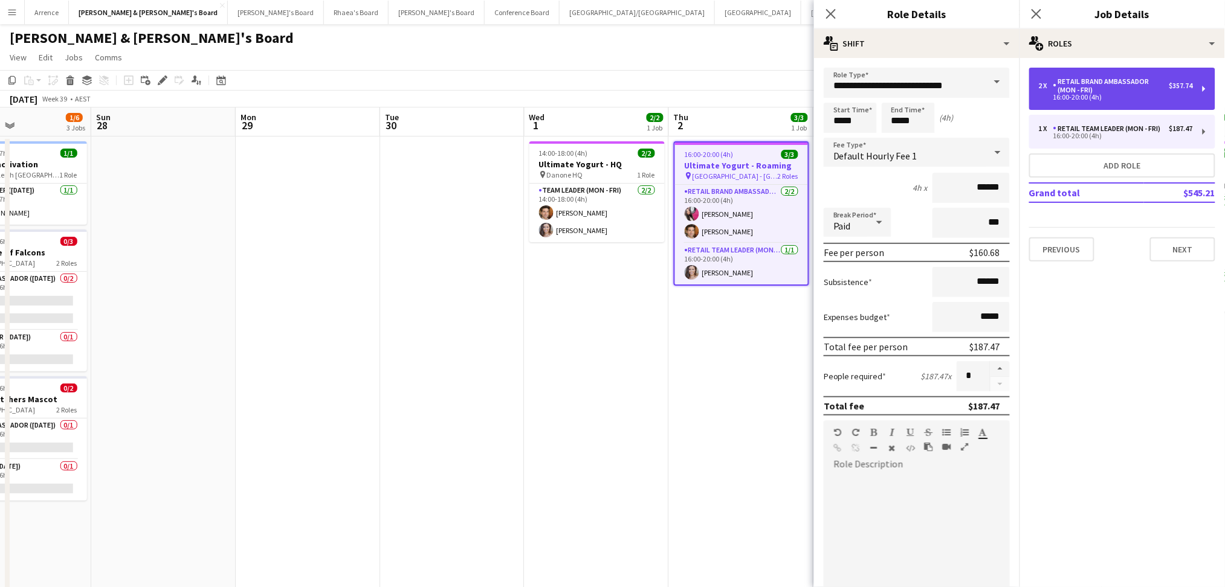
click at [1147, 87] on div "RETAIL Brand Ambassador (Mon - Fri)" at bounding box center [1111, 85] width 116 height 17
type input "**********"
type input "******"
type input "*"
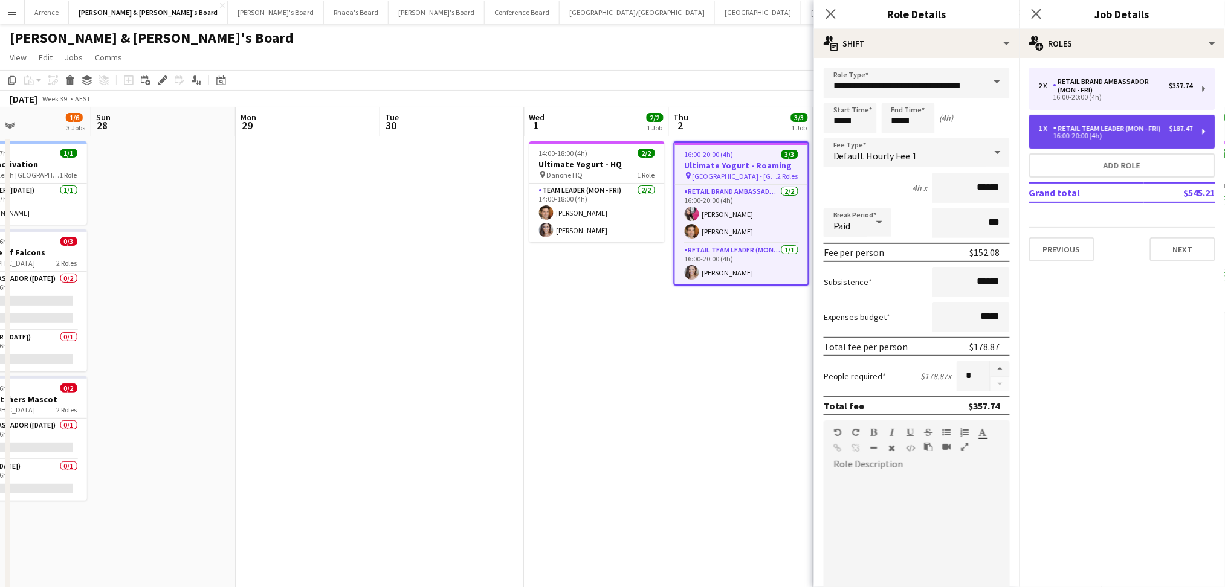
click at [1140, 117] on div "1 x RETAIL Team Leader (Mon - Fri) $187.47 16:00-20:00 (4h)" at bounding box center [1122, 132] width 186 height 34
type input "**********"
type input "******"
type input "*"
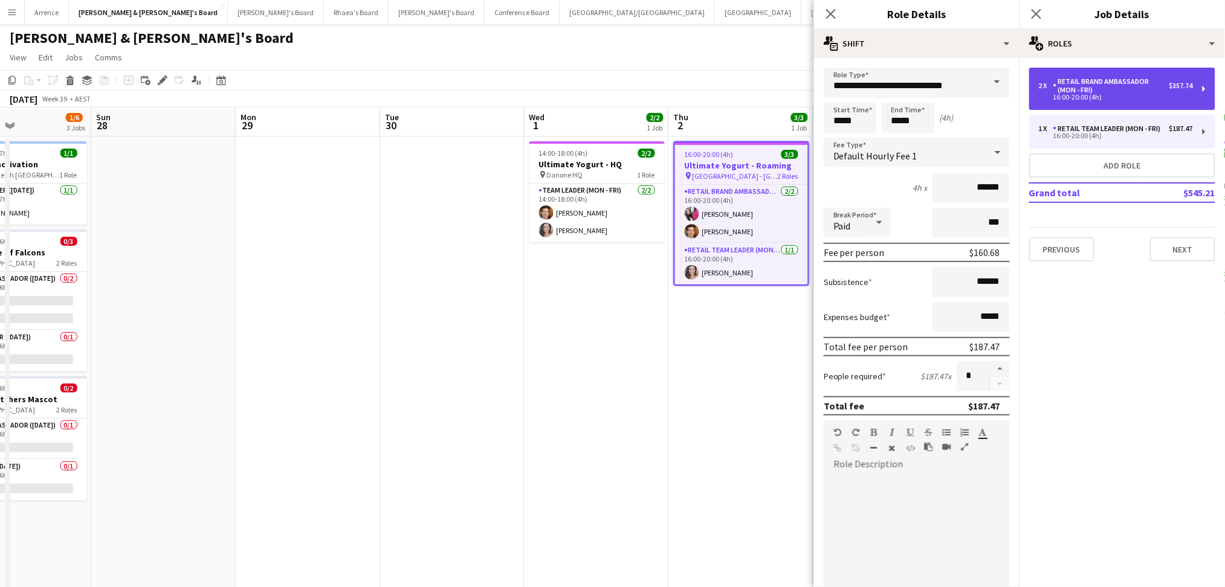
click at [1145, 90] on div "RETAIL Brand Ambassador (Mon - Fri)" at bounding box center [1111, 85] width 116 height 17
type input "**********"
type input "******"
type input "*"
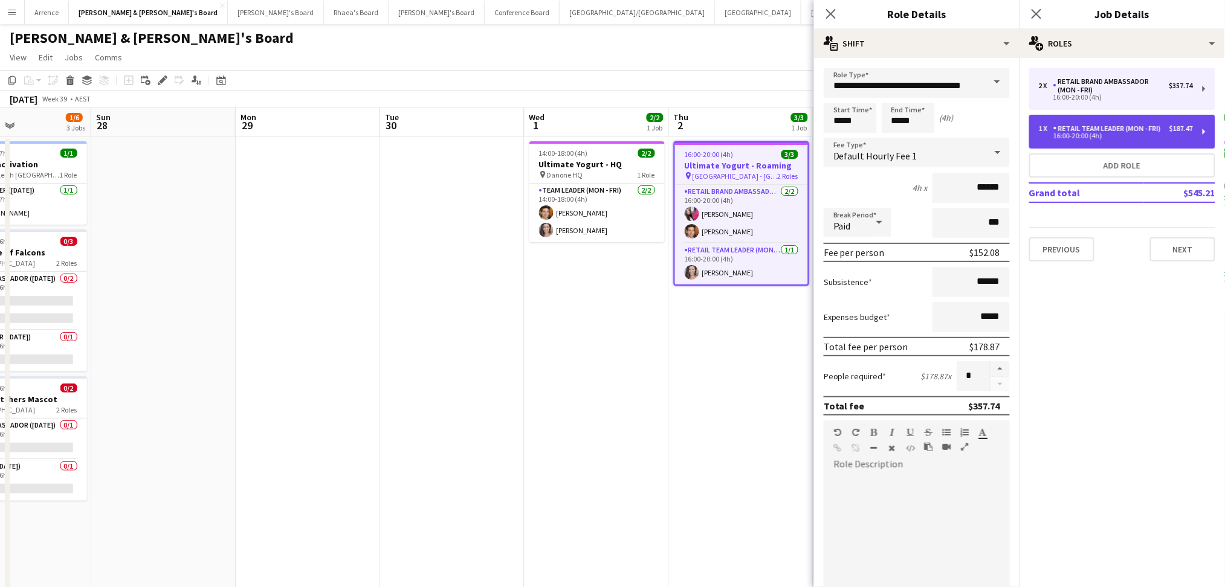
click at [1139, 122] on div "1 x RETAIL Team Leader (Mon - Fri) $187.47 16:00-20:00 (4h)" at bounding box center [1122, 132] width 186 height 34
type input "**********"
type input "******"
type input "*"
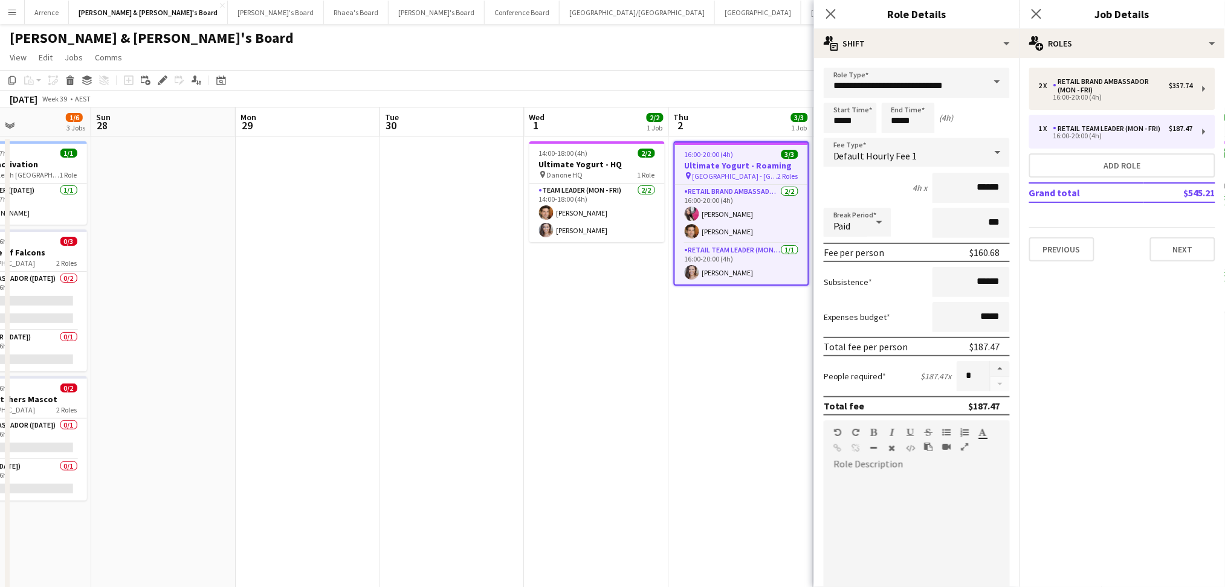
drag, startPoint x: 614, startPoint y: 166, endPoint x: 807, endPoint y: 146, distance: 194.4
click at [614, 166] on h3 "Ultimate Yogurt - HQ" at bounding box center [596, 164] width 135 height 11
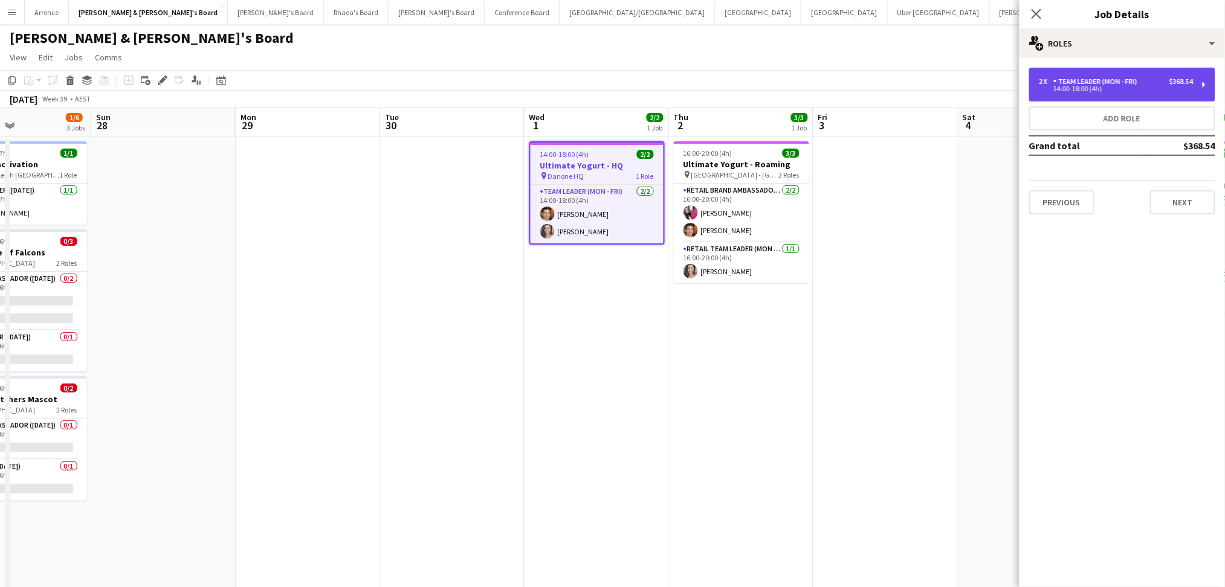
click at [1091, 89] on div "14:00-18:00 (4h)" at bounding box center [1116, 89] width 154 height 6
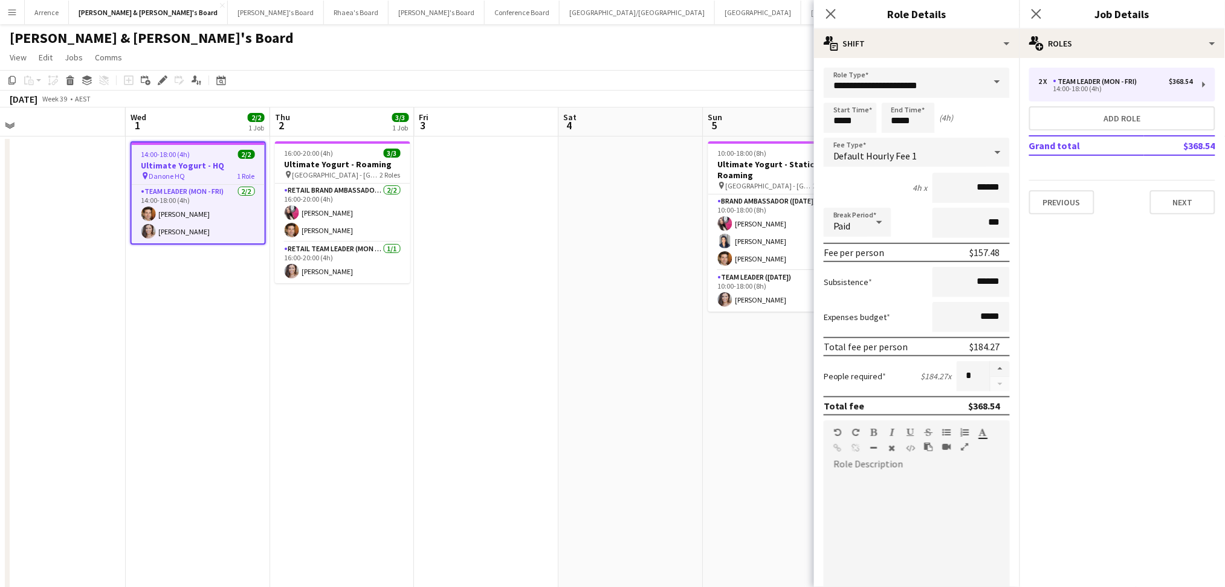
drag, startPoint x: 743, startPoint y: 409, endPoint x: 310, endPoint y: 412, distance: 432.8
click at [310, 412] on app-calendar-viewport "Sat 27 1/6 3 Jobs Sun 28 Mon 29 Tue 30 Wed 1 2/2 1 Job Thu 2 3/3 1 Job Fri 3 Sa…" at bounding box center [612, 556] width 1225 height 896
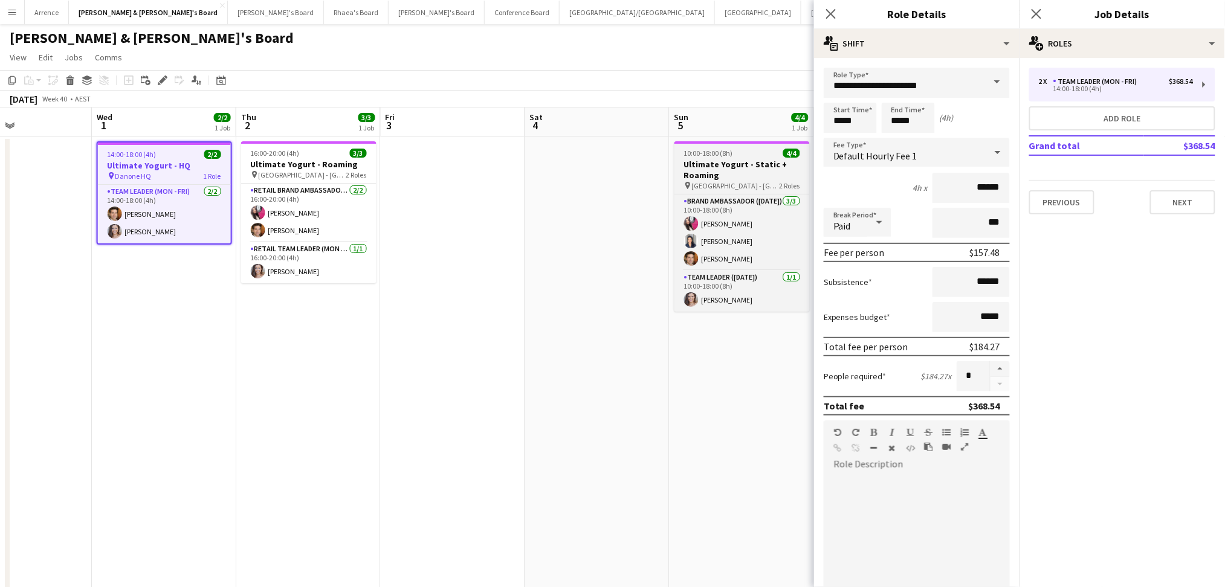
click at [707, 158] on app-job-card "10:00-18:00 (8h) 4/4 Ultimate Yogurt - Static + Roaming pin Bondi Junction - NS…" at bounding box center [742, 226] width 135 height 170
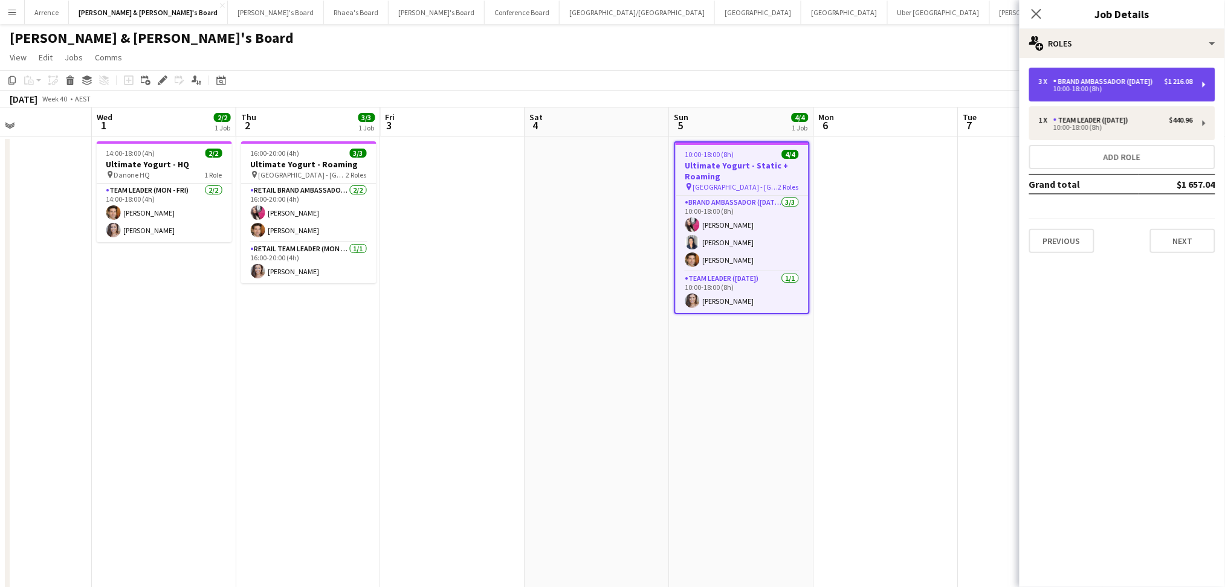
click at [1076, 91] on div "10:00-18:00 (8h)" at bounding box center [1116, 89] width 154 height 6
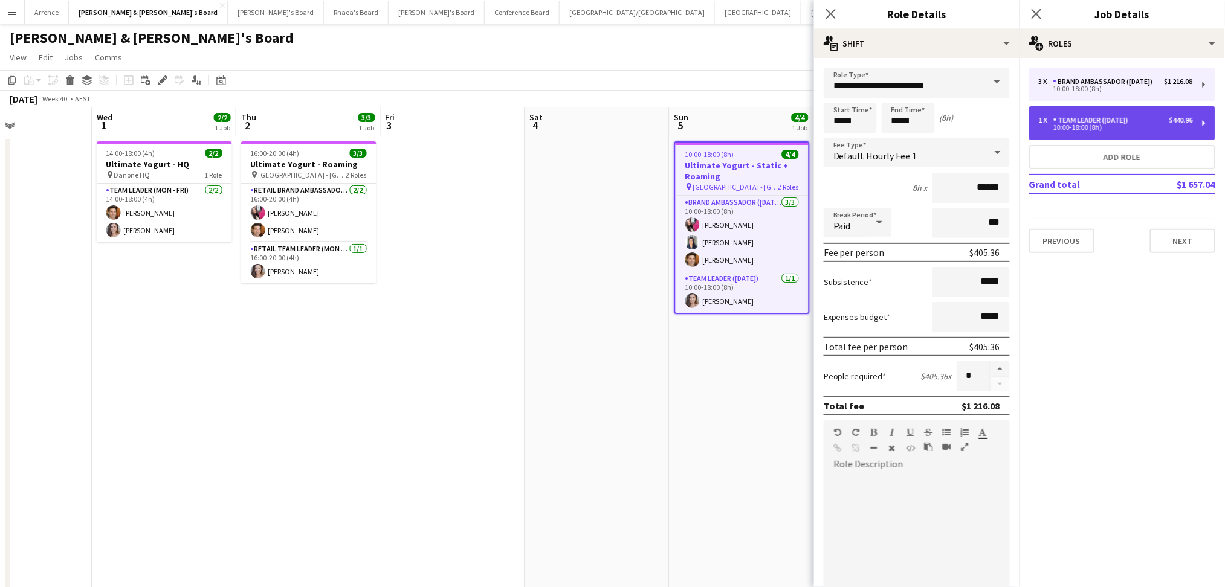
click at [1098, 126] on div "10:00-18:00 (8h)" at bounding box center [1116, 128] width 154 height 6
type input "**********"
type input "******"
type input "*"
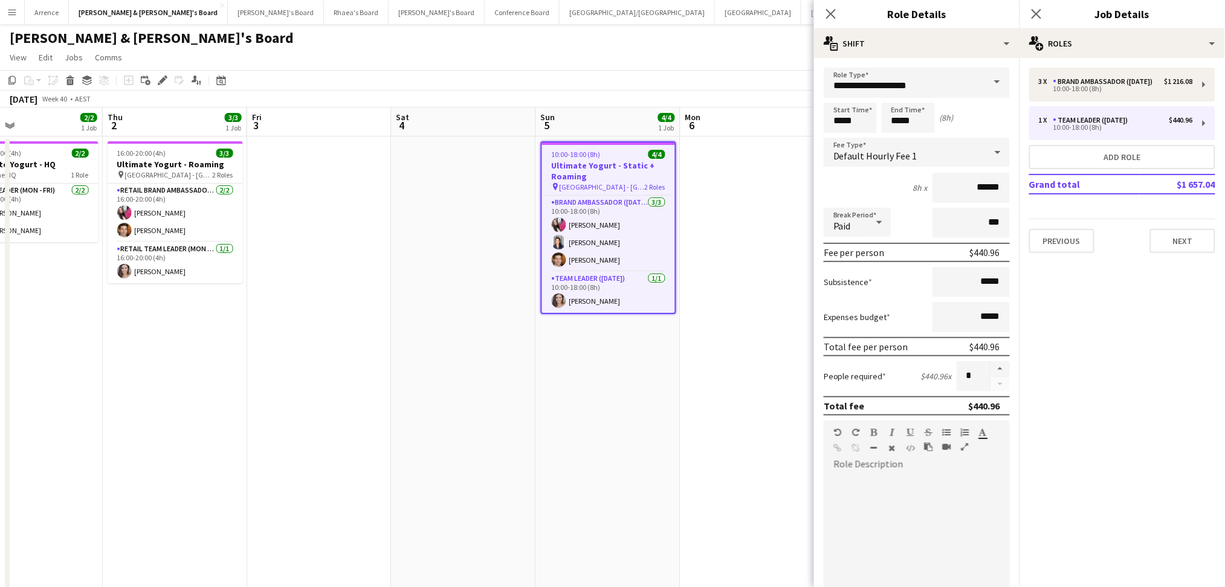
drag, startPoint x: 720, startPoint y: 424, endPoint x: 113, endPoint y: 392, distance: 607.7
click at [113, 392] on app-calendar-viewport "Sun 28 Mon 29 Tue 30 Wed 1 2/2 1 Job Thu 2 3/3 1 Job Fri 3 Sat 4 Sun 5 4/4 1 Jo…" at bounding box center [612, 556] width 1225 height 896
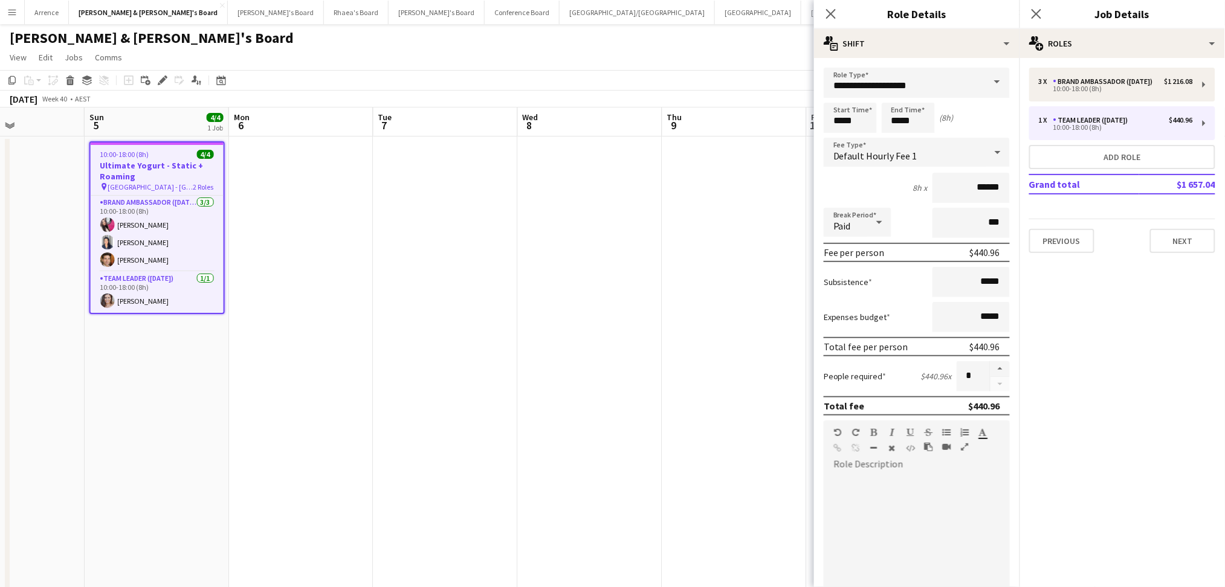
drag, startPoint x: 549, startPoint y: 263, endPoint x: 138, endPoint y: 241, distance: 412.2
click at [138, 241] on app-calendar-viewport "Wed 1 2/2 1 Job Thu 2 3/3 1 Job Fri 3 Sat 4 Sun 5 4/4 1 Job Mon 6 Tue 7 Wed 8 T…" at bounding box center [612, 556] width 1225 height 896
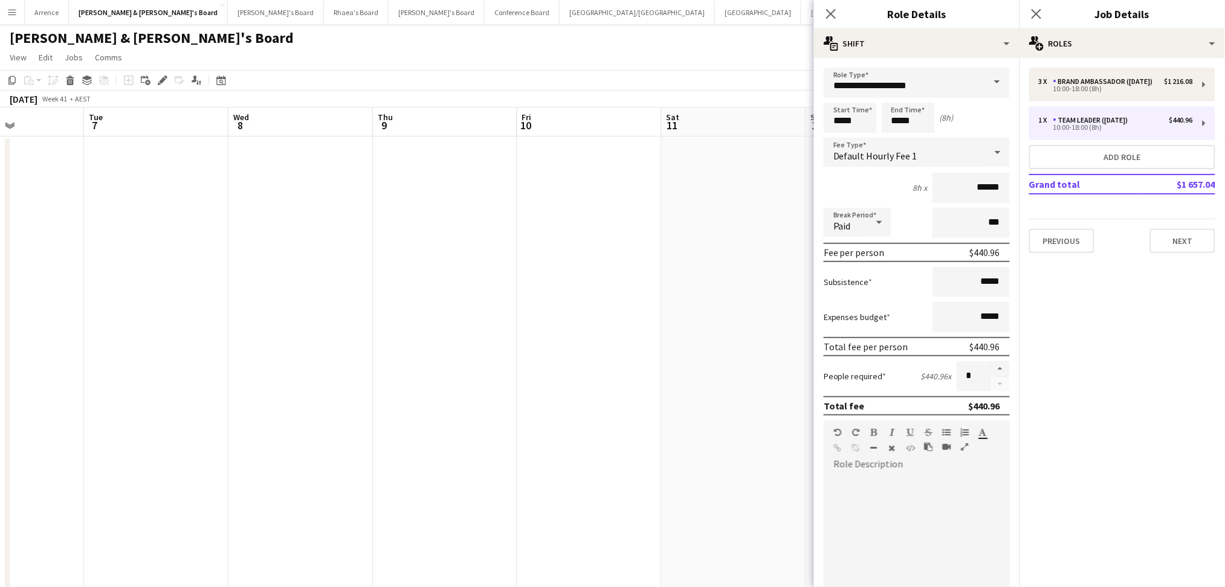
drag, startPoint x: 621, startPoint y: 303, endPoint x: 213, endPoint y: 282, distance: 408.6
click at [187, 285] on app-calendar-viewport "Sat 4 Sun 5 4/4 1 Job Mon 6 Tue 7 Wed 8 Thu 9 Fri 10 Sat 11 Sun 12 Mon 13 Tue 1…" at bounding box center [612, 556] width 1225 height 896
drag, startPoint x: 532, startPoint y: 363, endPoint x: -10, endPoint y: 364, distance: 541.6
click at [0, 364] on html "Menu Boards Boards Boards All jobs Status Workforce Workforce My Workforce Recr…" at bounding box center [612, 520] width 1225 height 1040
drag, startPoint x: 507, startPoint y: 397, endPoint x: 19, endPoint y: 400, distance: 487.2
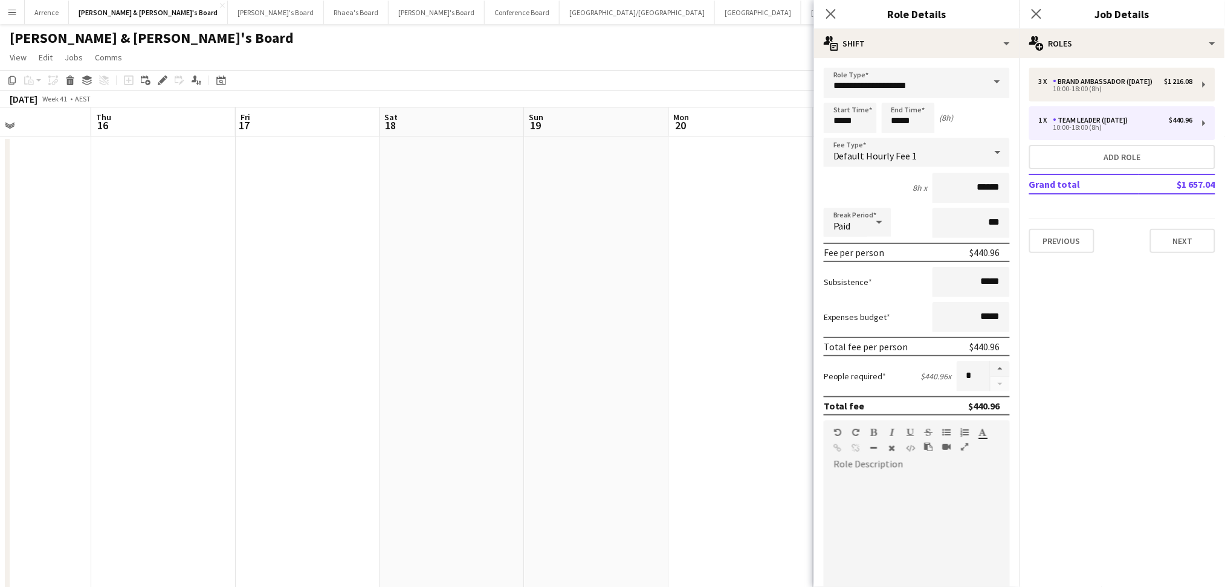
click at [19, 400] on app-calendar-viewport "Sun 12 Mon 13 Tue 14 Wed 15 Thu 16 Fri 17 Sat 18 Sun 19 Mon 20 Tue 21 Wed 22 Th…" at bounding box center [612, 556] width 1225 height 896
drag, startPoint x: 502, startPoint y: 423, endPoint x: -33, endPoint y: 406, distance: 534.6
click at [0, 406] on html "Menu Boards Boards Boards All jobs Status Workforce Workforce My Workforce Recr…" at bounding box center [612, 520] width 1225 height 1040
drag, startPoint x: 510, startPoint y: 409, endPoint x: 158, endPoint y: 397, distance: 352.0
click at [158, 397] on app-calendar-viewport "Fri 17 Sat 18 Sun 19 Mon 20 Tue 21 Wed 22 Thu 23 Fri 24 Sat 25 Sun 26 Mon 27 Tu…" at bounding box center [612, 556] width 1225 height 896
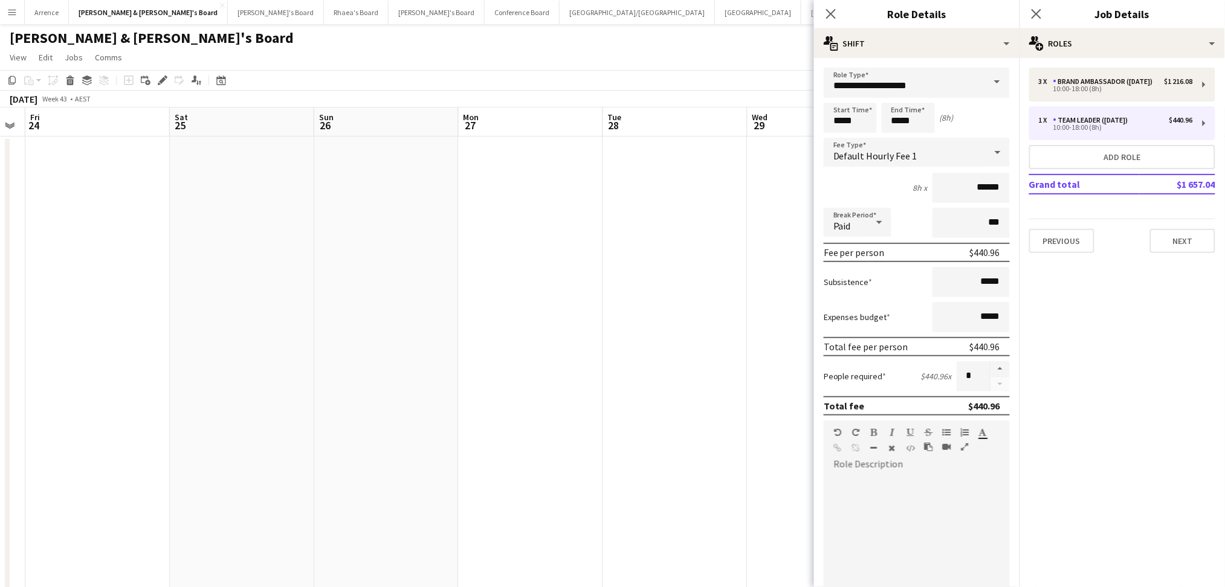
drag, startPoint x: 554, startPoint y: 395, endPoint x: 148, endPoint y: 378, distance: 406.5
click at [140, 380] on app-calendar-viewport "Tue 21 Wed 22 Thu 23 Fri 24 Sat 25 Sun 26 Mon 27 Tue 28 Wed 29 Thu 30 Fri 31 Sa…" at bounding box center [612, 556] width 1225 height 896
drag, startPoint x: 574, startPoint y: 384, endPoint x: 160, endPoint y: 371, distance: 413.6
click at [152, 375] on app-calendar-viewport "Thu 23 Fri 24 Sat 25 Sun 26 Mon 27 Tue 28 Wed 29 Thu 30 Fri 31 Sat 1 Sun 2 Mon …" at bounding box center [612, 556] width 1225 height 896
click at [586, 390] on app-date-cell at bounding box center [539, 570] width 144 height 867
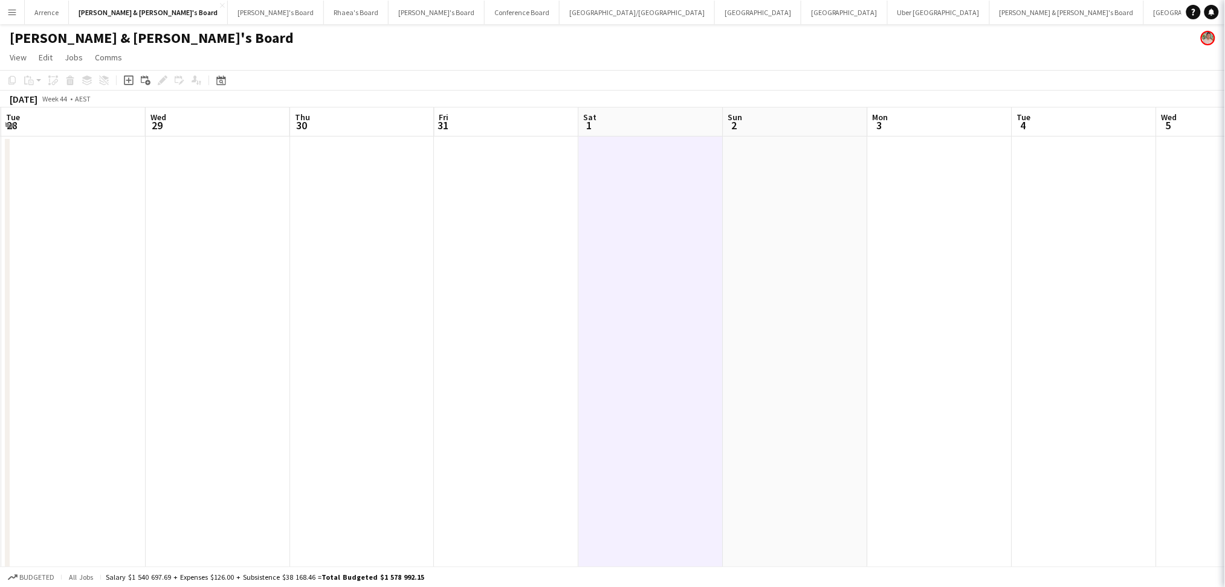
drag, startPoint x: 690, startPoint y: 438, endPoint x: 210, endPoint y: 406, distance: 481.6
click at [204, 409] on app-calendar-viewport "Sat 25 Sun 26 Mon 27 Tue 28 Wed 29 Thu 30 Fri 31 Sat 1 Sun 2 Mon 3 Tue 4 Wed 5 …" at bounding box center [612, 556] width 1225 height 896
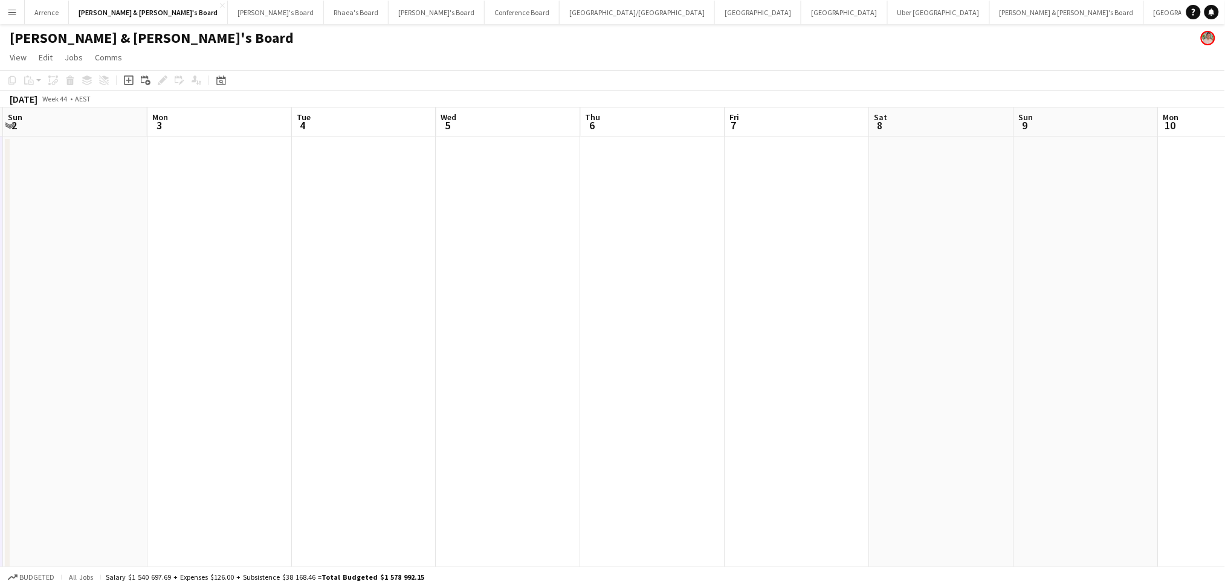
drag, startPoint x: 659, startPoint y: 404, endPoint x: 707, endPoint y: 371, distance: 59.0
click at [261, 393] on app-calendar-viewport "Thu 30 Fri 31 Sat 1 Sun 2 Mon 3 Tue 4 Wed 5 Thu 6 Fri 7 Sat 8 Sun 9 Mon 10 Tue …" at bounding box center [612, 556] width 1225 height 896
drag, startPoint x: 707, startPoint y: 371, endPoint x: 320, endPoint y: 361, distance: 387.5
click at [310, 364] on app-calendar-viewport "Sat 1 Sun 2 Mon 3 Tue 4 Wed 5 Thu 6 Fri 7 Sat 8 Sun 9 Mon 10 Tue 11 Wed 12 Thu …" at bounding box center [612, 556] width 1225 height 896
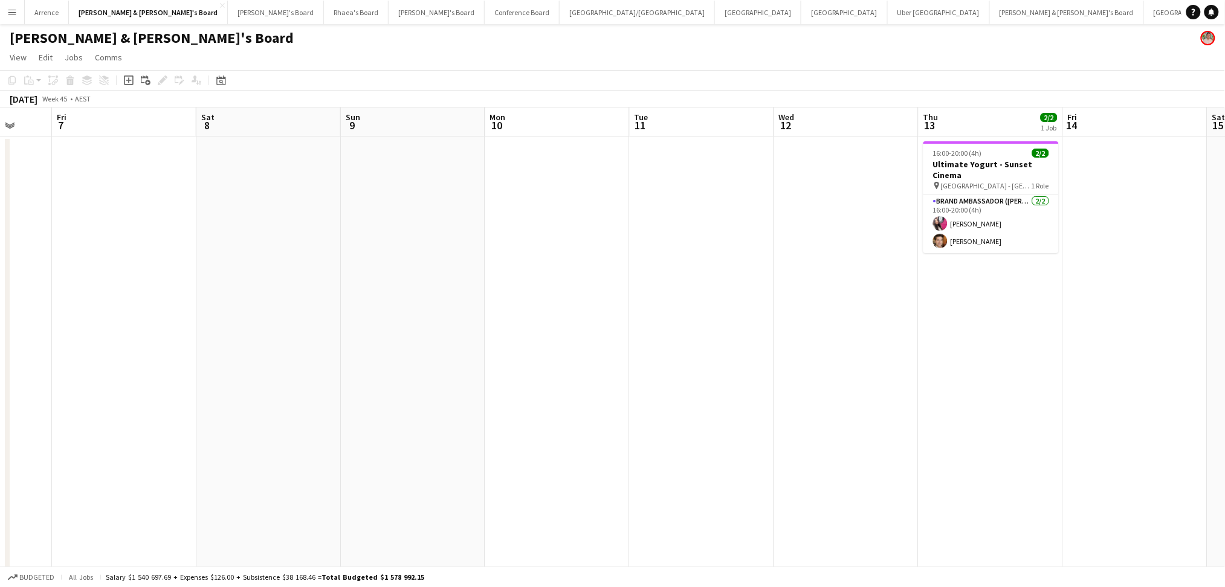
scroll to position [0, 427]
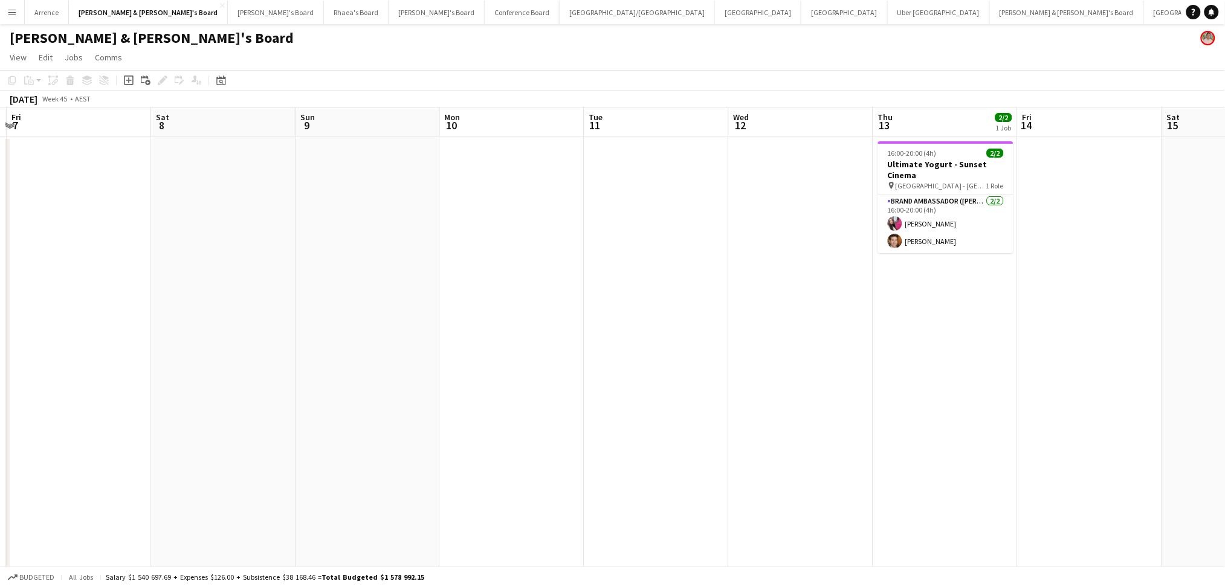
drag, startPoint x: 647, startPoint y: 360, endPoint x: 457, endPoint y: 366, distance: 189.9
click at [457, 366] on app-calendar-viewport "Tue 4 Wed 5 Thu 6 Fri 7 Sat 8 Sun 9 Mon 10 Tue 11 Wed 12 Thu 13 2/2 1 Job Fri 1…" at bounding box center [612, 556] width 1225 height 896
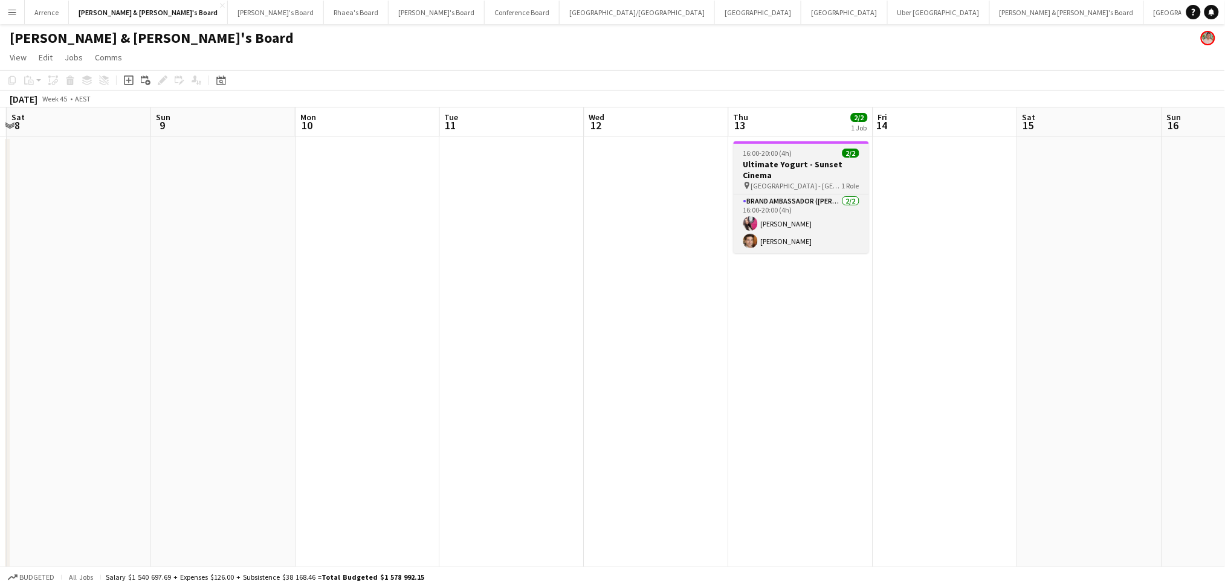
click at [807, 165] on h3 "Ultimate Yogurt - Sunset Cinema" at bounding box center [801, 170] width 135 height 22
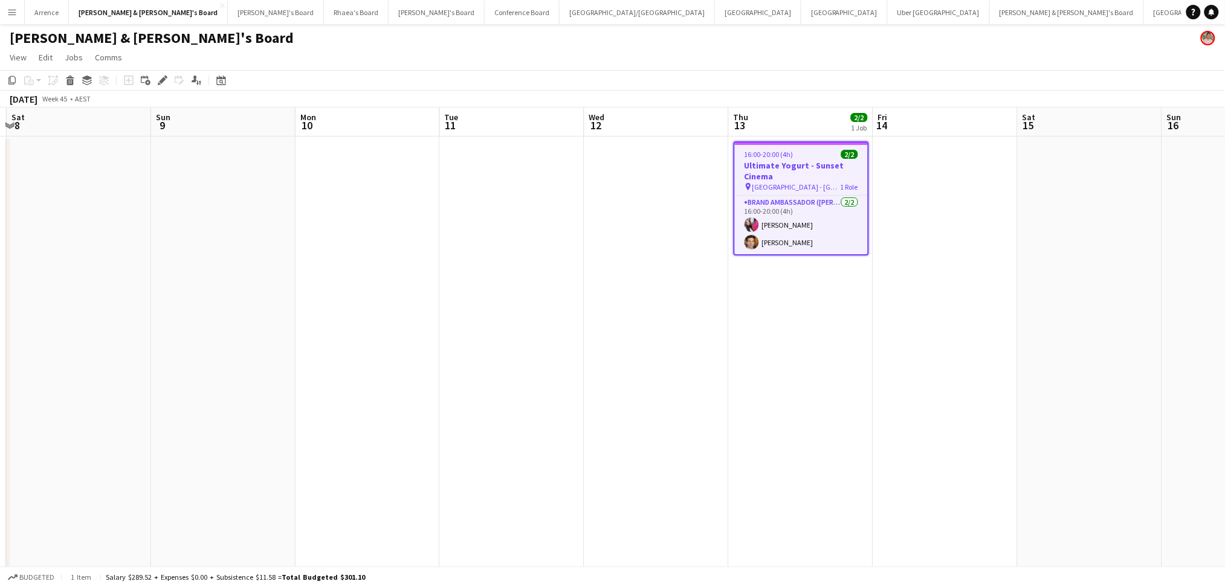
click at [807, 165] on h3 "Ultimate Yogurt - Sunset Cinema" at bounding box center [801, 171] width 133 height 22
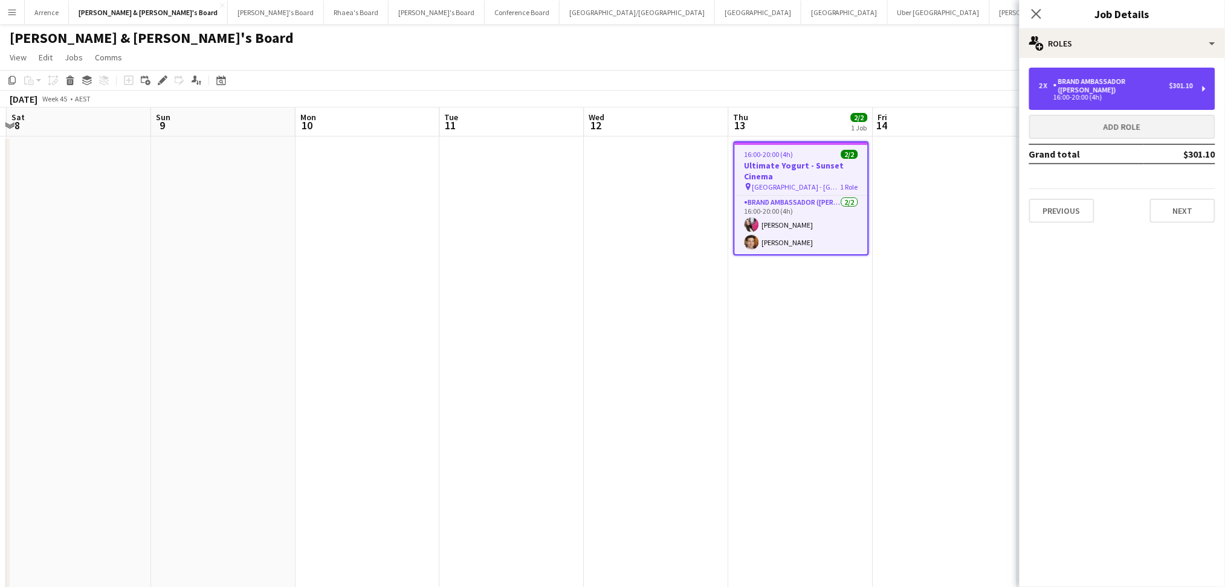
drag, startPoint x: 1081, startPoint y: 85, endPoint x: 1076, endPoint y: 108, distance: 22.9
click at [1081, 85] on div "Brand Ambassador (Mon - Fri)" at bounding box center [1111, 85] width 116 height 17
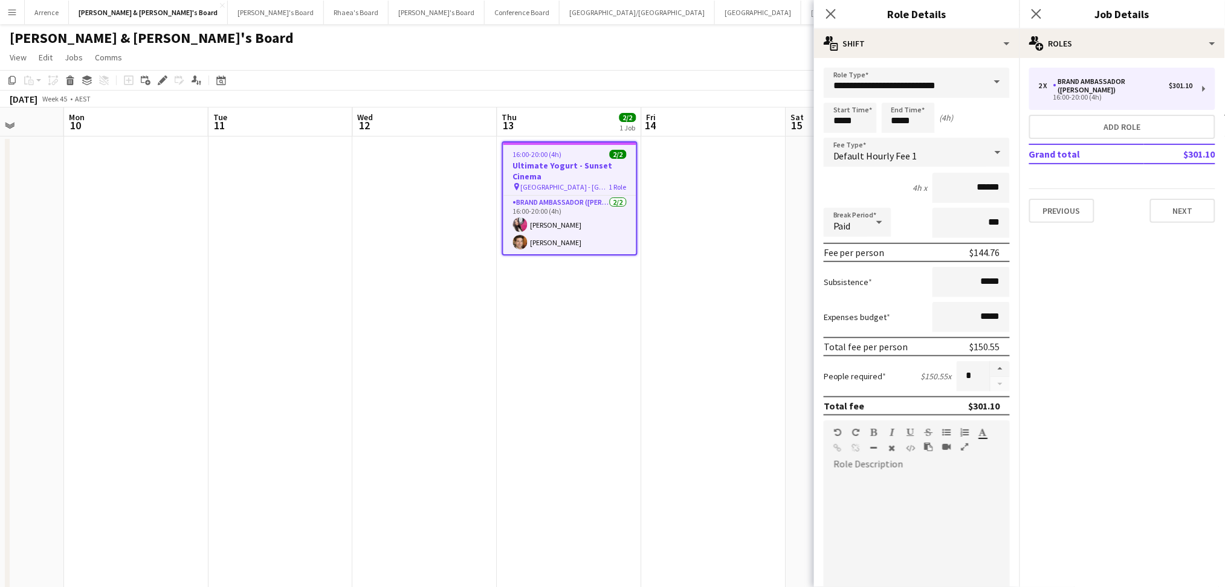
scroll to position [0, 412]
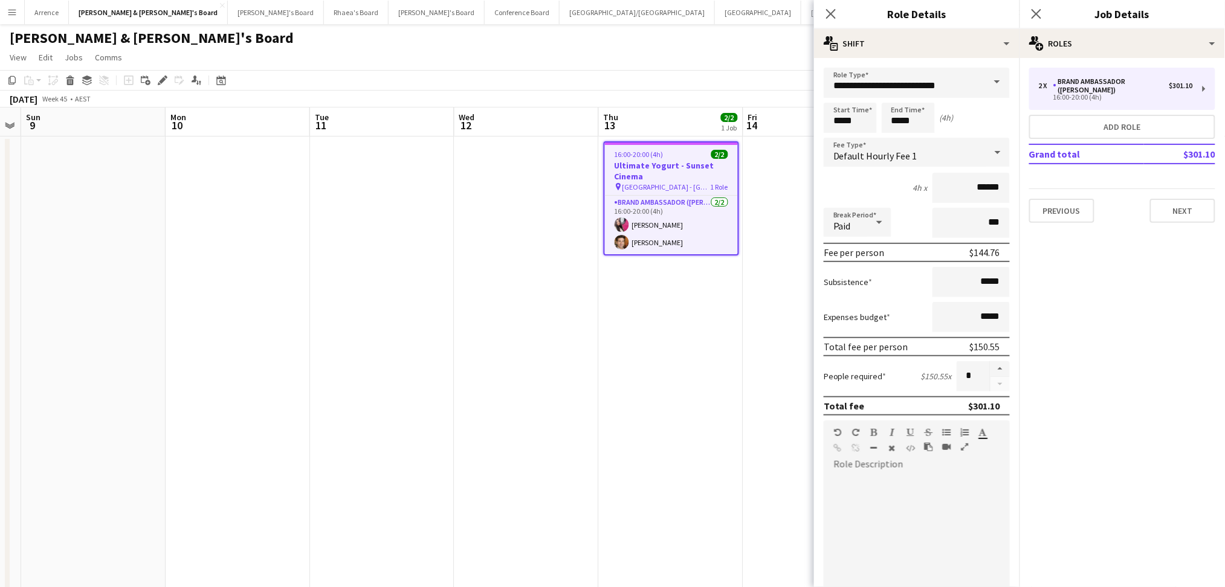
drag, startPoint x: 748, startPoint y: 430, endPoint x: 474, endPoint y: 435, distance: 274.4
click at [474, 435] on app-calendar-viewport "Thu 6 Fri 7 Sat 8 Sun 9 Mon 10 Tue 11 Wed 12 Thu 13 2/2 1 Job Fri 14 Sat 15 Sun…" at bounding box center [612, 556] width 1225 height 896
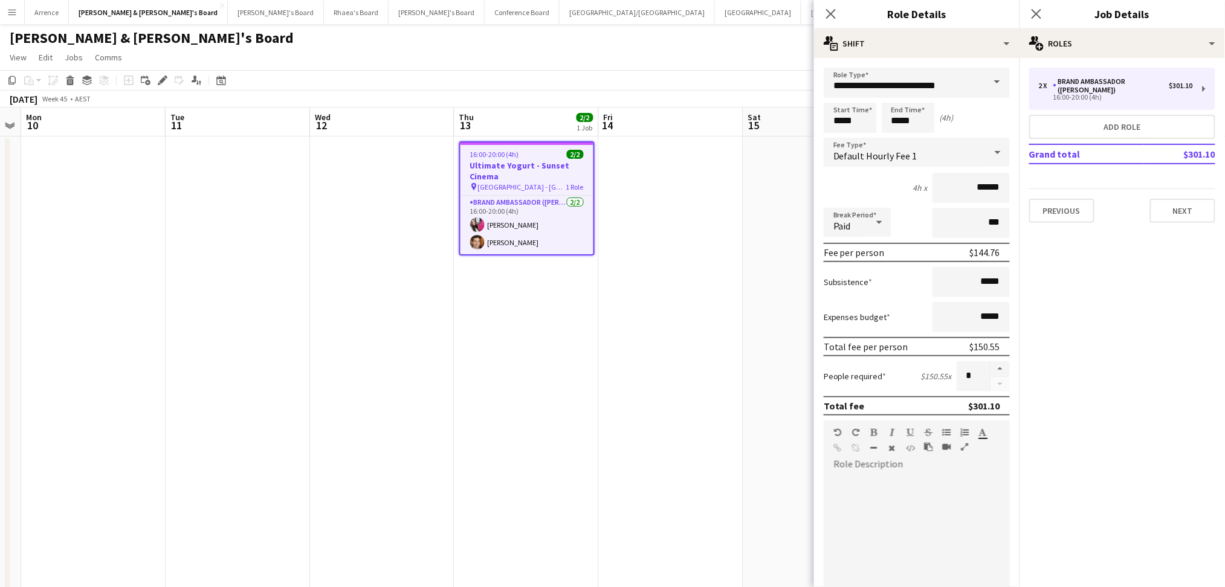
click at [624, 423] on app-date-cell at bounding box center [671, 570] width 144 height 867
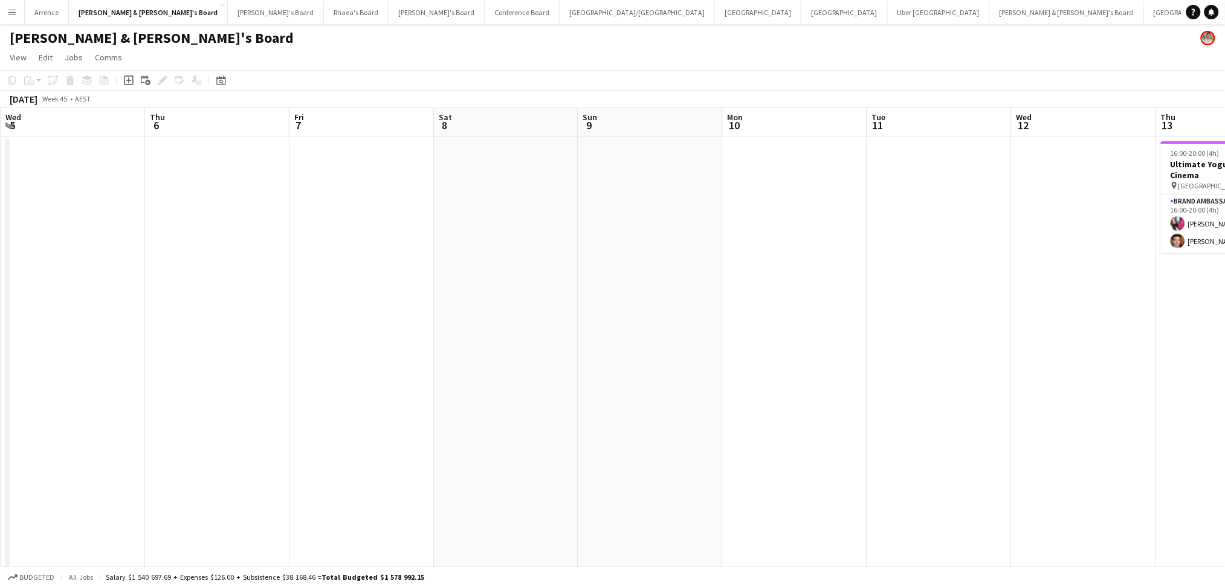
drag, startPoint x: 158, startPoint y: 419, endPoint x: 1010, endPoint y: 382, distance: 852.4
click at [1010, 382] on app-calendar-viewport "Mon 3 Tue 4 Wed 5 Thu 6 Fri 7 Sat 8 Sun 9 Mon 10 Tue 11 Wed 12 Thu 13 2/2 1 Job…" at bounding box center [612, 556] width 1225 height 896
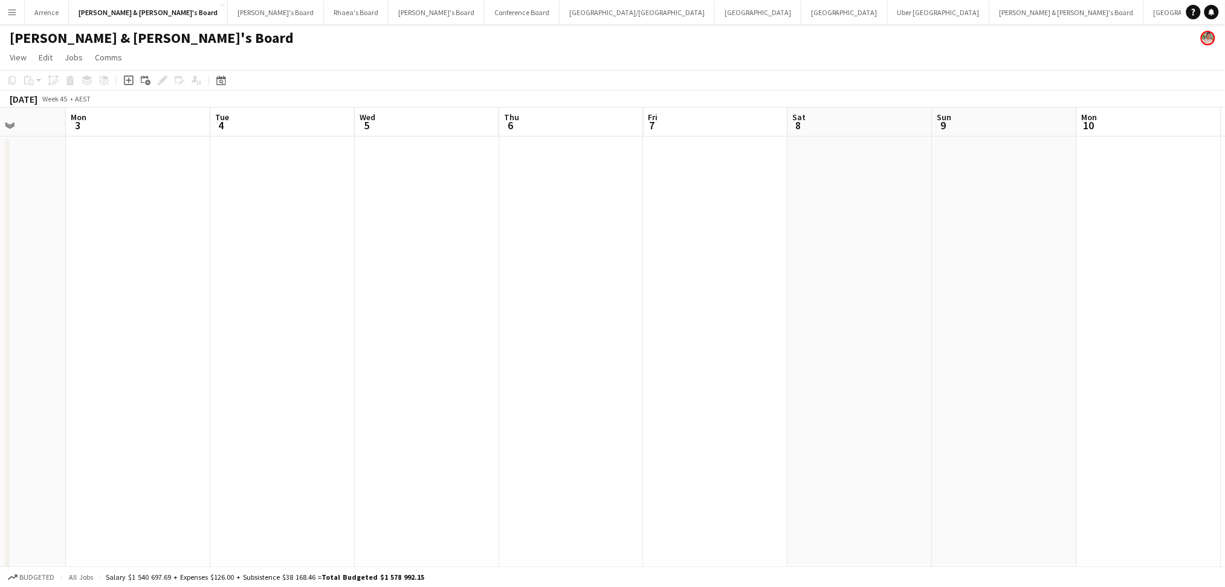
drag, startPoint x: 737, startPoint y: 358, endPoint x: 1052, endPoint y: 312, distance: 318.8
click at [1053, 312] on app-calendar-viewport "Sat 1 Sun 2 Mon 3 Tue 4 Wed 5 Thu 6 Fri 7 Sat 8 Sun 9 Mon 10 Tue 11 Wed 12 Thu …" at bounding box center [612, 556] width 1225 height 896
drag, startPoint x: 298, startPoint y: 358, endPoint x: 957, endPoint y: 361, distance: 659.4
click at [960, 361] on app-calendar-viewport "Tue 28 Wed 29 Thu 30 Fri 31 Sat 1 Sun 2 Mon 3 Tue 4 Wed 5 Thu 6 Fri 7 Sat 8 Sun…" at bounding box center [612, 556] width 1225 height 896
drag, startPoint x: 194, startPoint y: 393, endPoint x: 822, endPoint y: 401, distance: 628.0
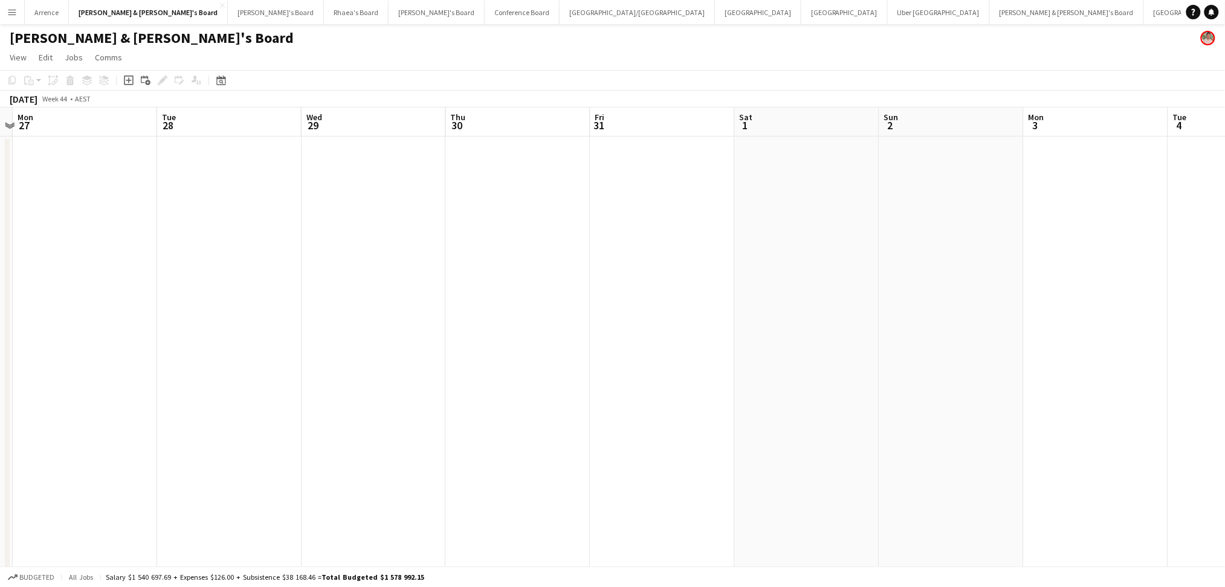
click at [822, 401] on app-calendar-viewport "Fri 24 Sat 25 Sun 26 Mon 27 Tue 28 Wed 29 Thu 30 Fri 31 Sat 1 Sun 2 Mon 3 Tue 4…" at bounding box center [612, 556] width 1225 height 896
drag, startPoint x: 321, startPoint y: 389, endPoint x: 644, endPoint y: 378, distance: 323.5
click at [927, 378] on app-calendar-viewport "Sun 19 Mon 20 Tue 21 Wed 22 Thu 23 Fri 24 Sat 25 Sun 26 Mon 27 Tue 28 Wed 29 Th…" at bounding box center [612, 556] width 1225 height 896
drag, startPoint x: 401, startPoint y: 391, endPoint x: 826, endPoint y: 382, distance: 425.0
click at [826, 382] on app-calendar-viewport "Tue 14 Wed 15 Thu 16 Fri 17 Sat 18 Sun 19 Mon 20 Tue 21 Wed 22 Thu 23 Fri 24 Sa…" at bounding box center [612, 556] width 1225 height 896
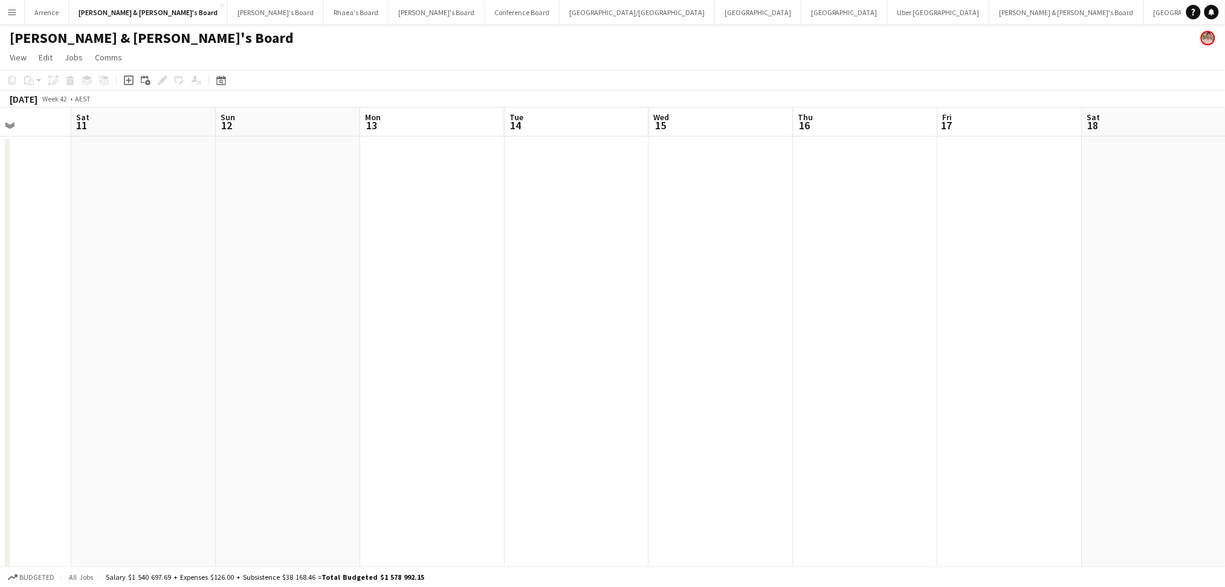
drag, startPoint x: 229, startPoint y: 382, endPoint x: 810, endPoint y: 386, distance: 580.9
click at [810, 386] on app-calendar-viewport "Thu 9 Fri 10 Sat 11 Sun 12 Mon 13 Tue 14 Wed 15 Thu 16 Fri 17 Sat 18 Sun 19 Mon…" at bounding box center [612, 556] width 1225 height 896
drag, startPoint x: 333, startPoint y: 398, endPoint x: 983, endPoint y: 401, distance: 650.4
click at [983, 401] on app-calendar-viewport "Tue 7 Wed 8 Thu 9 Fri 10 Sat 11 Sun 12 Mon 13 Tue 14 Wed 15 Thu 16 Fri 17 Sat 1…" at bounding box center [612, 556] width 1225 height 896
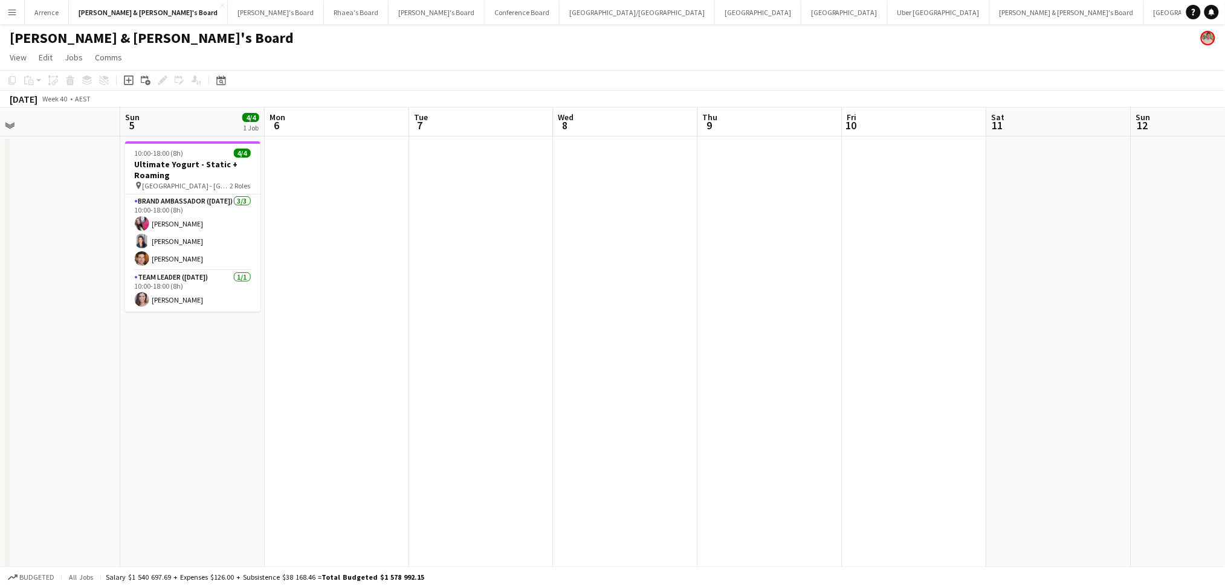
drag, startPoint x: 422, startPoint y: 403, endPoint x: 824, endPoint y: 403, distance: 402.5
click at [873, 403] on app-calendar-viewport "Thu 2 3/3 1 Job Fri 3 Sat 4 Sun 5 4/4 1 Job Mon 6 Tue 7 Wed 8 Thu 9 Fri 10 Sat …" at bounding box center [612, 556] width 1225 height 896
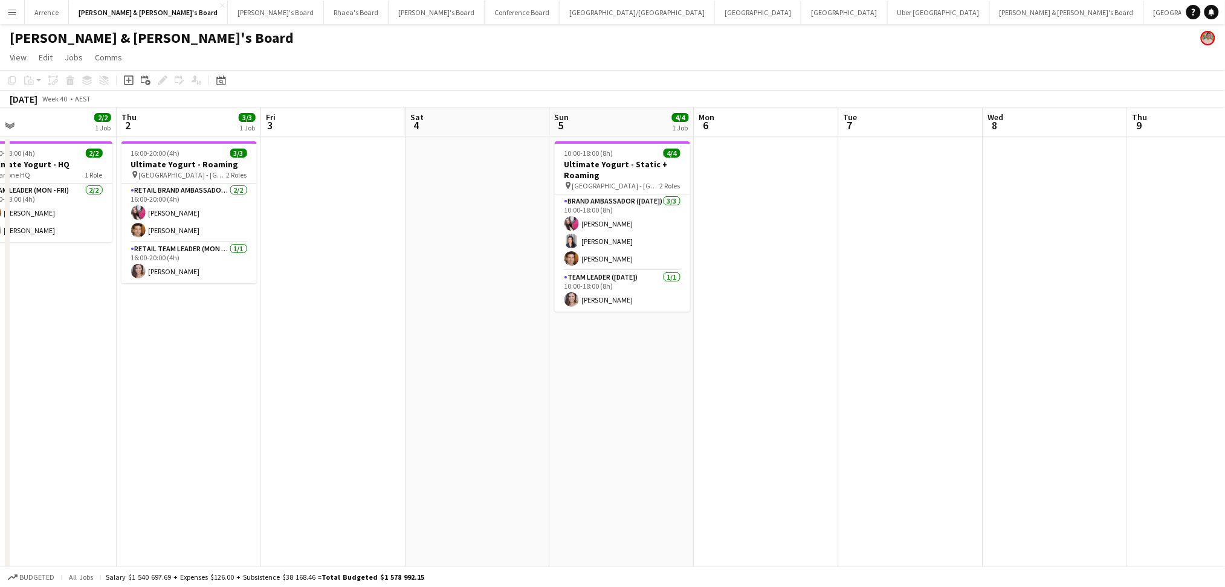
drag, startPoint x: 436, startPoint y: 404, endPoint x: 719, endPoint y: 406, distance: 282.9
click at [720, 406] on app-calendar-viewport "Mon 29 Tue 30 Wed 1 2/2 1 Job Thu 2 3/3 1 Job Fri 3 Sat 4 Sun 5 4/4 1 Job Mon 6…" at bounding box center [612, 556] width 1225 height 896
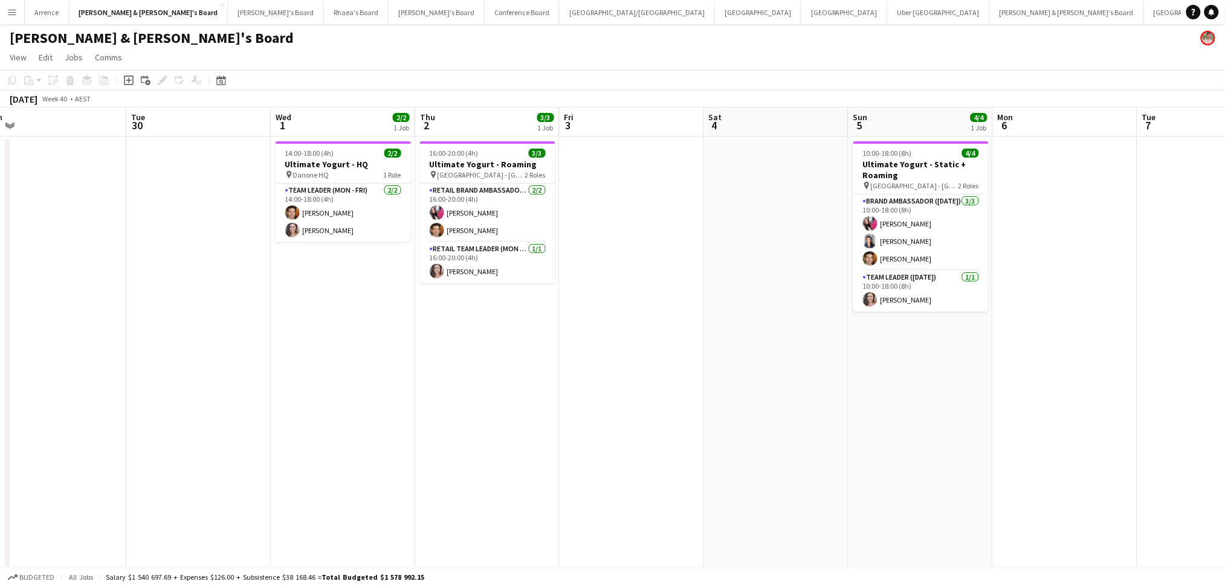
drag, startPoint x: 510, startPoint y: 412, endPoint x: 675, endPoint y: 410, distance: 165.0
click at [675, 413] on app-calendar-viewport "Sat 27 1/6 3 Jobs Sun 28 Mon 29 Tue 30 Wed 1 2/2 1 Job Thu 2 3/3 1 Job Fri 3 Sa…" at bounding box center [612, 556] width 1225 height 896
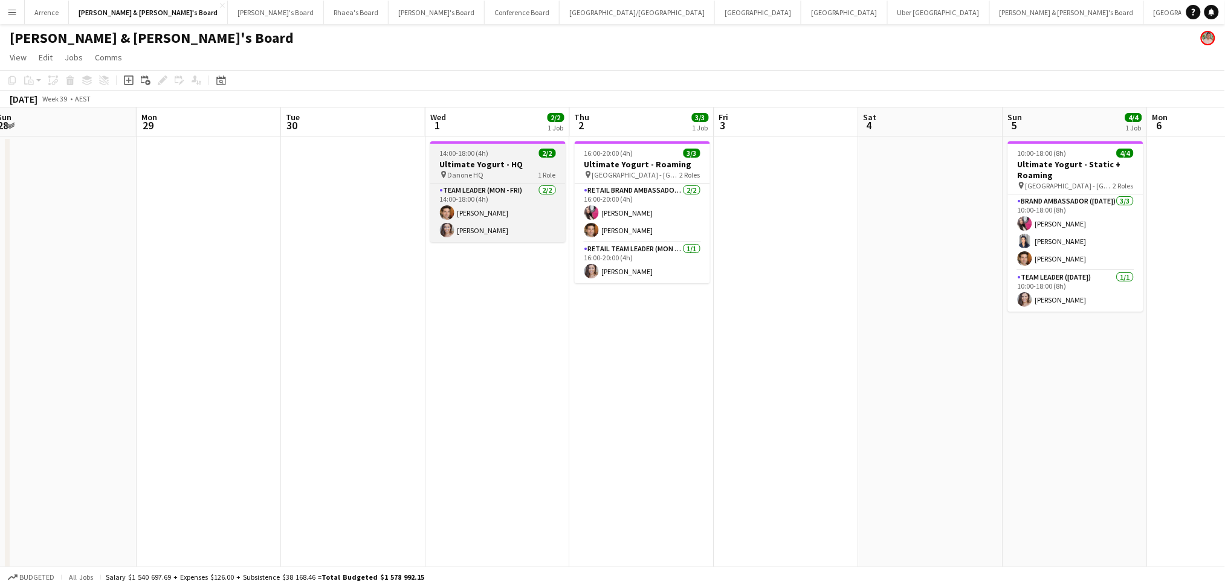
click at [486, 170] on div "pin Danone HQ 1 Role" at bounding box center [497, 175] width 135 height 10
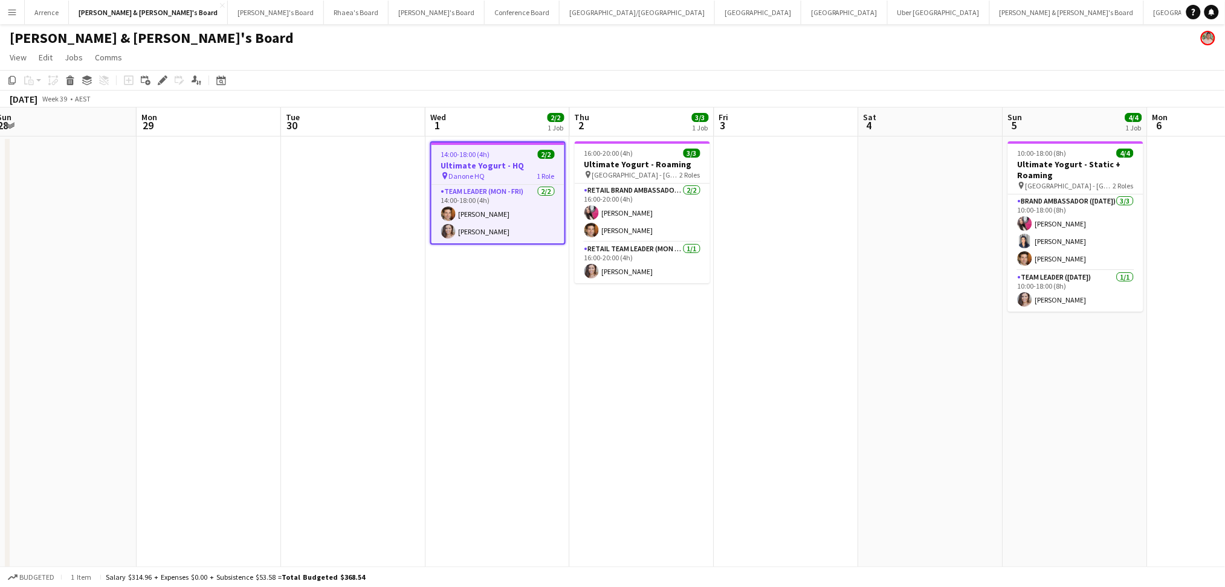
click at [486, 169] on h3 "Ultimate Yogurt - HQ" at bounding box center [498, 165] width 133 height 11
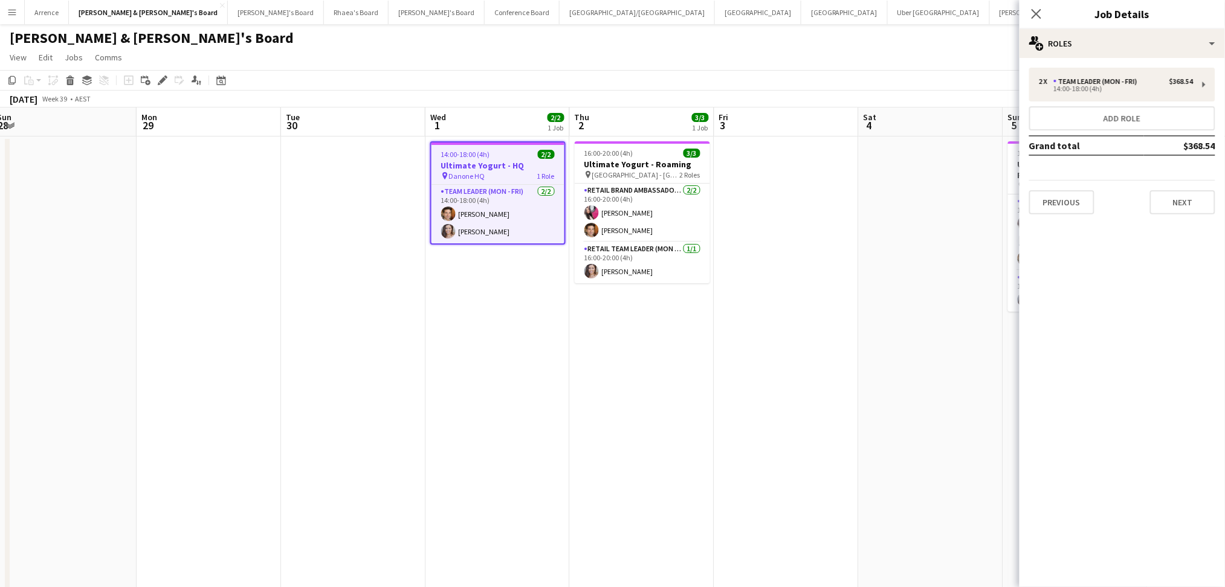
click at [1182, 214] on div "2 x Team Leader (Mon - Fri) $368.54 14:00-18:00 (4h) Add role Grand total $368.…" at bounding box center [1123, 141] width 206 height 166
click at [1185, 212] on div "2 x Team Leader (Mon - Fri) $368.54 14:00-18:00 (4h) Add role Grand total $368.…" at bounding box center [1123, 141] width 206 height 166
click at [1186, 207] on button "Next" at bounding box center [1182, 202] width 65 height 24
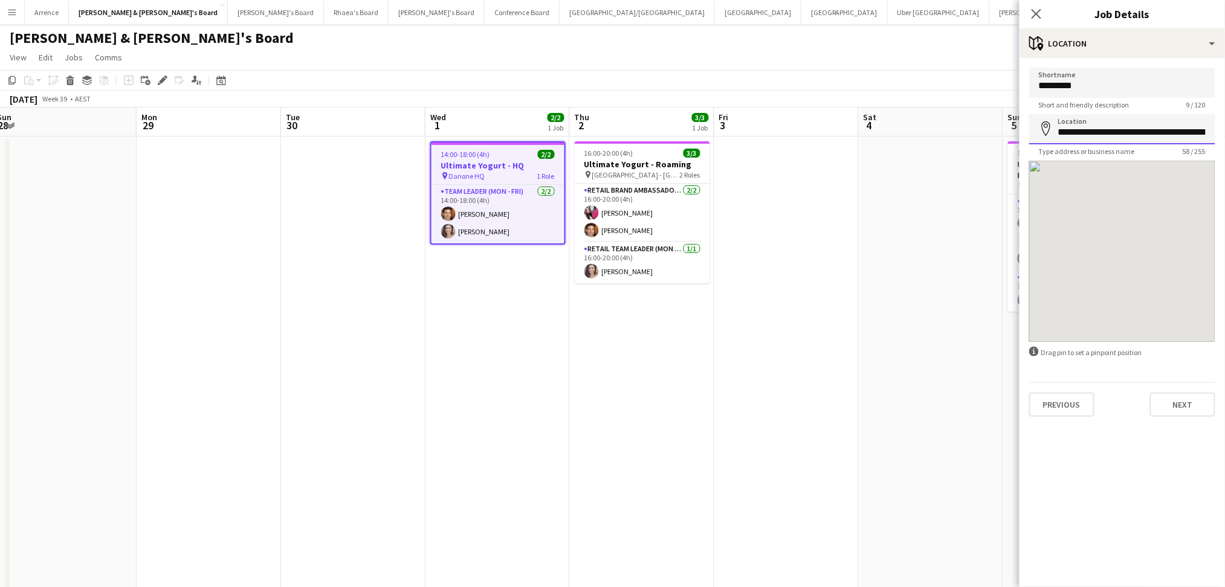
click at [1119, 137] on input "**********" at bounding box center [1122, 129] width 186 height 30
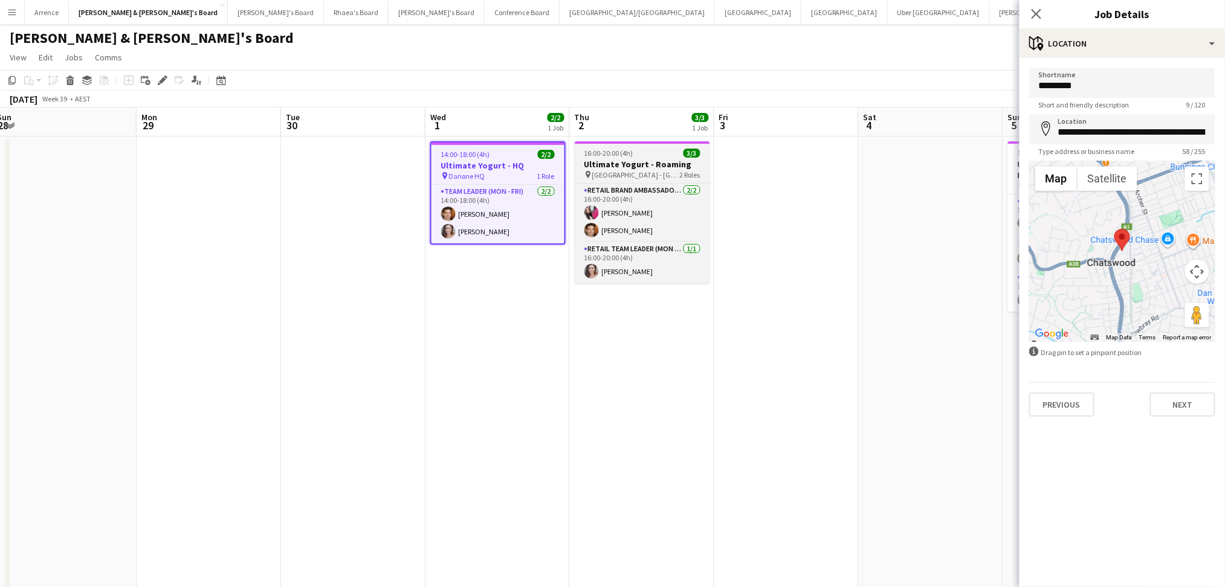
click at [647, 159] on h3 "Ultimate Yogurt - Roaming" at bounding box center [642, 164] width 135 height 11
type input "**********"
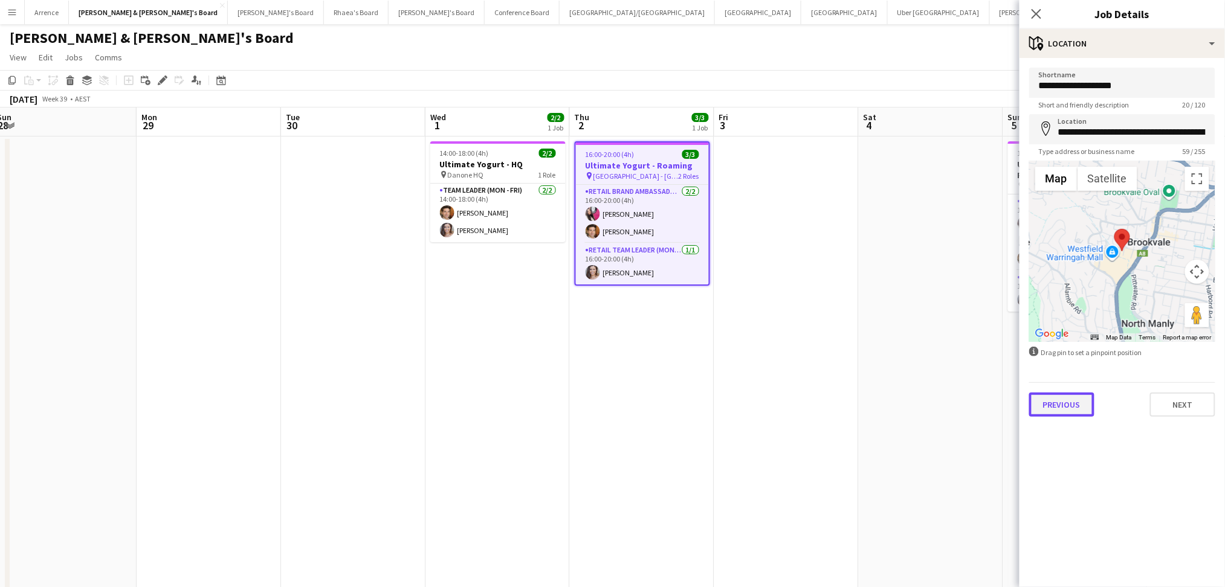
click at [1059, 405] on button "Previous" at bounding box center [1061, 405] width 65 height 24
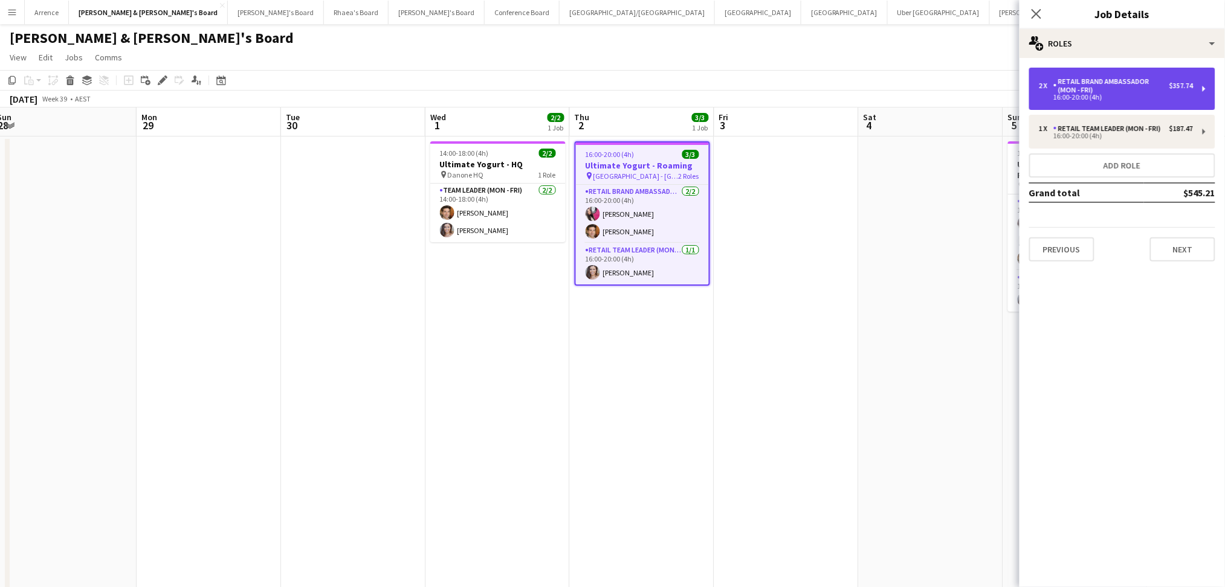
click at [1103, 102] on div "2 x RETAIL Brand Ambassador (Mon - Fri) $357.74 16:00-20:00 (4h)" at bounding box center [1122, 89] width 186 height 42
